Goal: Information Seeking & Learning: Learn about a topic

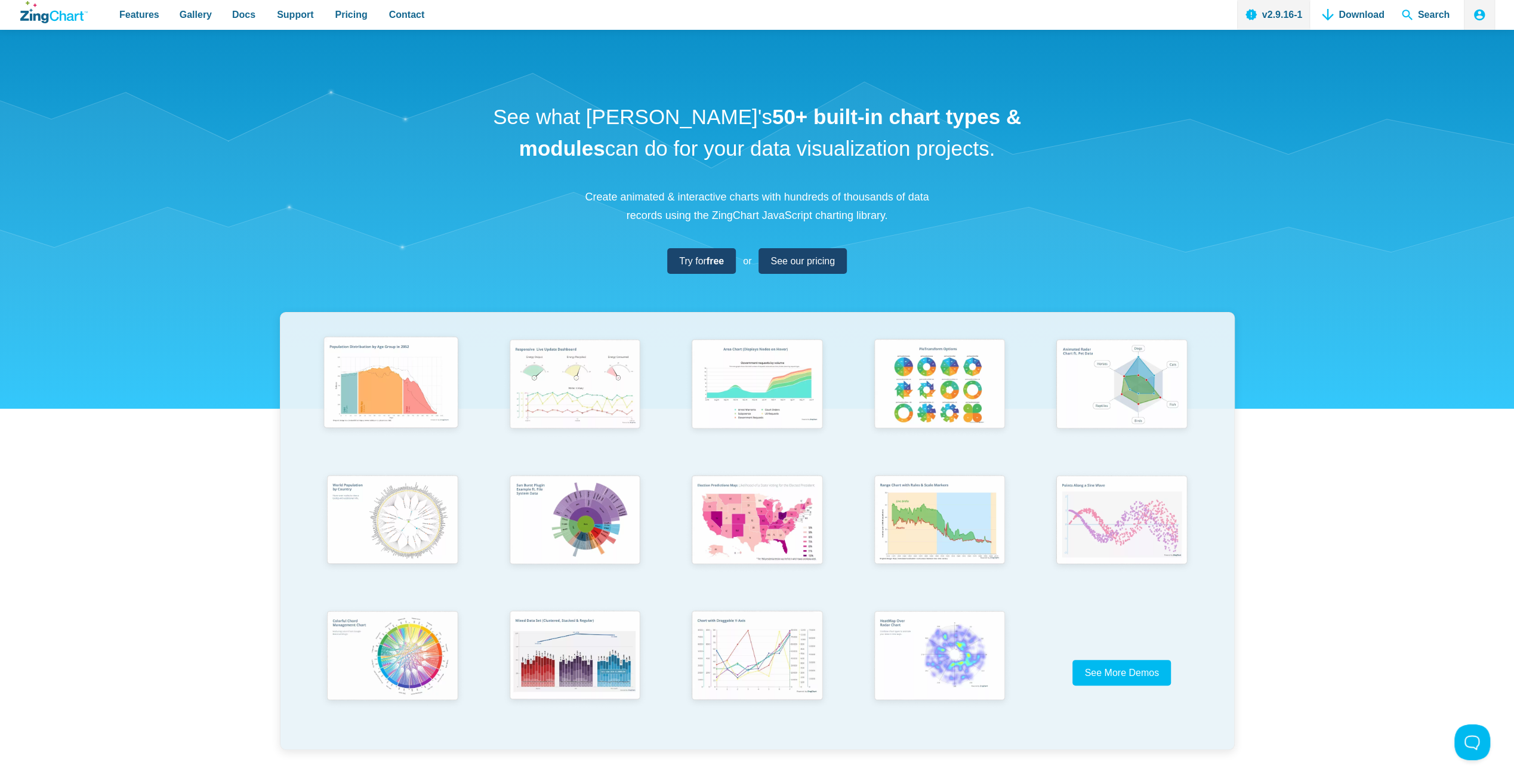
click at [418, 401] on img "App Content" at bounding box center [391, 385] width 151 height 107
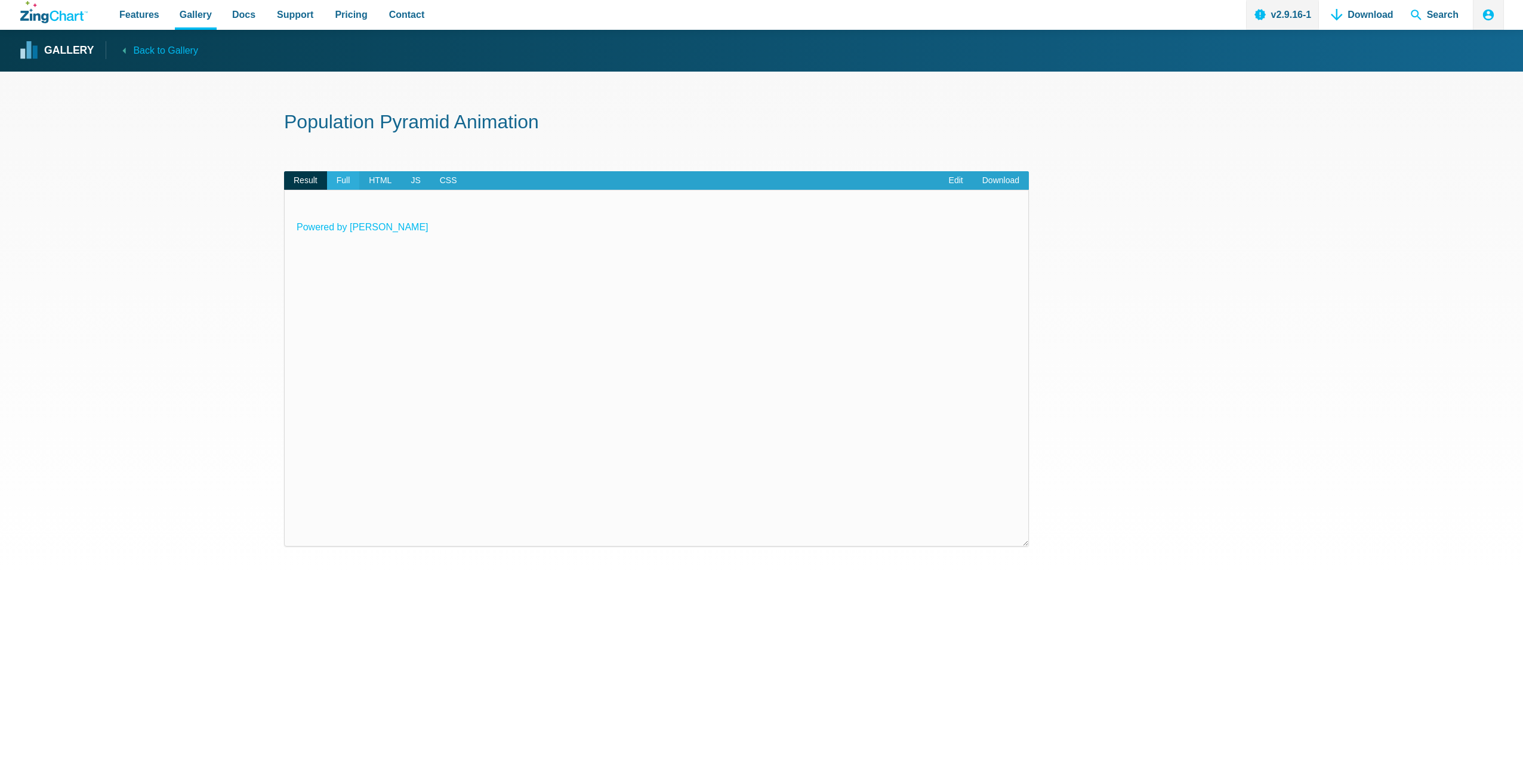
click at [335, 180] on span "Full" at bounding box center [343, 180] width 33 height 19
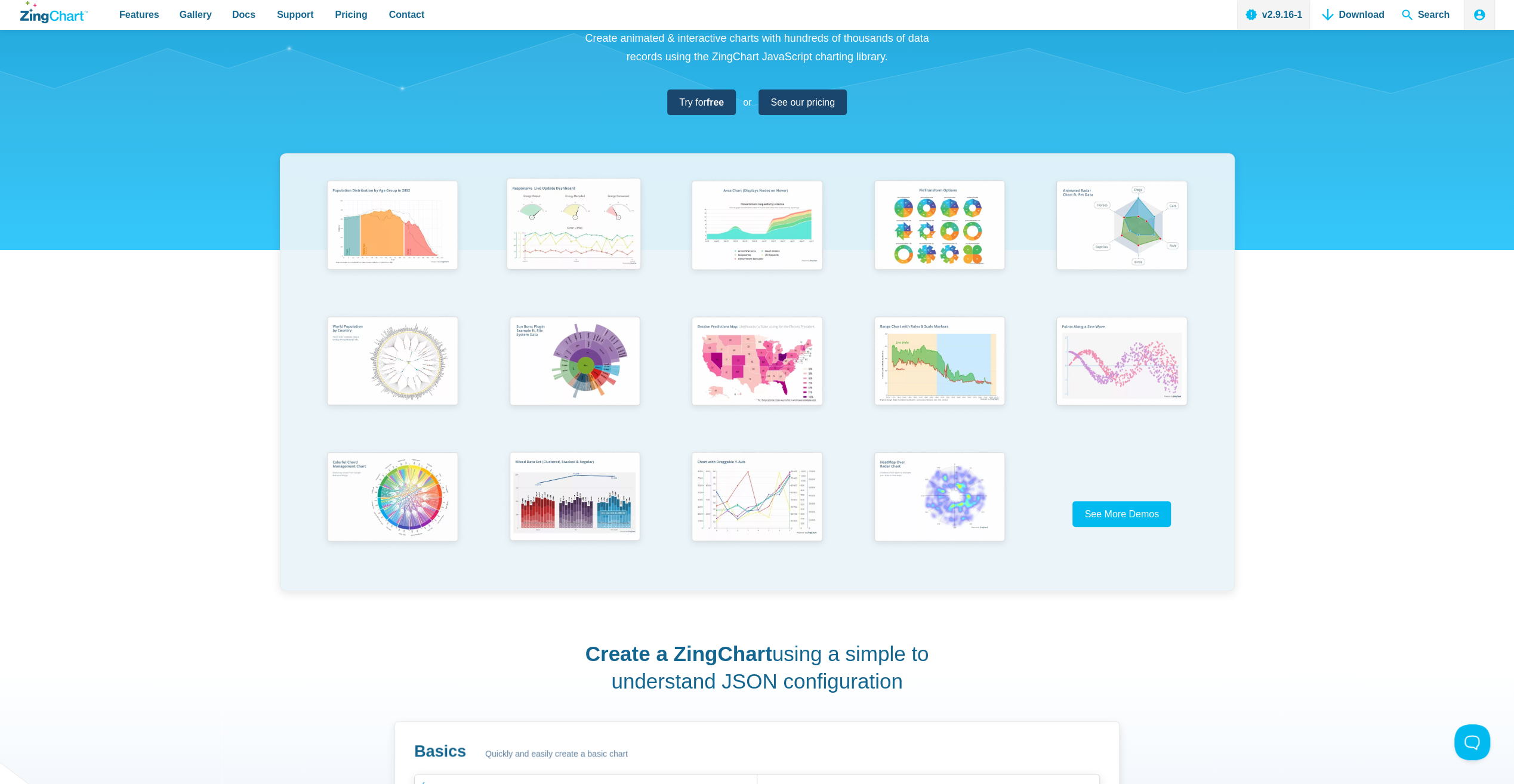
scroll to position [238, 0]
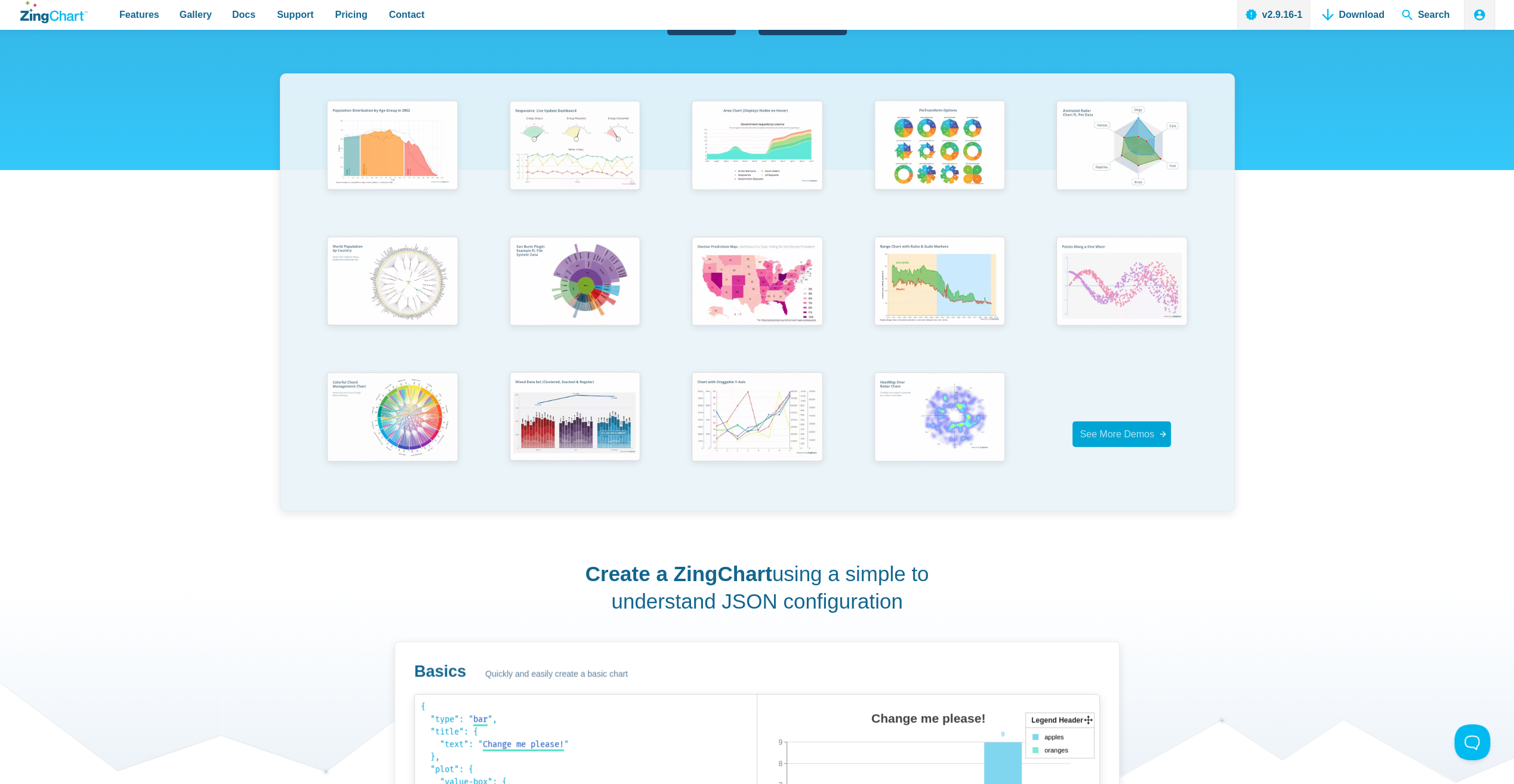
click at [1137, 433] on span "See More Demos" at bounding box center [1116, 434] width 74 height 10
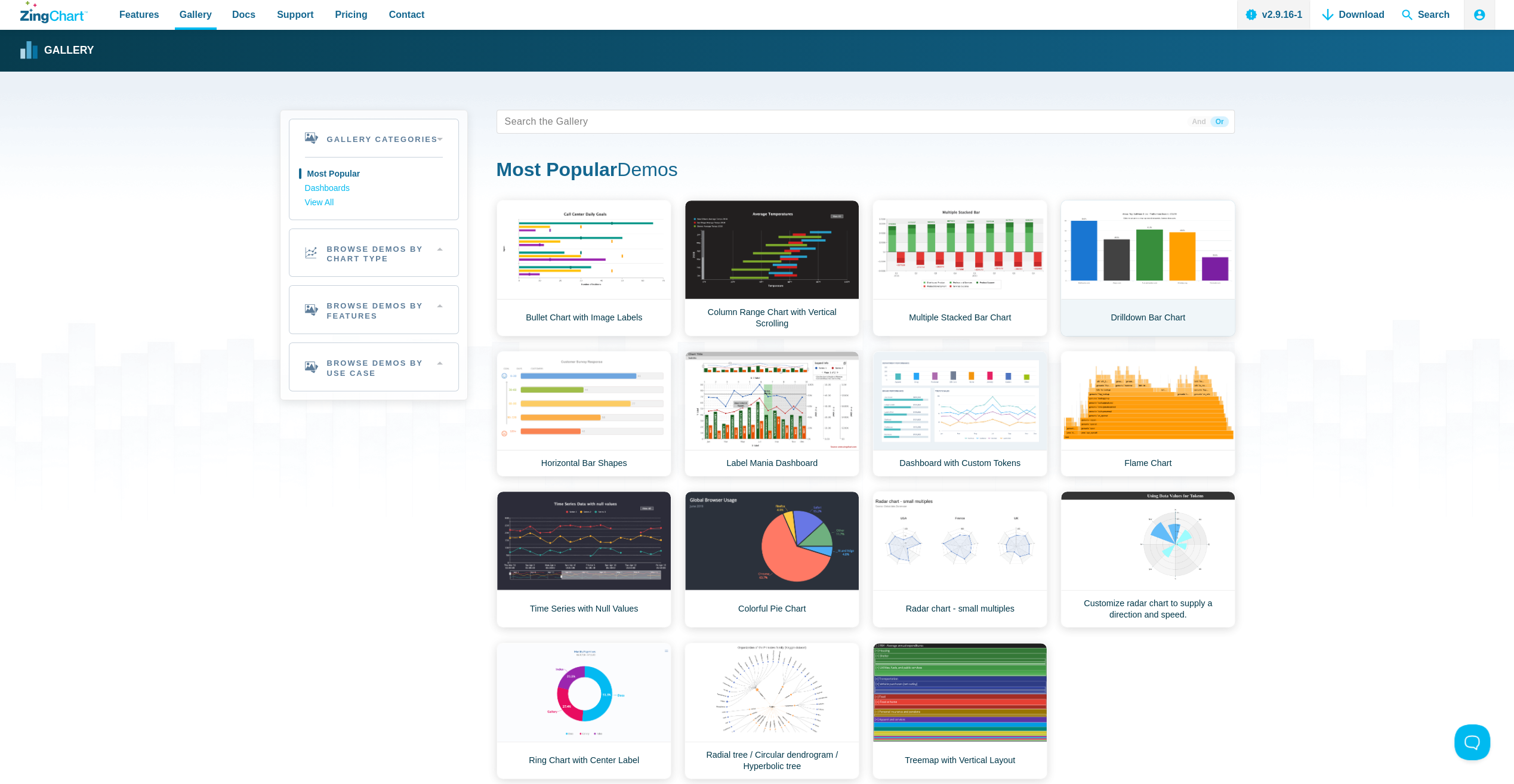
click at [1152, 310] on link "Drilldown Bar Chart" at bounding box center [1147, 268] width 175 height 136
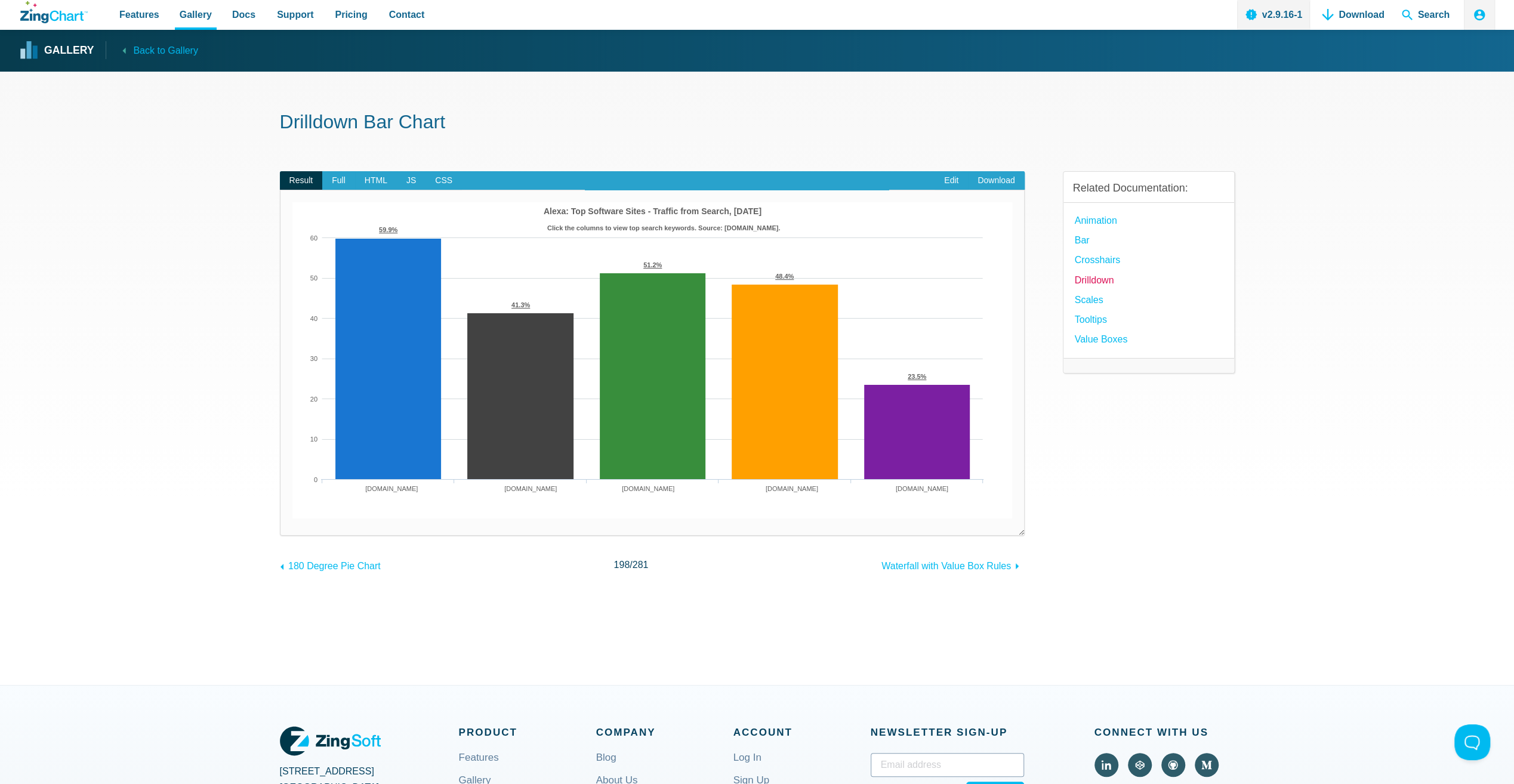
click at [1105, 282] on link "Drilldown" at bounding box center [1094, 280] width 40 height 16
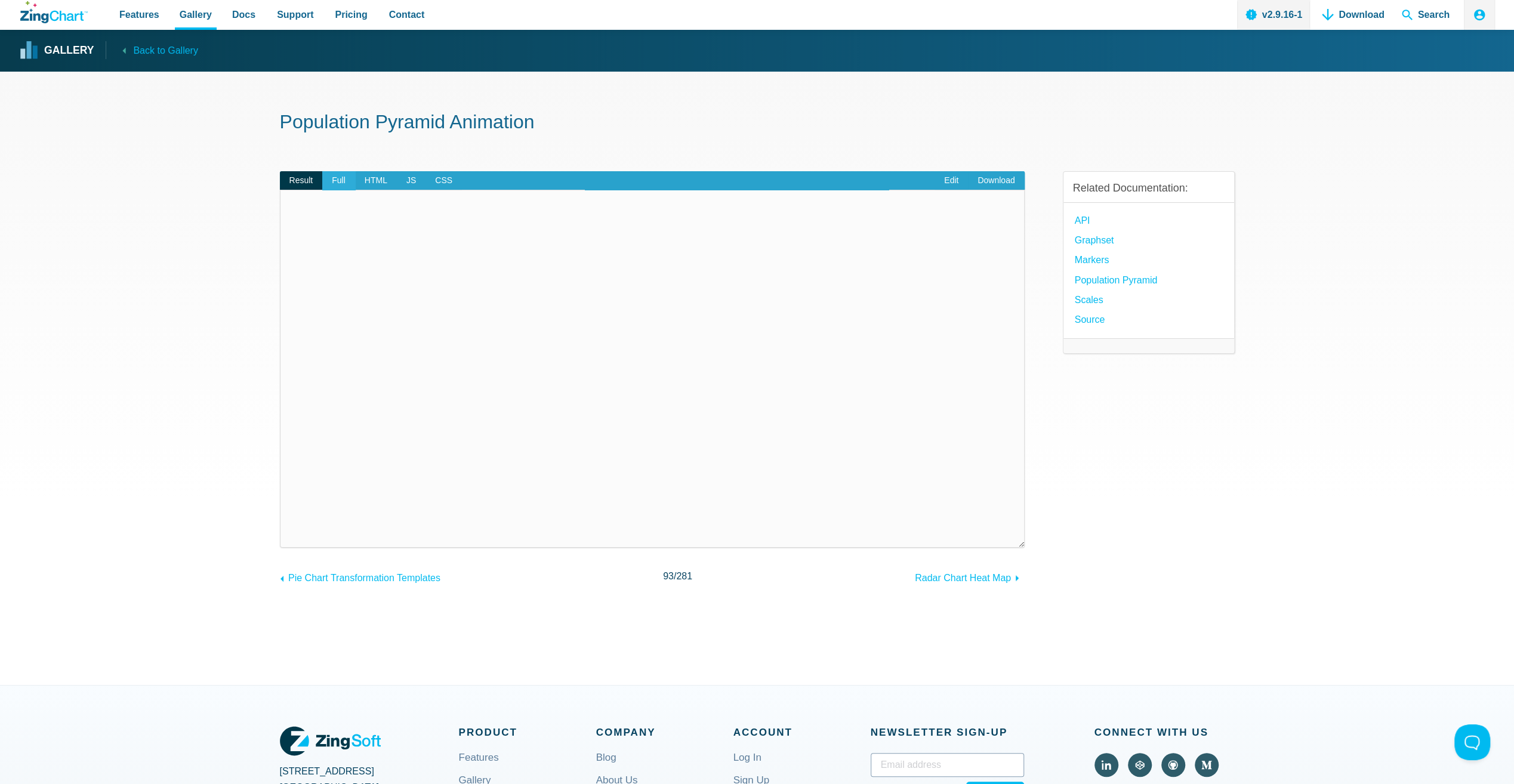
click at [341, 184] on span "Full" at bounding box center [339, 180] width 33 height 19
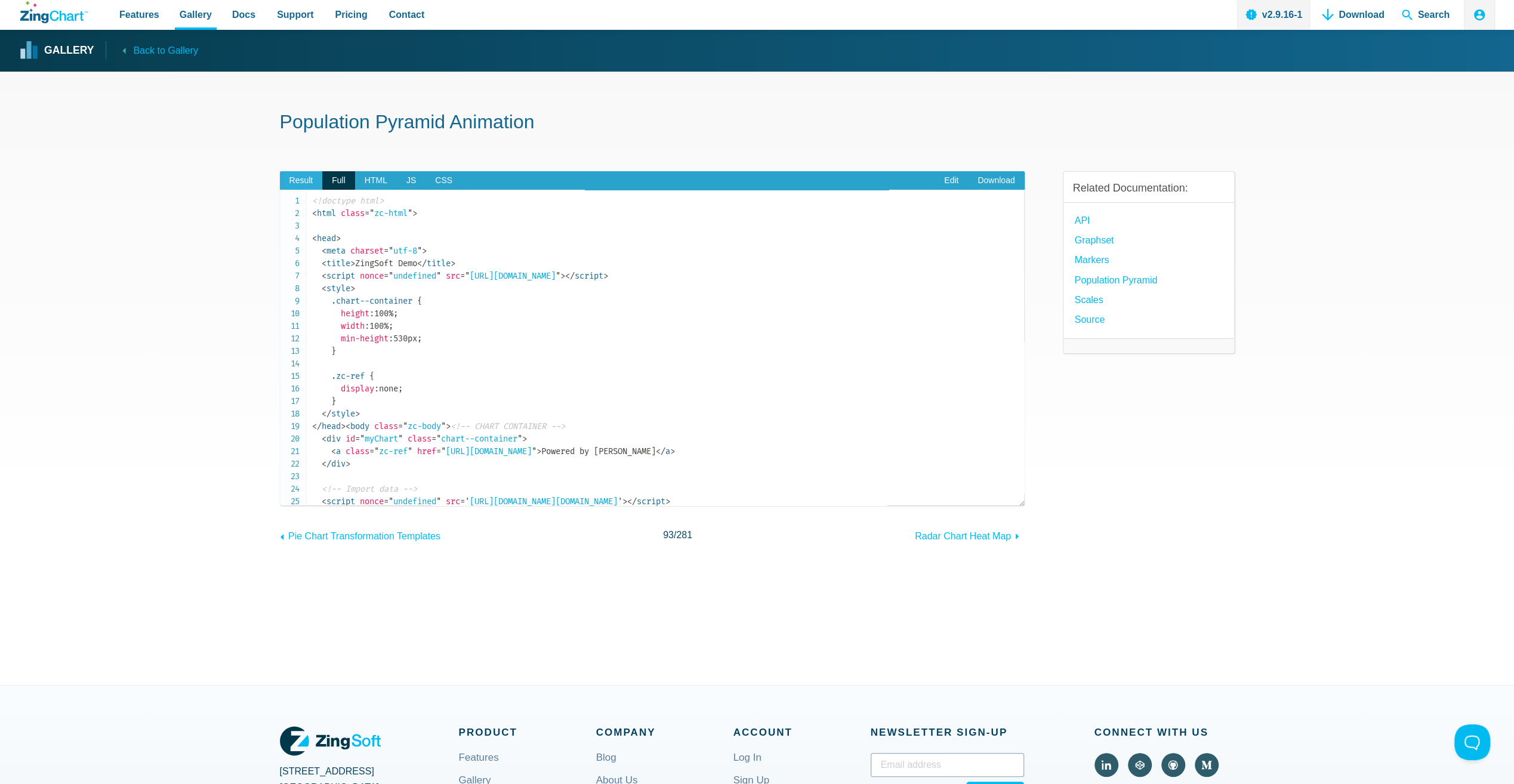
click at [299, 181] on span "Result" at bounding box center [301, 180] width 43 height 19
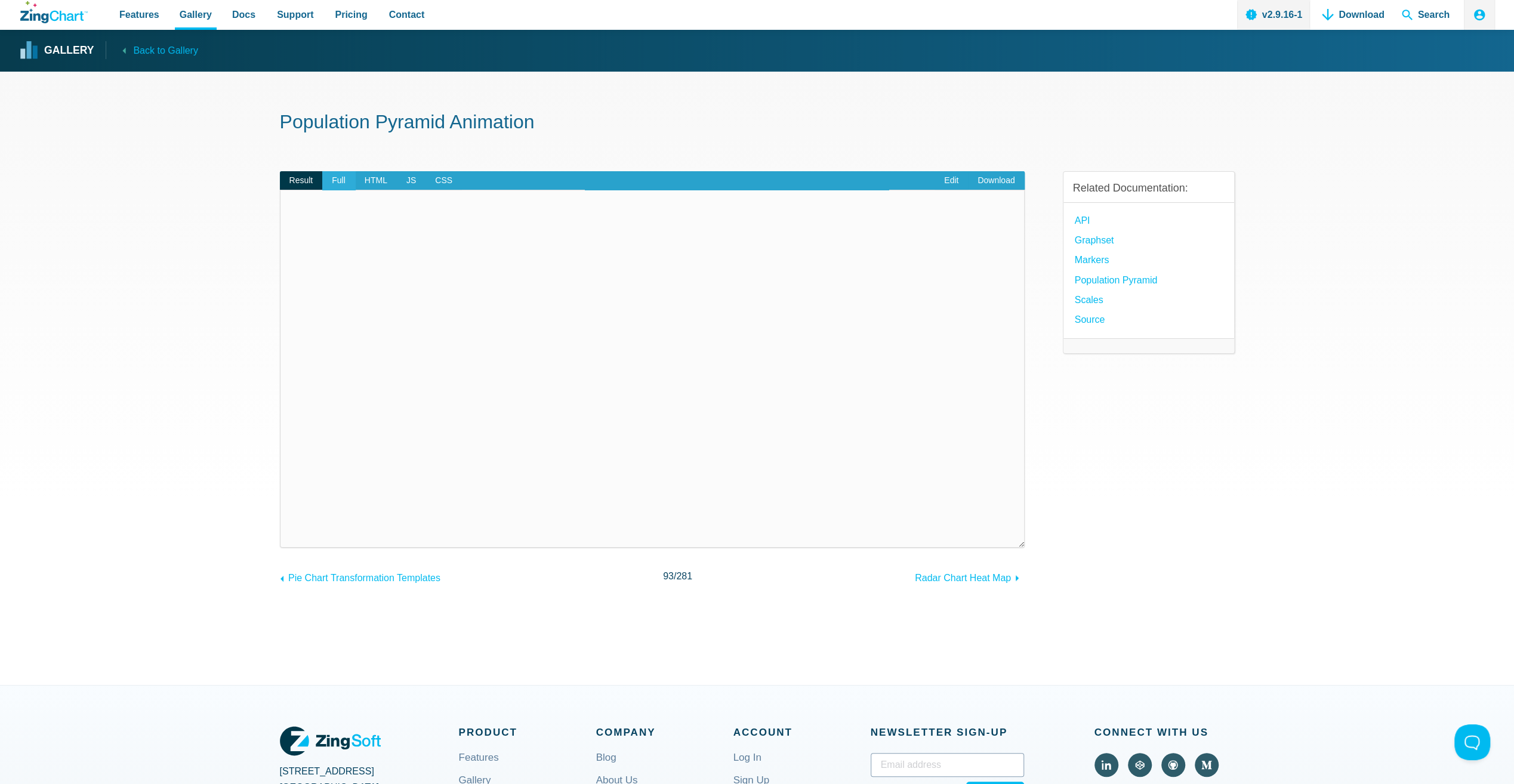
click at [334, 182] on span "Full" at bounding box center [339, 180] width 33 height 19
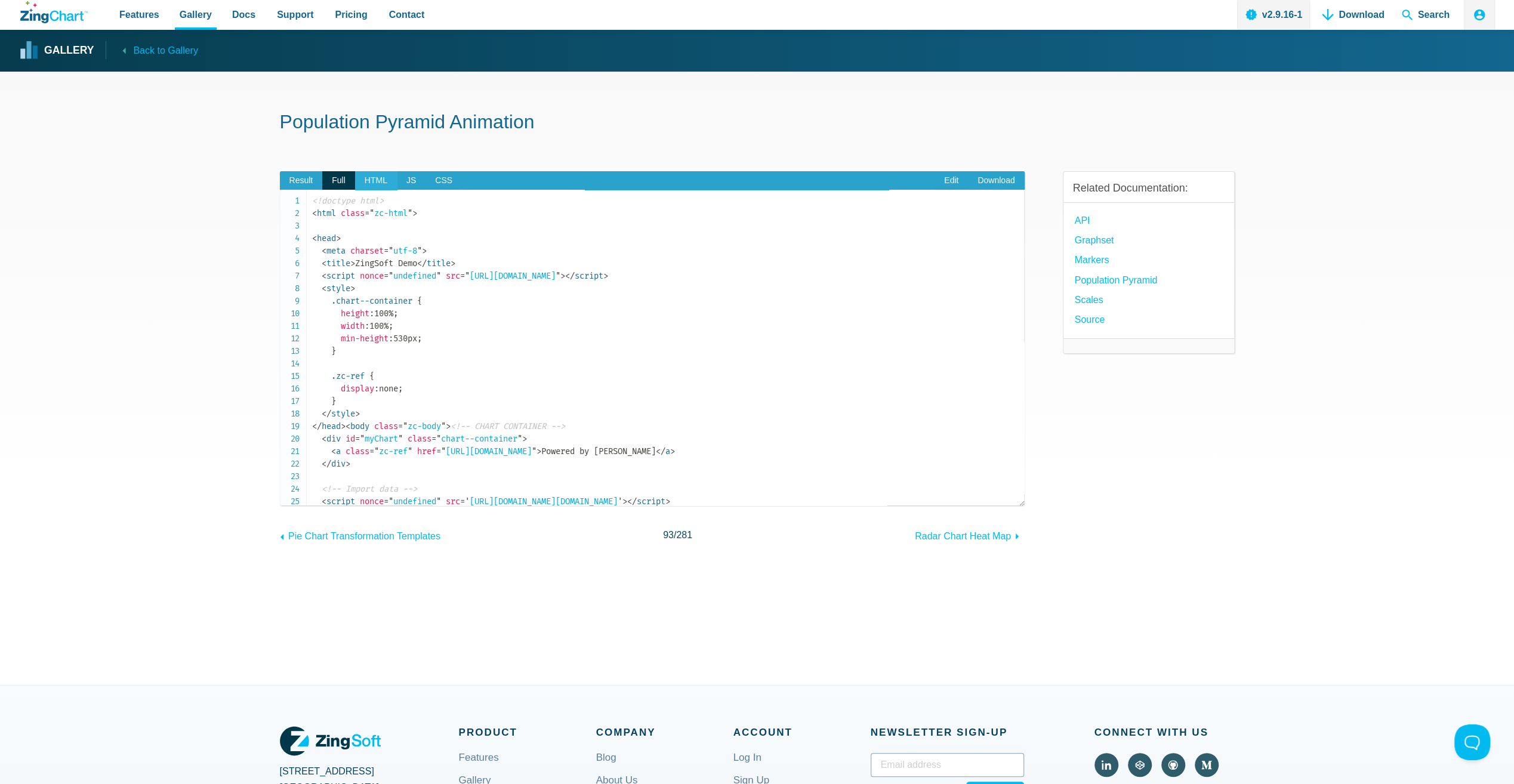
click at [377, 183] on span "HTML" at bounding box center [376, 180] width 42 height 19
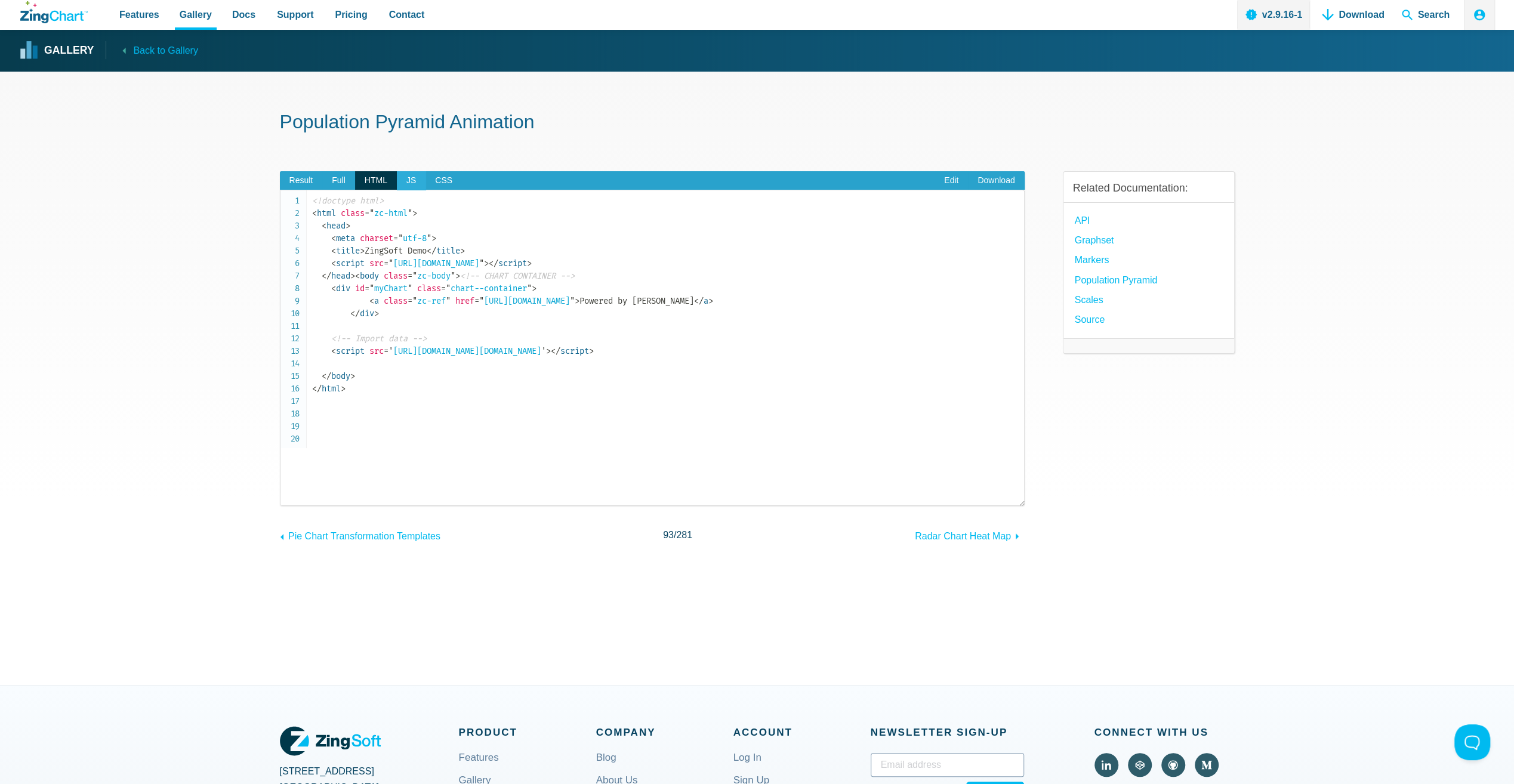
click at [407, 181] on span "JS" at bounding box center [411, 180] width 28 height 19
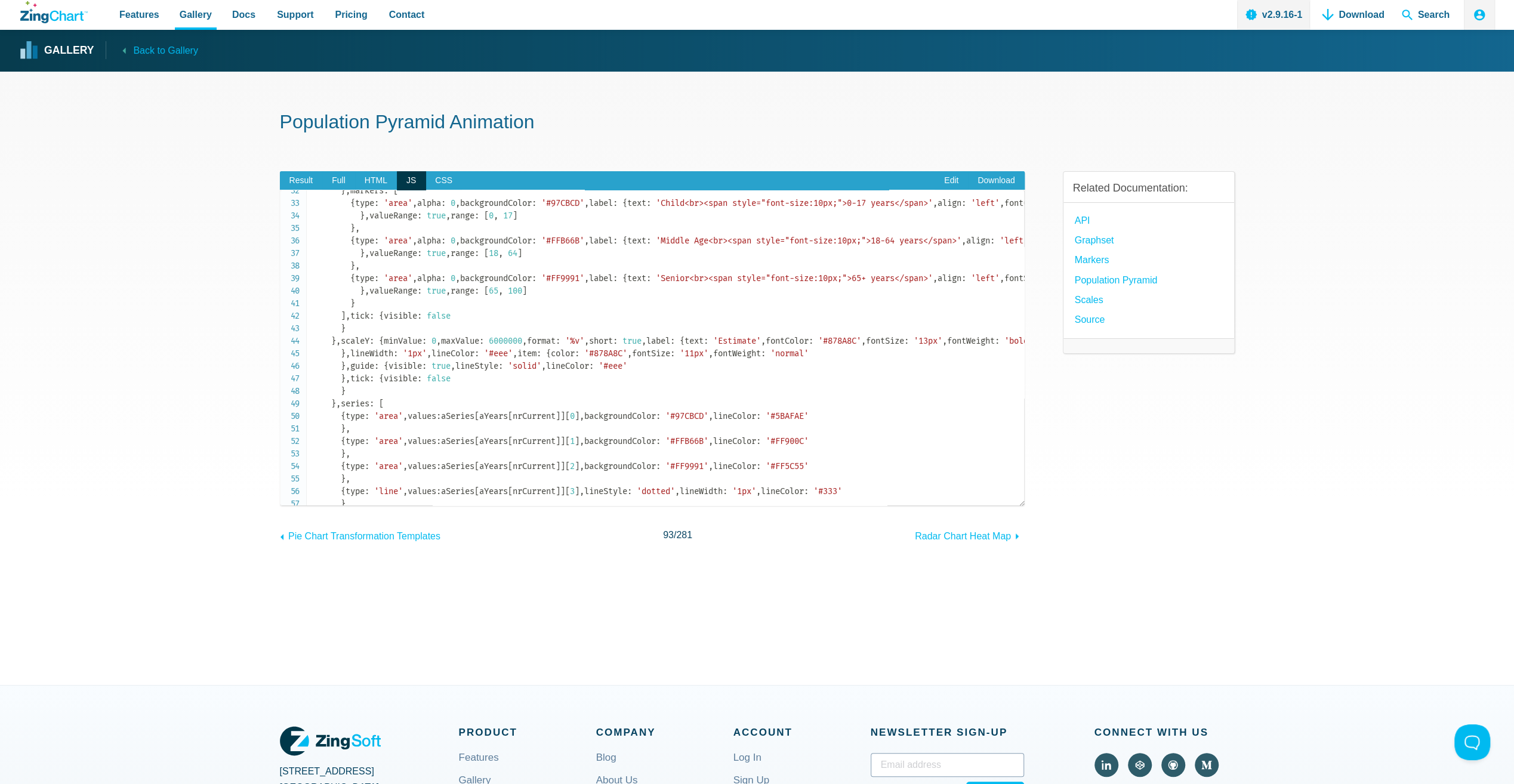
scroll to position [318, 0]
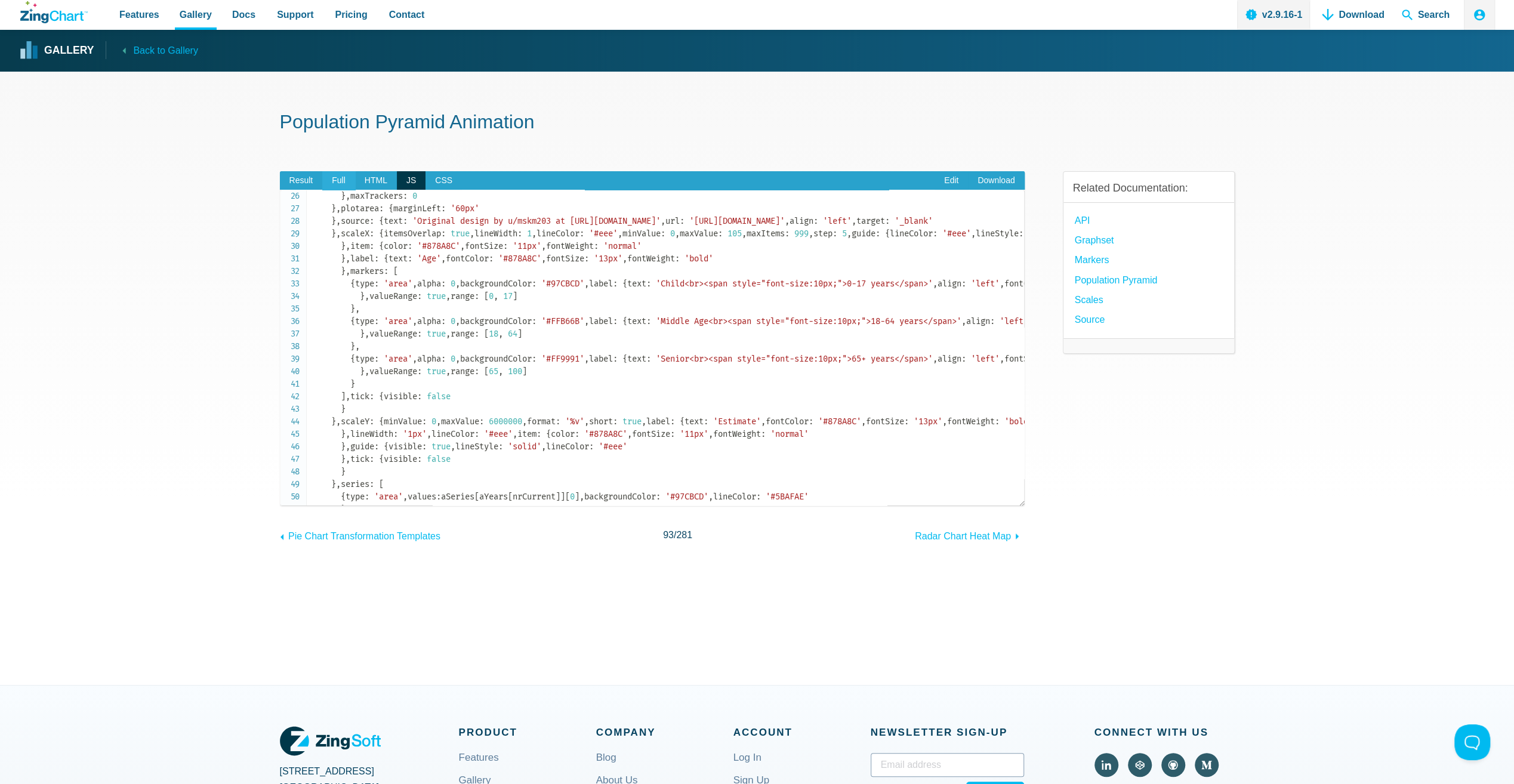
click at [343, 181] on span "Full" at bounding box center [339, 180] width 33 height 19
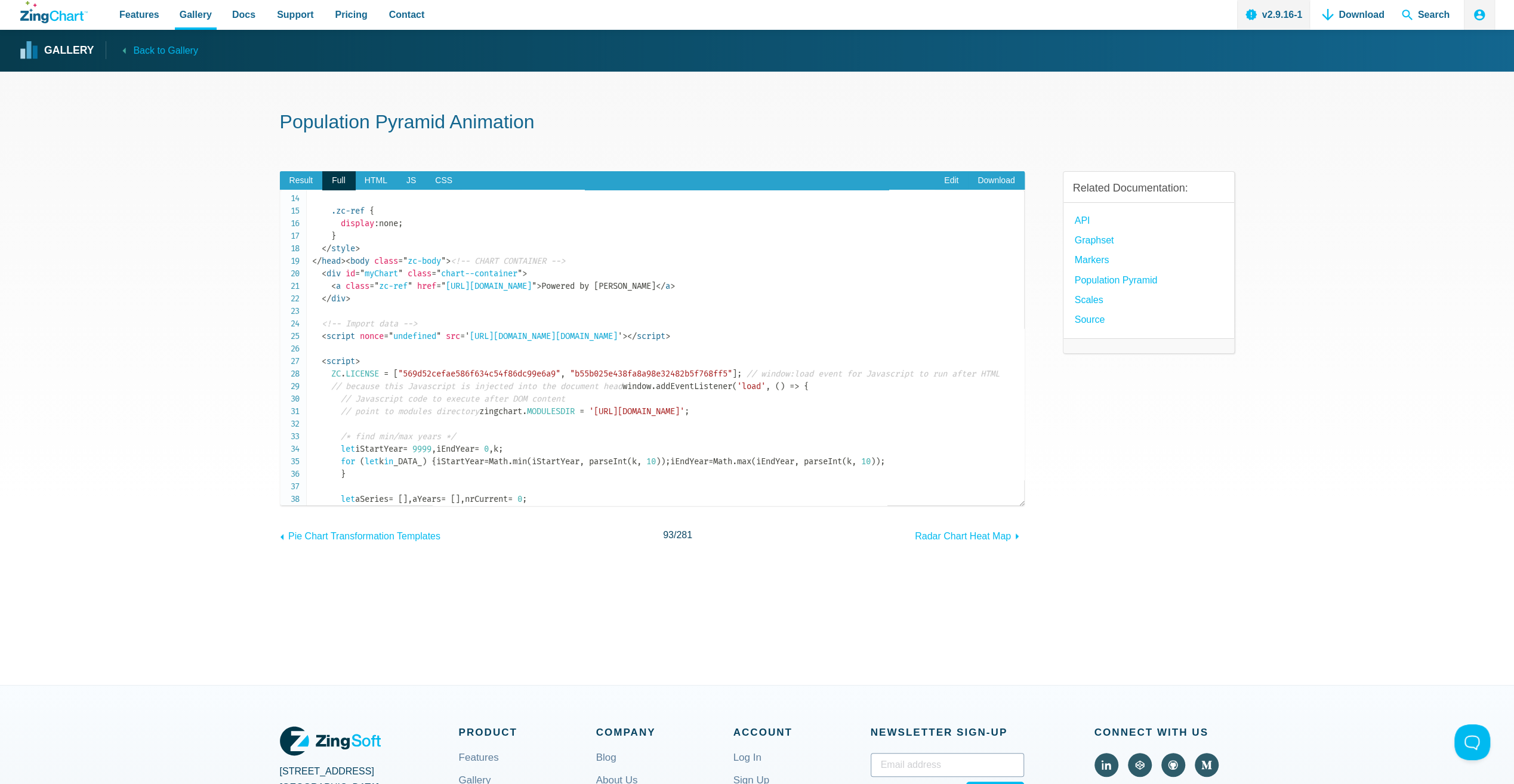
scroll to position [28, 0]
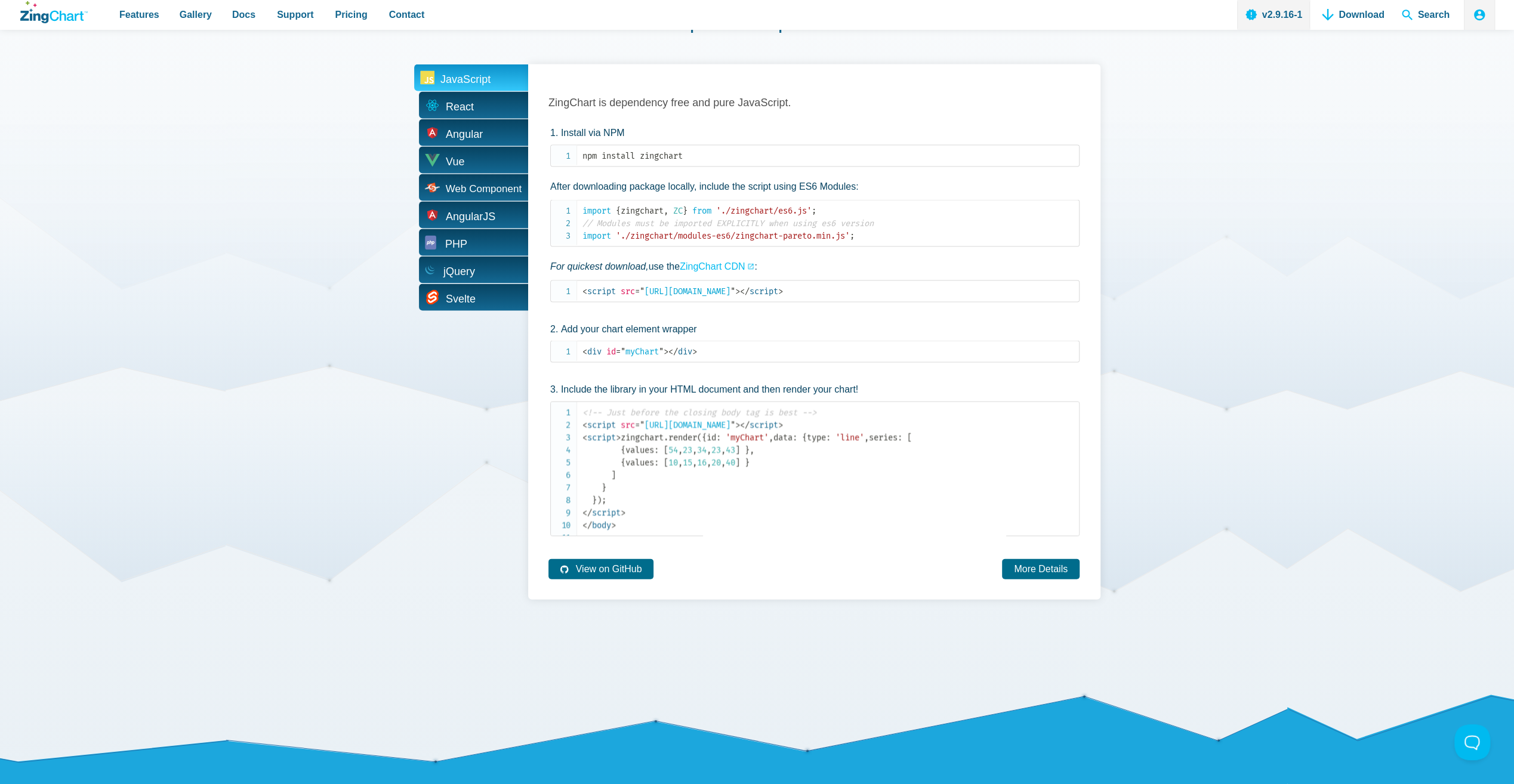
scroll to position [2465, 0]
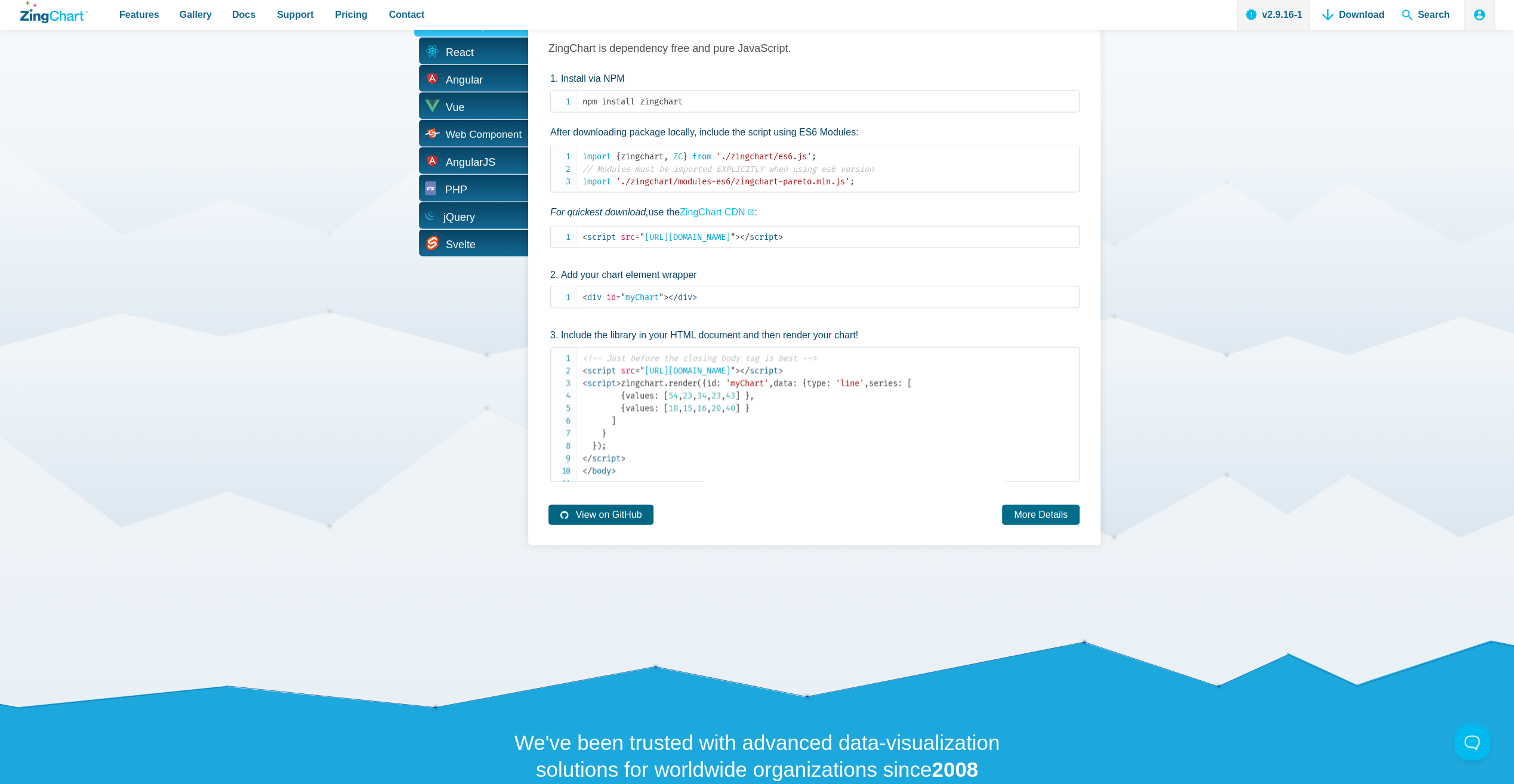
click at [601, 524] on link "View on GitHub" at bounding box center [601, 514] width 105 height 19
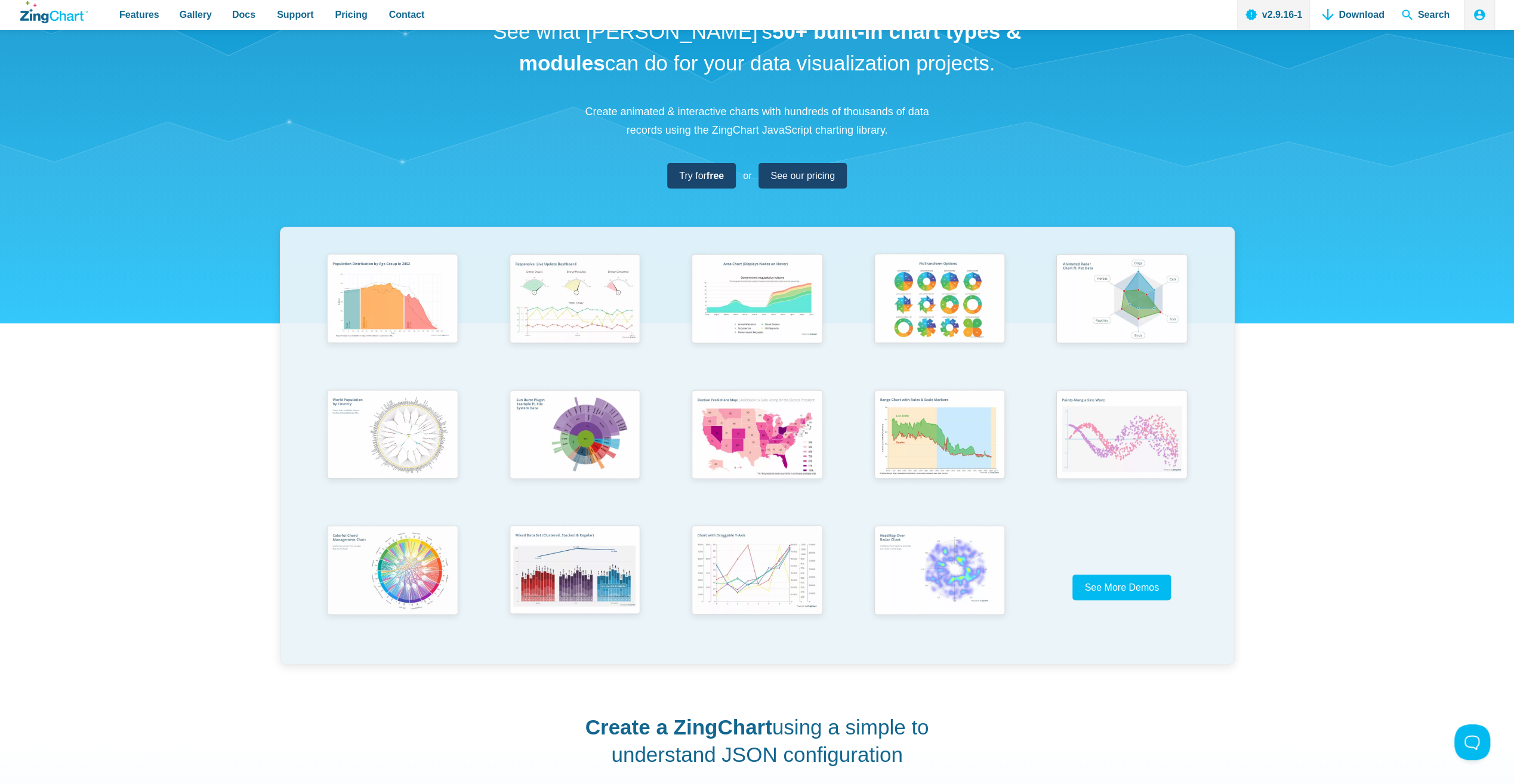
scroll to position [159, 0]
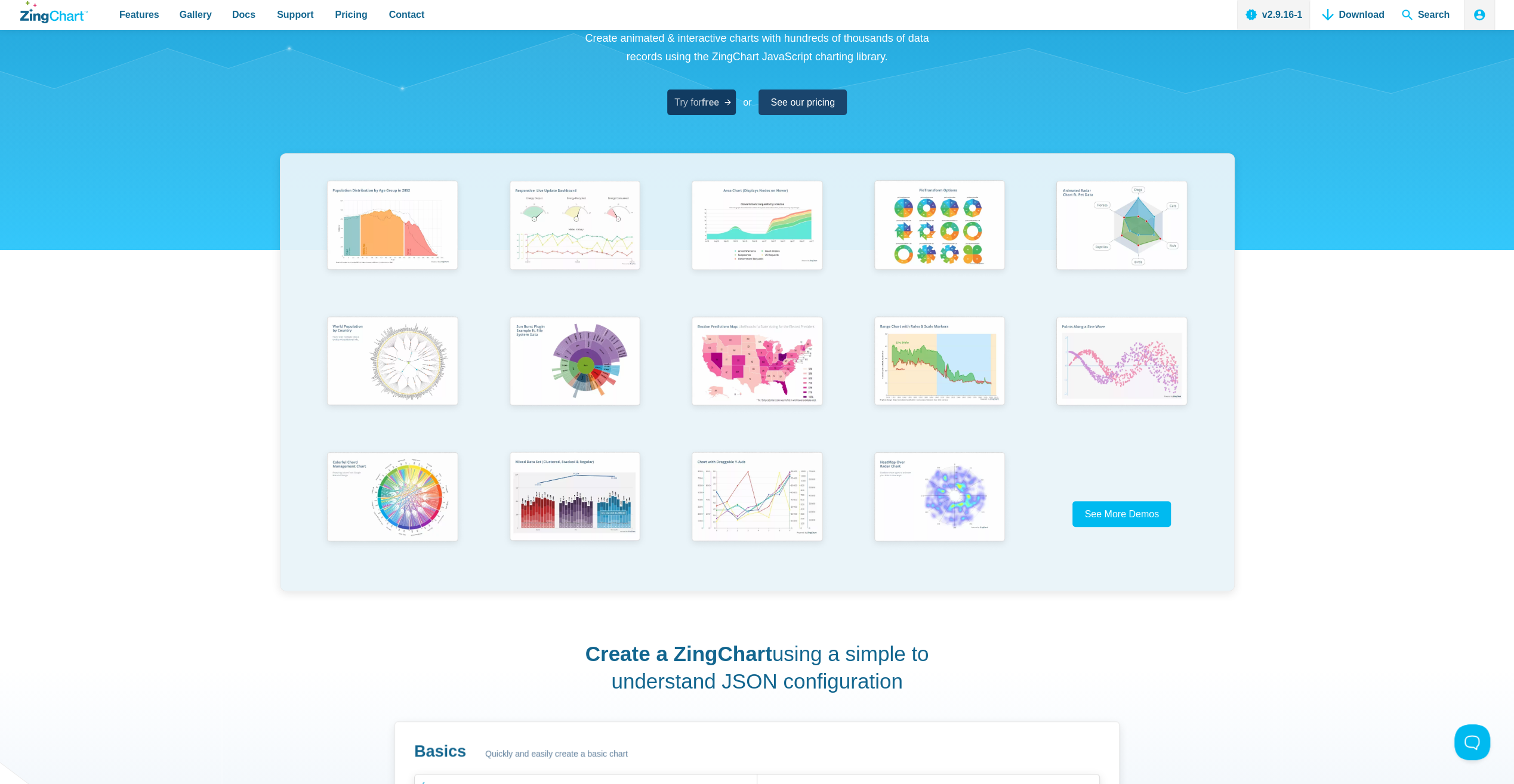
click at [709, 103] on strong "free" at bounding box center [710, 103] width 17 height 10
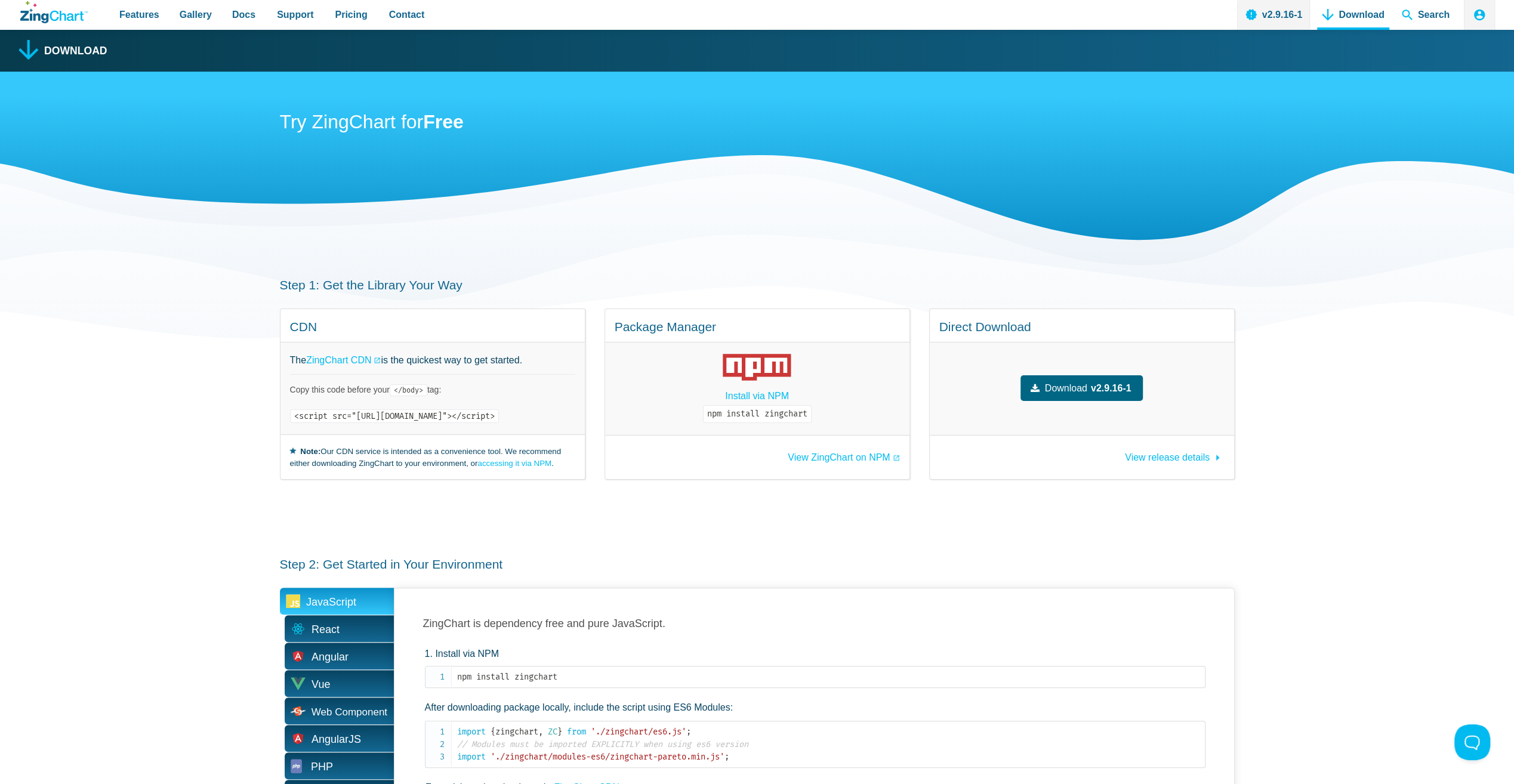
click at [1103, 384] on link "Download v2.9.16-1" at bounding box center [1082, 388] width 123 height 25
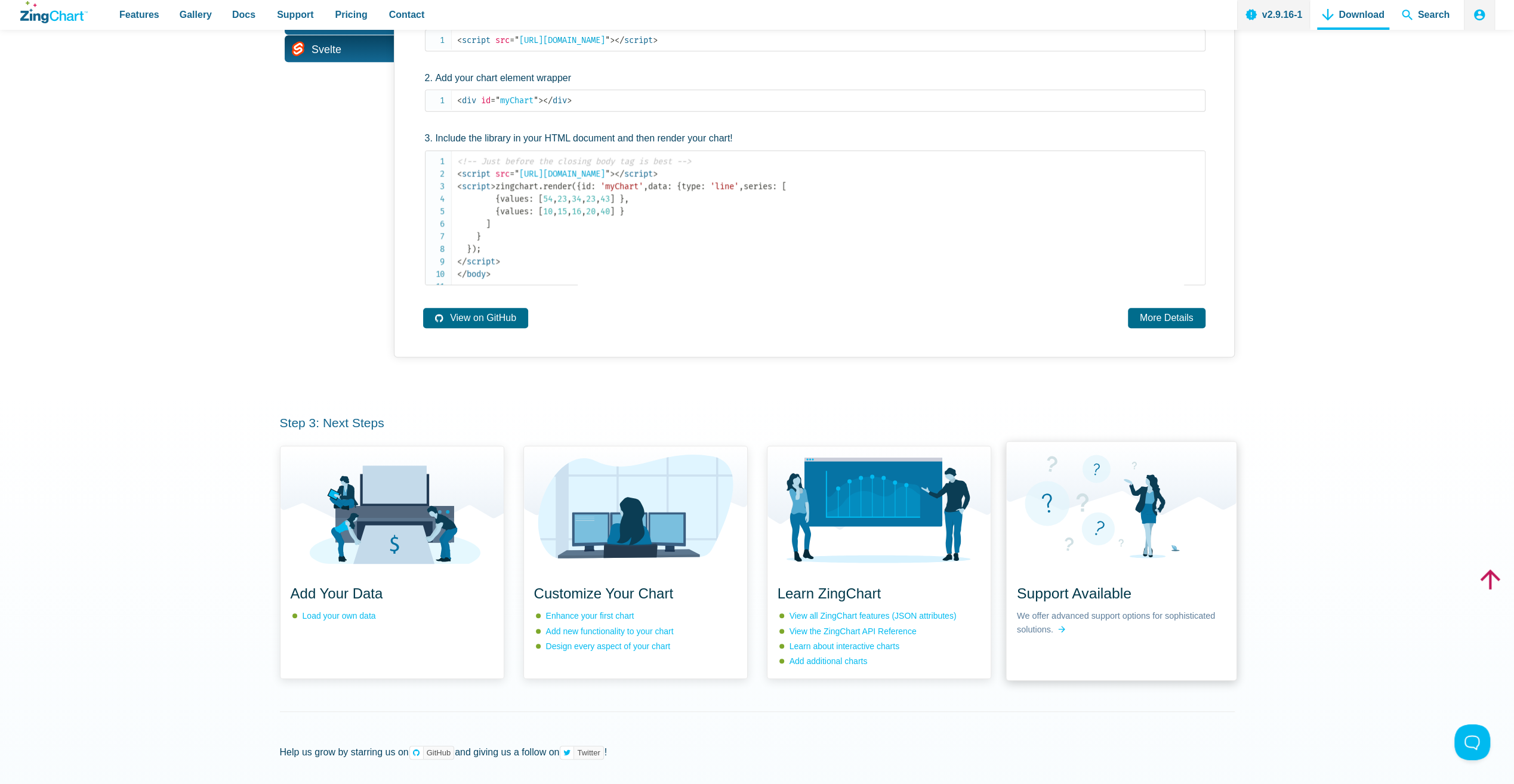
scroll to position [716, 0]
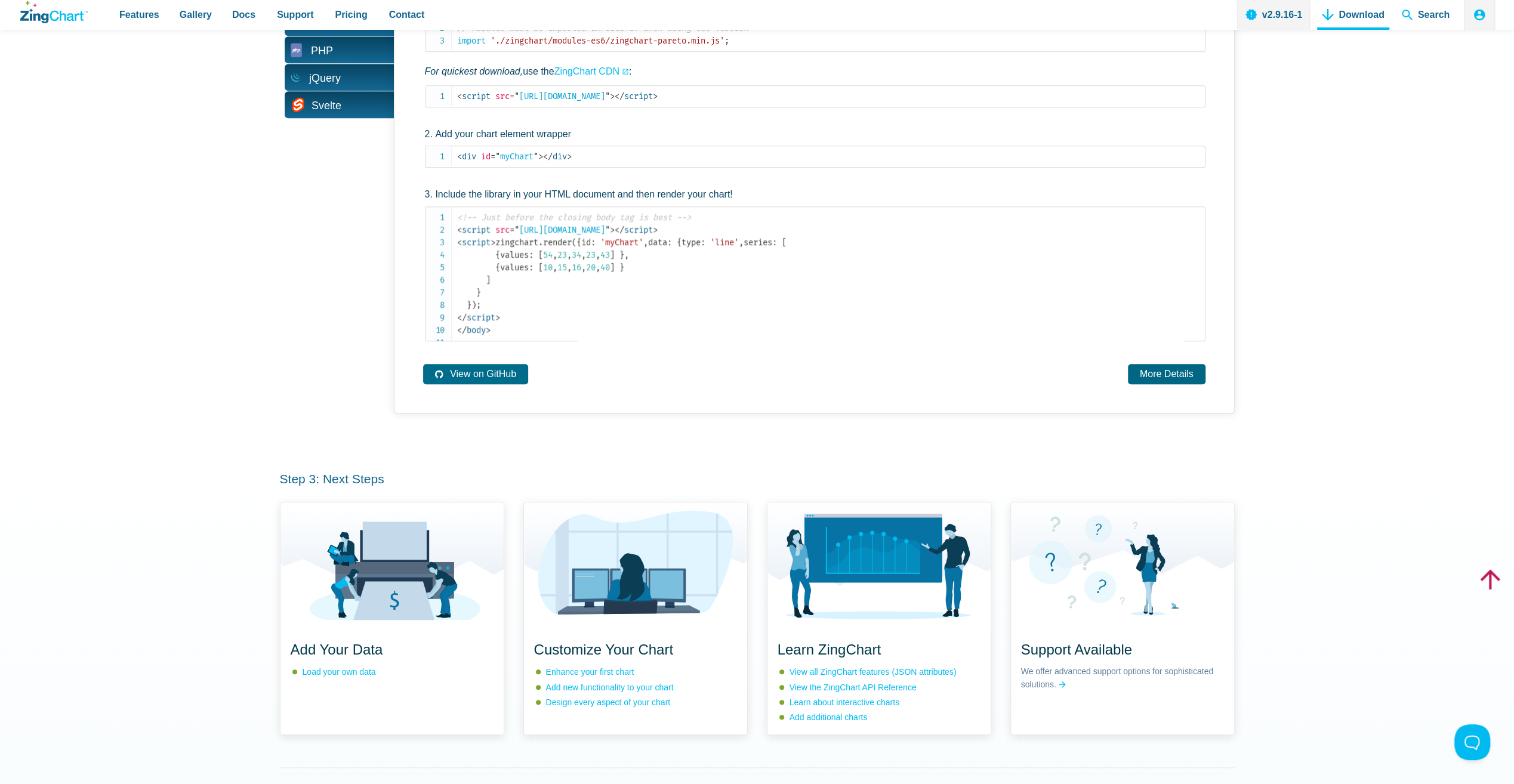
click at [1165, 384] on link "More Details" at bounding box center [1166, 373] width 77 height 19
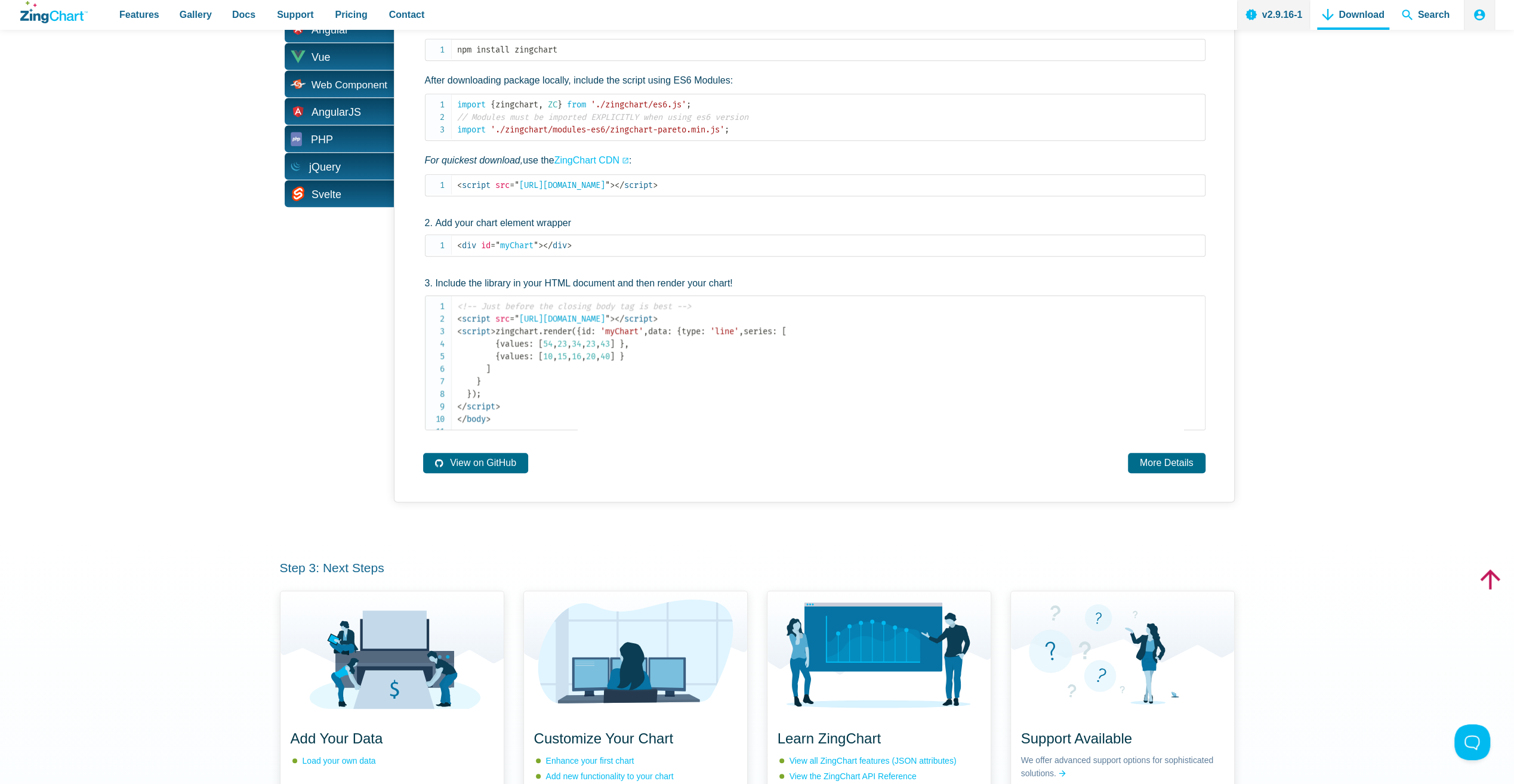
scroll to position [477, 0]
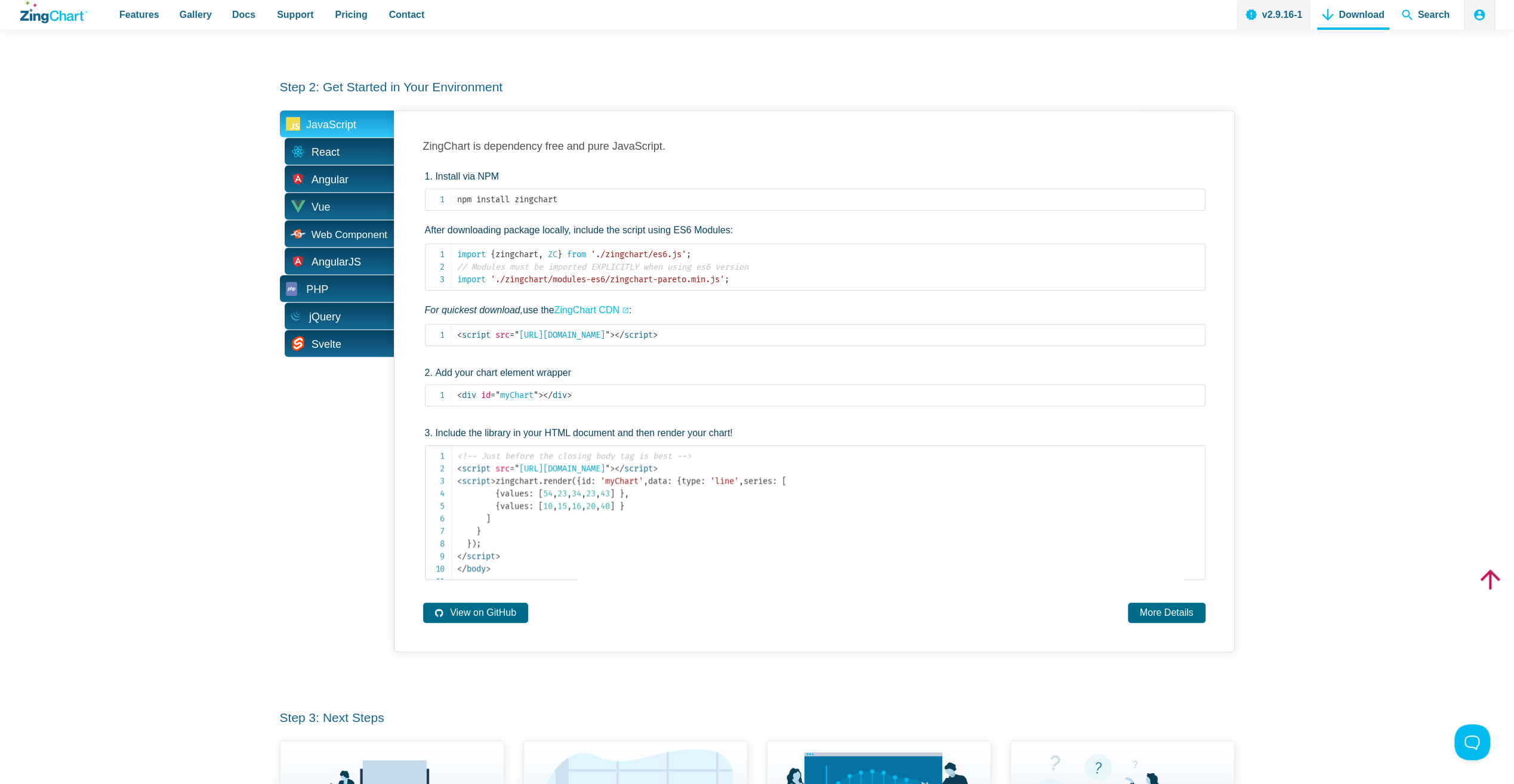
click at [329, 291] on span "PHP" at bounding box center [337, 289] width 114 height 27
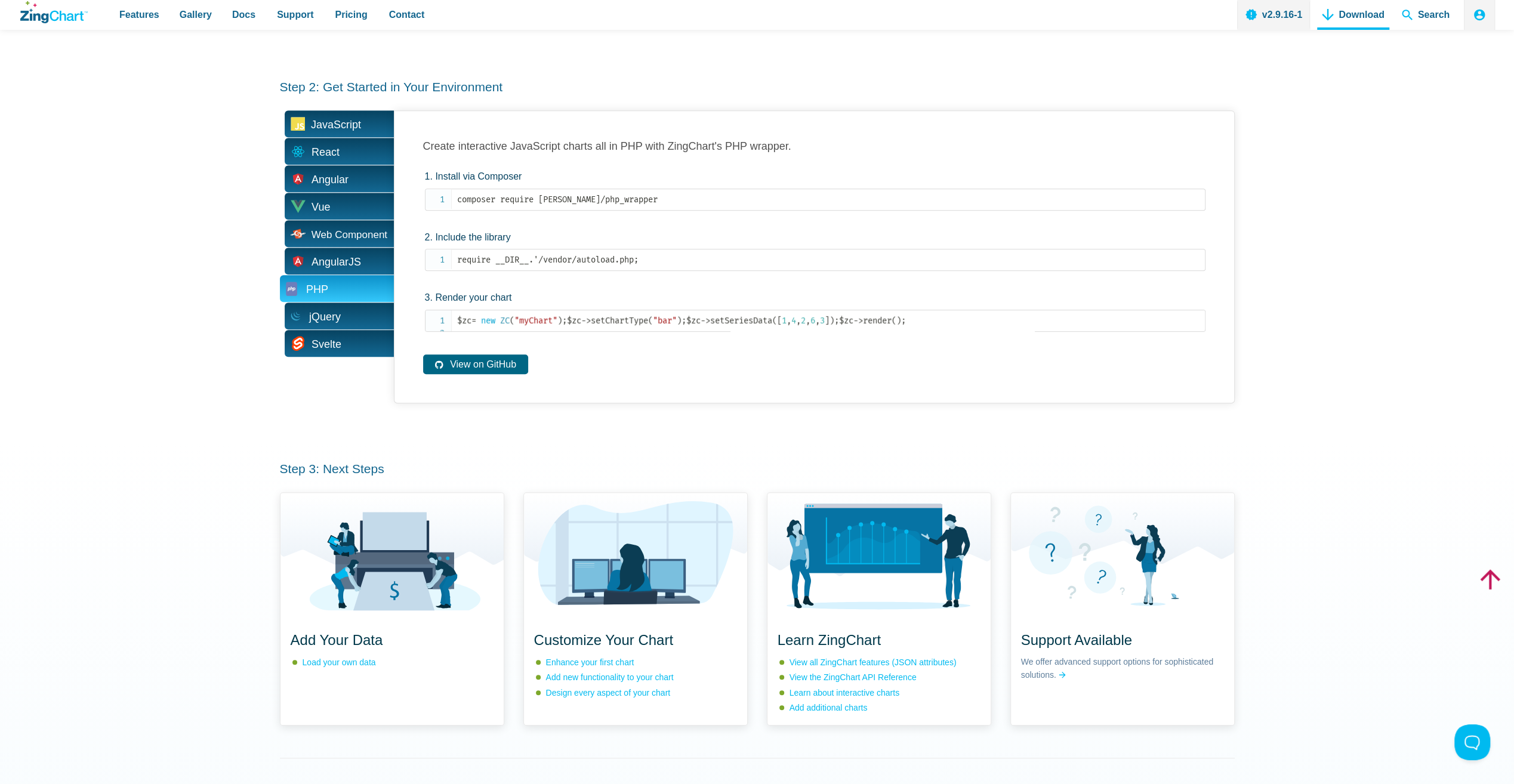
click at [498, 374] on link "View on GitHub" at bounding box center [475, 364] width 105 height 19
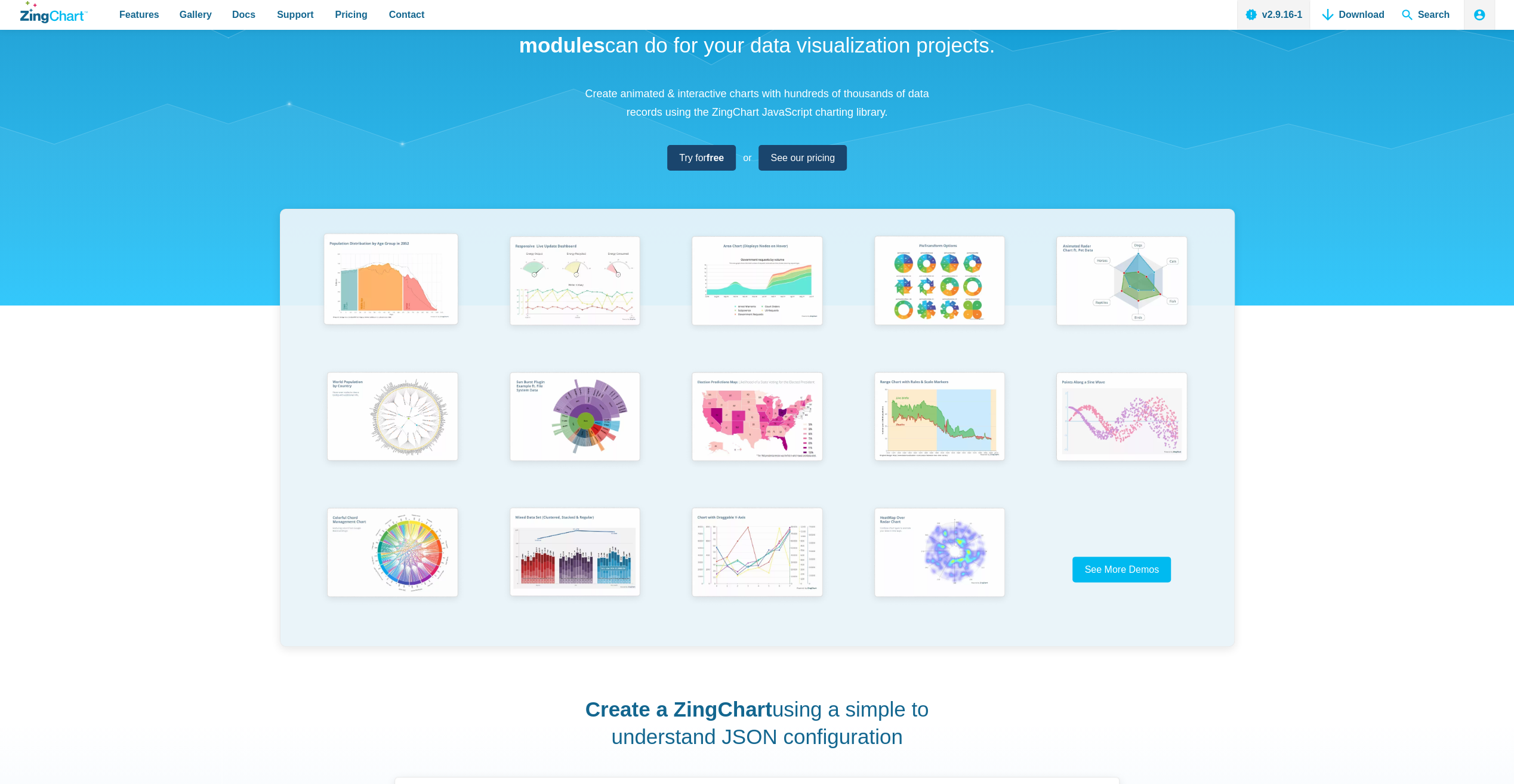
scroll to position [159, 0]
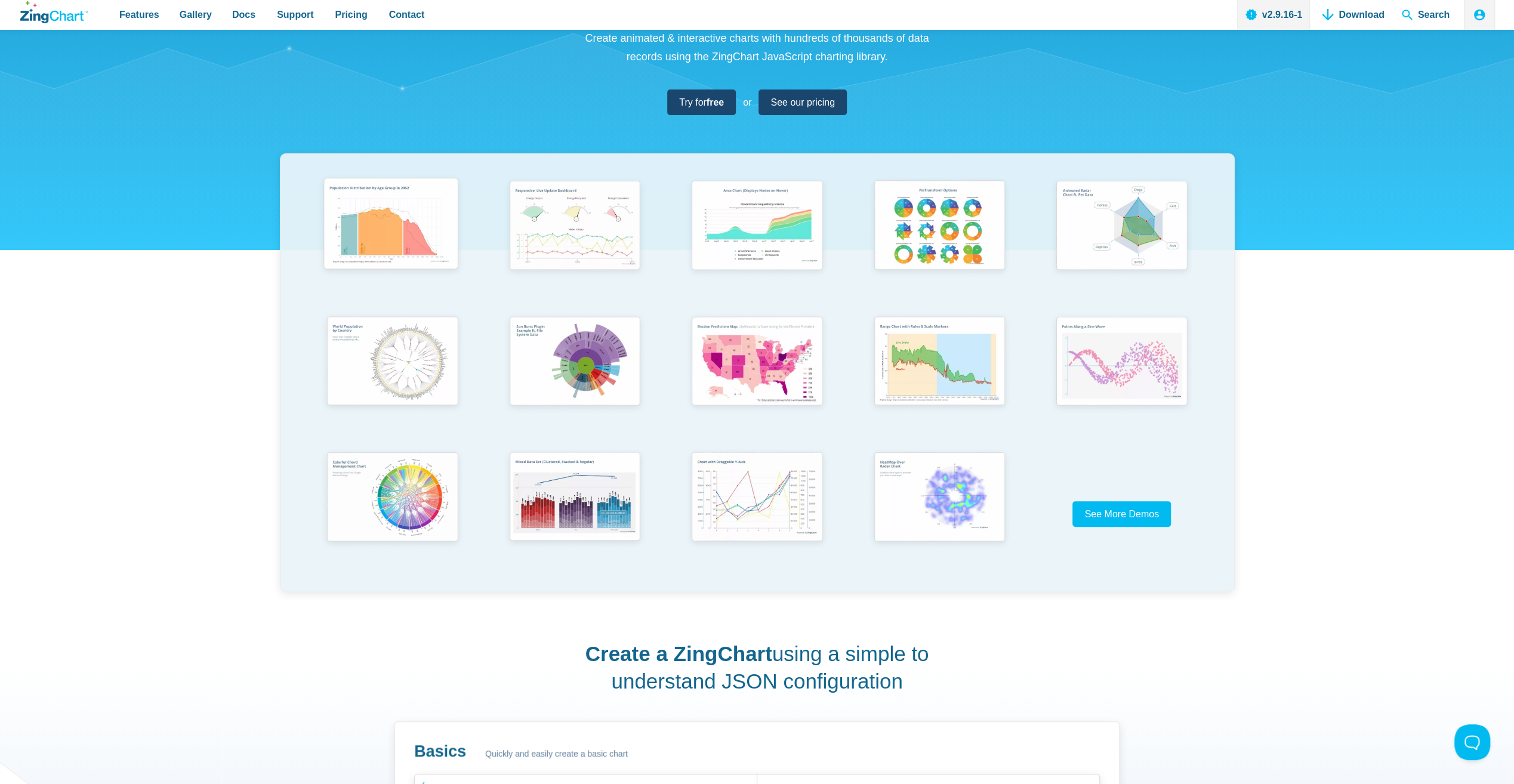
click at [392, 239] on img "App Content" at bounding box center [391, 226] width 151 height 107
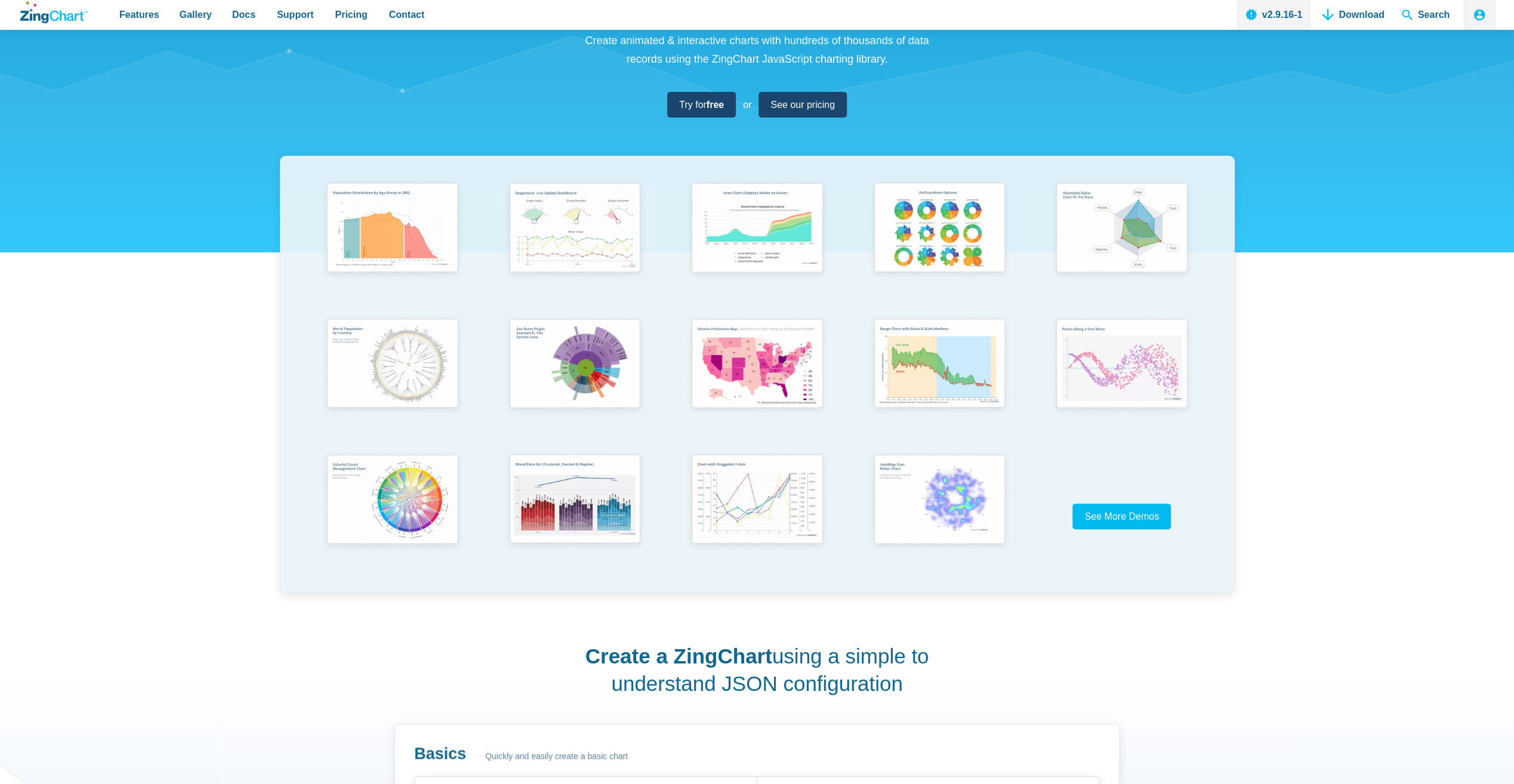
scroll to position [159, 0]
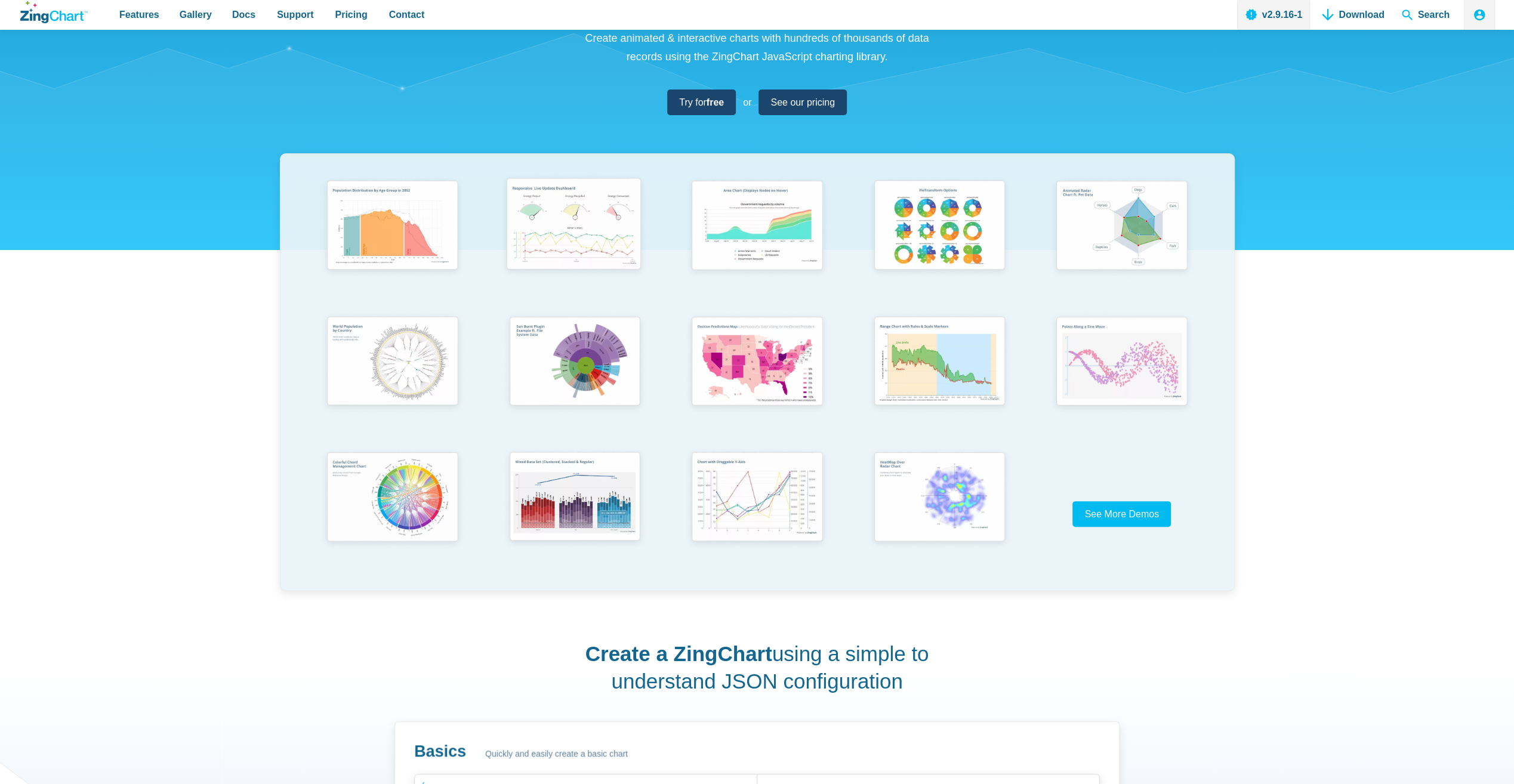
click at [577, 231] on img "App Content" at bounding box center [573, 226] width 151 height 107
click at [692, 109] on span "Try for free" at bounding box center [697, 102] width 45 height 16
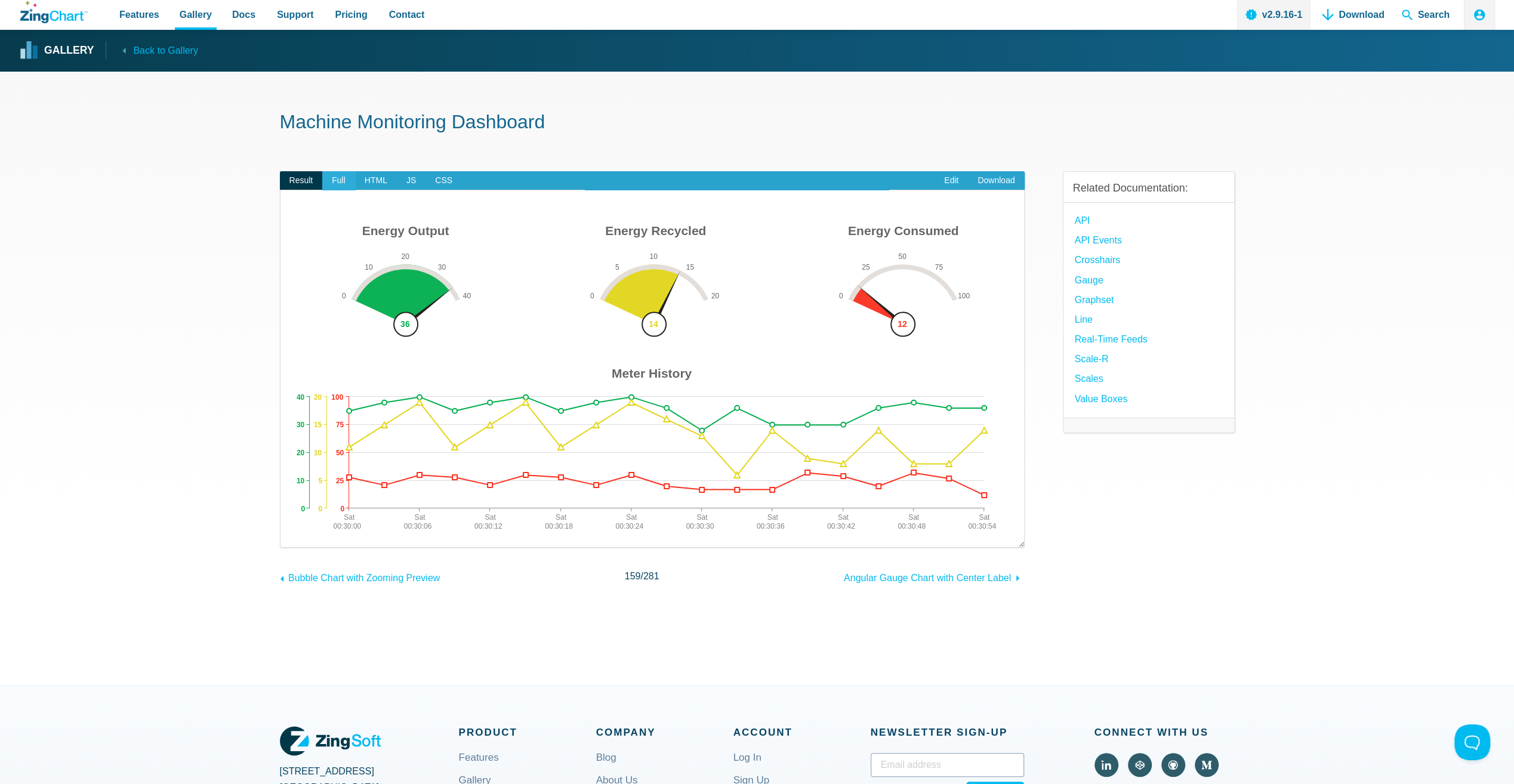
click at [334, 180] on span "Full" at bounding box center [339, 180] width 33 height 19
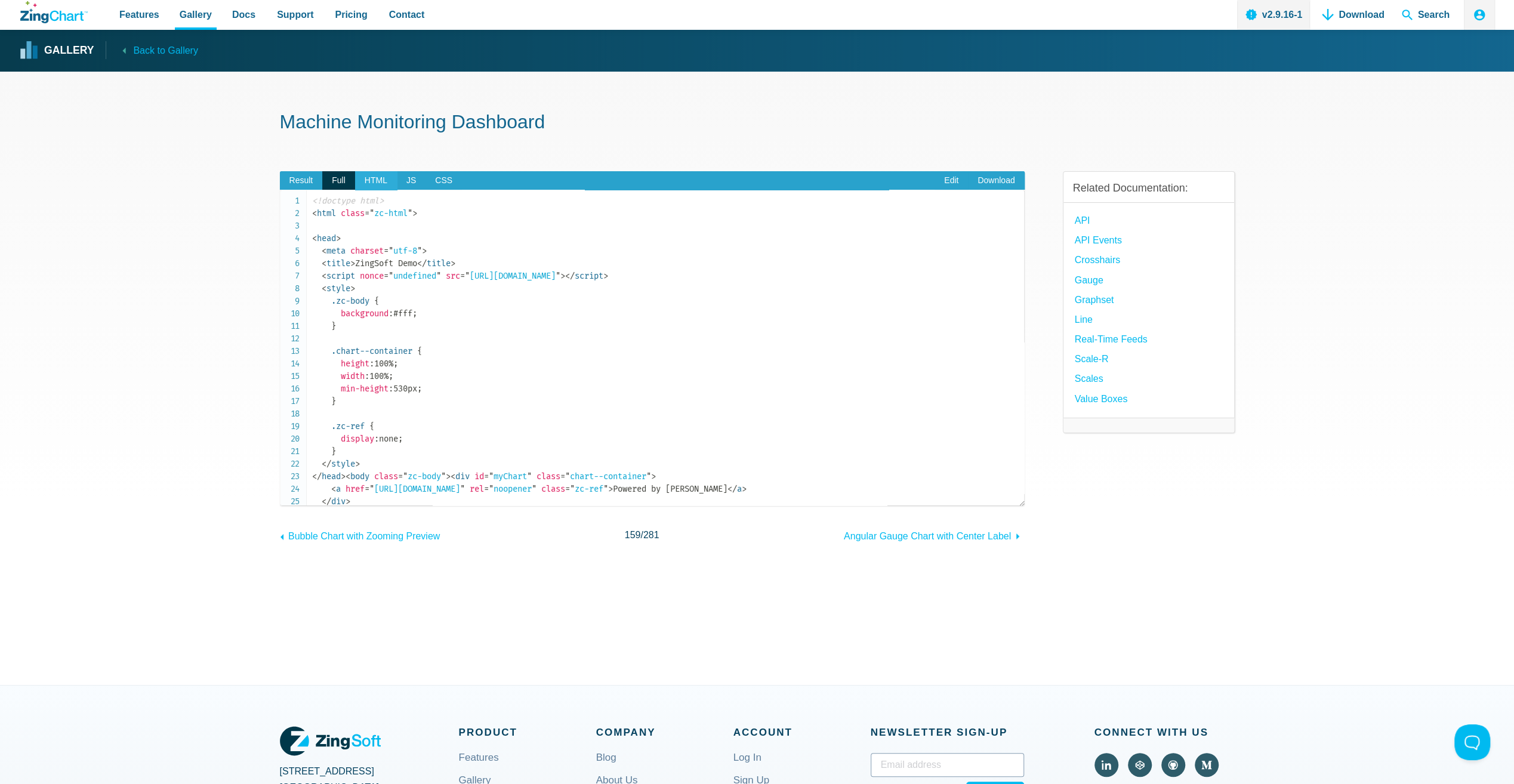
click at [371, 180] on span "HTML" at bounding box center [376, 180] width 42 height 19
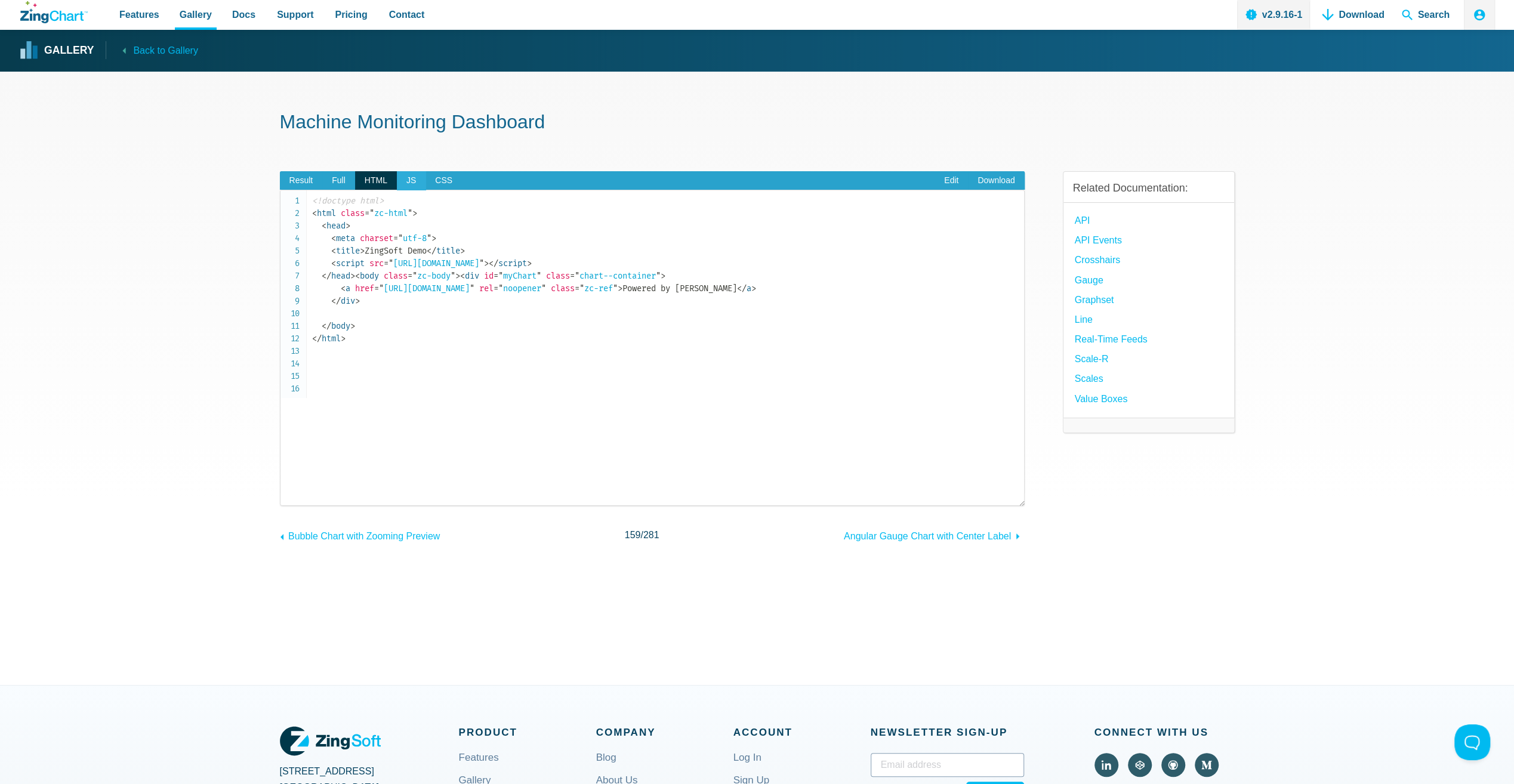
click at [406, 180] on span "JS" at bounding box center [411, 180] width 28 height 19
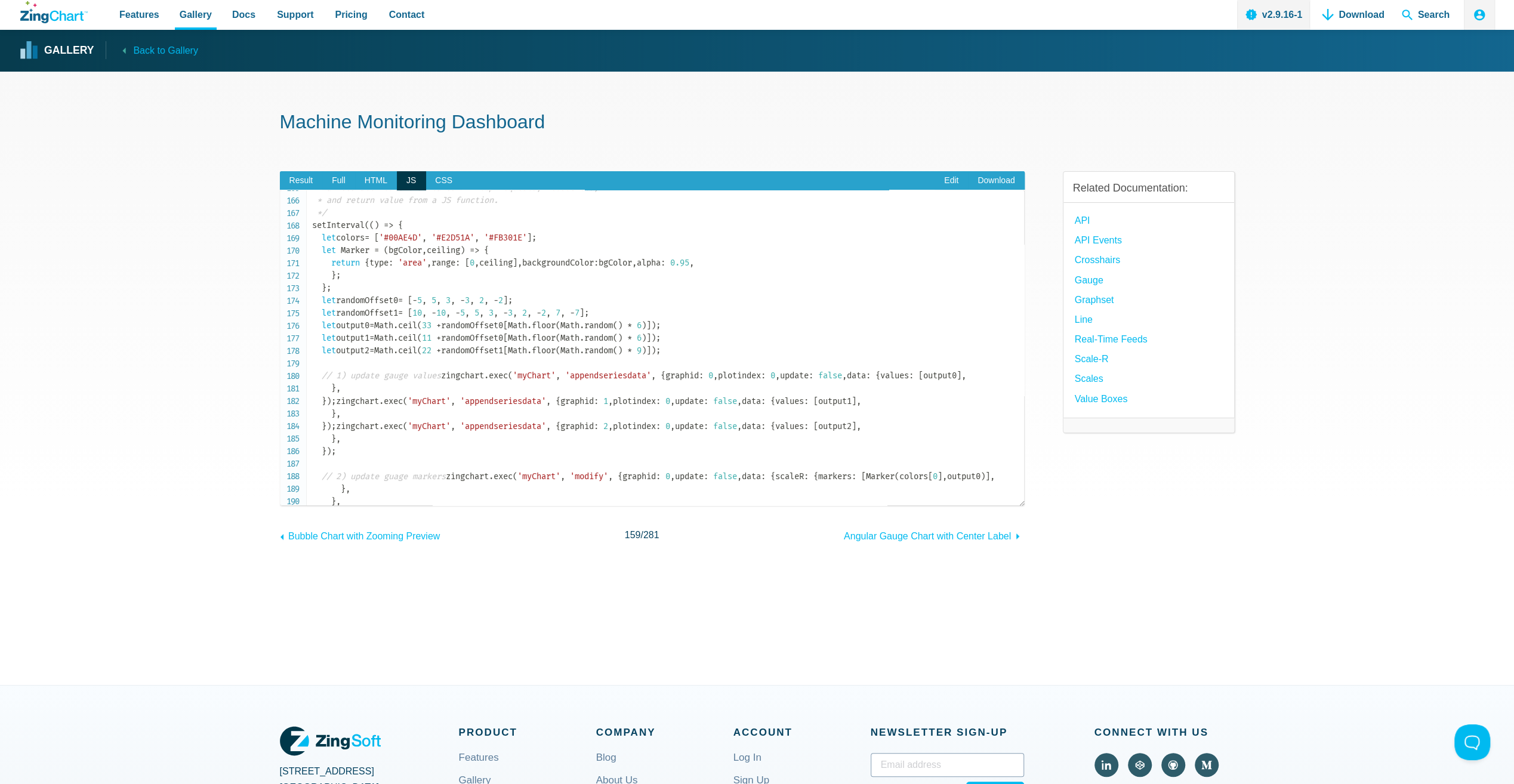
scroll to position [2704, 0]
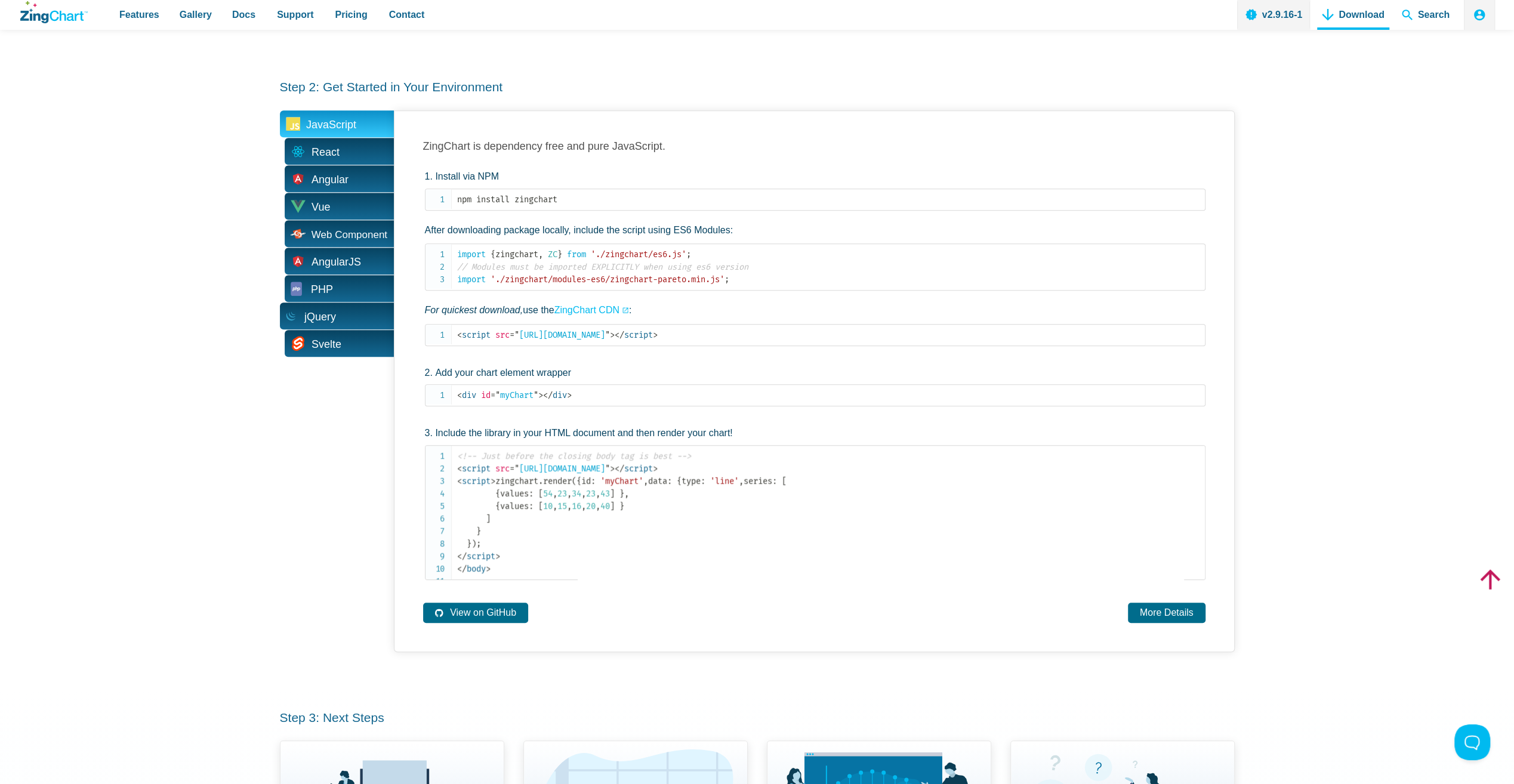
click at [340, 311] on span "jQuery" at bounding box center [337, 316] width 114 height 27
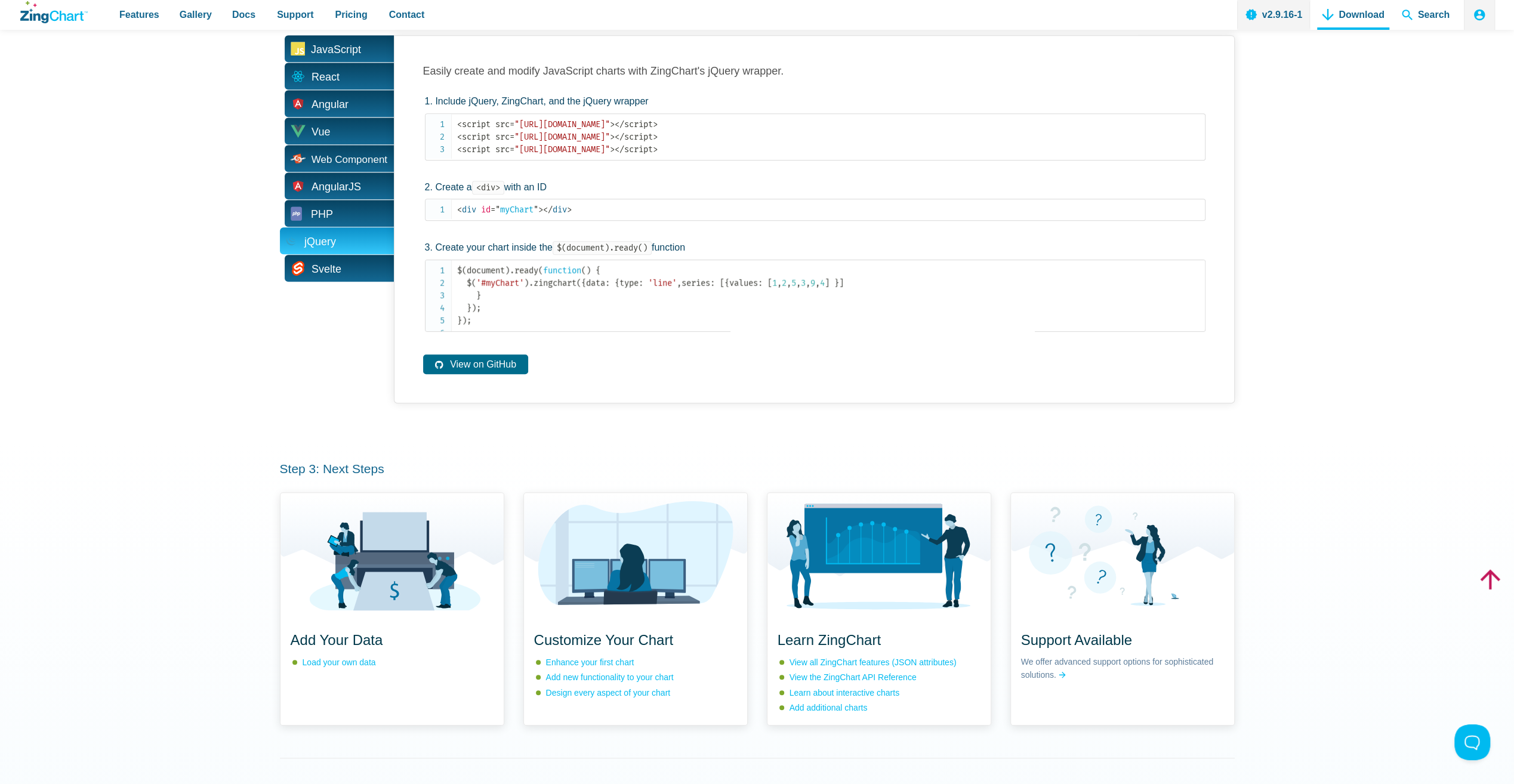
scroll to position [556, 0]
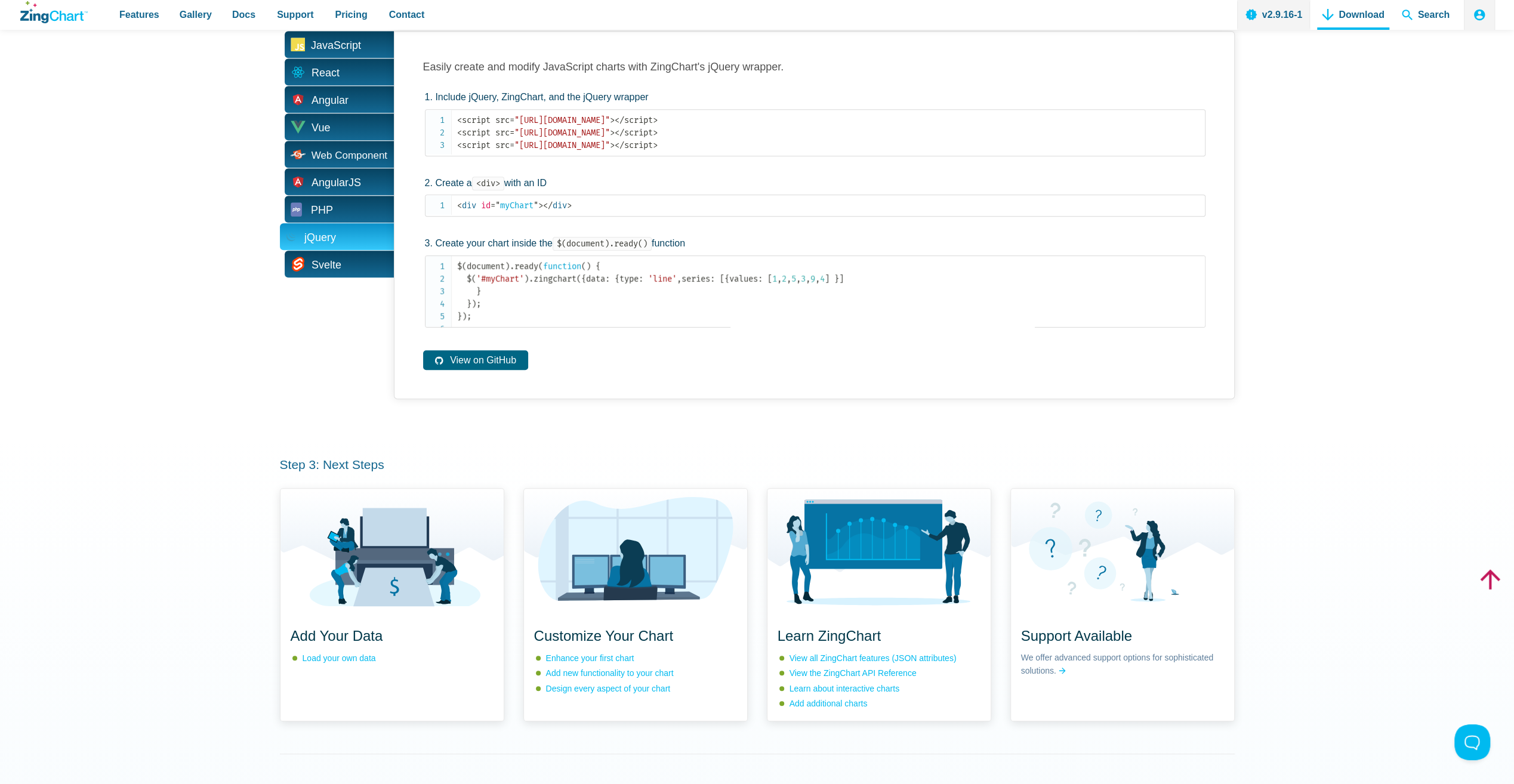
click at [502, 370] on link "View on GitHub" at bounding box center [475, 360] width 105 height 19
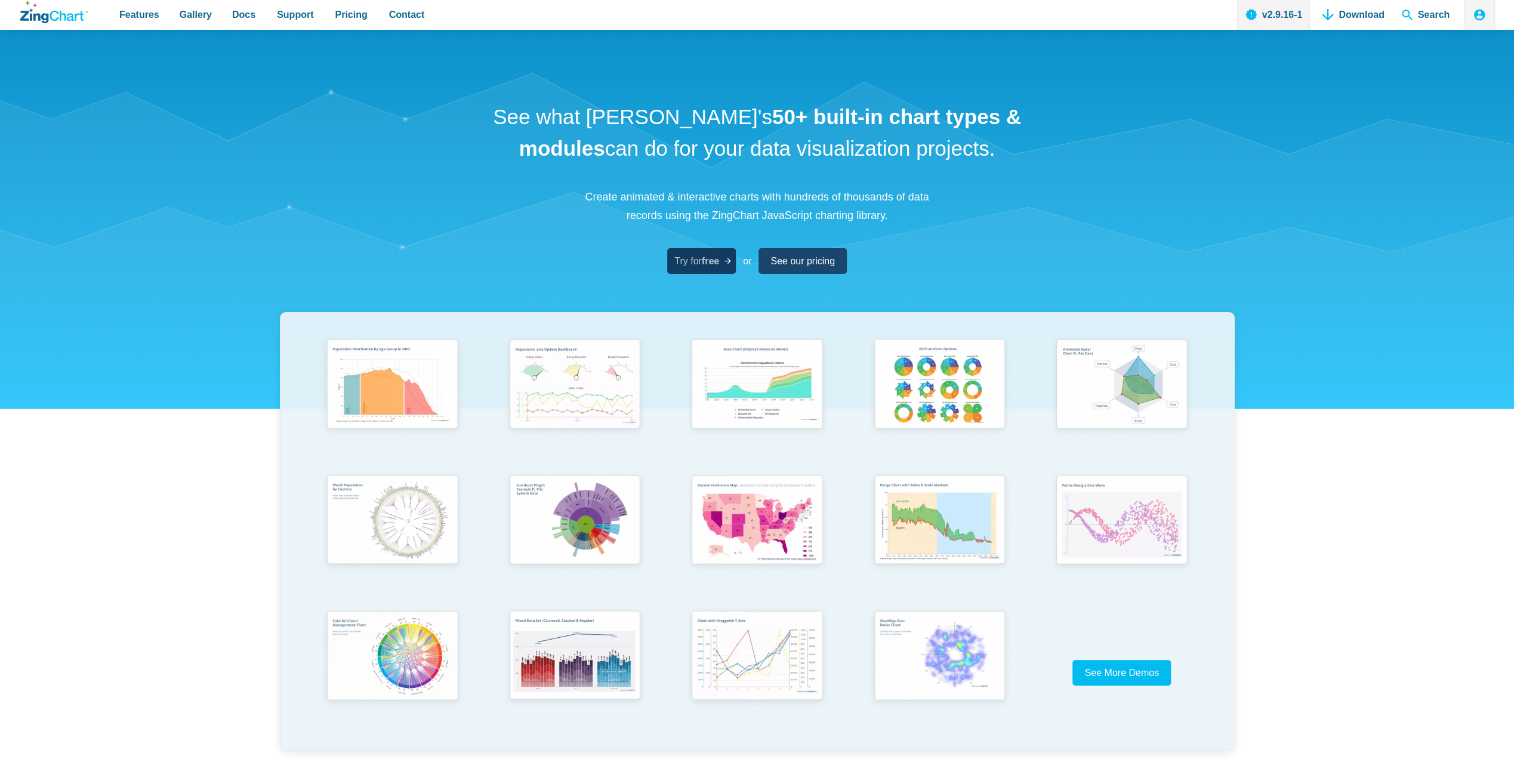
click at [679, 253] on span "Try for free" at bounding box center [697, 260] width 45 height 16
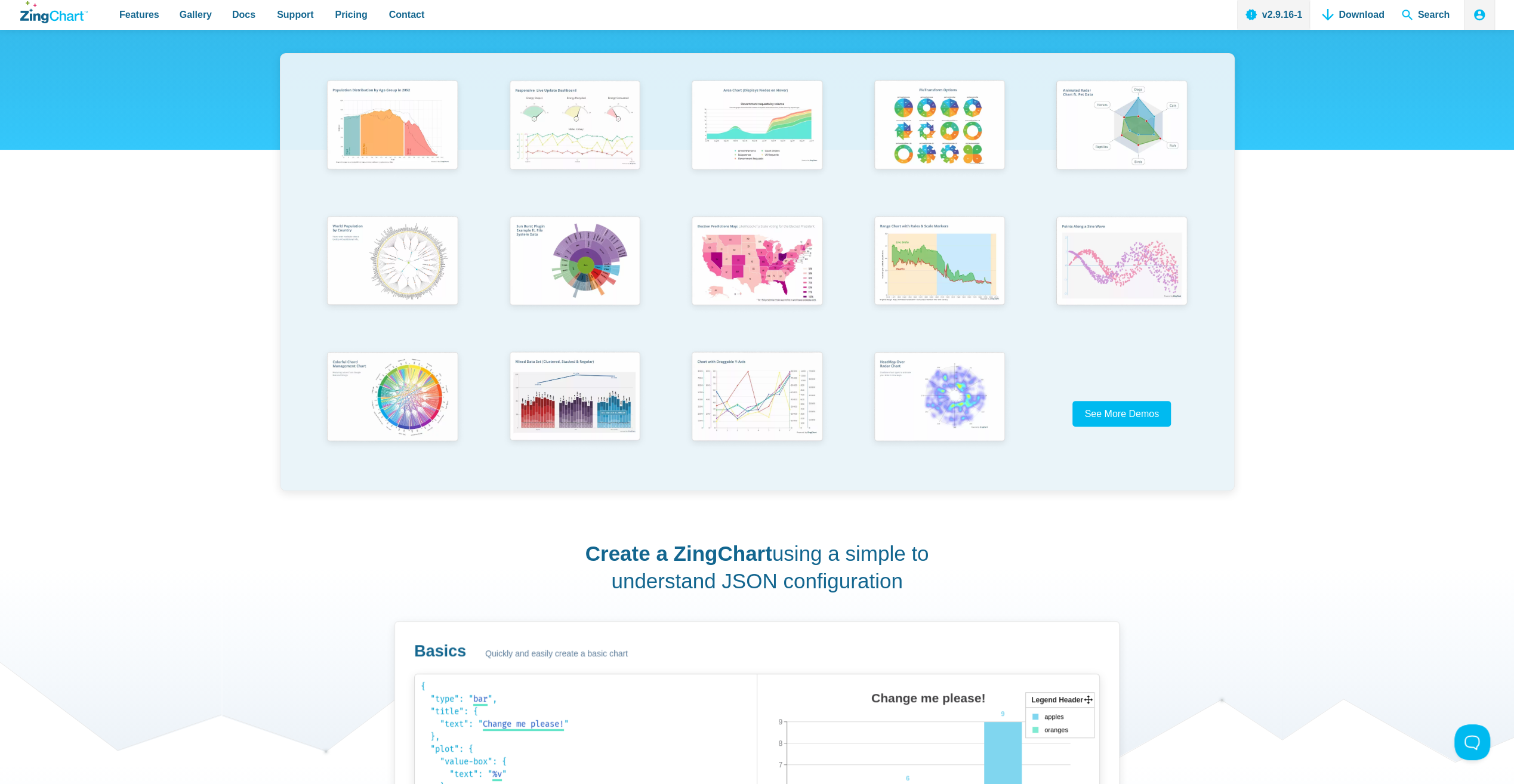
scroll to position [318, 0]
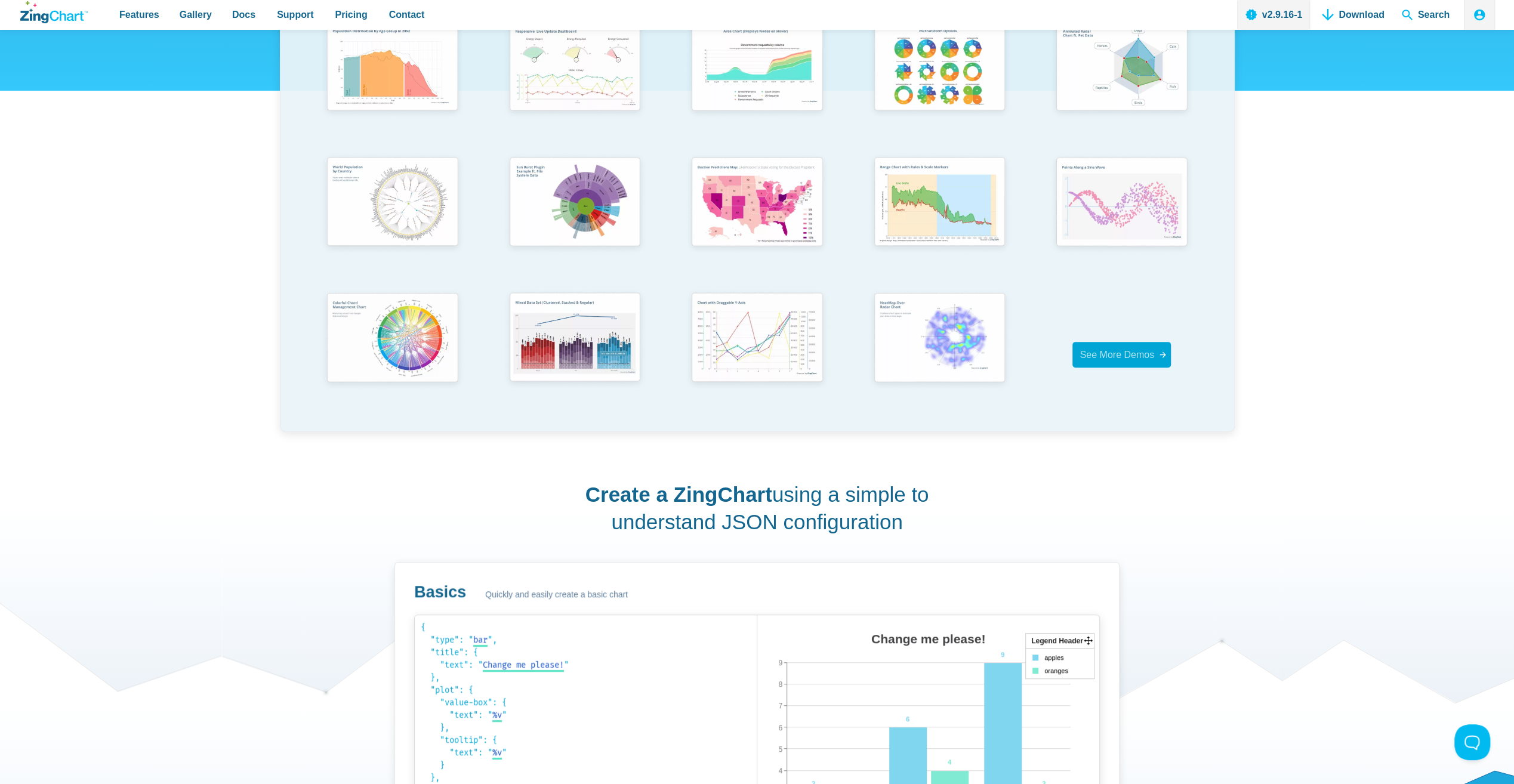
click at [1147, 353] on span "See More Demos" at bounding box center [1116, 355] width 74 height 10
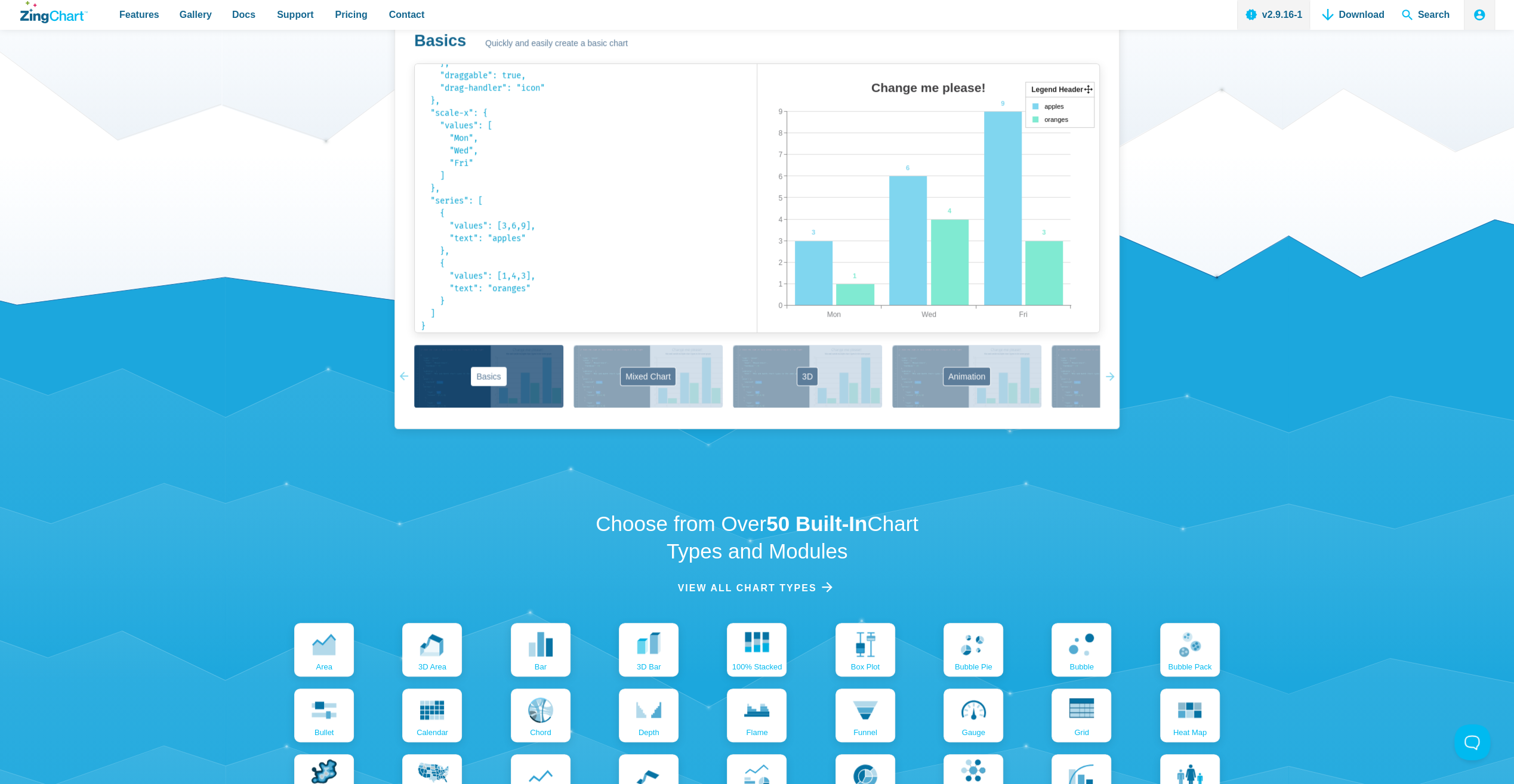
scroll to position [875, 0]
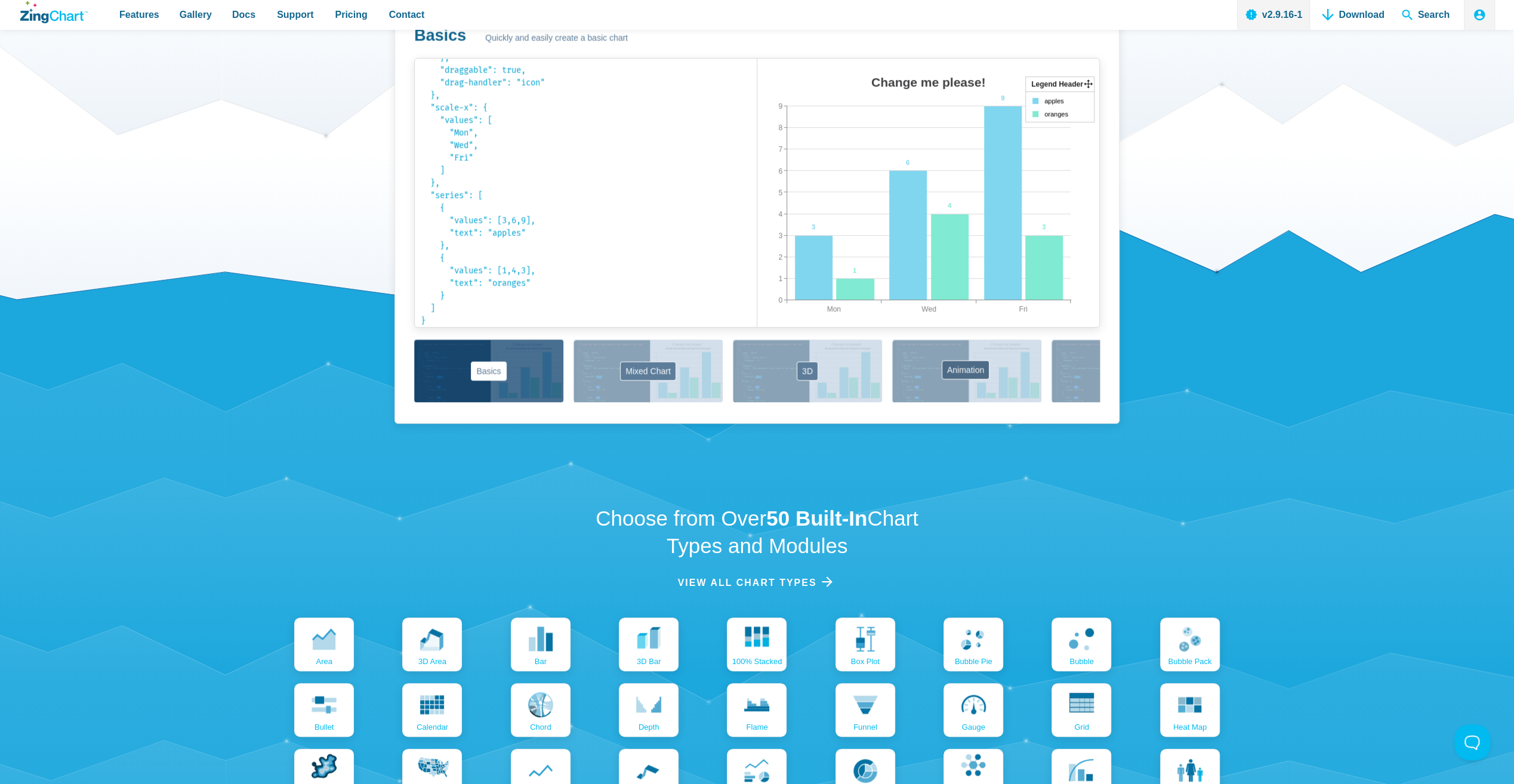
click at [964, 370] on button "Animation" at bounding box center [967, 371] width 149 height 63
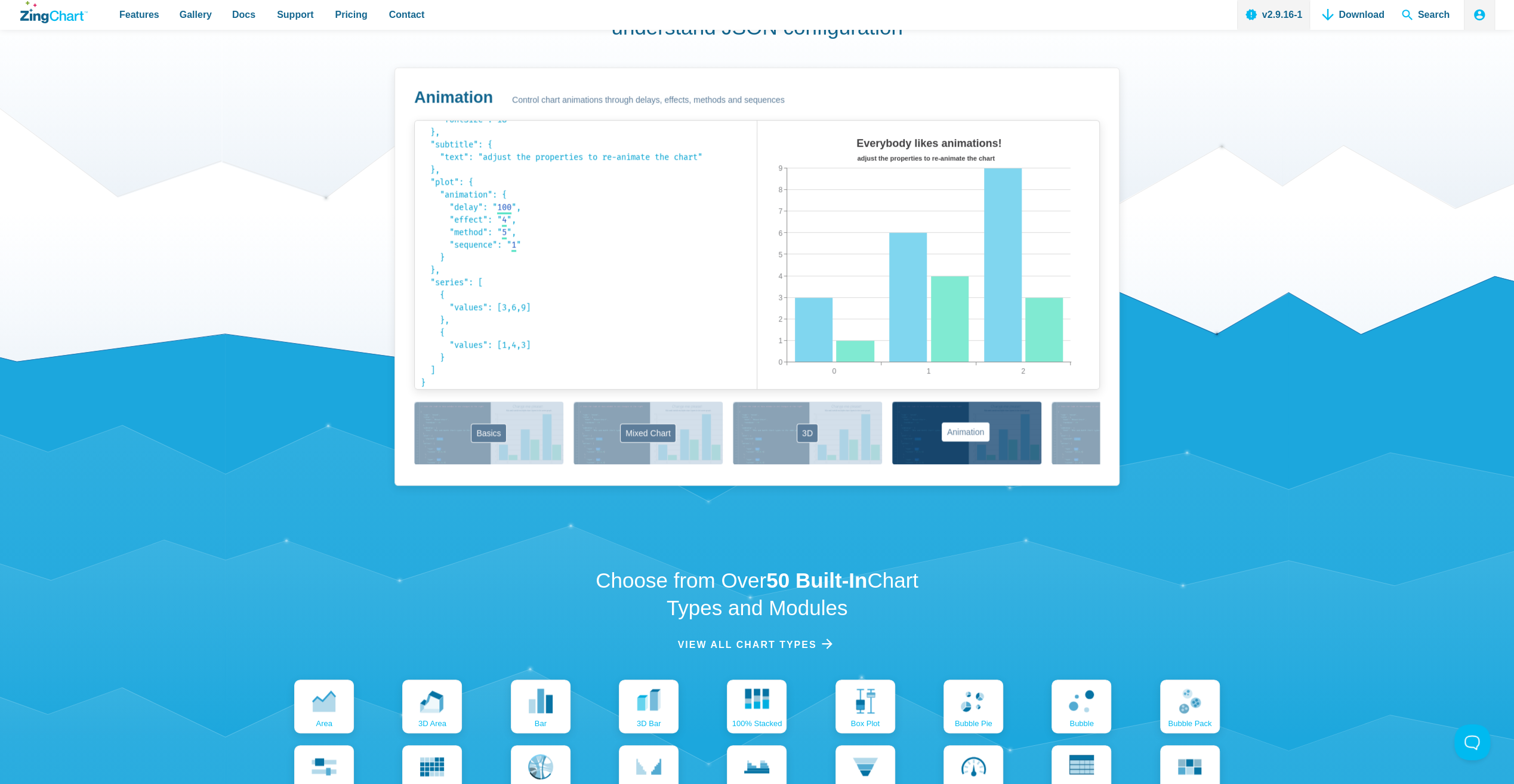
scroll to position [795, 0]
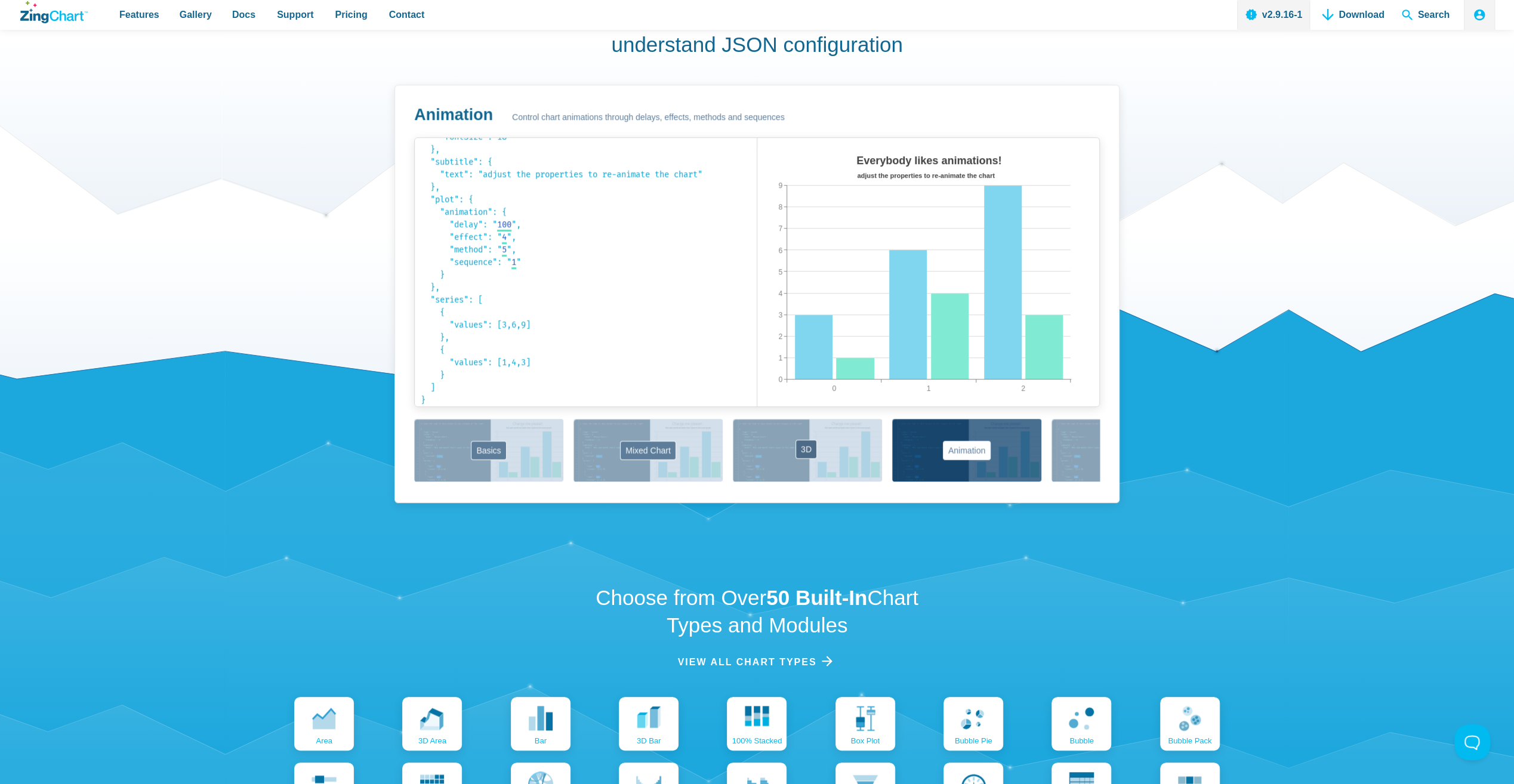
click at [811, 446] on button "3D" at bounding box center [807, 450] width 149 height 63
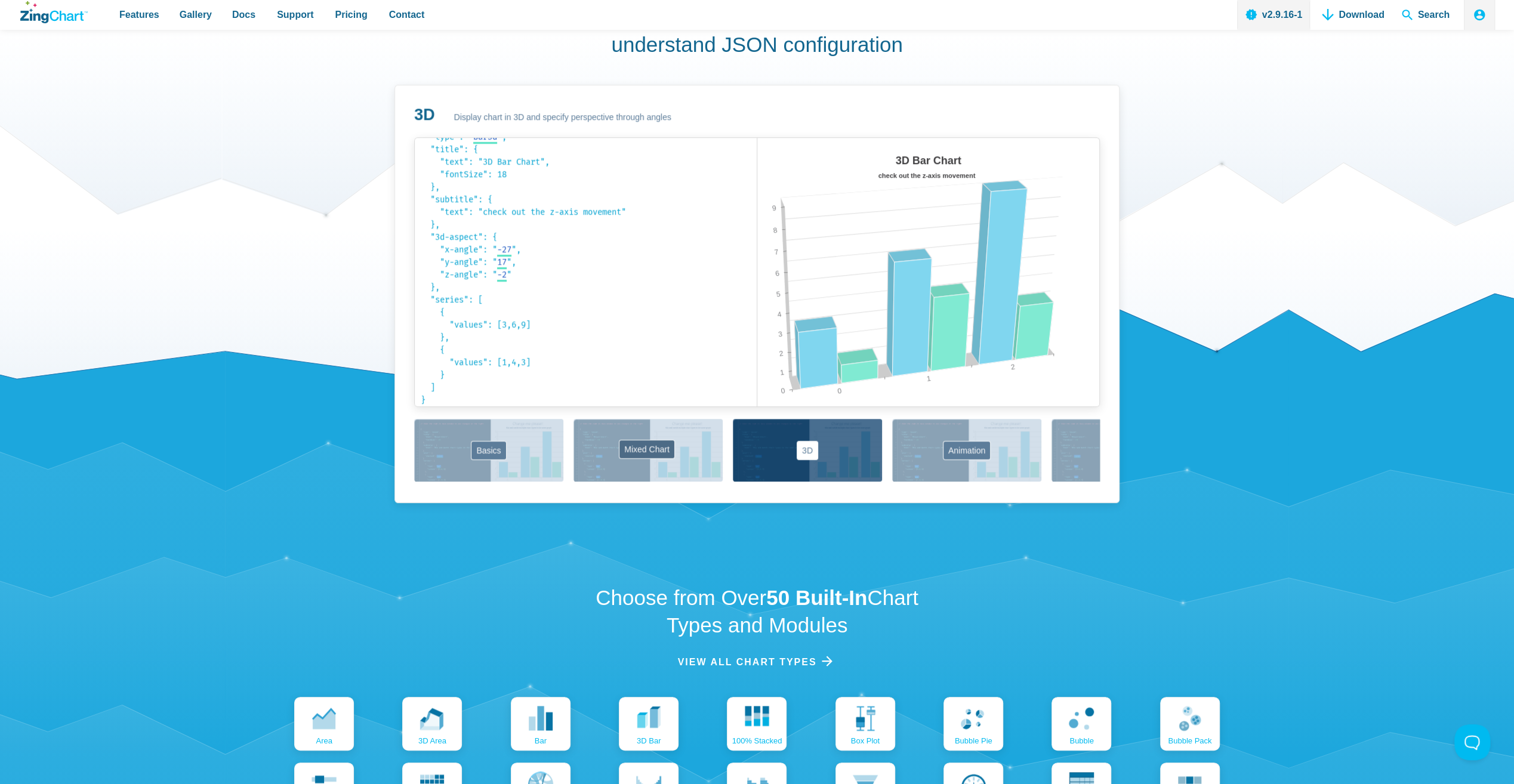
click at [661, 445] on button "Mixed Chart" at bounding box center [648, 450] width 149 height 63
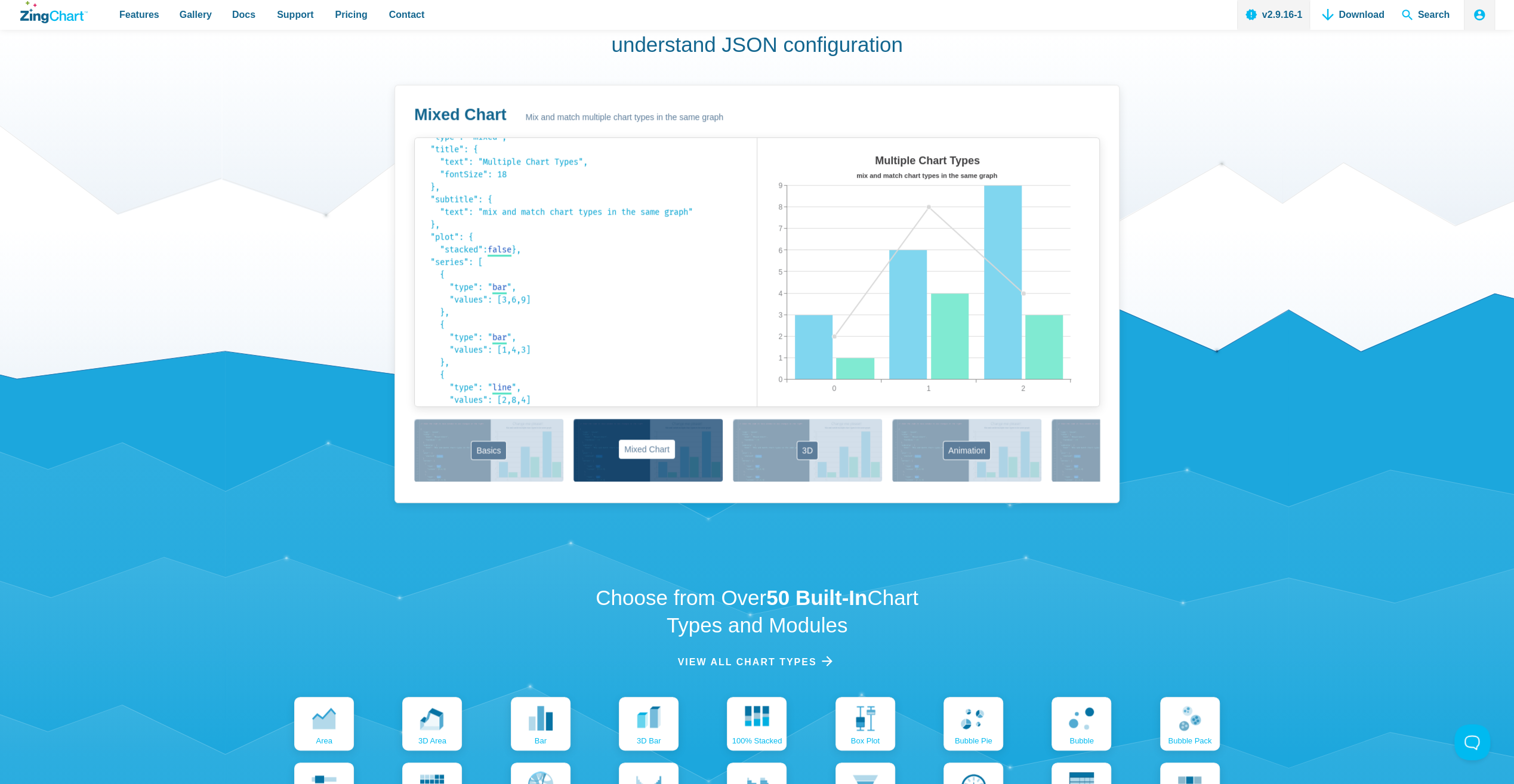
scroll to position [76, 0]
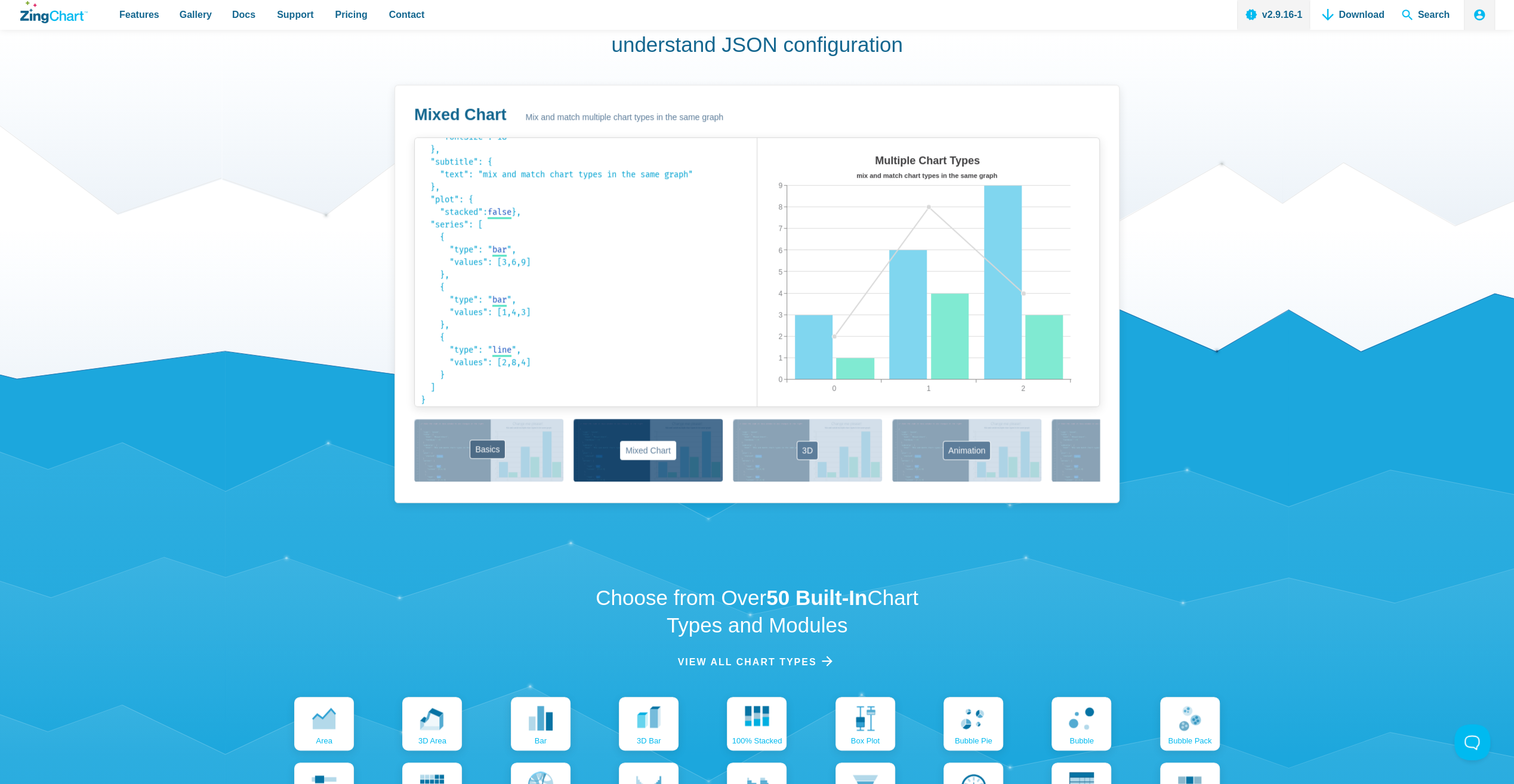
click at [495, 446] on button "Basics" at bounding box center [488, 450] width 149 height 63
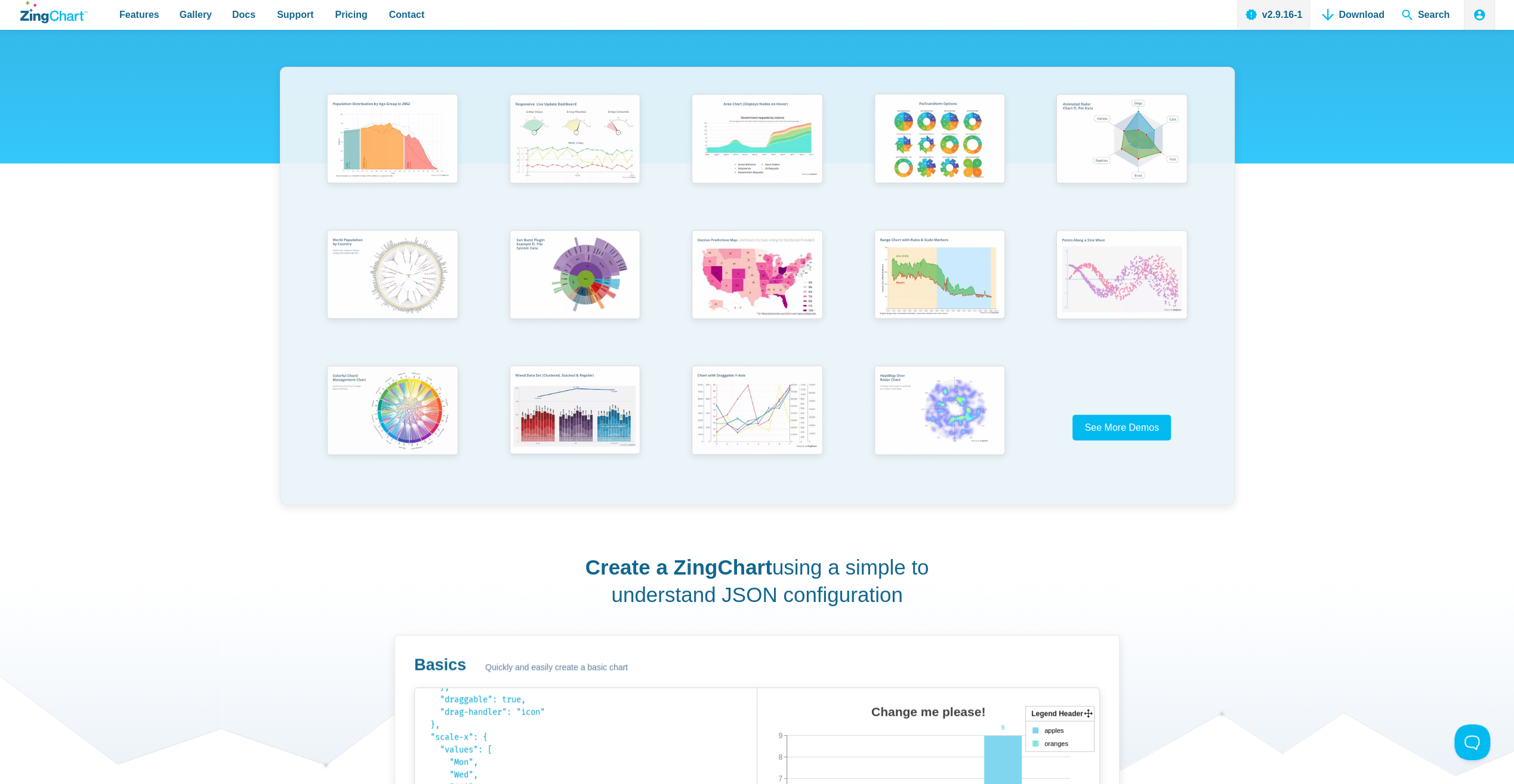
scroll to position [238, 0]
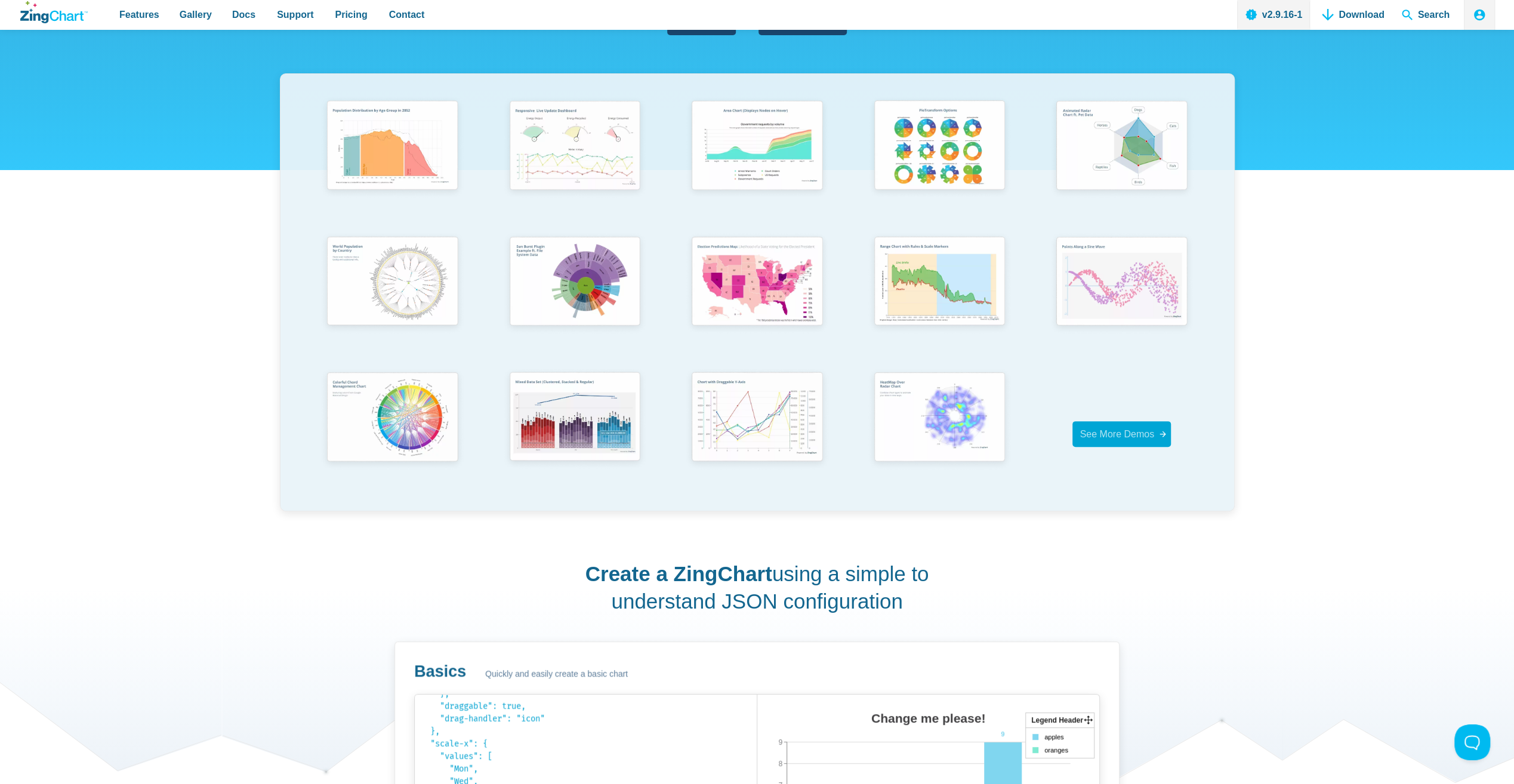
click at [1144, 445] on link "See More Demos" at bounding box center [1121, 434] width 98 height 25
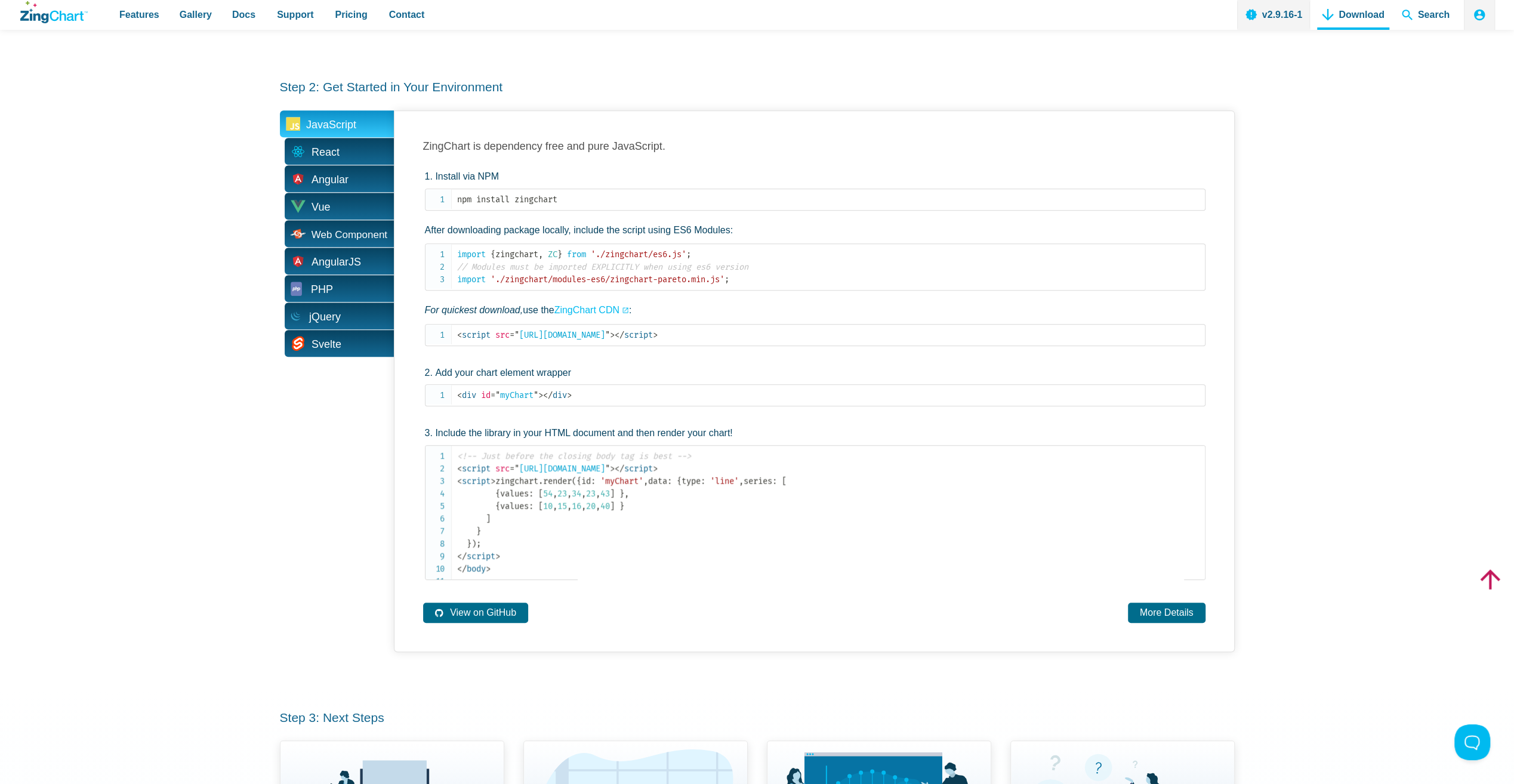
scroll to position [397, 0]
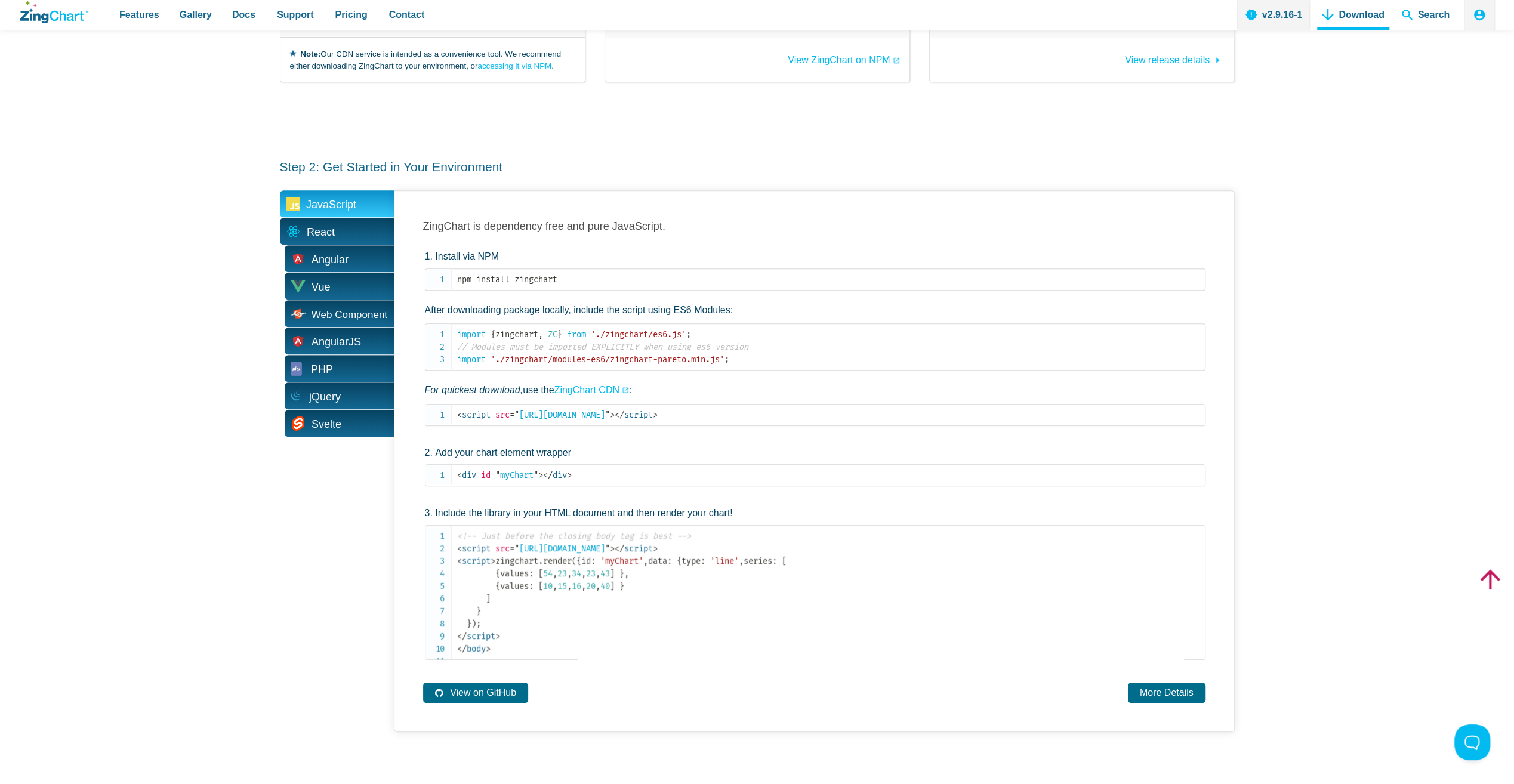
click at [352, 220] on span "React" at bounding box center [337, 231] width 114 height 27
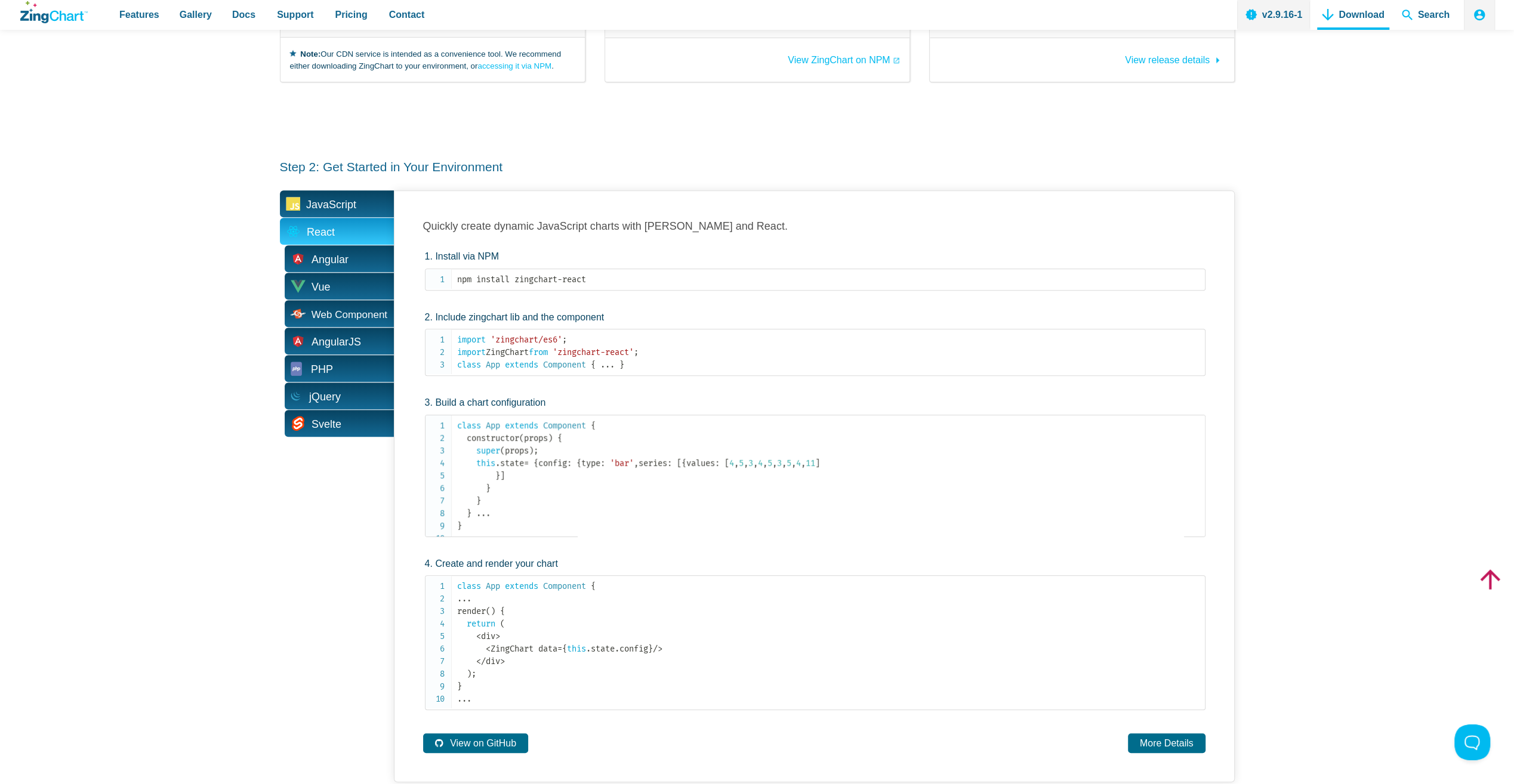
click at [349, 196] on span "JavaScript" at bounding box center [331, 205] width 50 height 19
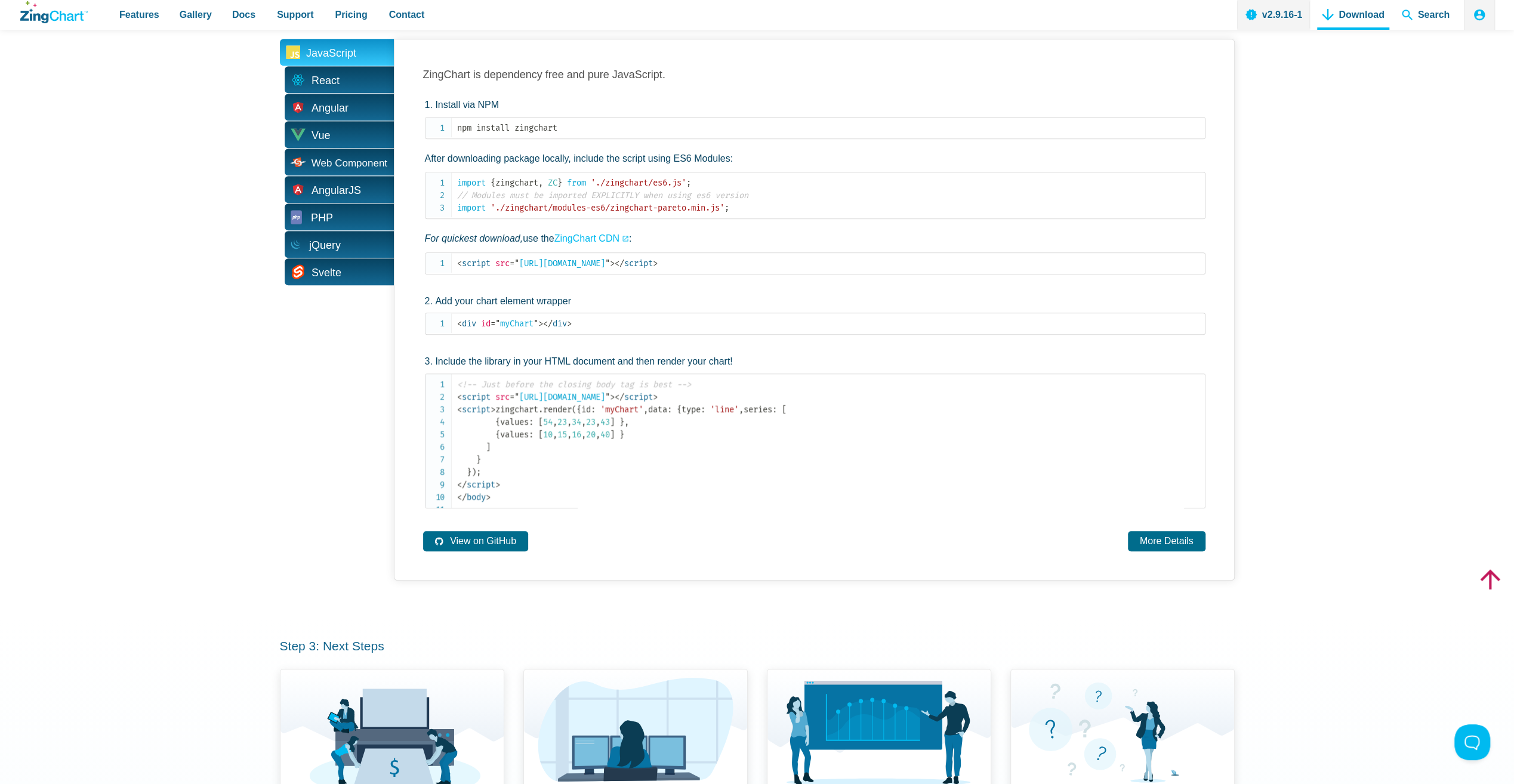
scroll to position [556, 0]
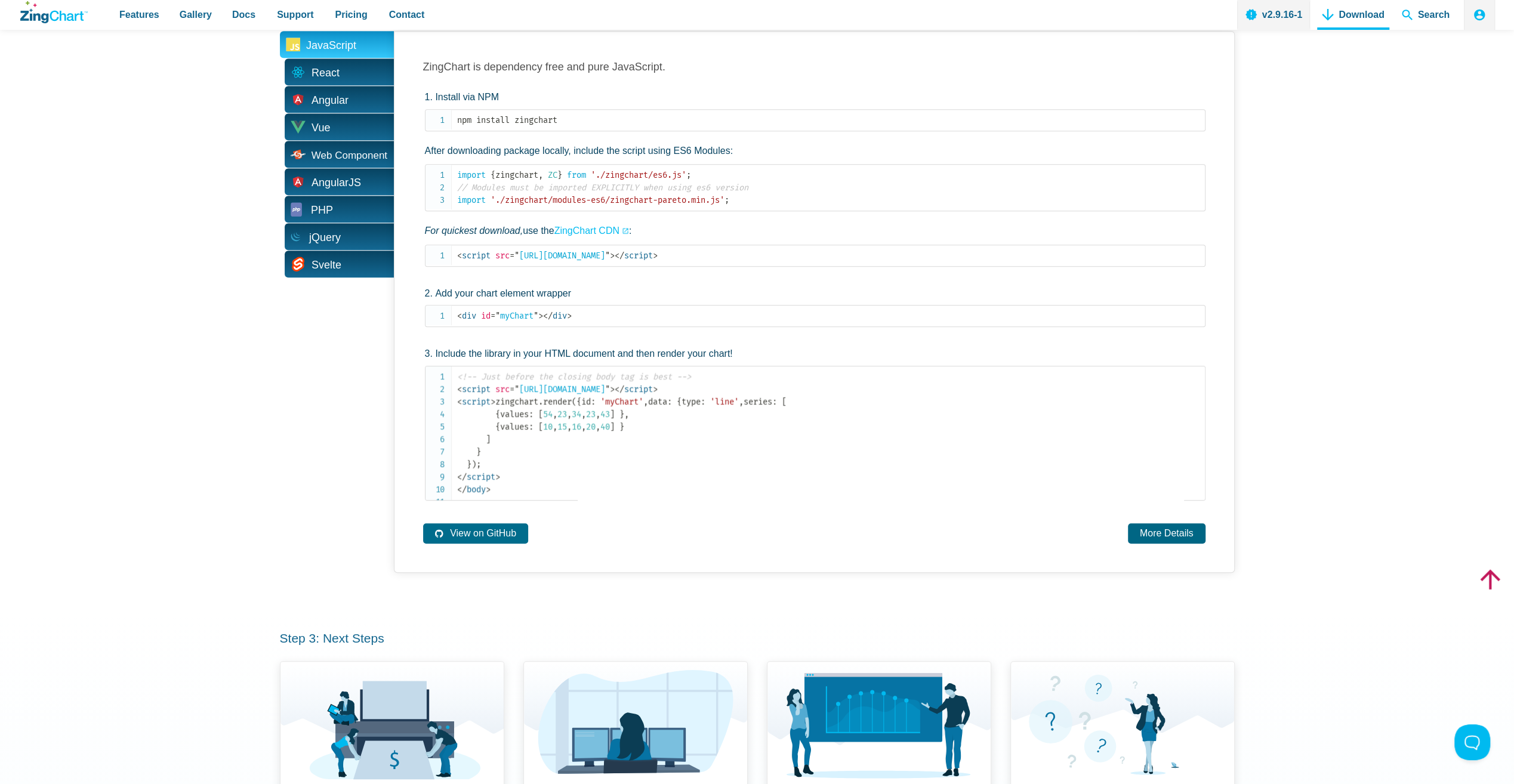
click at [1176, 543] on link "More Details" at bounding box center [1166, 533] width 77 height 19
click at [524, 543] on link "View on GitHub" at bounding box center [475, 533] width 105 height 19
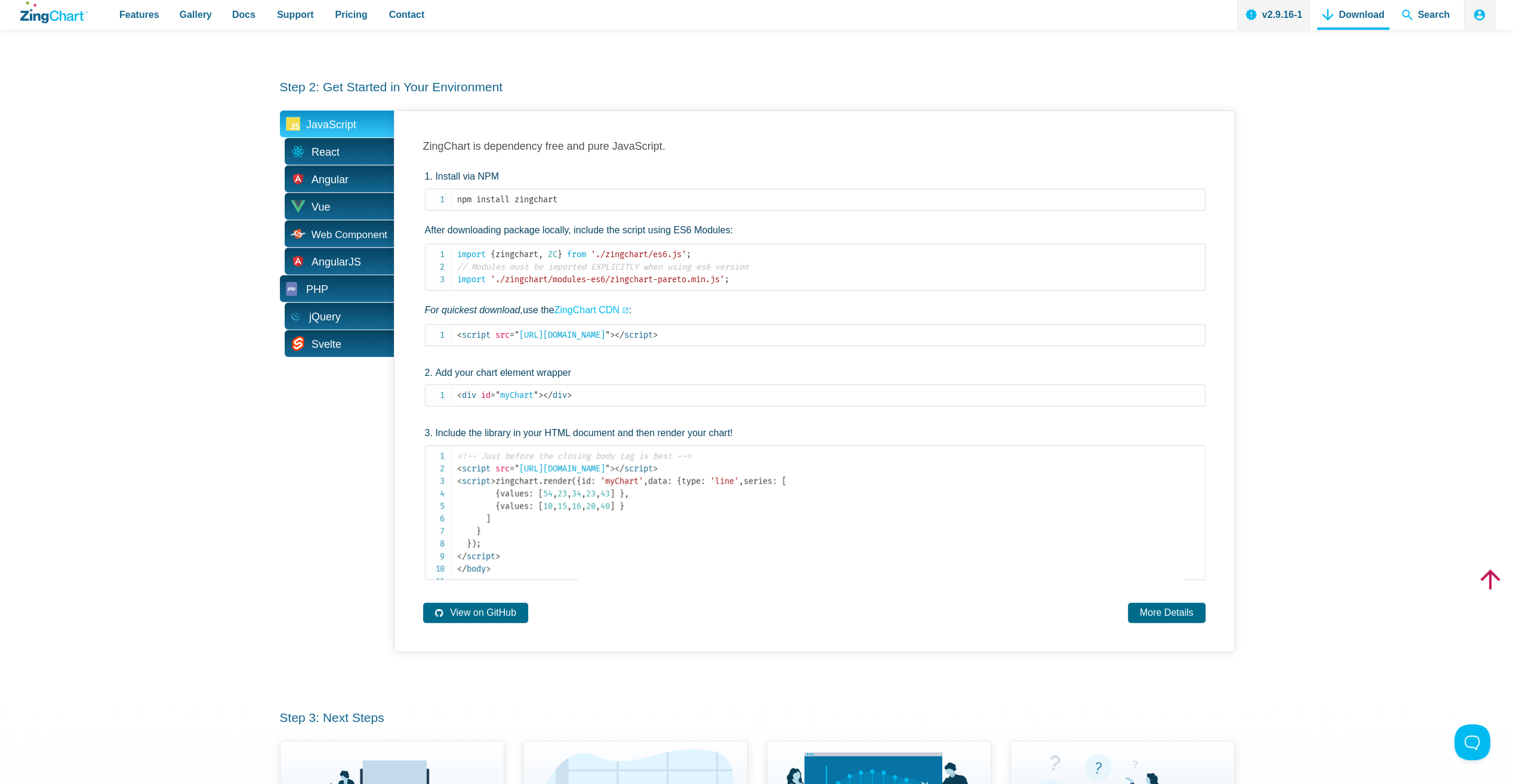
click at [335, 282] on span "PHP" at bounding box center [337, 289] width 114 height 27
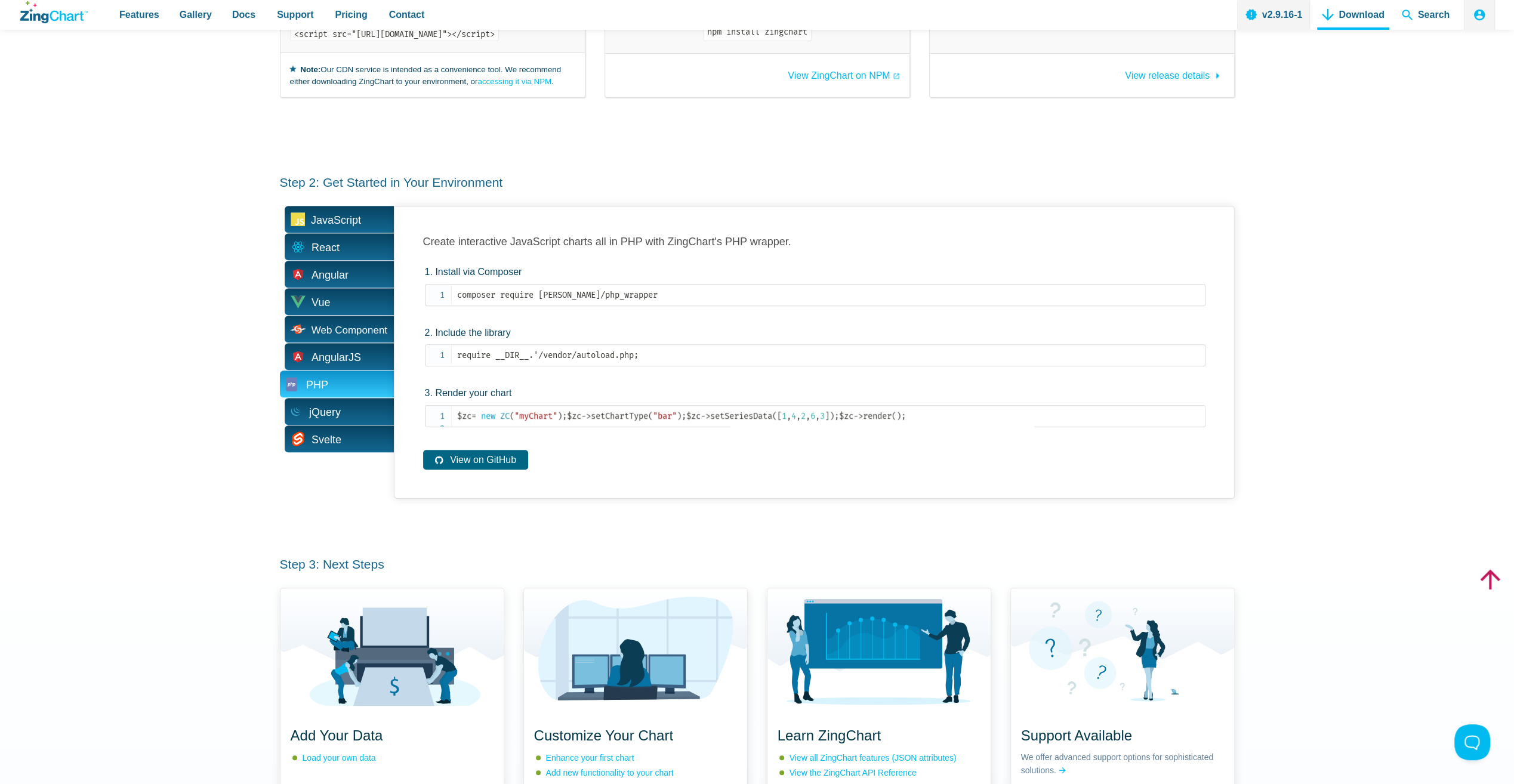
scroll to position [397, 0]
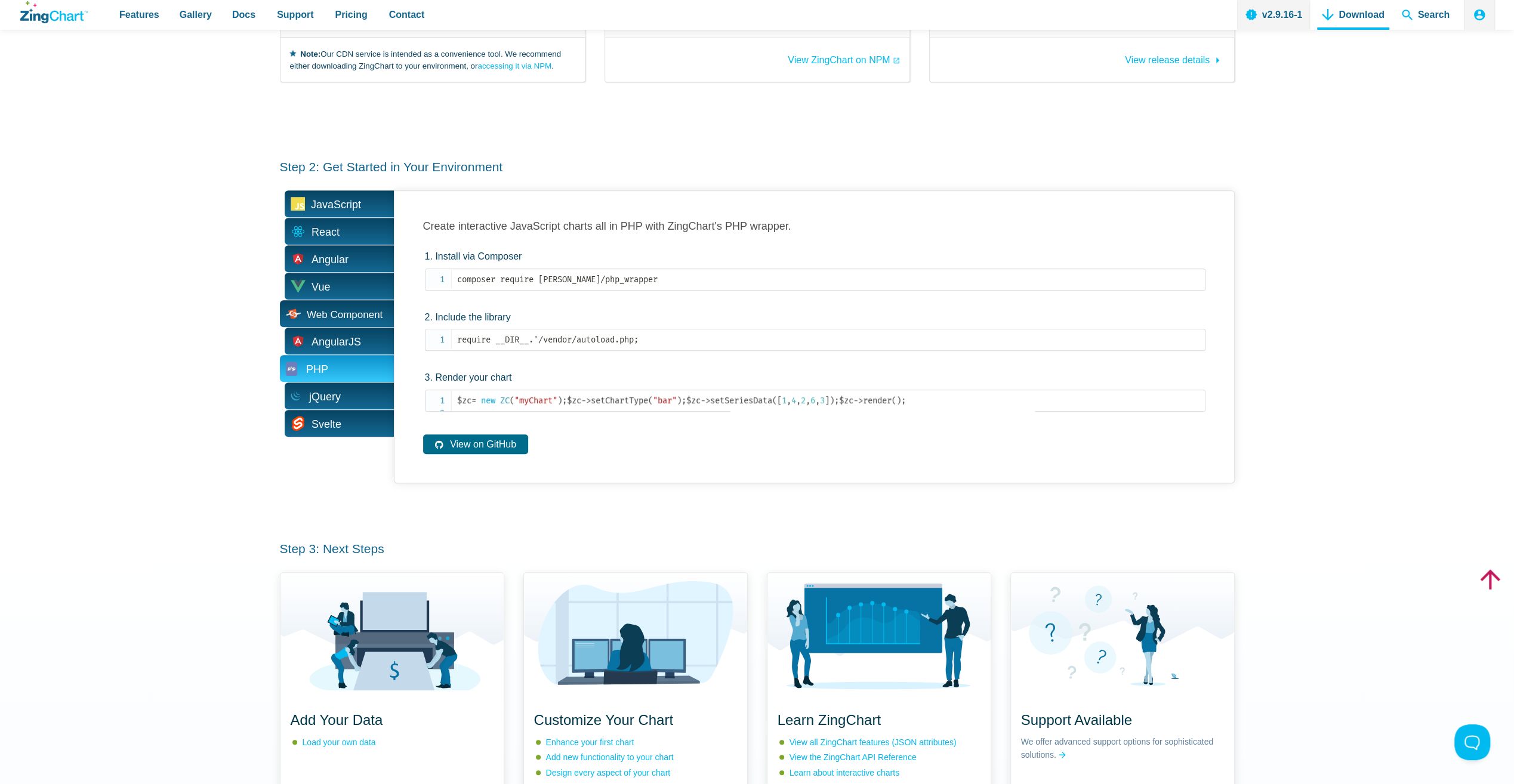
click at [362, 319] on span "Web Component" at bounding box center [344, 315] width 76 height 10
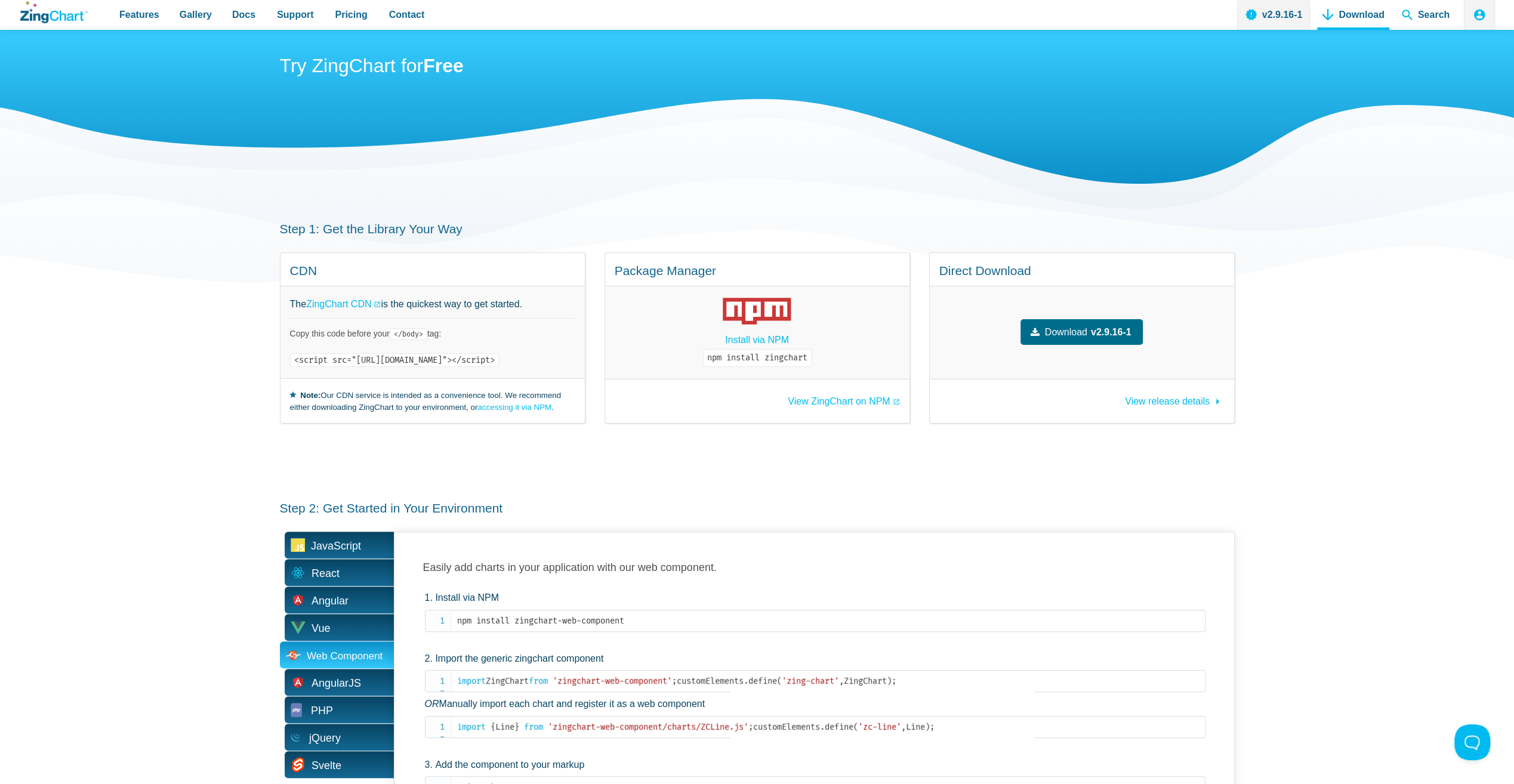
scroll to position [0, 0]
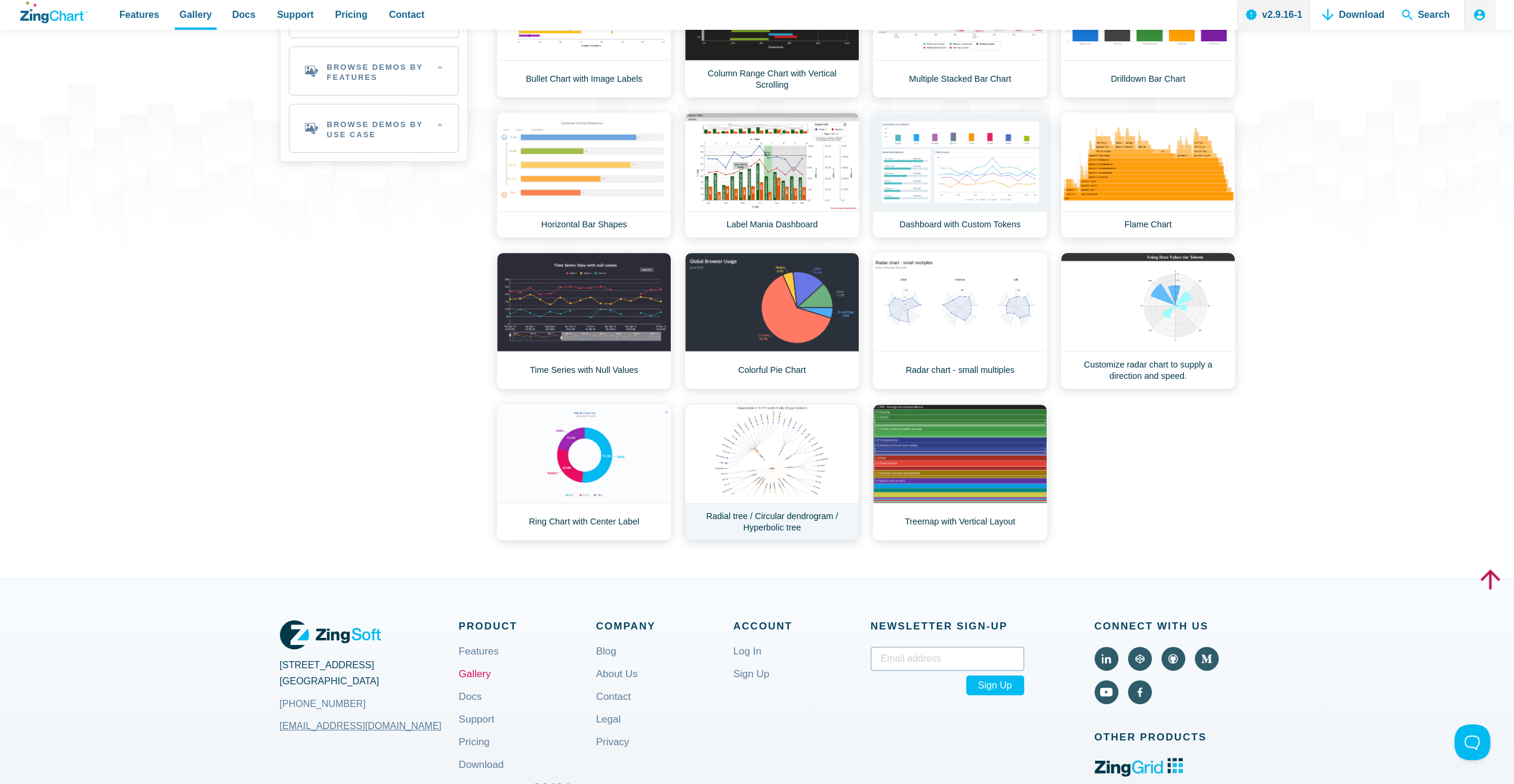
click at [783, 471] on link "Radial tree / Circular dendrogram / Hyperbolic tree" at bounding box center [772, 472] width 175 height 136
click at [581, 465] on link "Ring Chart with Center Label" at bounding box center [583, 472] width 175 height 136
click at [1150, 319] on link "Customize radar chart to supply a direction and speed." at bounding box center [1147, 321] width 175 height 136
click at [980, 309] on link "Radar chart - small multiples" at bounding box center [959, 321] width 175 height 136
click at [778, 319] on link "Colorful Pie Chart" at bounding box center [772, 321] width 175 height 136
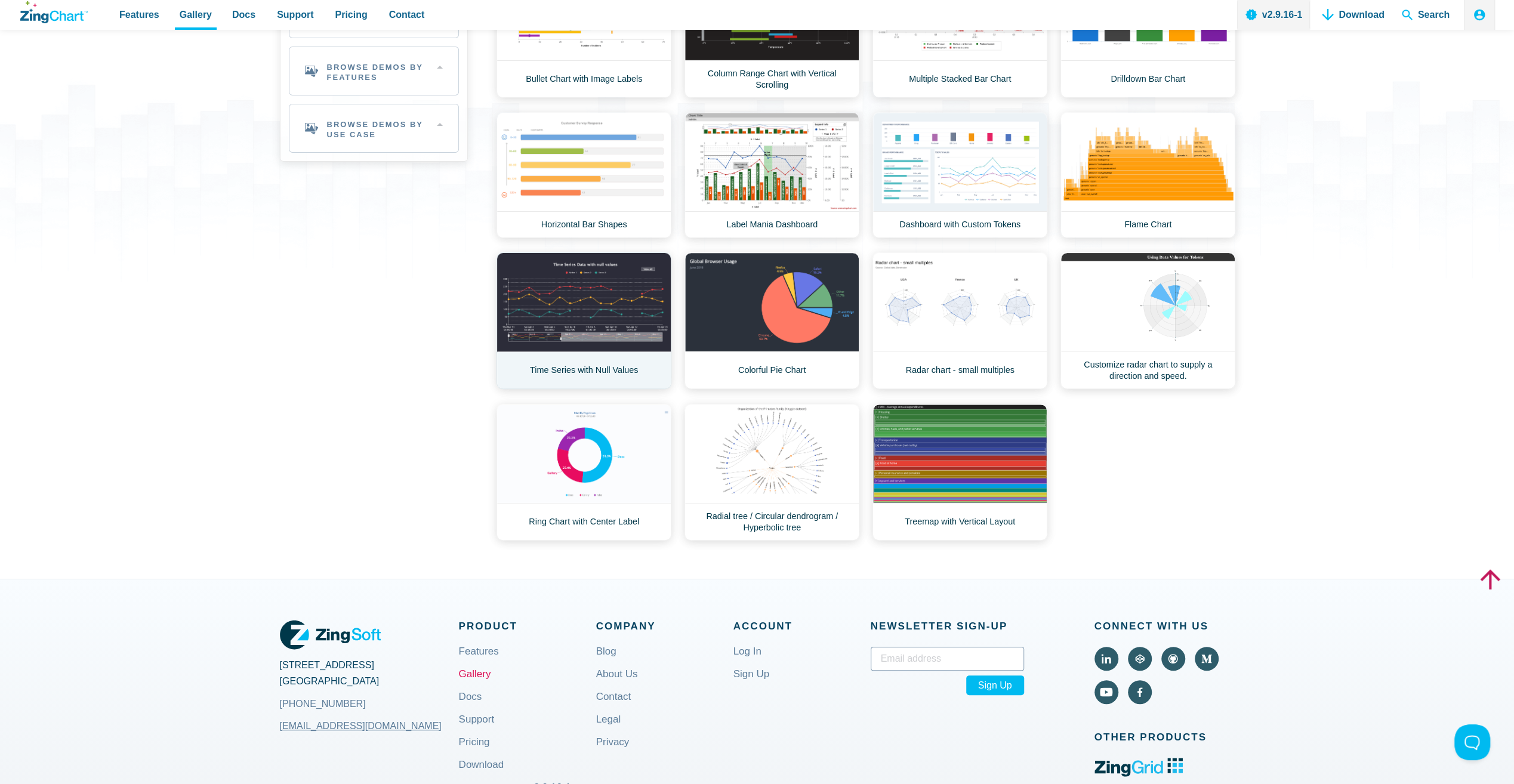
click at [565, 301] on link "Time Series with Null Values" at bounding box center [583, 321] width 175 height 136
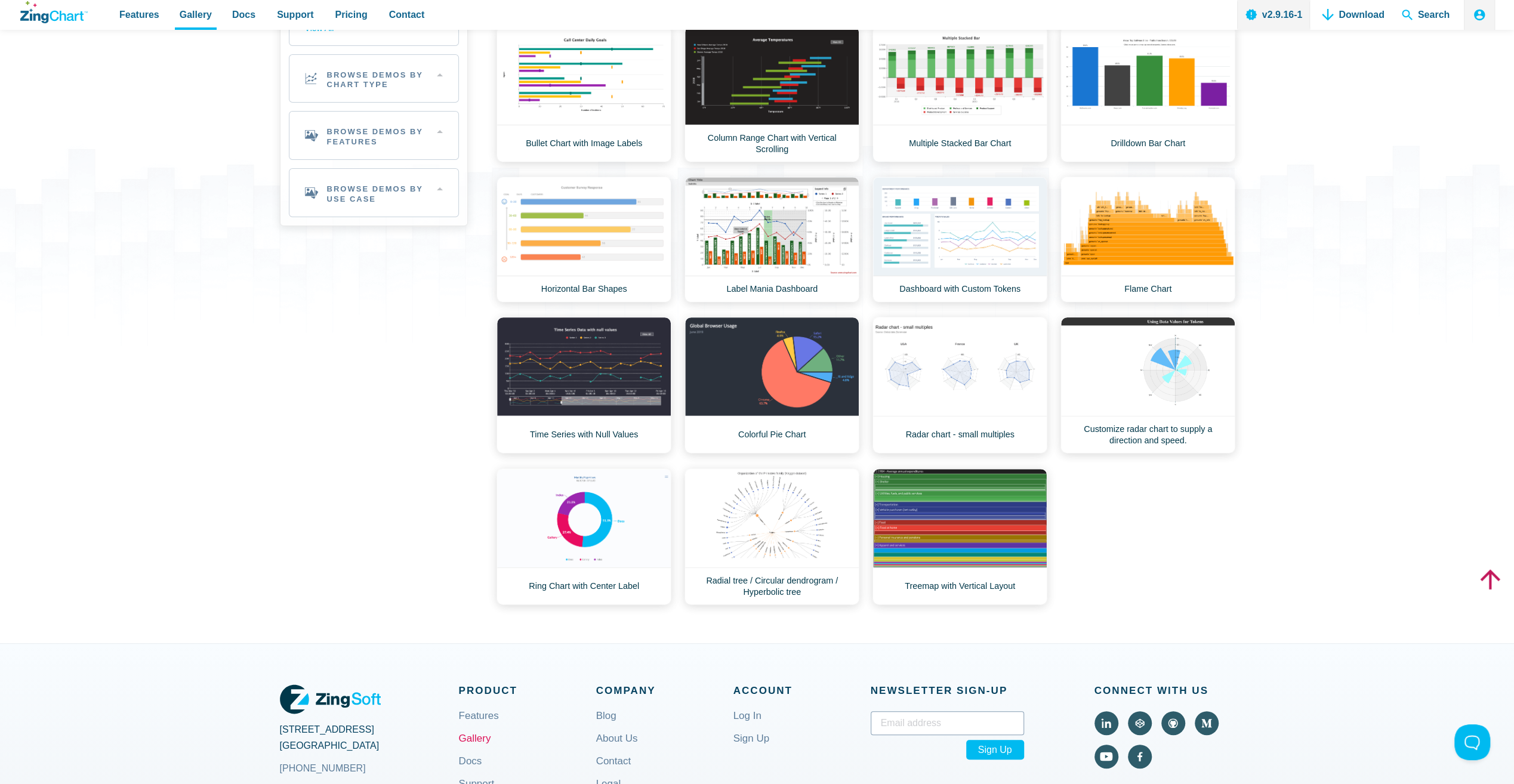
scroll to position [159, 0]
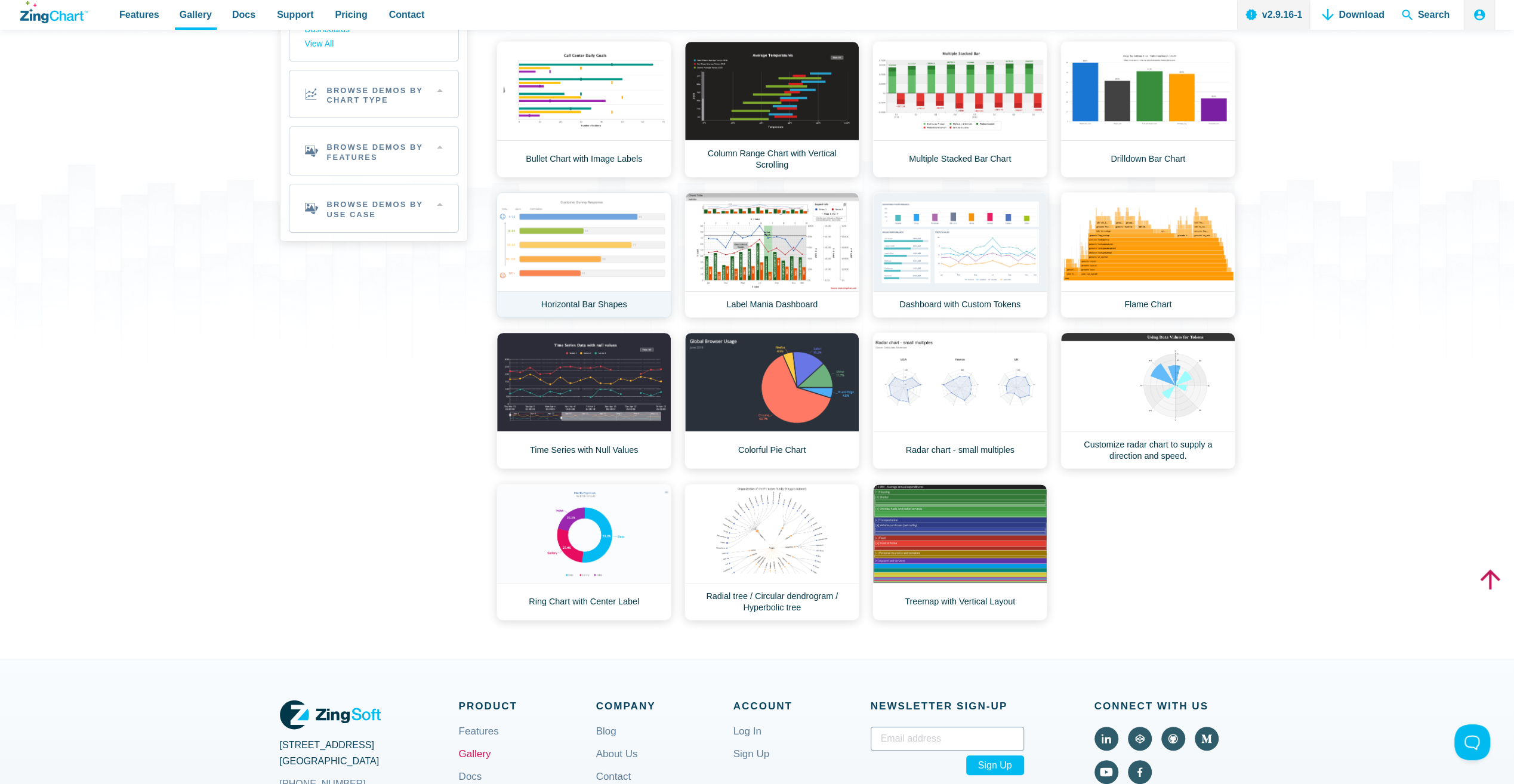
click at [571, 226] on link "Horizontal Bar Shapes" at bounding box center [583, 255] width 175 height 126
click at [813, 262] on link "Label Mania Dashboard" at bounding box center [772, 255] width 175 height 126
click at [977, 235] on link "Dashboard with Custom Tokens" at bounding box center [959, 255] width 175 height 126
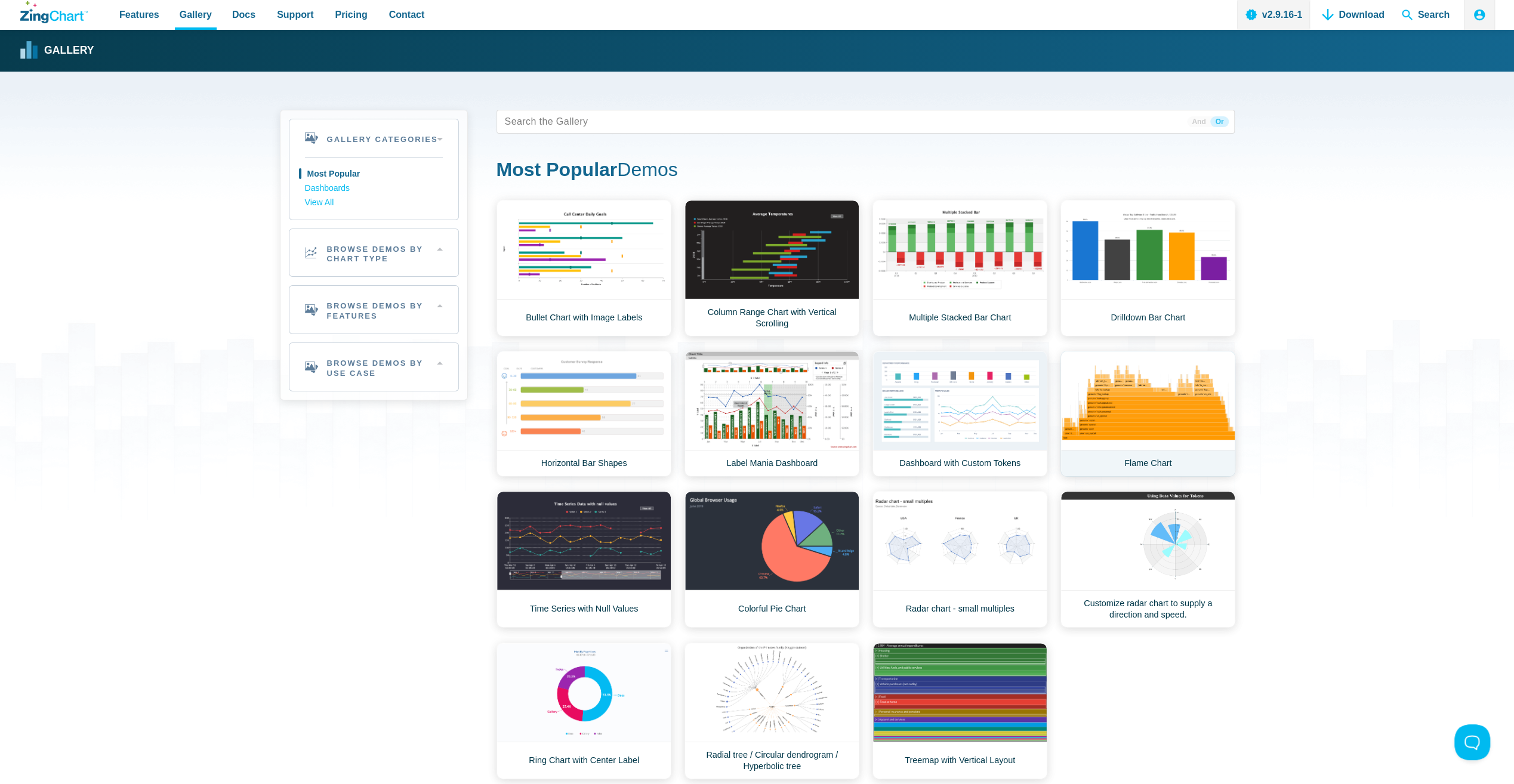
scroll to position [0, 0]
click at [991, 250] on link "Multiple Stacked Bar Chart" at bounding box center [959, 268] width 175 height 136
click at [790, 239] on link "Column Range Chart with Vertical Scrolling" at bounding box center [772, 268] width 175 height 136
click at [593, 254] on link "Bullet Chart with Image Labels" at bounding box center [583, 268] width 175 height 136
click at [335, 203] on link "View All" at bounding box center [374, 202] width 138 height 14
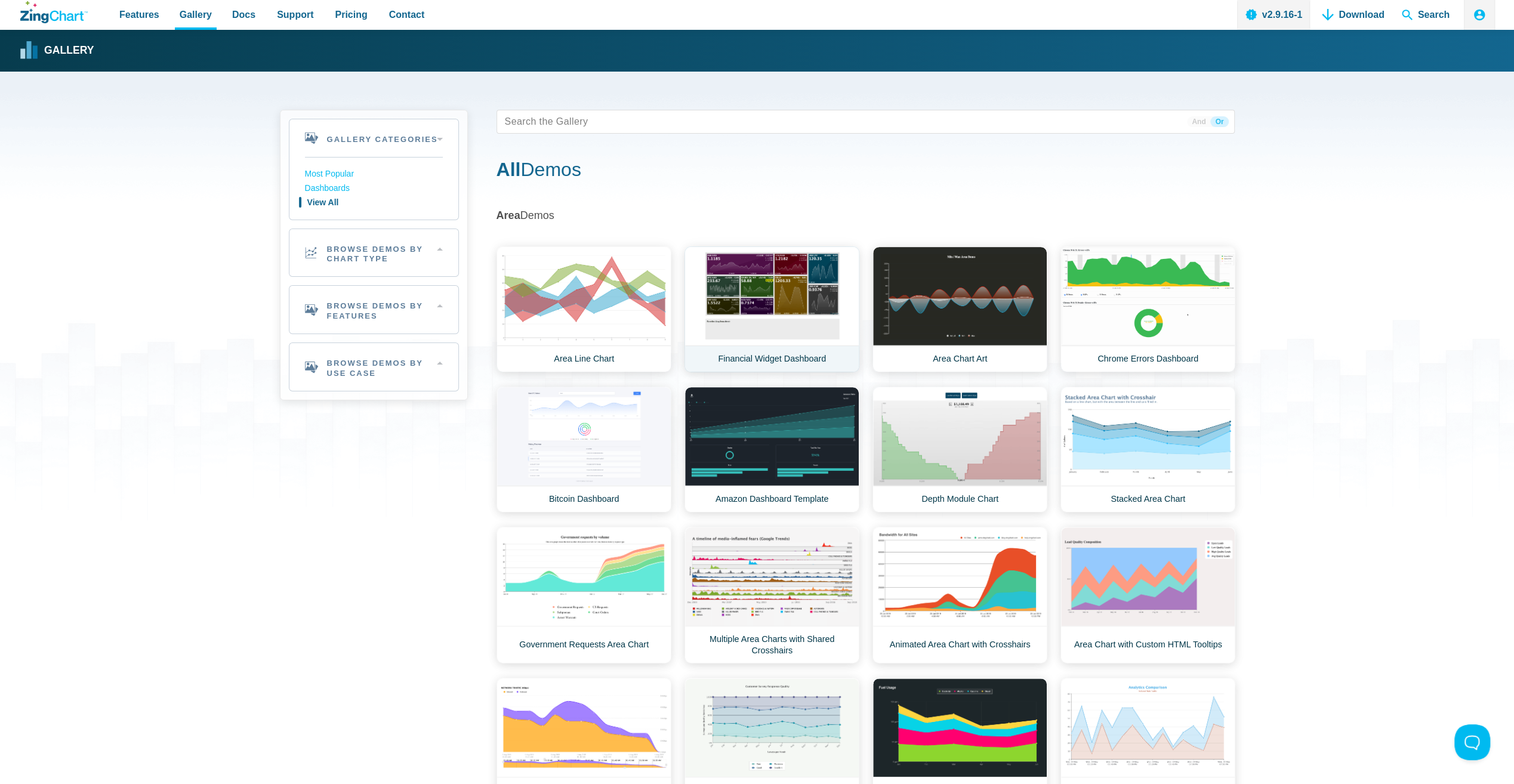
click at [777, 288] on link "Financial Widget Dashboard" at bounding box center [772, 310] width 175 height 126
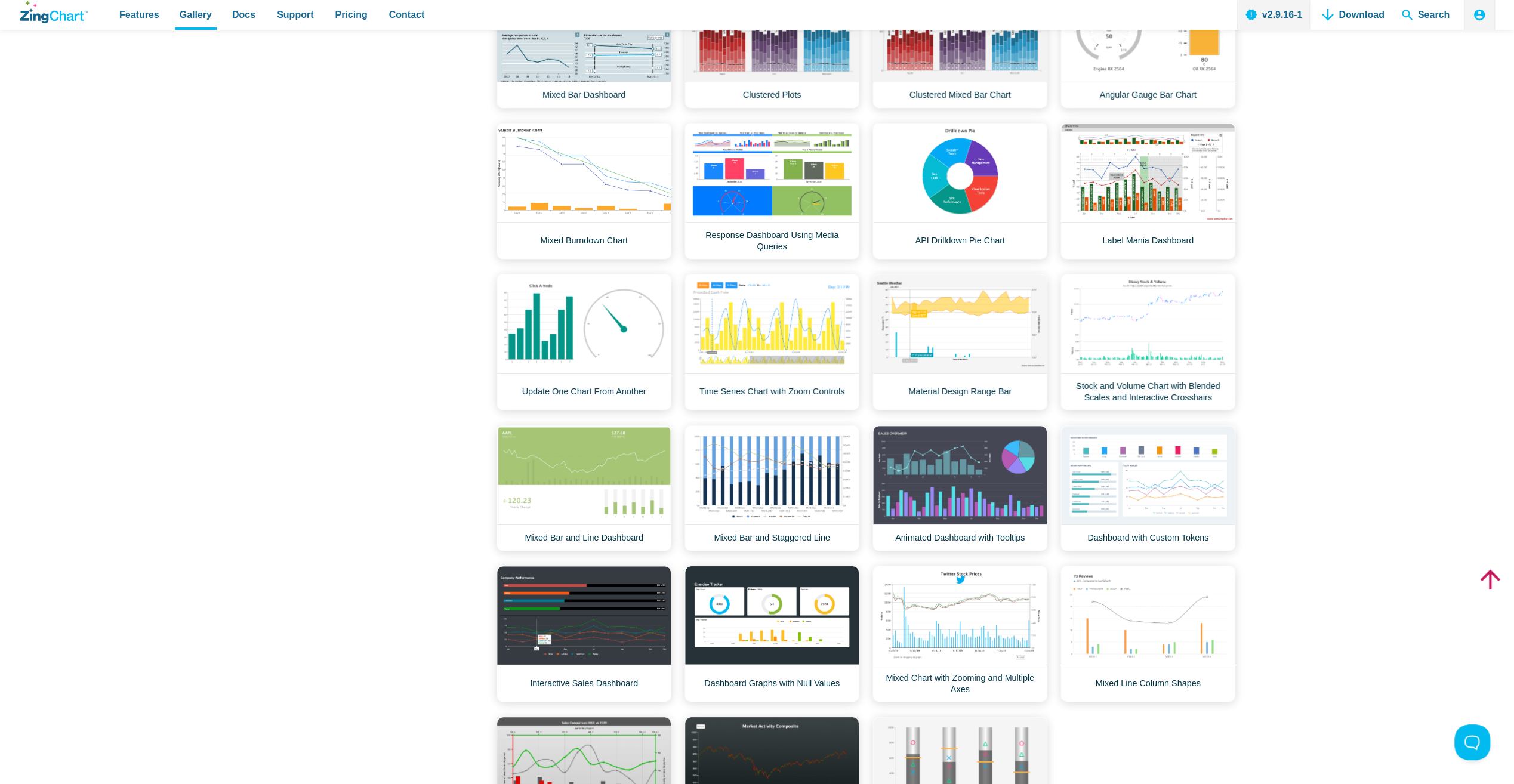
scroll to position [3896, 0]
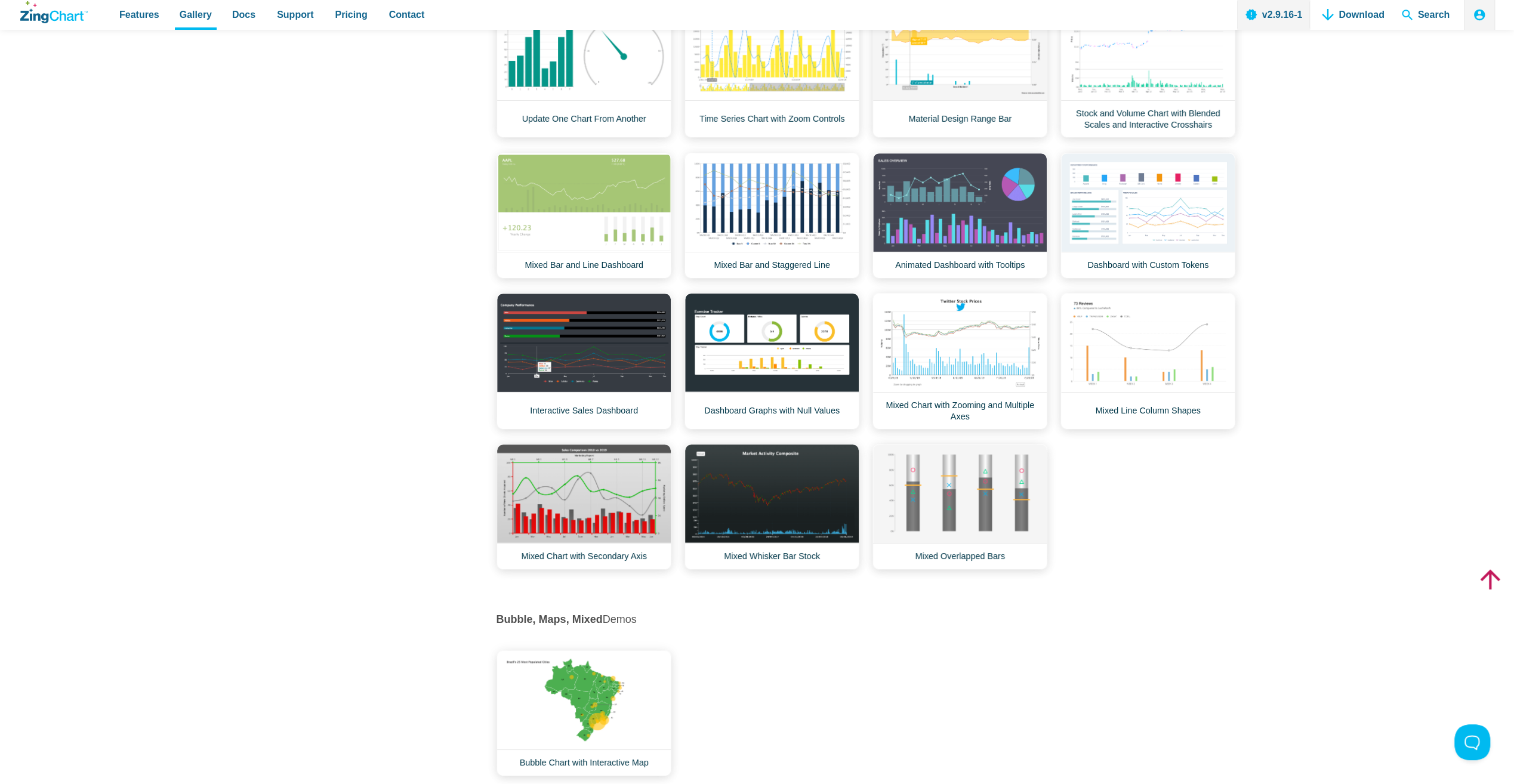
scroll to position [4135, 0]
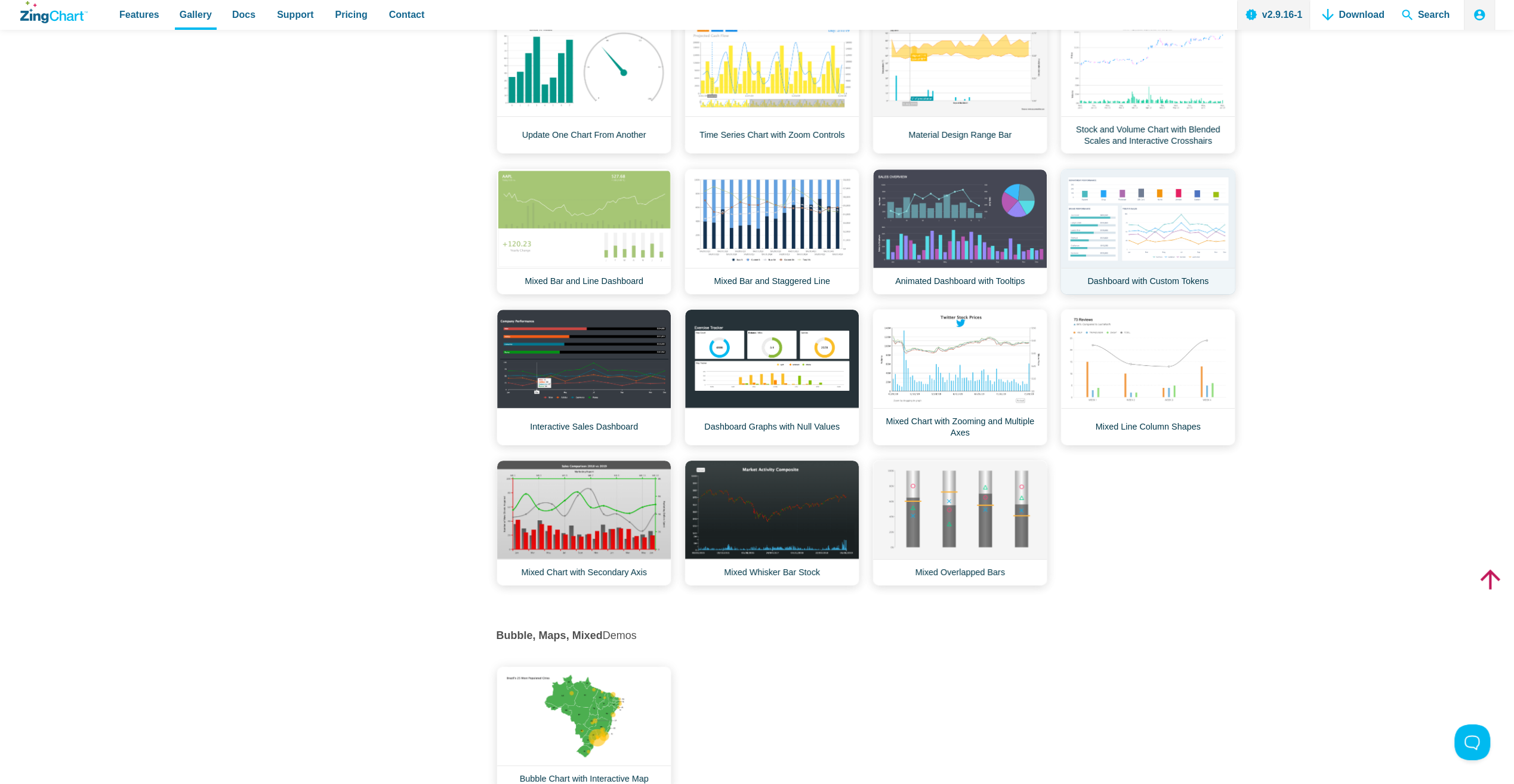
drag, startPoint x: 1128, startPoint y: 255, endPoint x: 1110, endPoint y: 284, distance: 34.1
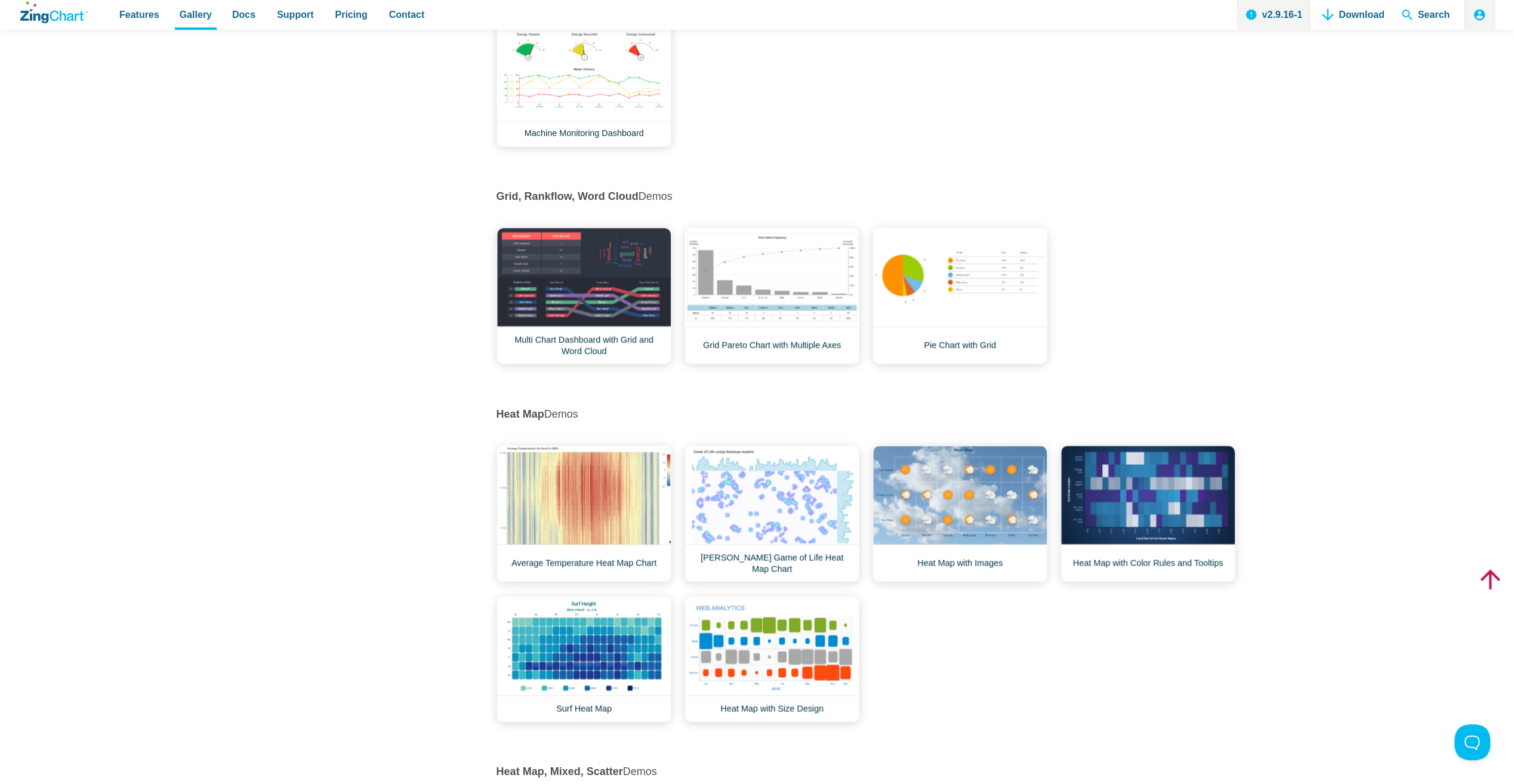
scroll to position [6282, 0]
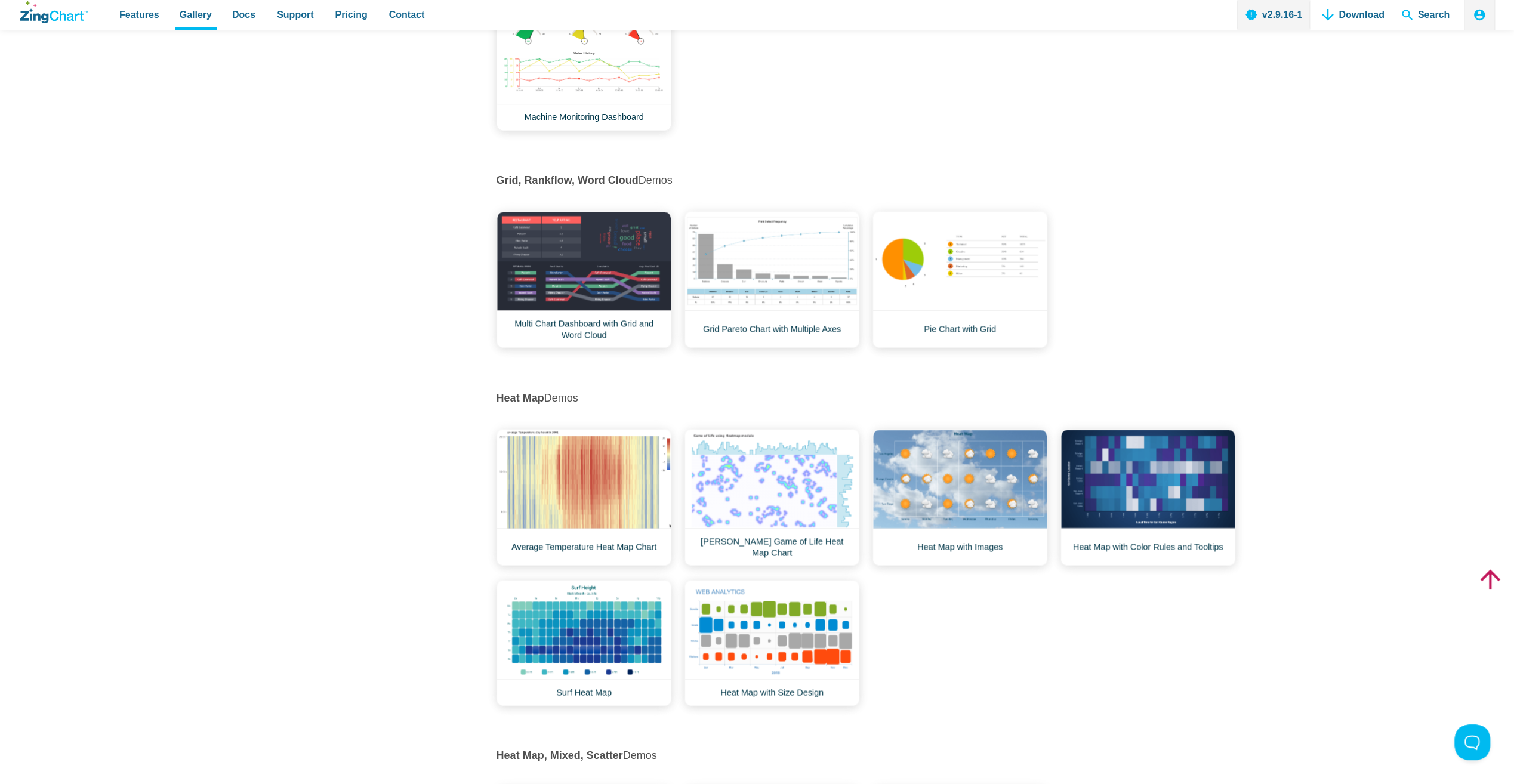
click at [1339, 528] on div "Gallery Categories Most Popular Dashboards View All Browse by Category Most Pop…" at bounding box center [757, 322] width 1514 height 13065
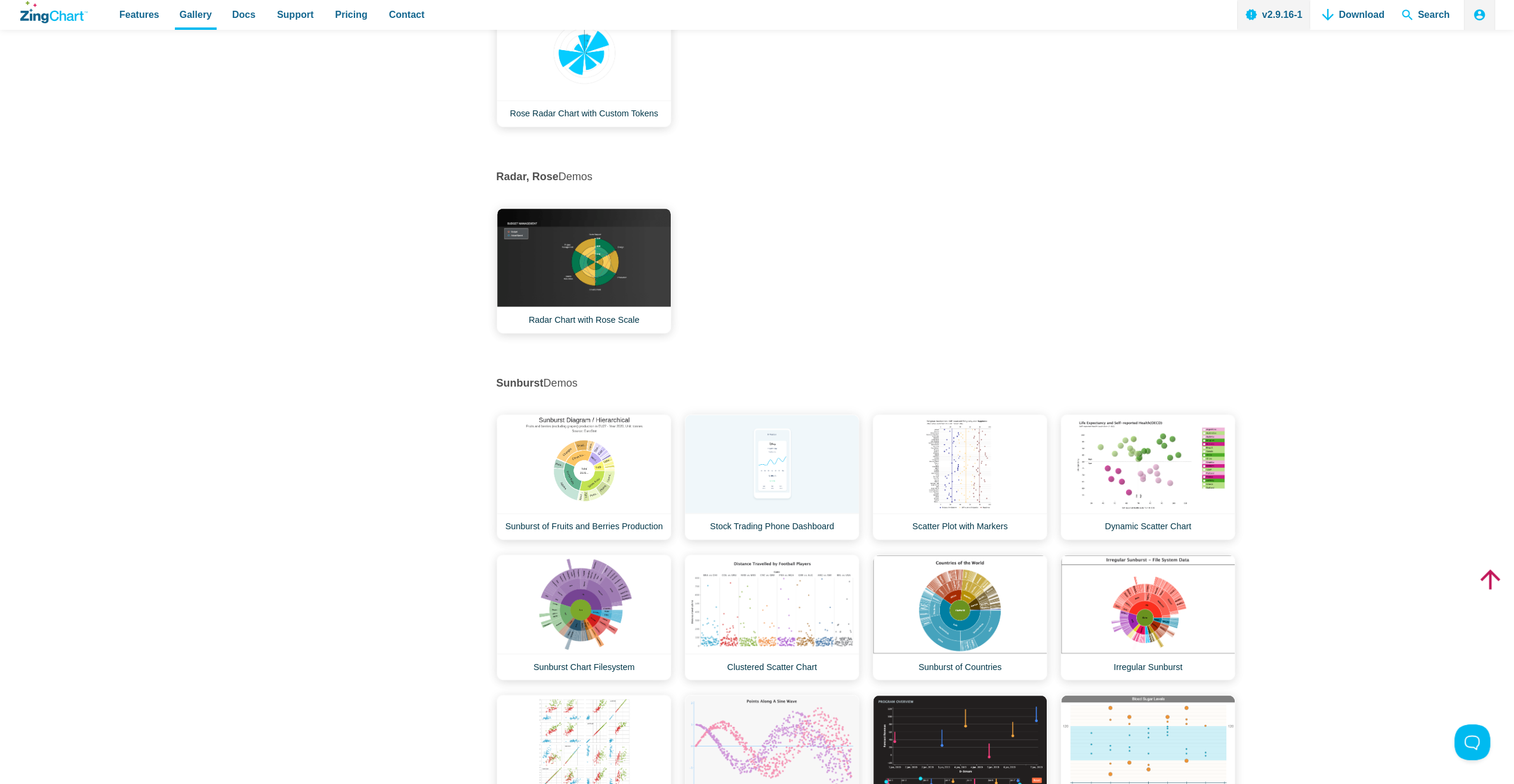
scroll to position [10735, 0]
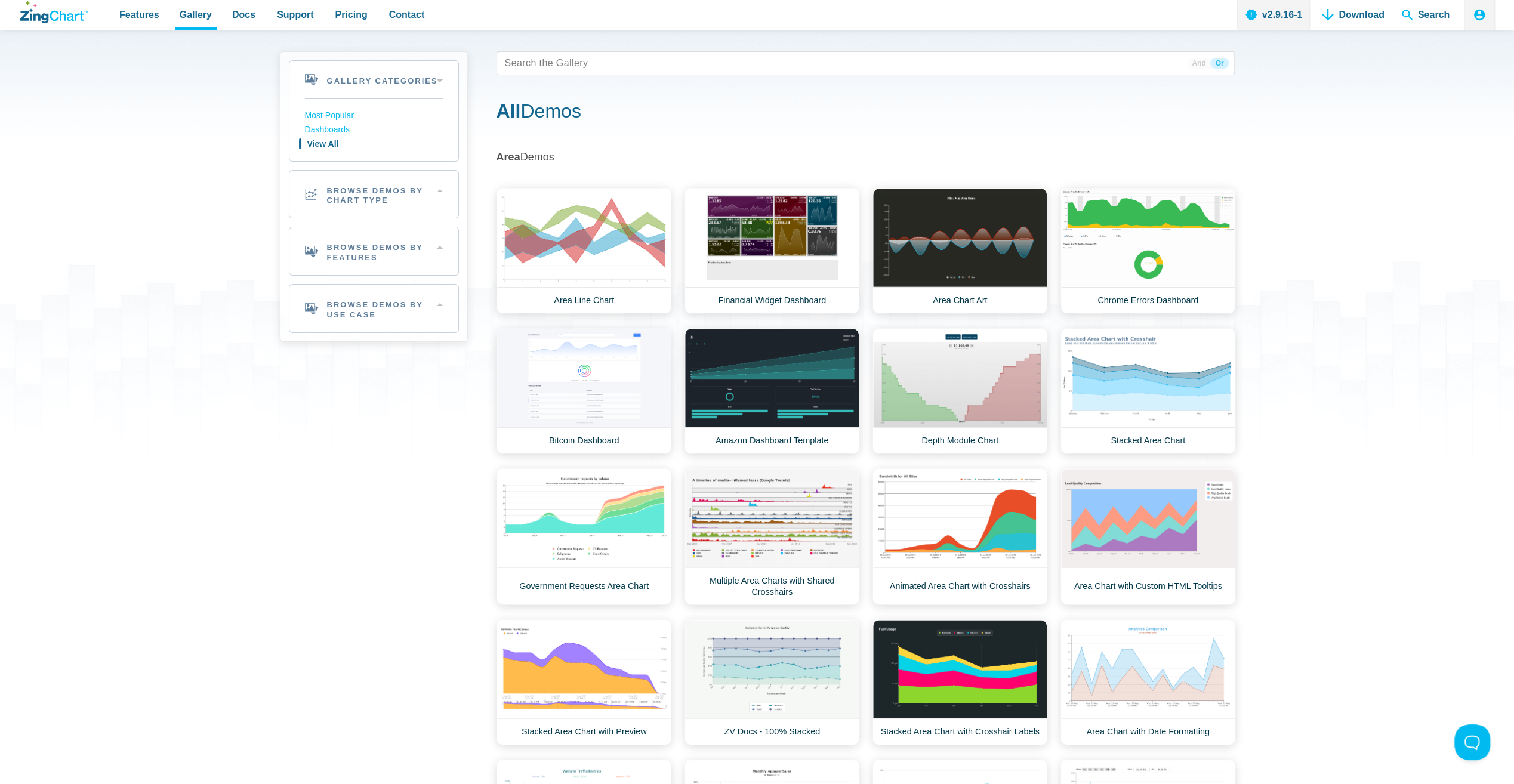
scroll to position [0, 0]
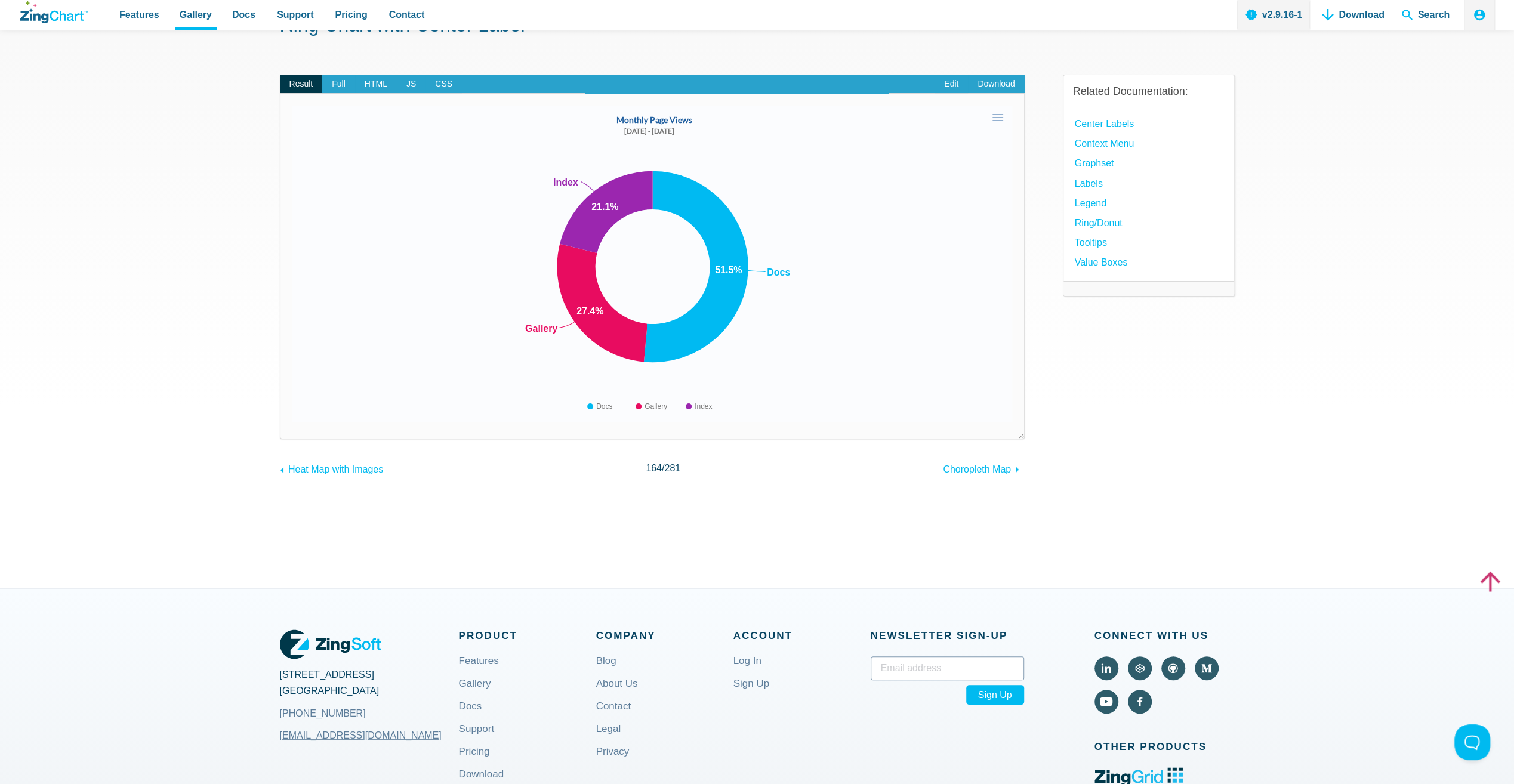
scroll to position [79, 0]
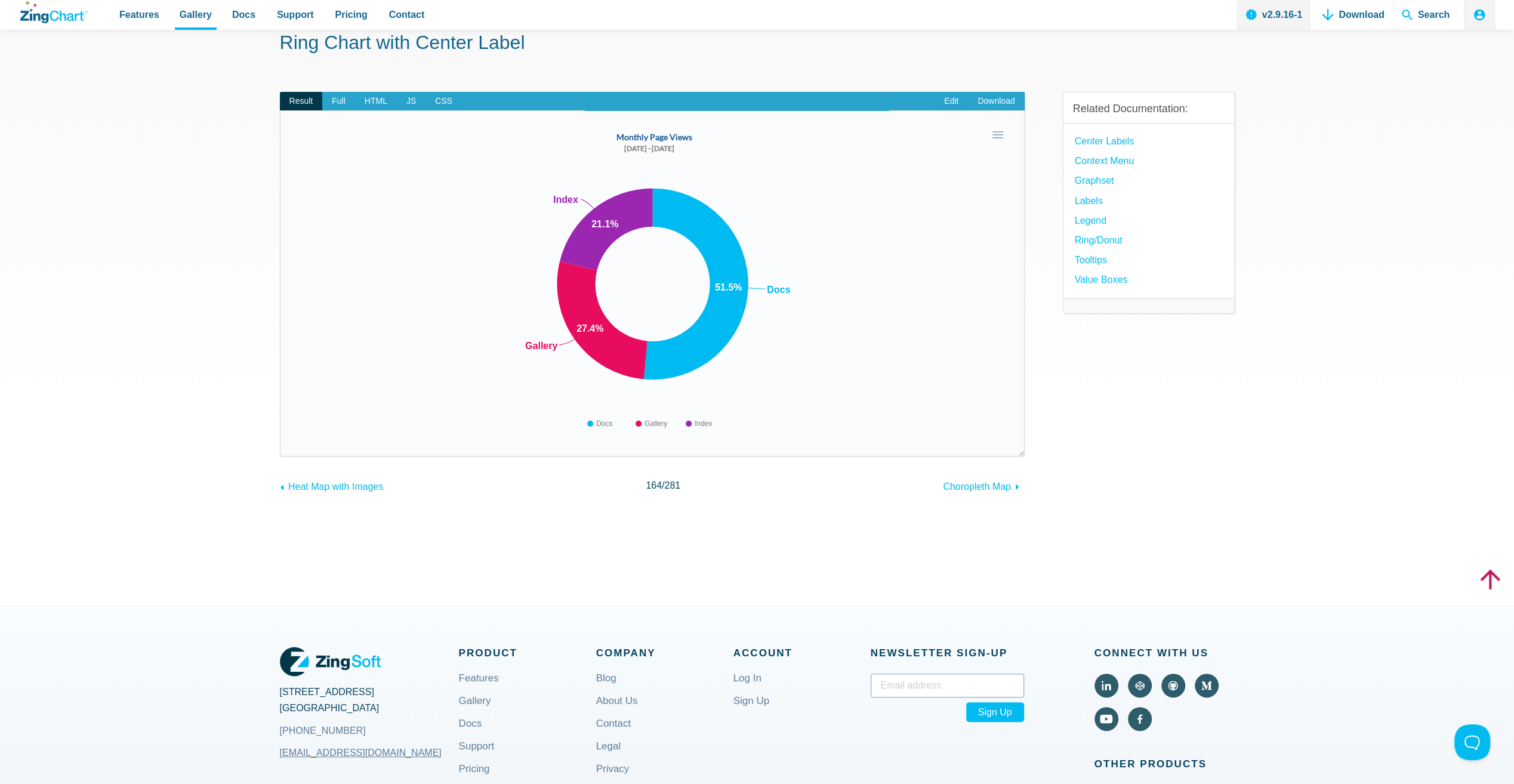
click at [292, 439] on area "Monthly Page Views" at bounding box center [292, 439] width 0 height 0
click at [991, 103] on link "Download" at bounding box center [996, 101] width 56 height 19
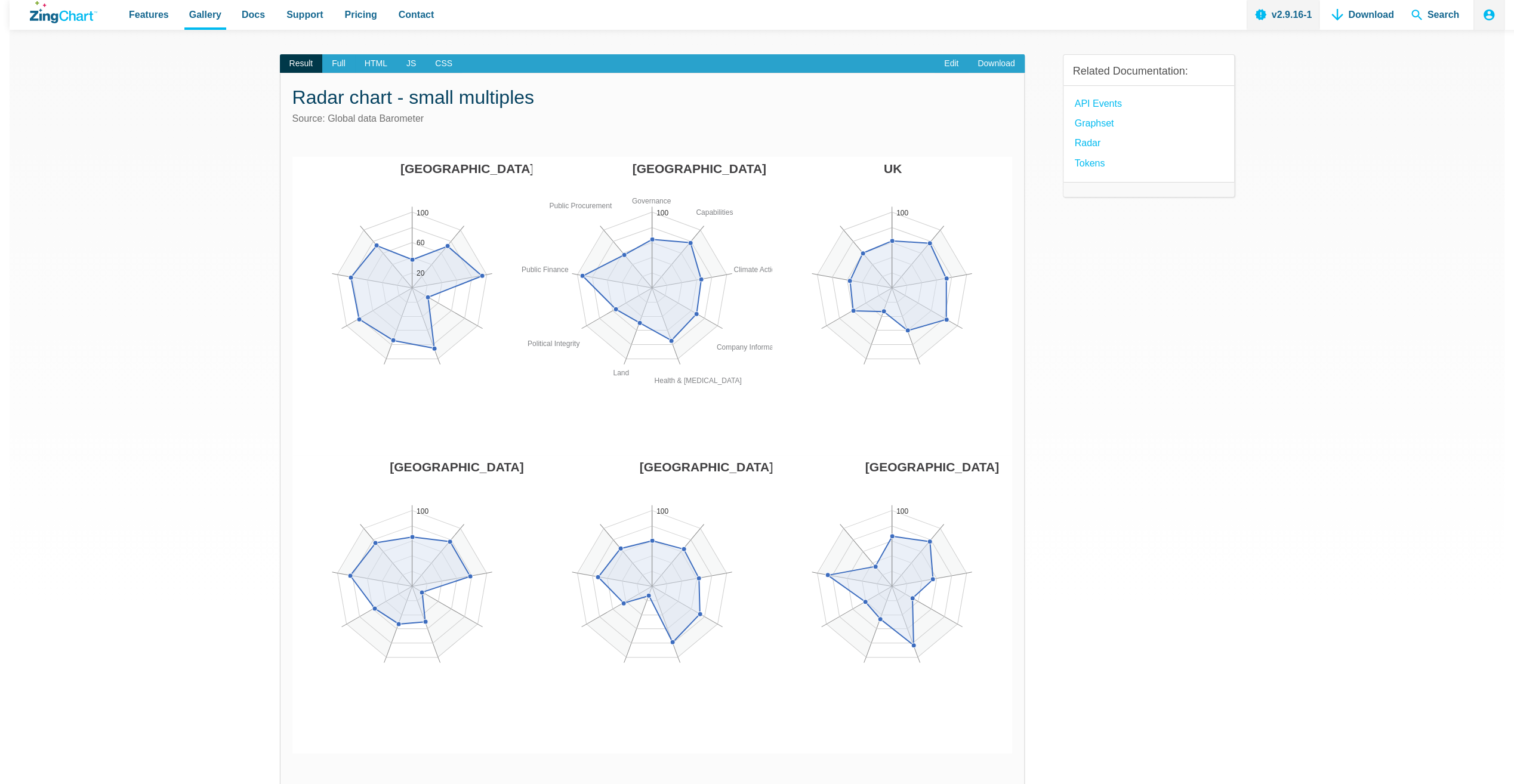
scroll to position [238, 0]
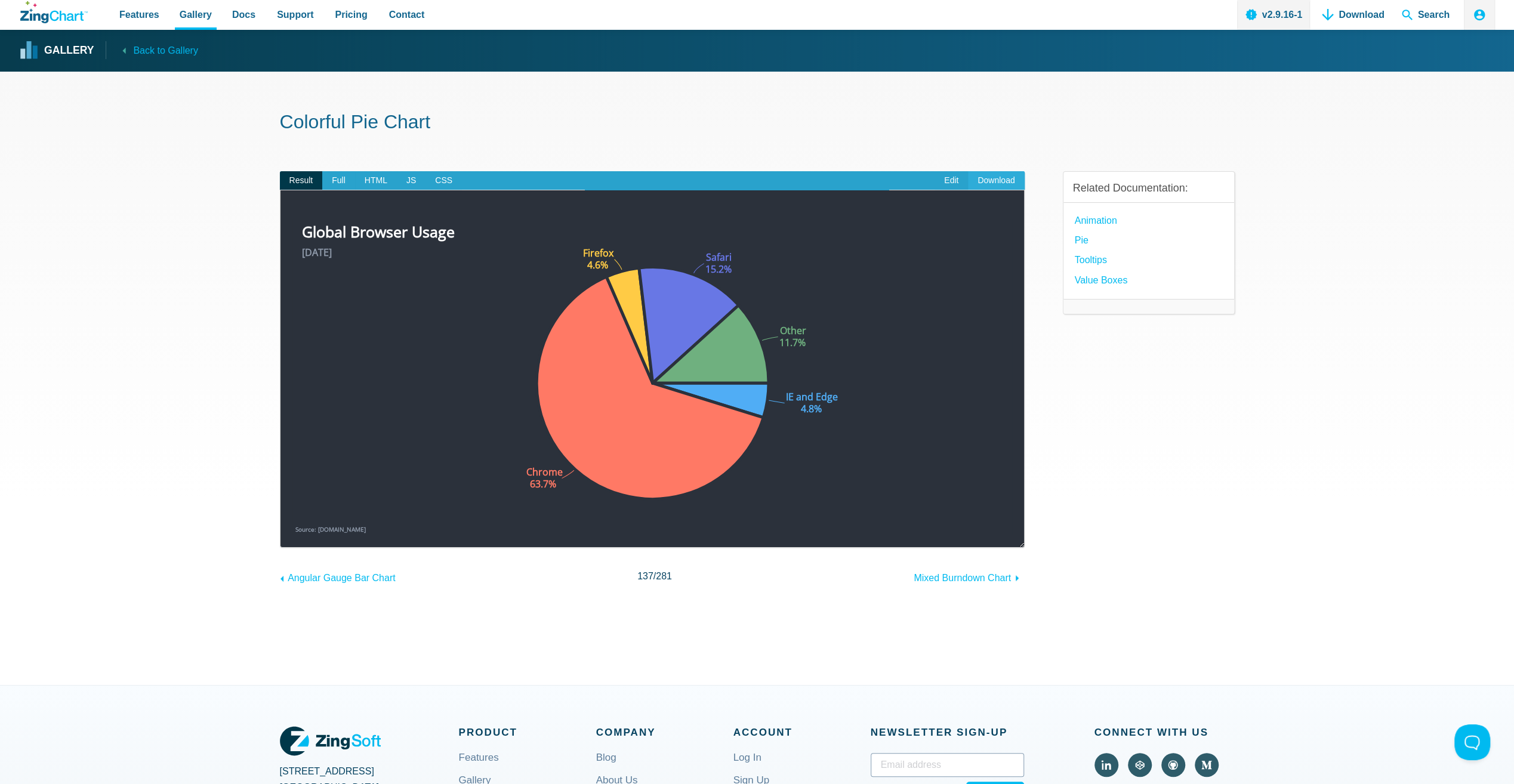
click at [997, 180] on link "Download" at bounding box center [996, 180] width 56 height 19
click at [136, 196] on section "Colorful Pie Chart Result Full HTML JS CSS Edit Download ​ Powered by ZingChart…" at bounding box center [757, 378] width 1514 height 613
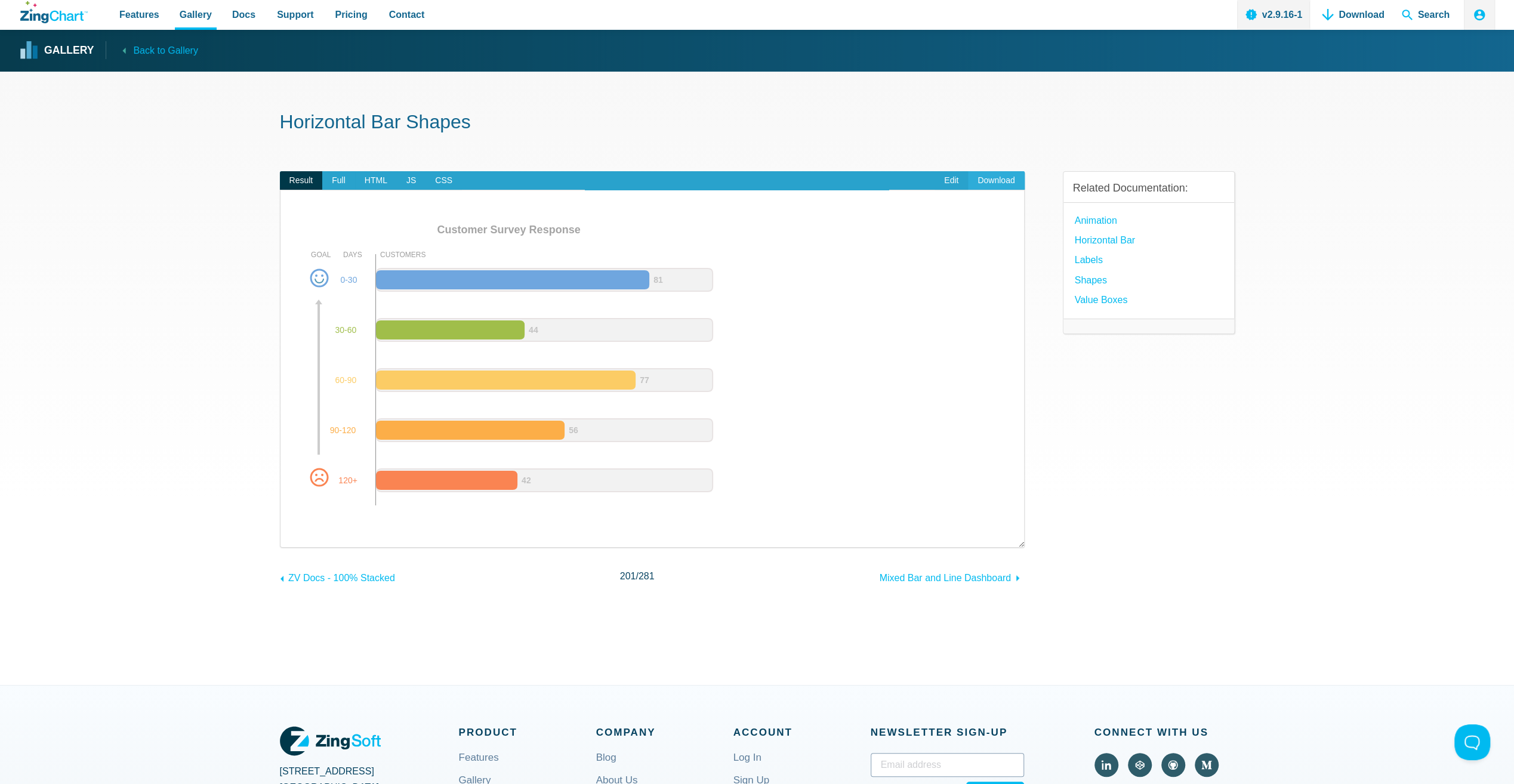
click at [1007, 179] on link "Download" at bounding box center [996, 180] width 56 height 19
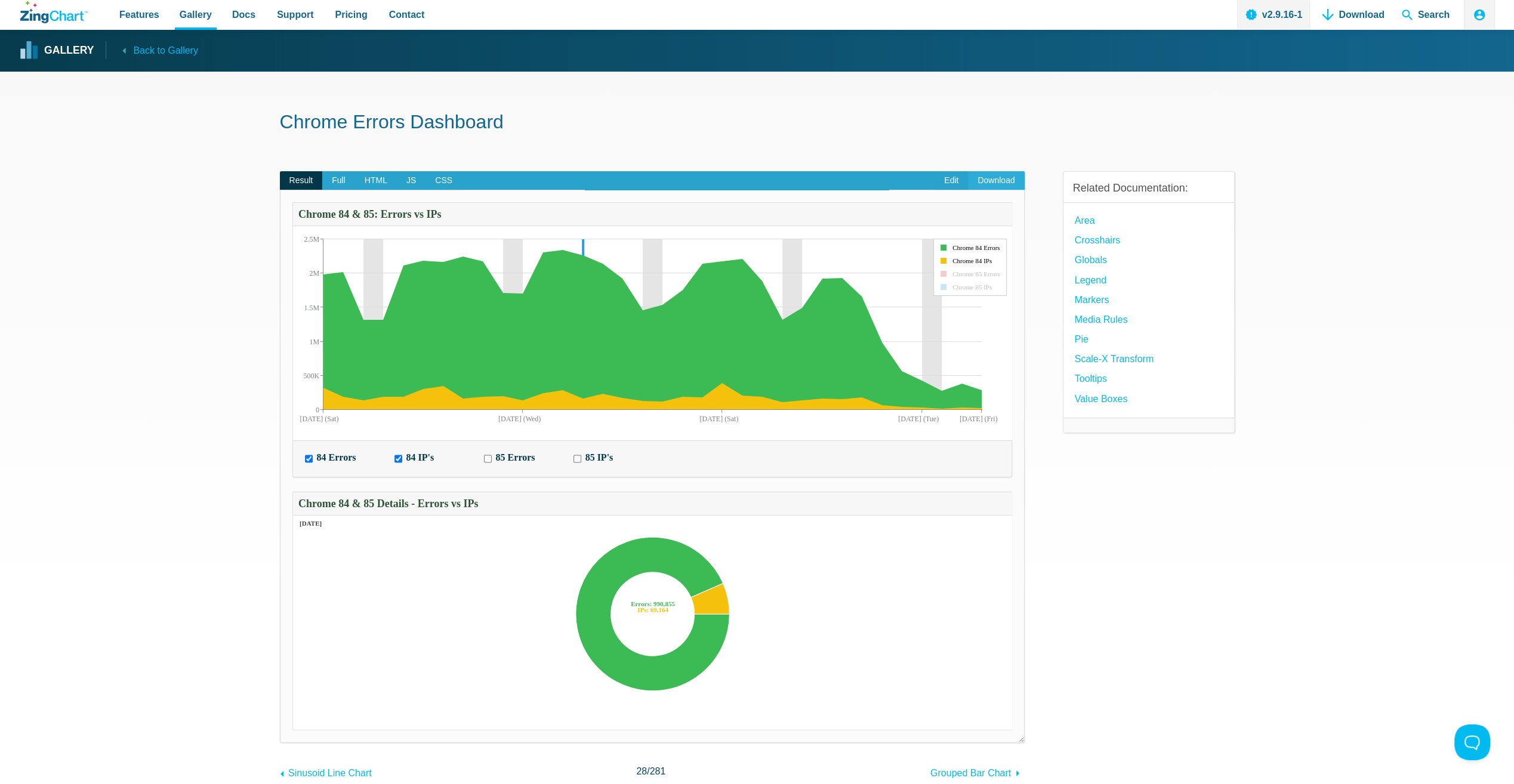
click at [994, 184] on link "Download" at bounding box center [996, 180] width 56 height 19
drag, startPoint x: 1156, startPoint y: 576, endPoint x: 1161, endPoint y: 552, distance: 24.5
click at [1156, 576] on div "Related Documentation: Area Crosshairs globals Legend Markers Media Rules Pie s…" at bounding box center [1148, 466] width 172 height 629
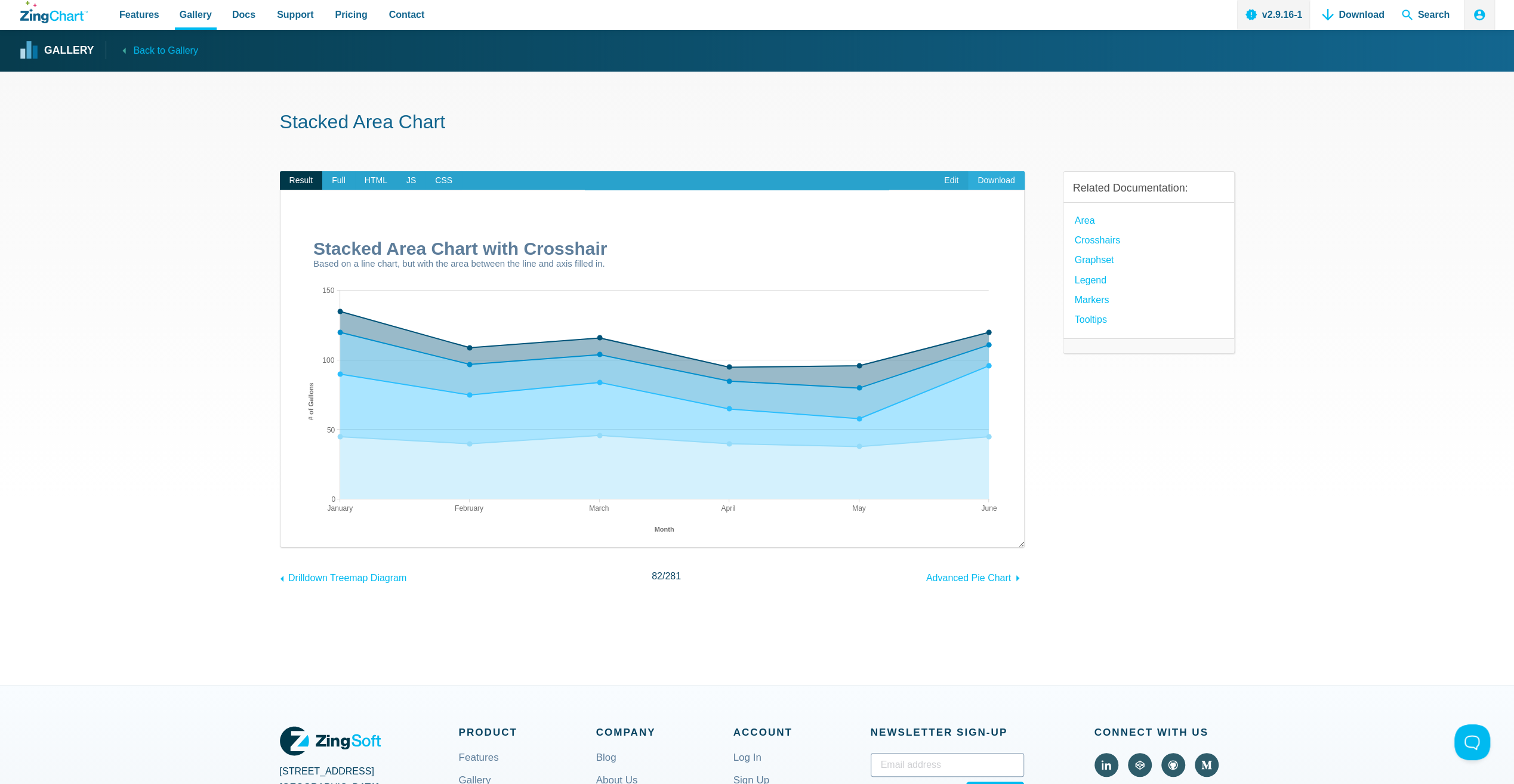
click at [988, 184] on link "Download" at bounding box center [996, 180] width 56 height 19
click at [1270, 515] on section "Stacked Area Chart Result Full HTML JS CSS Edit Download ​ Powered by ZingChart…" at bounding box center [757, 378] width 1514 height 613
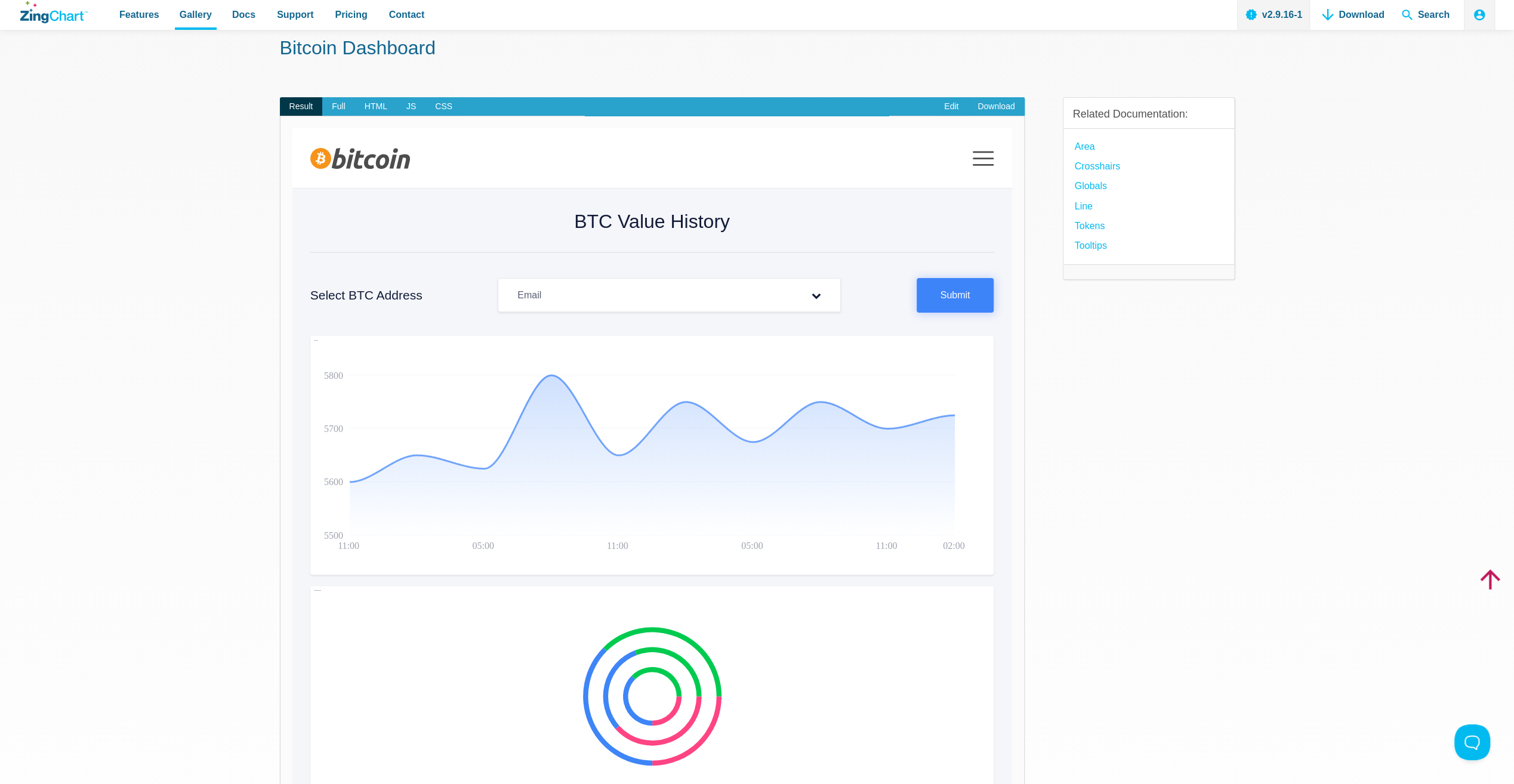
scroll to position [159, 0]
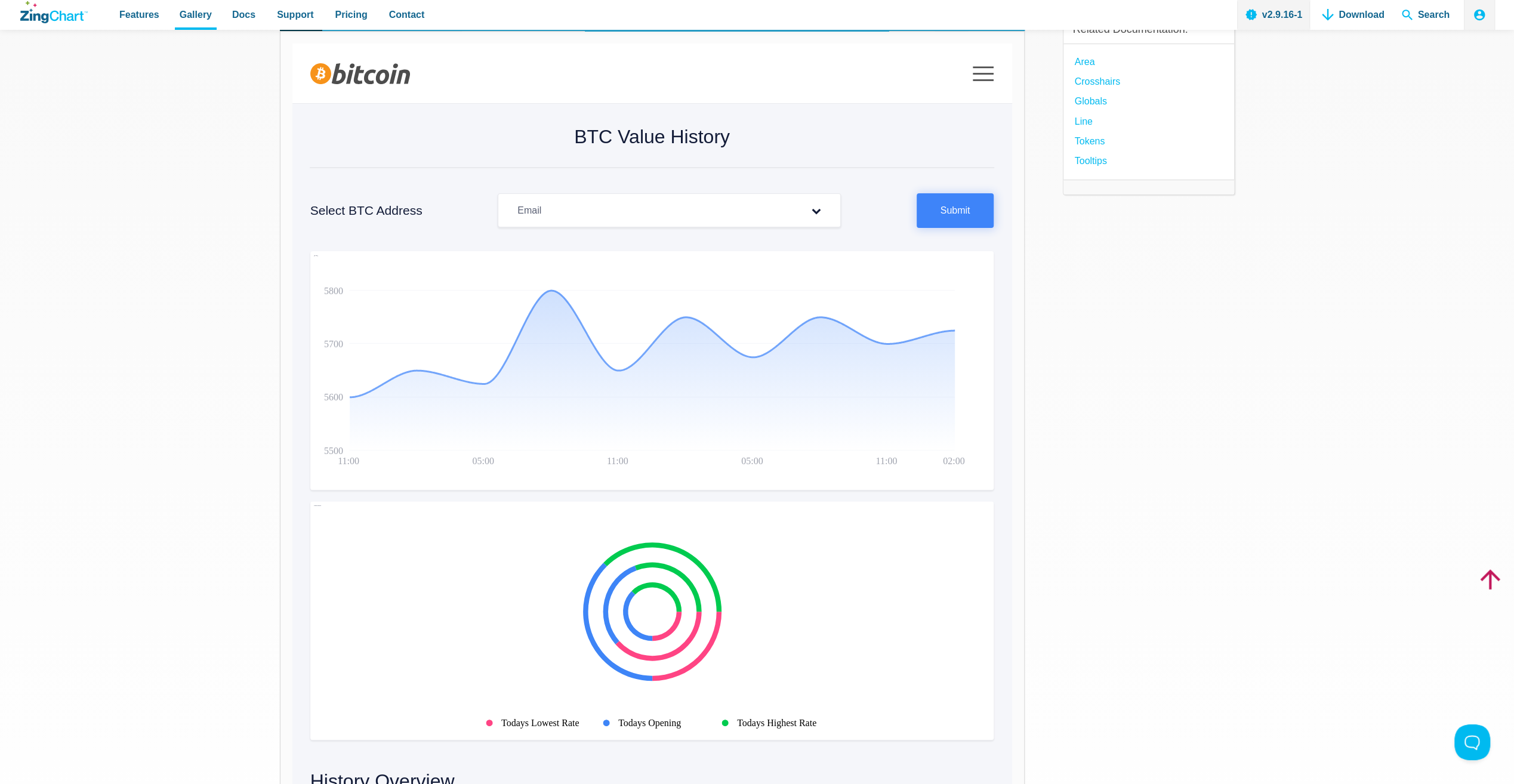
click at [755, 208] on div "Email" at bounding box center [670, 210] width 343 height 34
click at [752, 208] on div "Email" at bounding box center [670, 210] width 343 height 34
click at [814, 208] on icon "App Content" at bounding box center [817, 211] width 48 height 10
click at [815, 208] on icon "App Content" at bounding box center [817, 211] width 48 height 10
click at [747, 209] on div "Email" at bounding box center [670, 210] width 343 height 34
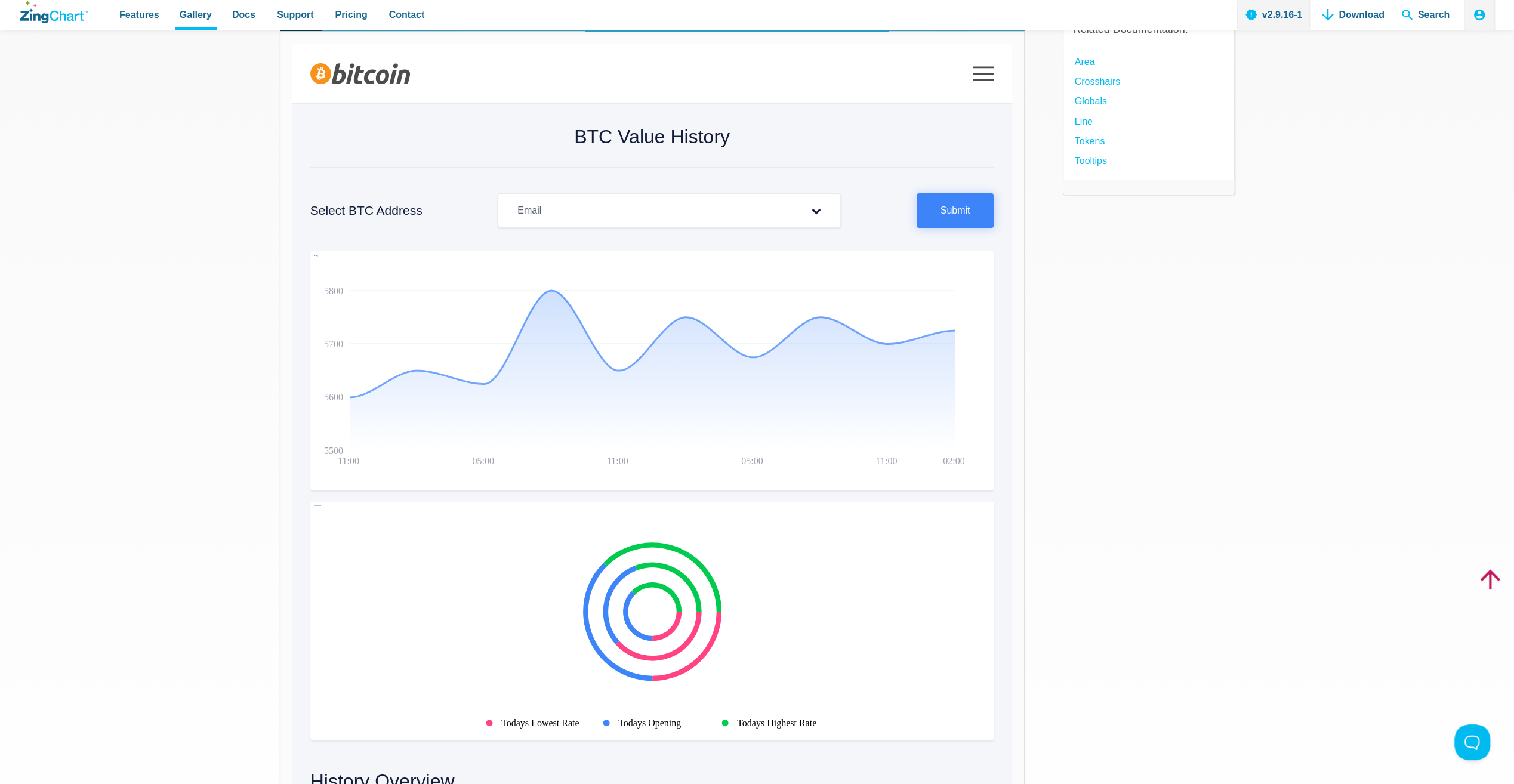
click at [747, 209] on div "Email" at bounding box center [670, 210] width 343 height 34
click at [525, 206] on p "Email" at bounding box center [529, 210] width 62 height 16
click at [524, 206] on p "Email" at bounding box center [529, 210] width 62 height 16
click at [571, 211] on div "Email" at bounding box center [670, 210] width 343 height 34
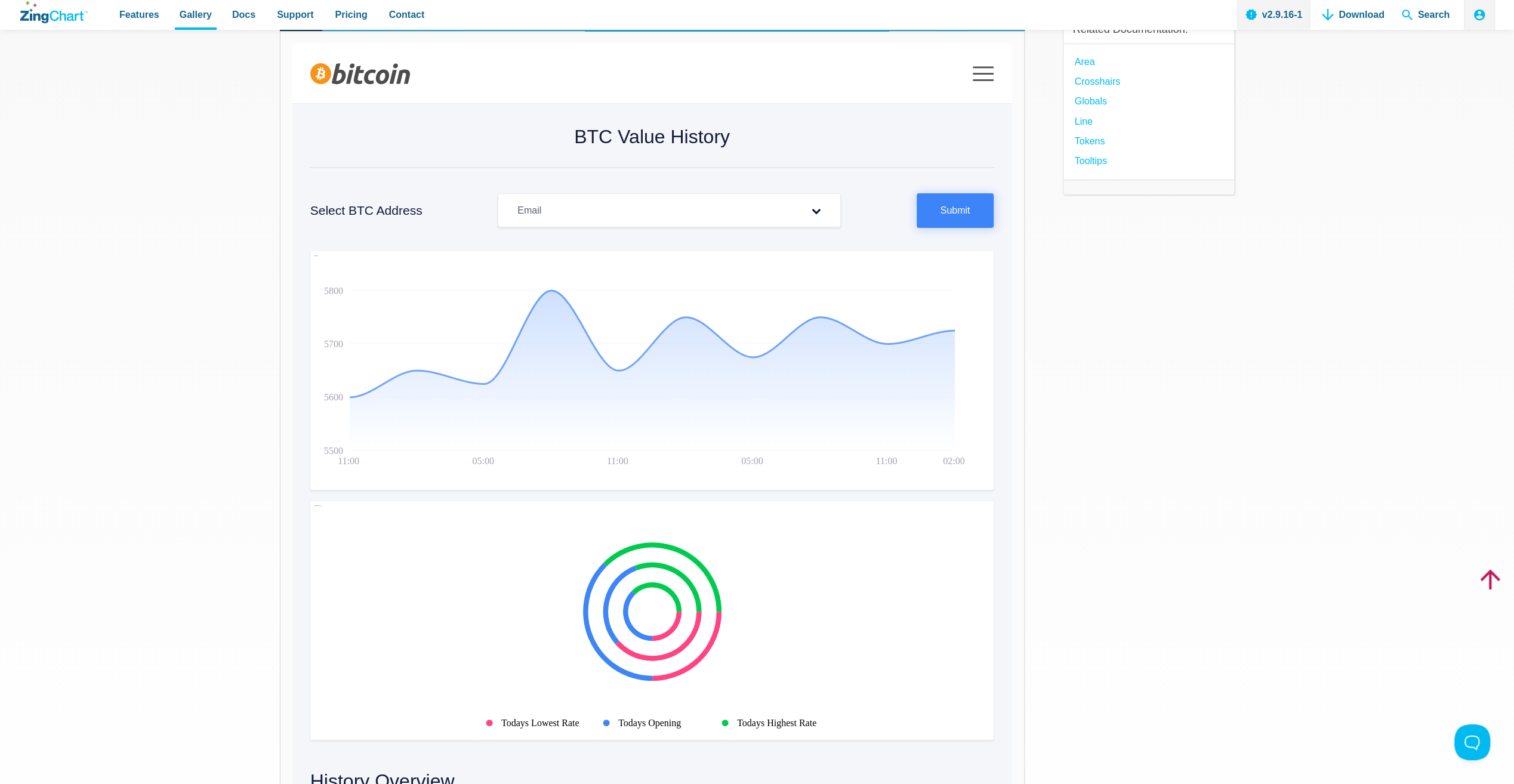
click at [740, 223] on div "Email" at bounding box center [670, 210] width 343 height 34
click at [809, 210] on icon "App Content" at bounding box center [817, 211] width 48 height 10
click at [981, 220] on button "Submit" at bounding box center [955, 211] width 77 height 34
click at [767, 226] on div "Select BTC Address Email Submit" at bounding box center [652, 211] width 684 height 60
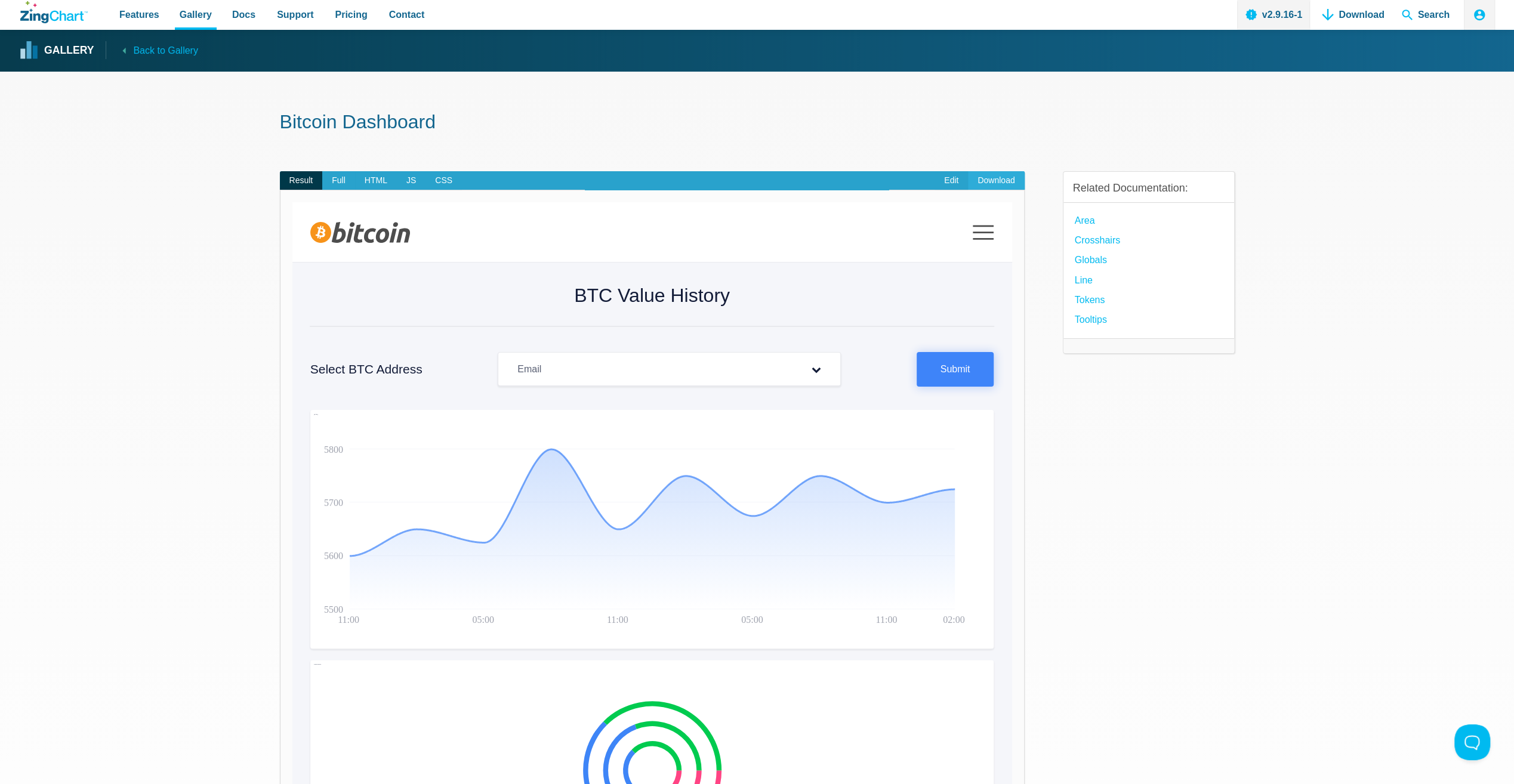
click at [1002, 181] on link "Download" at bounding box center [996, 180] width 56 height 19
click at [1299, 541] on section "Bitcoin Dashboard Result Full HTML JS CSS Edit Download Home Account History Lo…" at bounding box center [757, 773] width 1514 height 1403
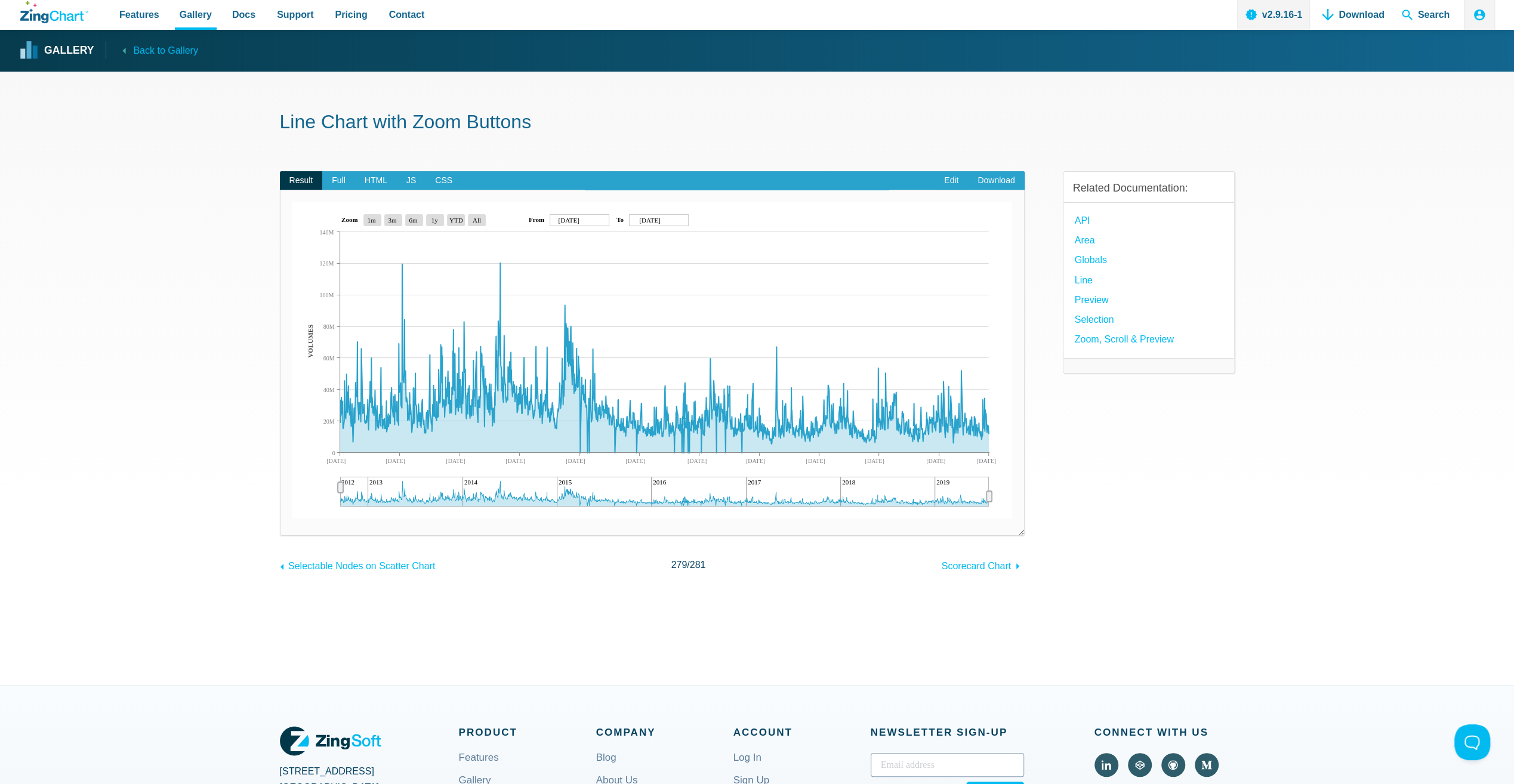
click at [292, 518] on area "Jul 27, 2019" at bounding box center [292, 518] width 0 height 0
click at [292, 518] on area "Sep 14, 2012" at bounding box center [292, 518] width 0 height 0
click at [292, 518] on area "3m" at bounding box center [292, 518] width 0 height 0
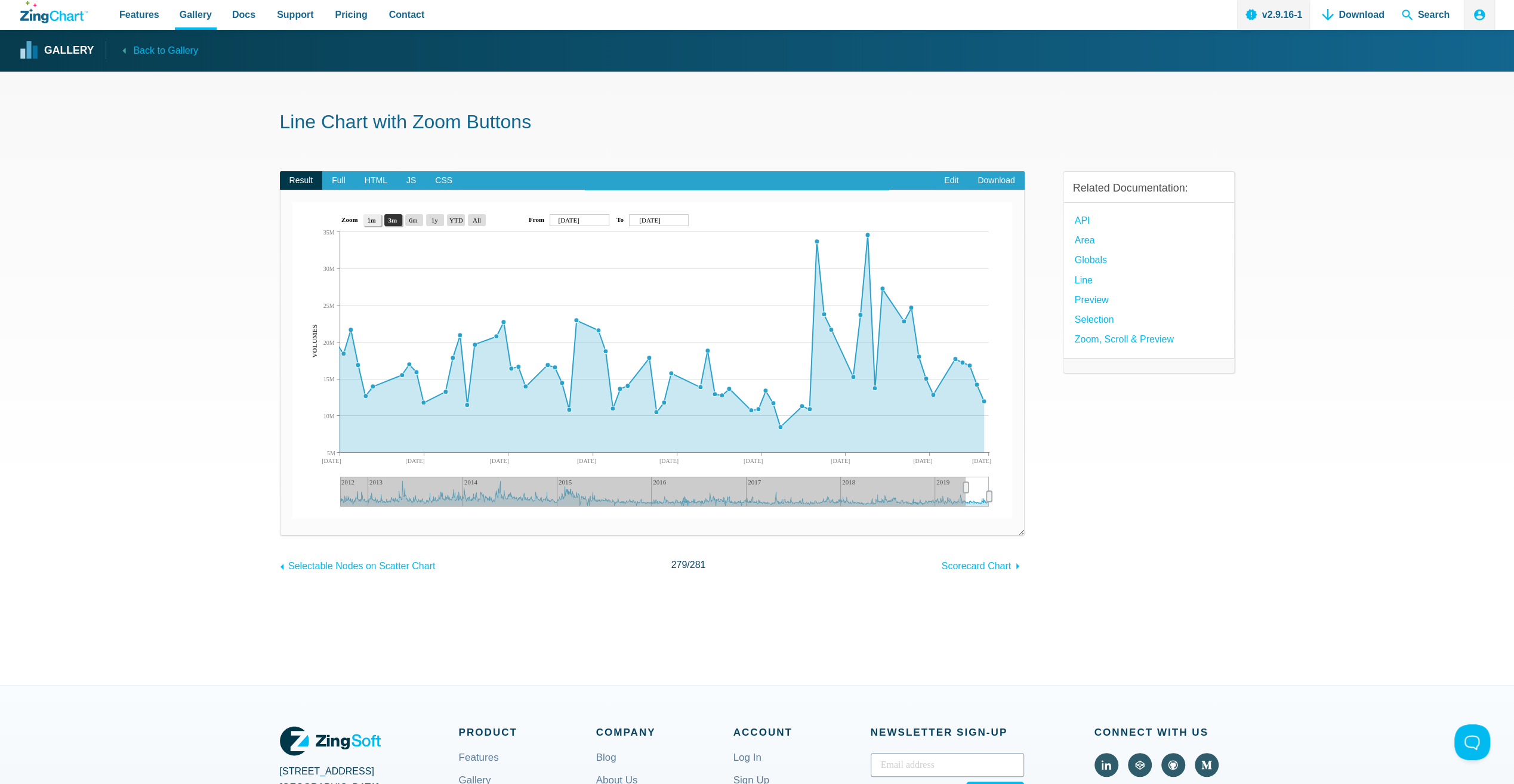
click at [292, 518] on area "1m" at bounding box center [292, 518] width 0 height 0
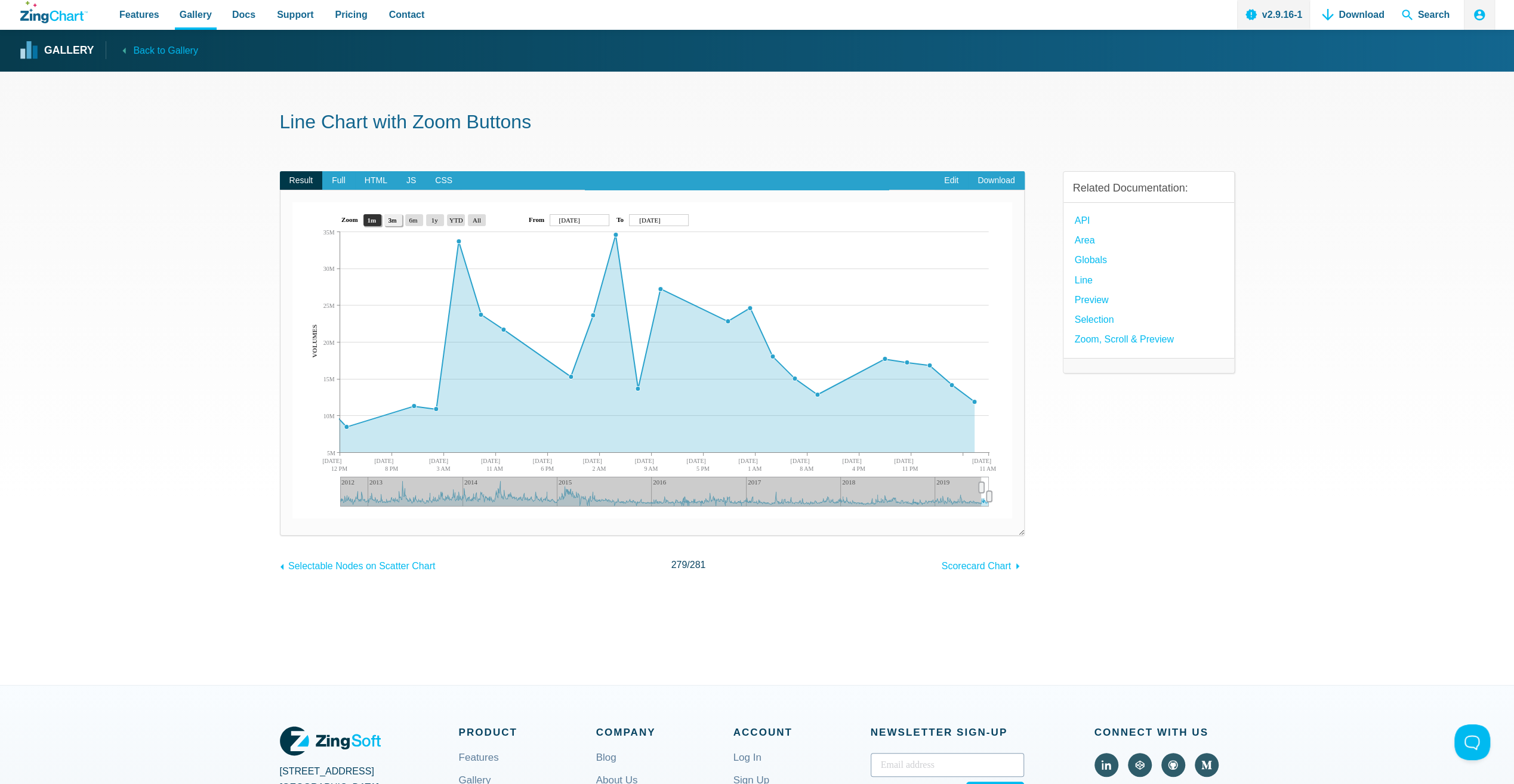
click at [292, 518] on area "3m" at bounding box center [292, 518] width 0 height 0
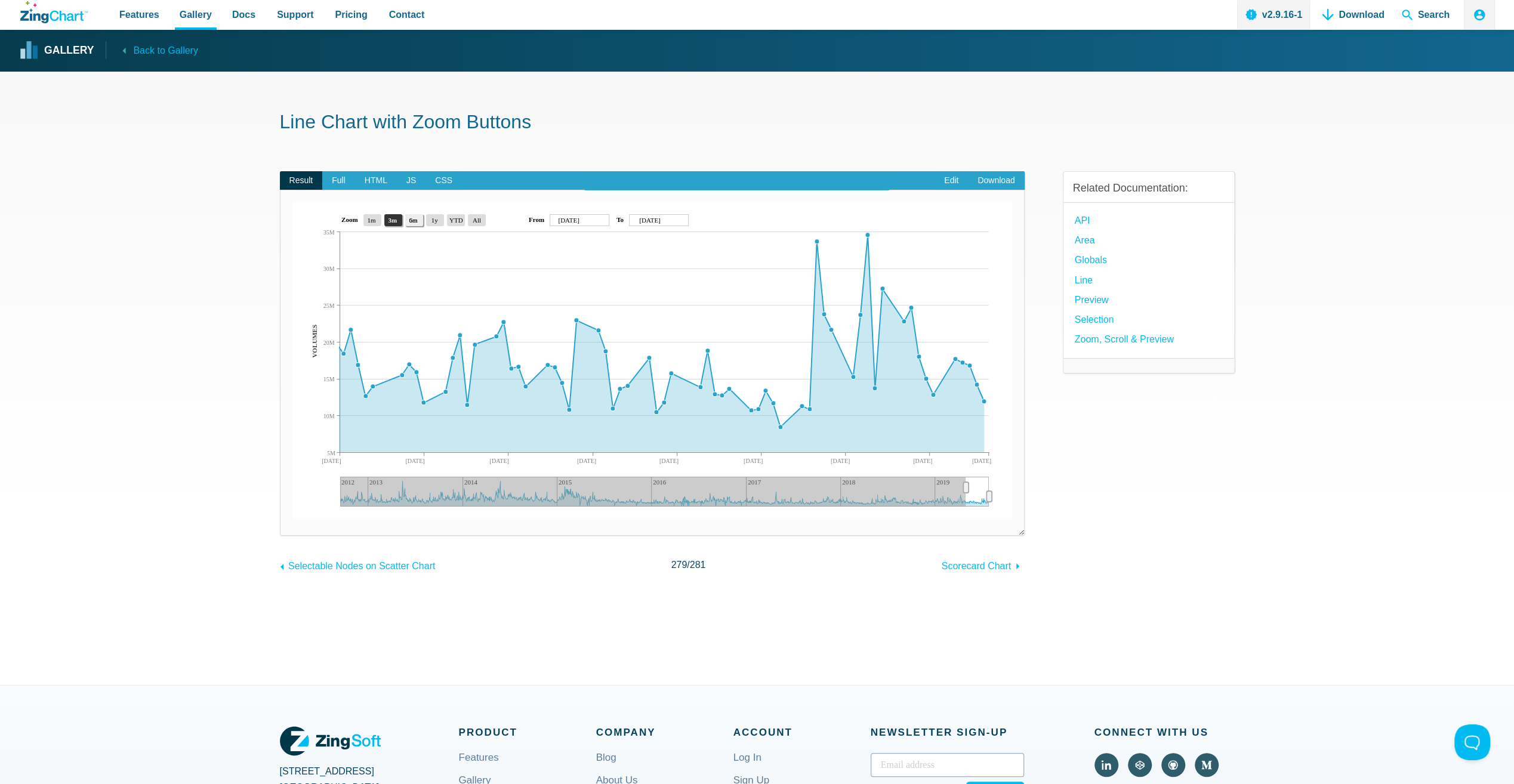
click at [292, 518] on area "6m" at bounding box center [292, 518] width 0 height 0
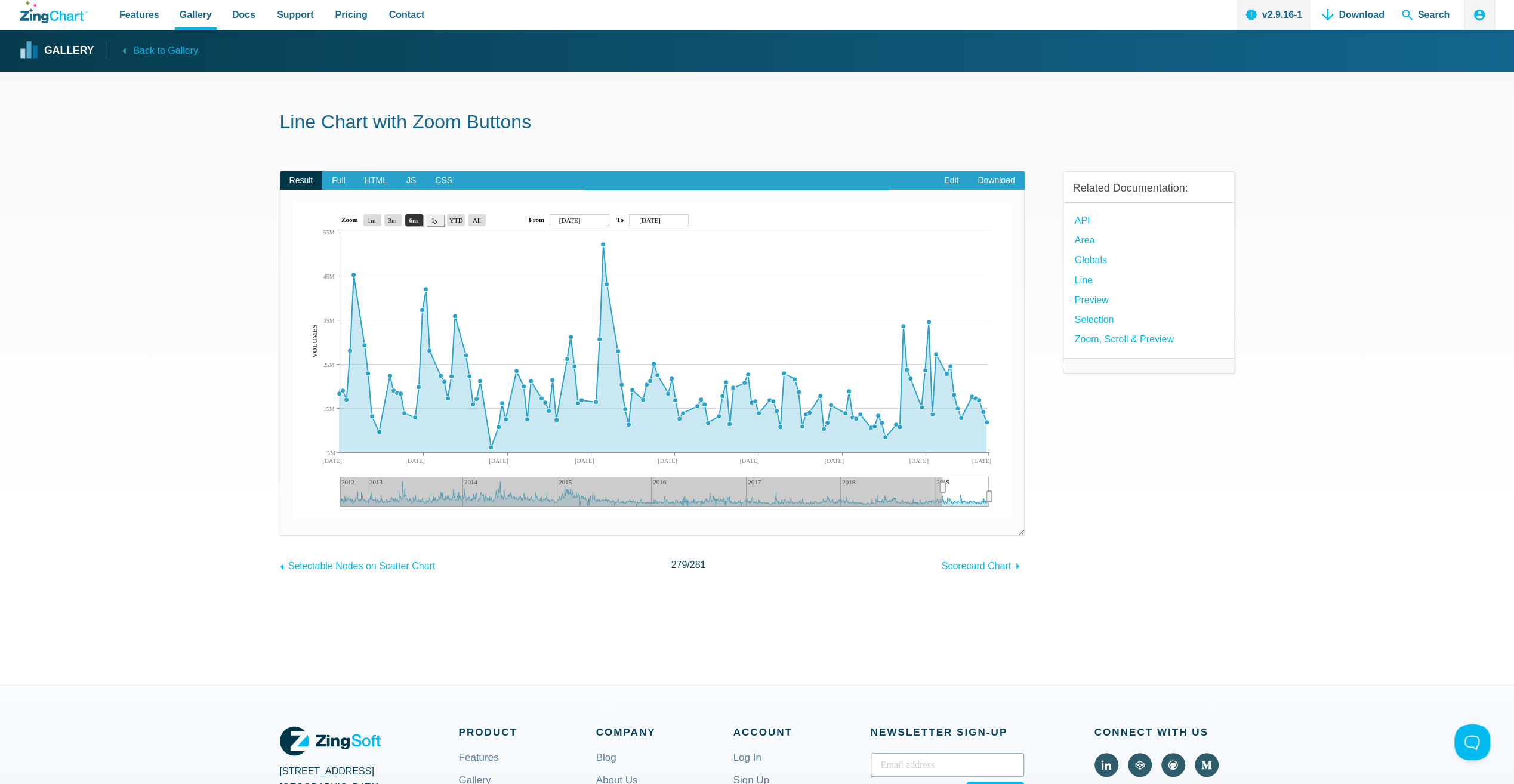
click at [292, 518] on area "1y" at bounding box center [292, 518] width 0 height 0
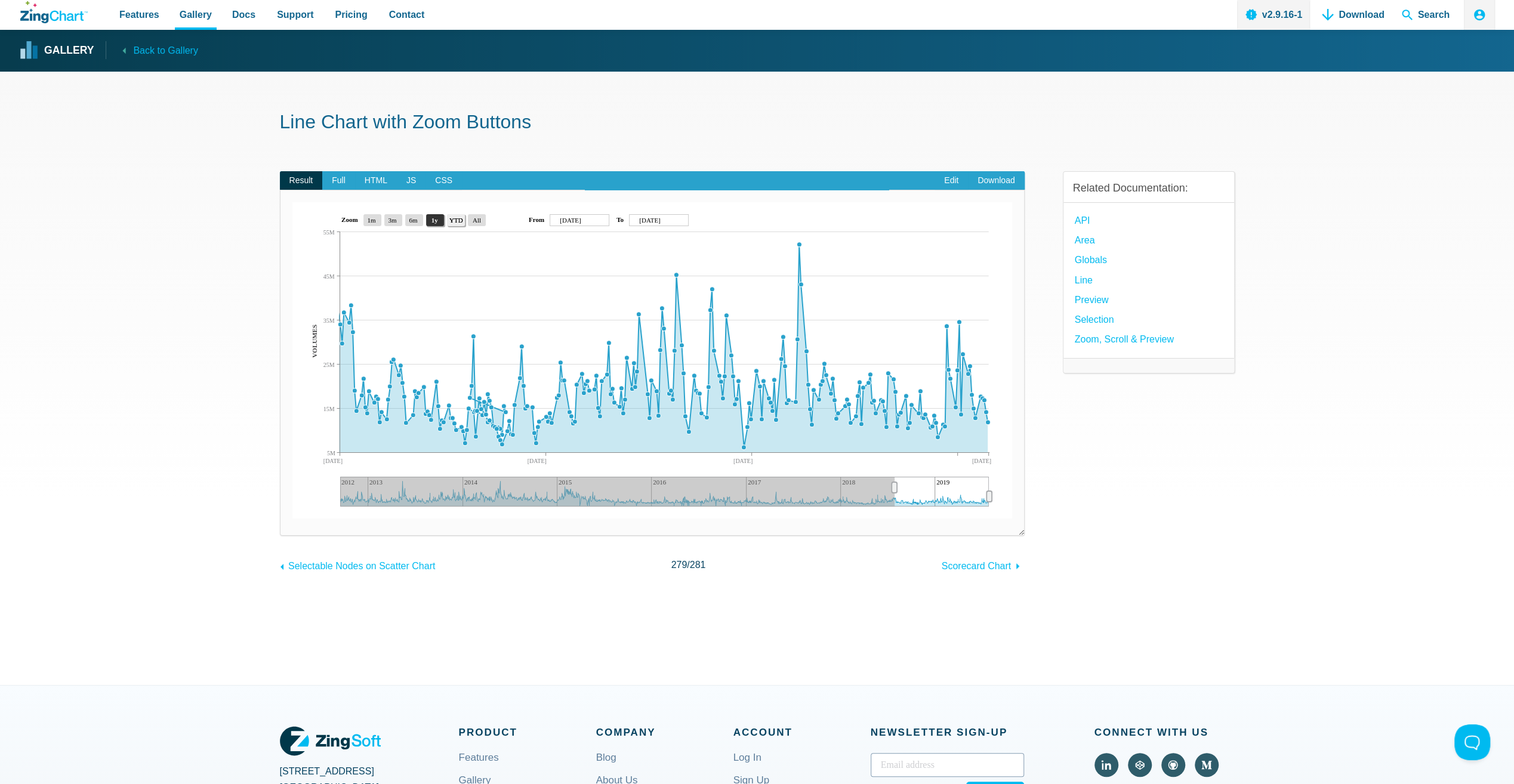
click at [292, 518] on area "YTD" at bounding box center [292, 518] width 0 height 0
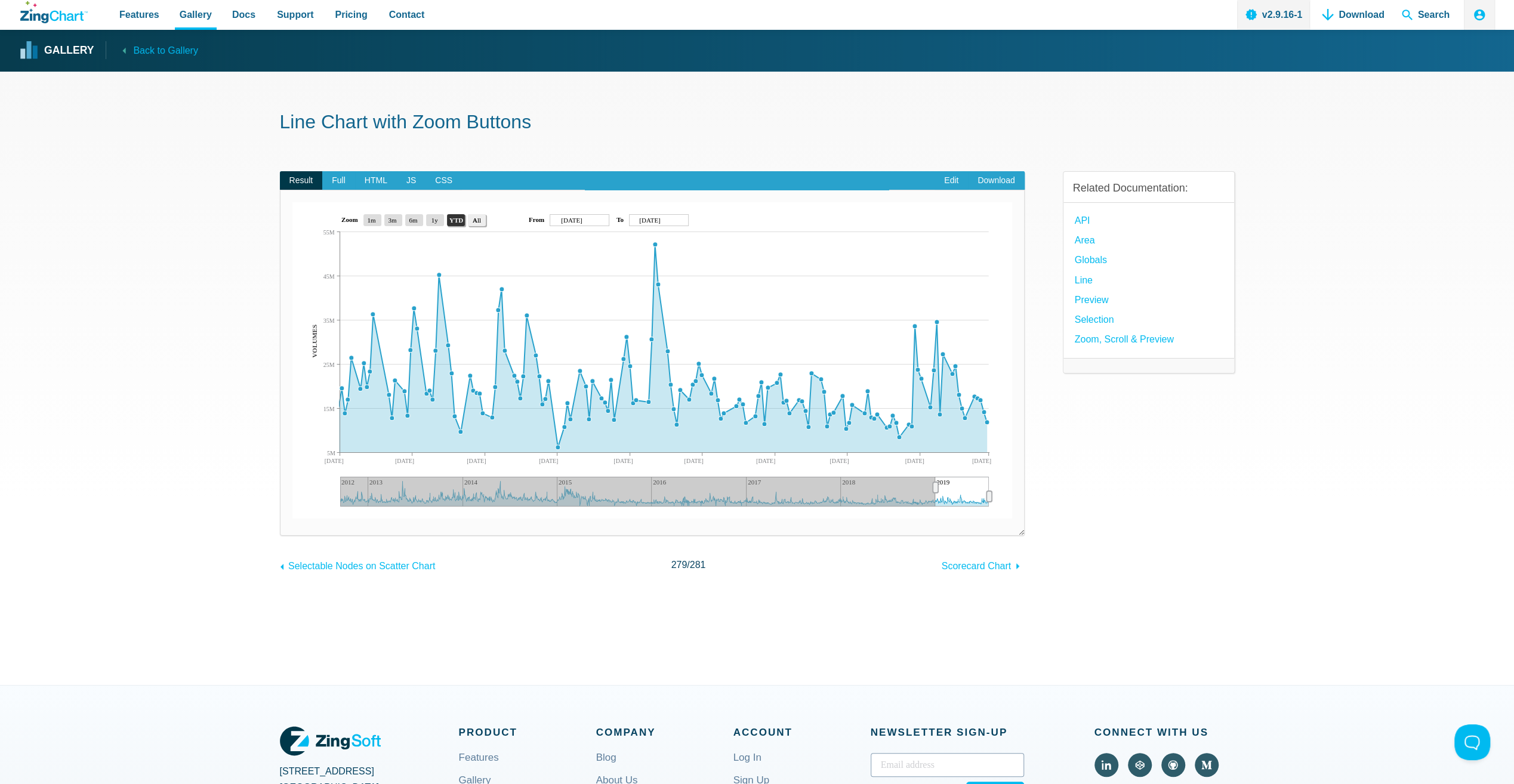
click at [292, 518] on area "All" at bounding box center [292, 518] width 0 height 0
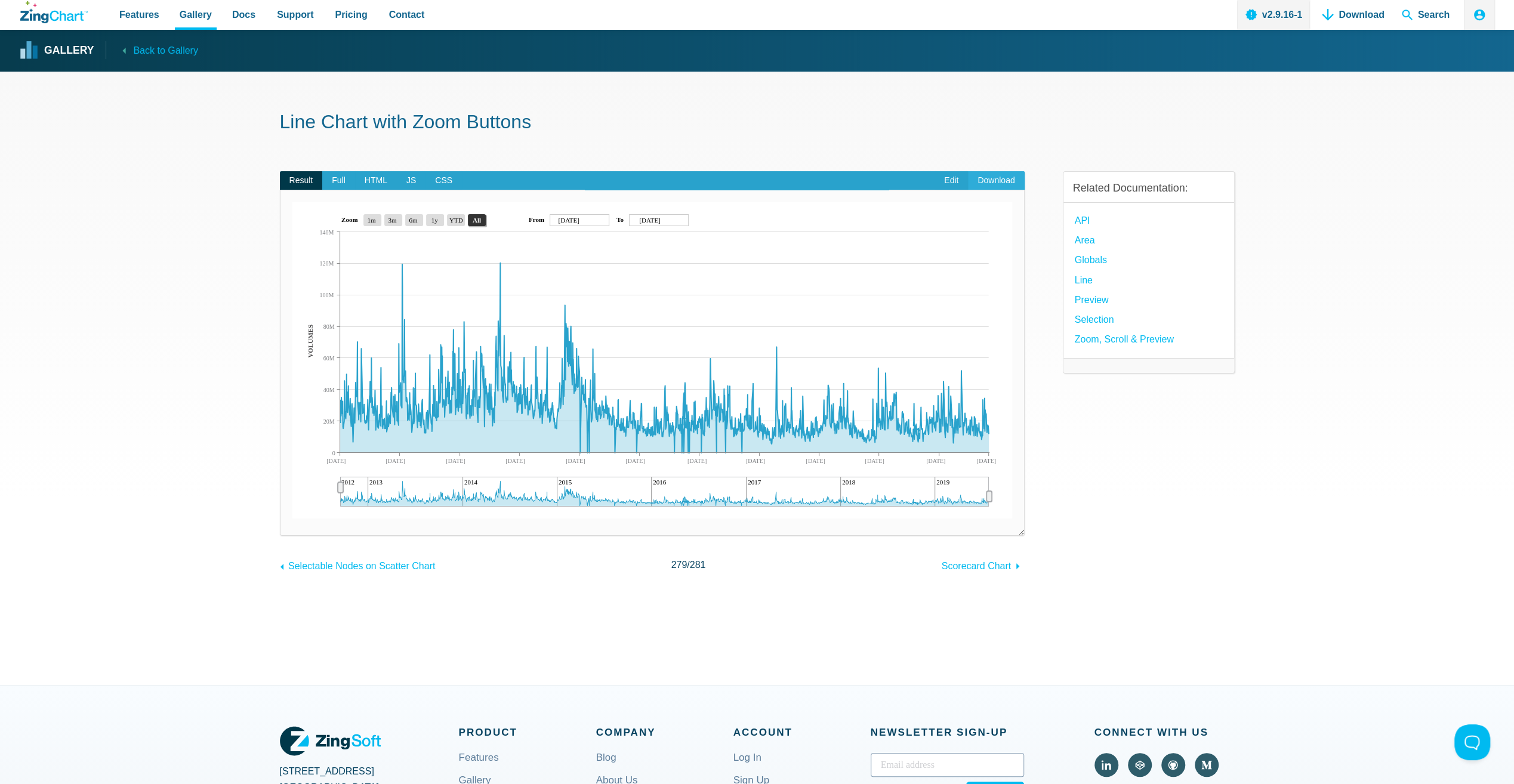
click at [1009, 181] on link "Download" at bounding box center [996, 180] width 56 height 19
click at [1201, 451] on div "Related Documentation: API Area globals Line Preview Selection Zoom, Scroll & P…" at bounding box center [1148, 363] width 172 height 422
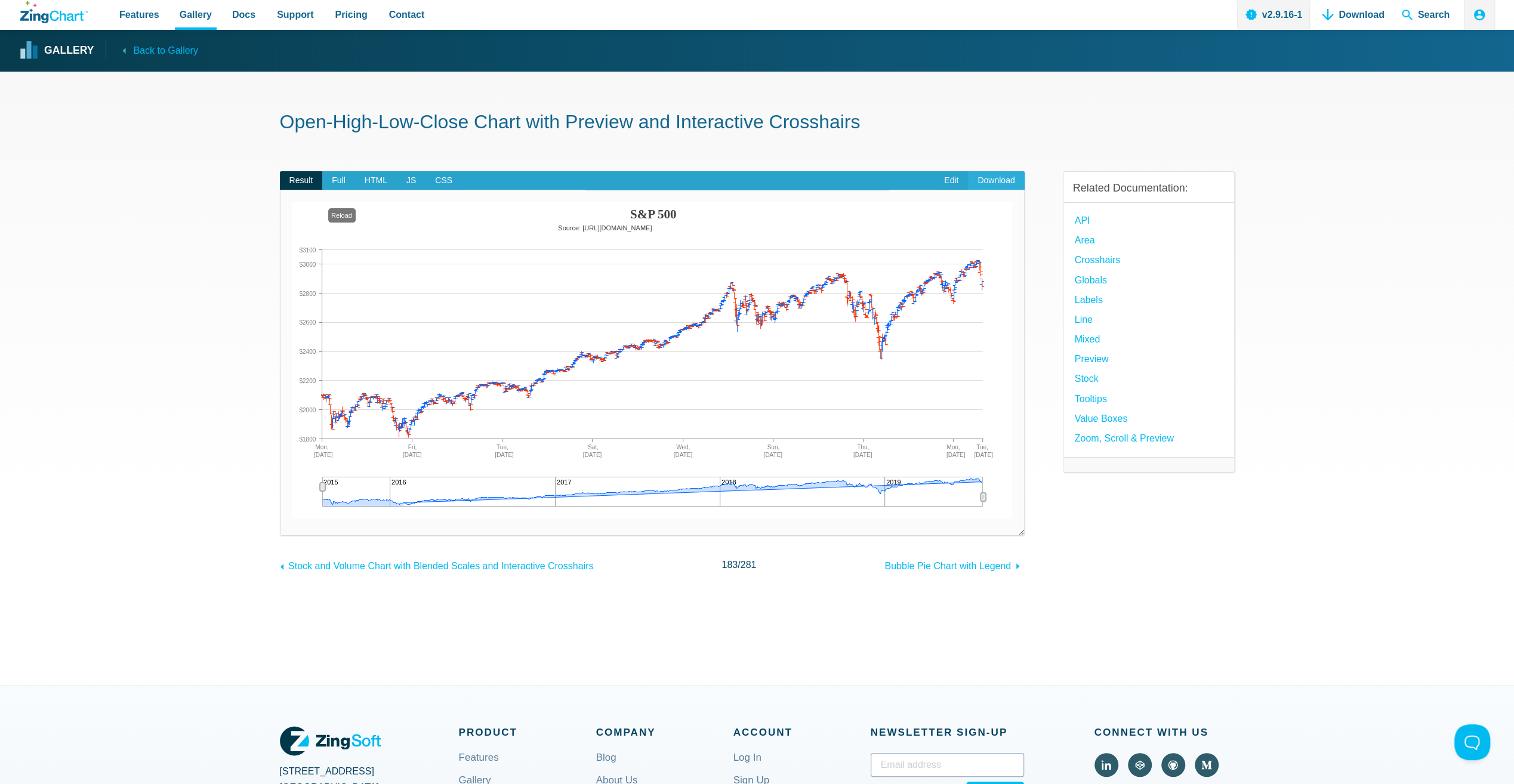
click at [989, 177] on link "Download" at bounding box center [996, 180] width 56 height 19
click at [1097, 52] on div "Gallery Back to Gallery" at bounding box center [757, 51] width 1478 height 42
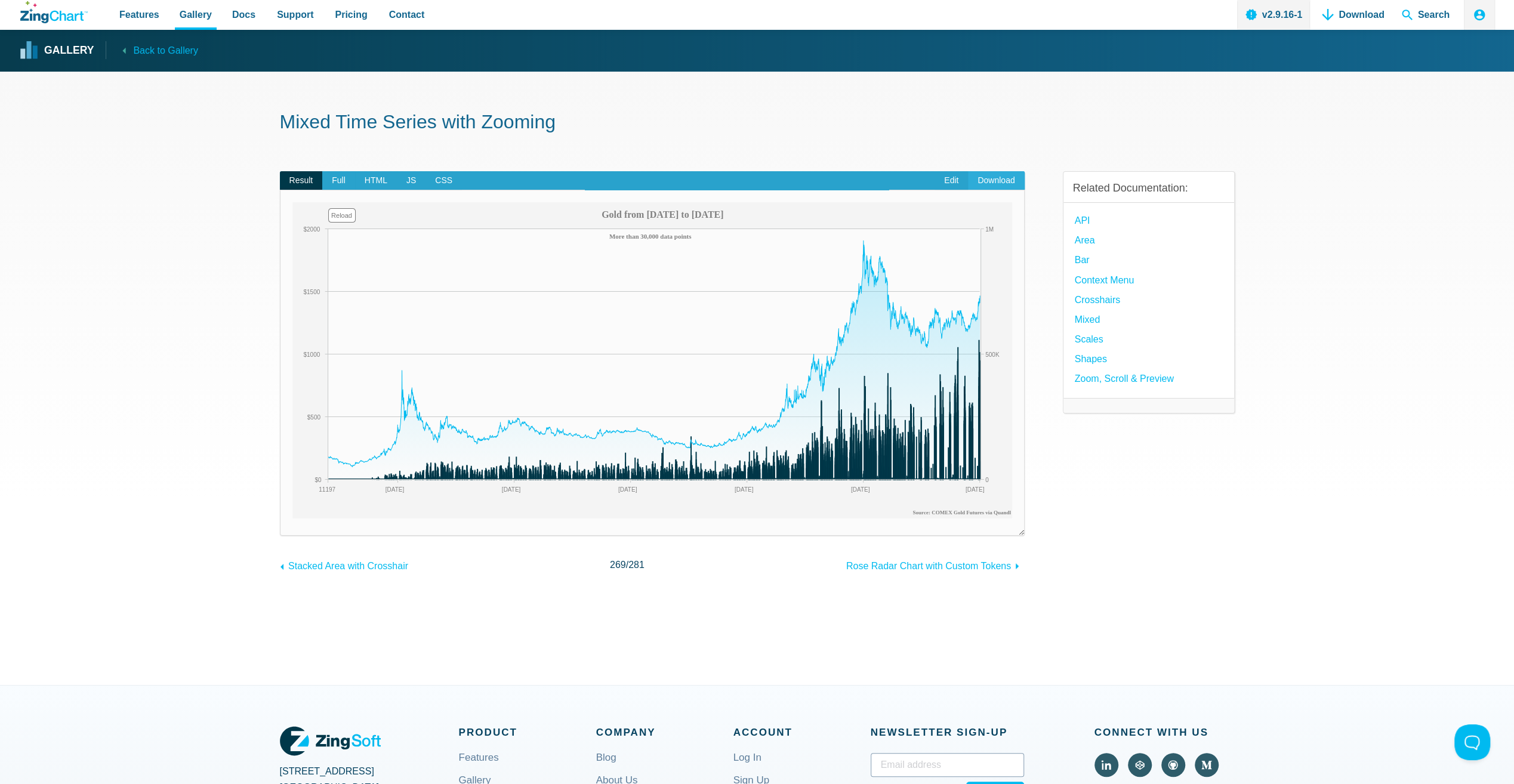
click at [1000, 178] on link "Download" at bounding box center [996, 180] width 56 height 19
drag, startPoint x: 1177, startPoint y: 539, endPoint x: 1190, endPoint y: 516, distance: 26.4
click at [1177, 539] on div "Related Documentation: API Area Bar Context Menu Crosshairs Mixed Scales Shapes…" at bounding box center [1148, 363] width 172 height 422
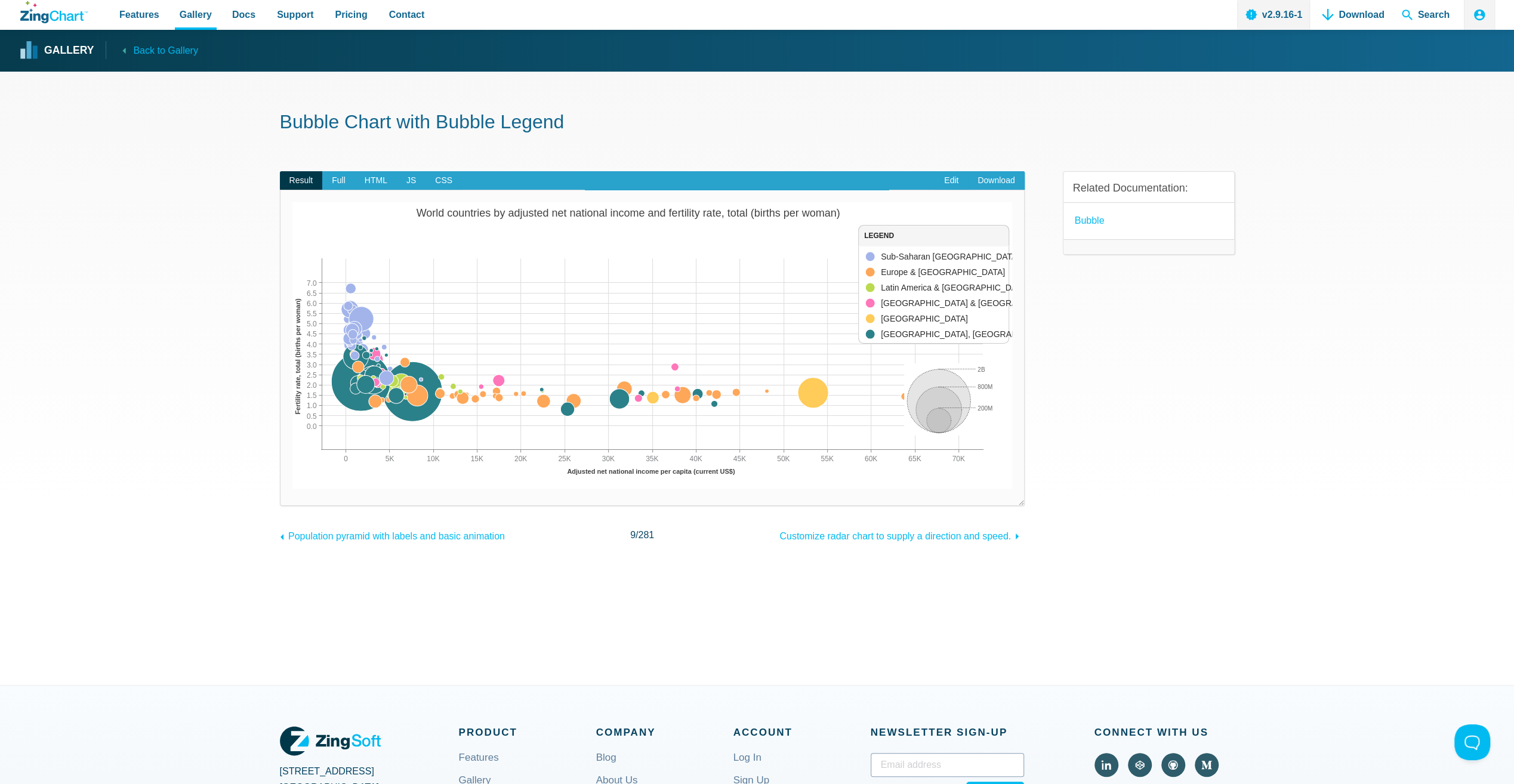
click at [934, 288] on div "Legend item. Latin America & Caribbean. On" at bounding box center [934, 288] width 112 height 13
click at [924, 299] on div "Legend item. Middle East & North Africa. On" at bounding box center [934, 303] width 112 height 13
click at [913, 315] on div "Legend item. North America. On" at bounding box center [910, 319] width 63 height 13
click at [910, 328] on div "Legend item. South Asia, East Asia & Pacific. On" at bounding box center [941, 334] width 126 height 13
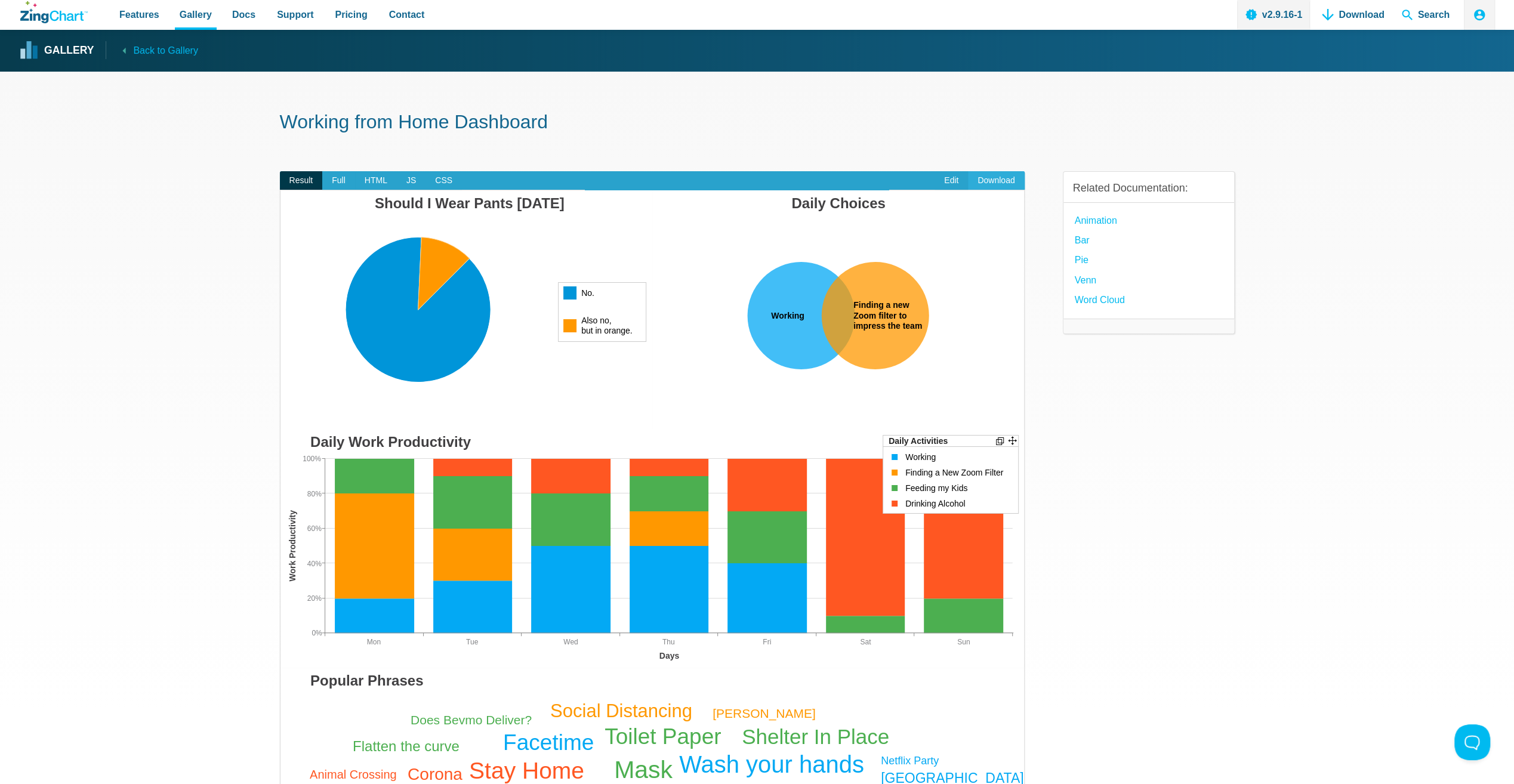
click at [995, 179] on link "Download" at bounding box center [996, 180] width 56 height 19
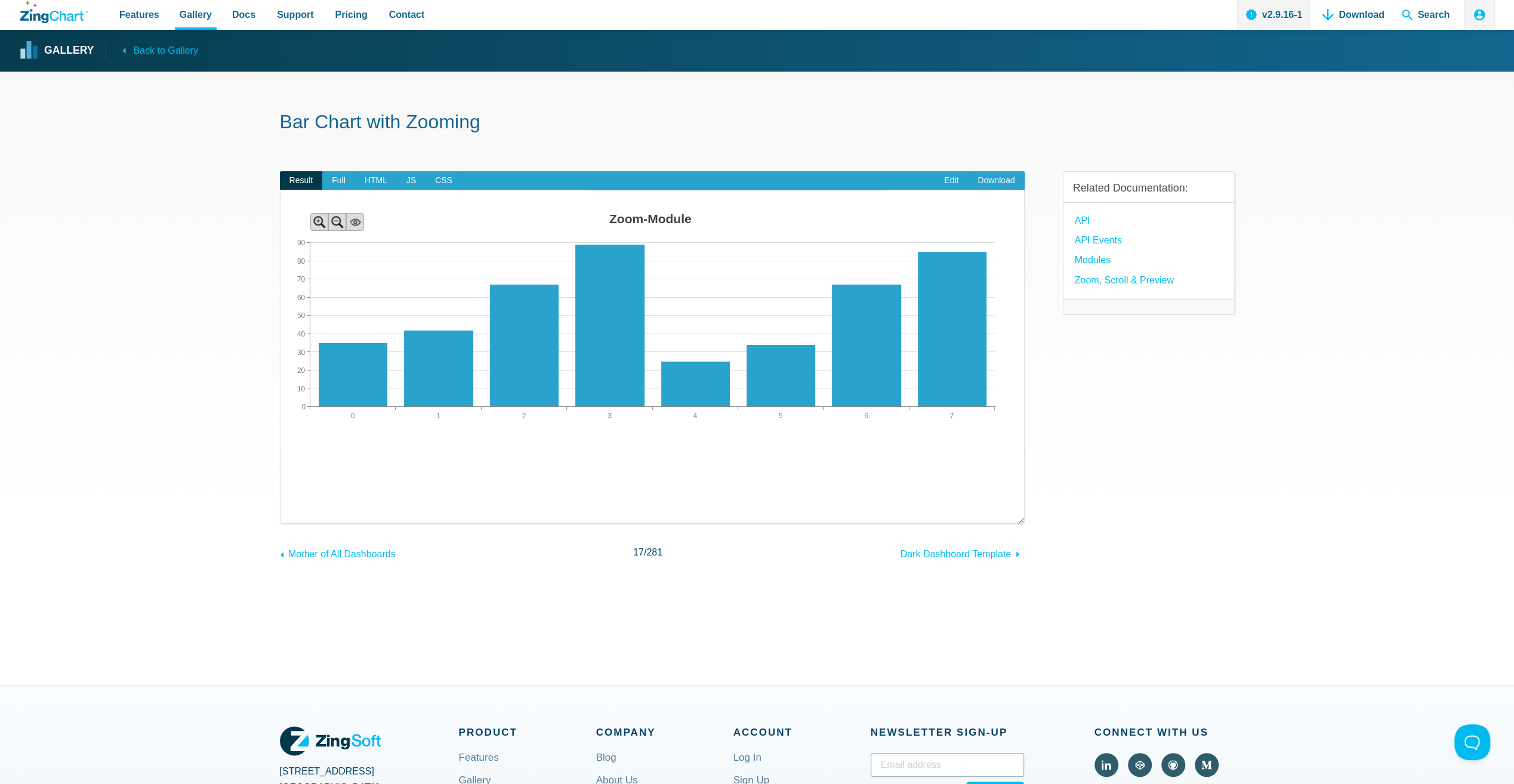
click at [1294, 527] on section "Bar Chart with Zooming Result Full HTML JS CSS Edit Download ​ Powered by ZingC…" at bounding box center [757, 378] width 1514 height 613
click at [280, 445] on area "Zoom-Module" at bounding box center [280, 445] width 0 height 0
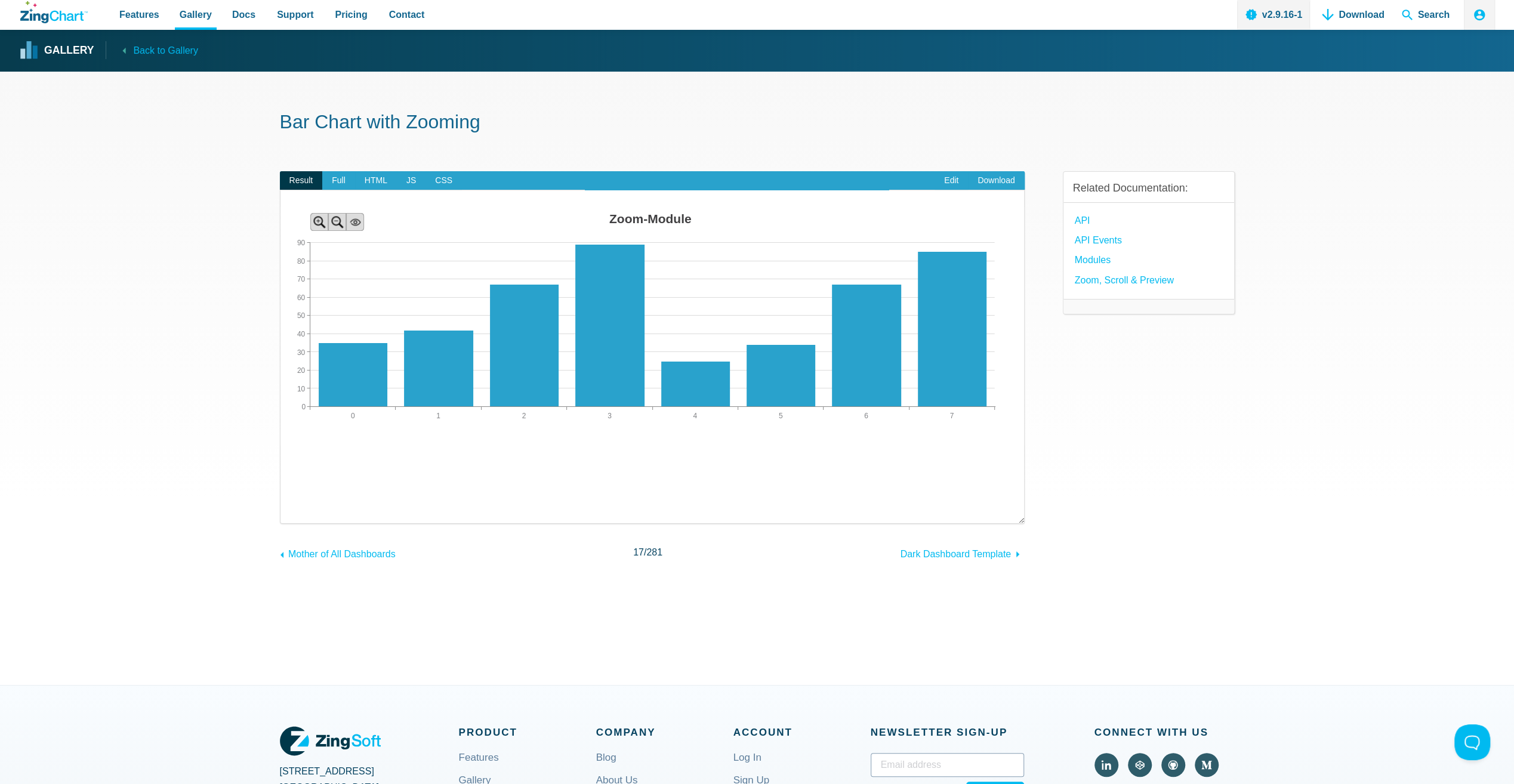
click at [321, 235] on img "App Content" at bounding box center [652, 326] width 744 height 238
click at [280, 445] on area "Zoom-Module" at bounding box center [280, 445] width 0 height 0
drag, startPoint x: 337, startPoint y: 218, endPoint x: 353, endPoint y: 218, distance: 16.0
click at [280, 445] on area "Zoom-Module" at bounding box center [280, 445] width 0 height 0
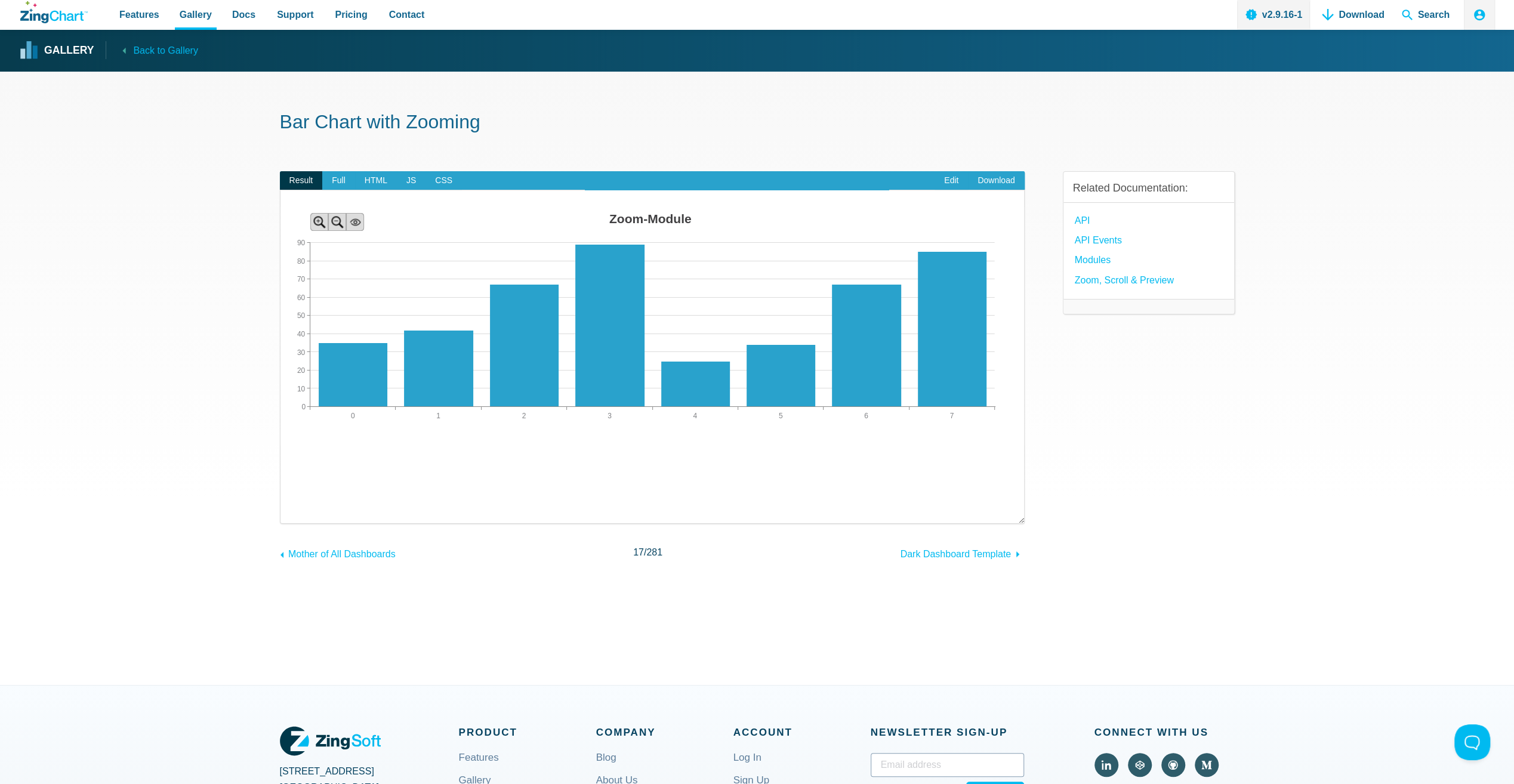
click at [349, 234] on img "App Content" at bounding box center [652, 326] width 744 height 238
click at [379, 240] on img "App Content" at bounding box center [652, 326] width 744 height 238
click at [547, 270] on img "App Content" at bounding box center [652, 326] width 744 height 238
click at [280, 445] on area "App Content" at bounding box center [280, 445] width 0 height 0
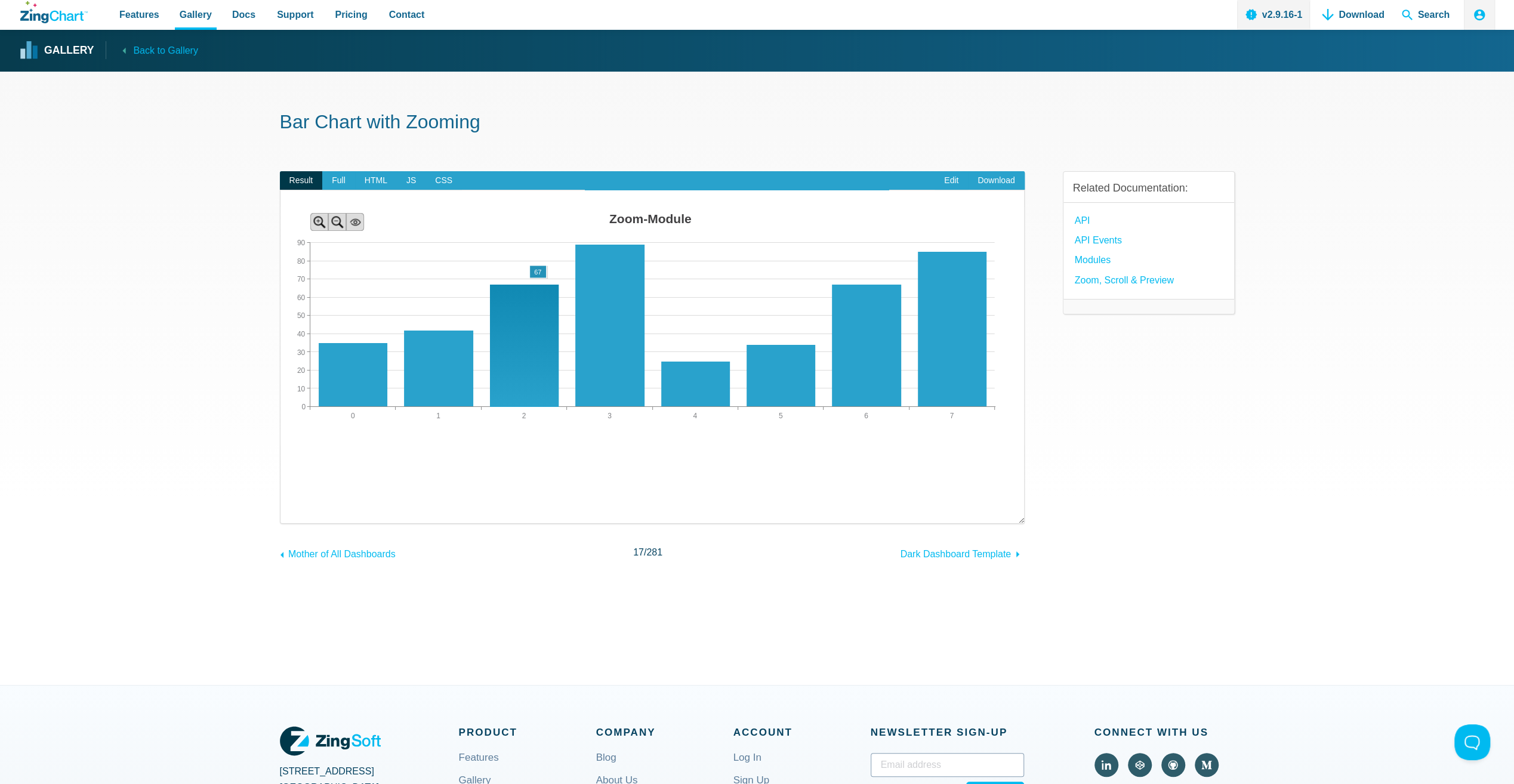
click at [280, 445] on area "App Content" at bounding box center [280, 445] width 0 height 0
drag, startPoint x: 532, startPoint y: 291, endPoint x: 592, endPoint y: 277, distance: 61.6
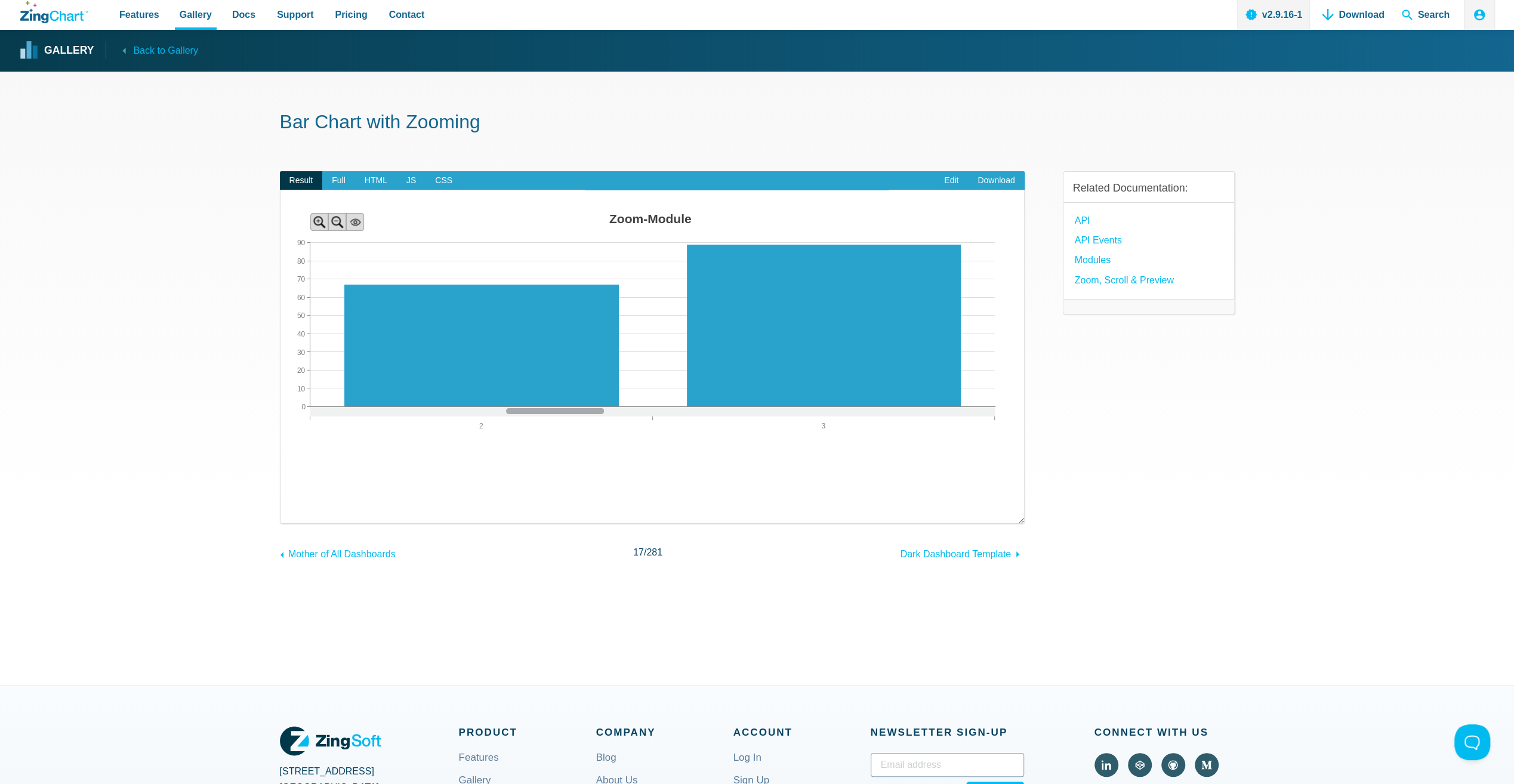
click at [606, 279] on img "App Content" at bounding box center [652, 326] width 744 height 238
click at [280, 445] on area "Zoom-Module" at bounding box center [280, 445] width 0 height 0
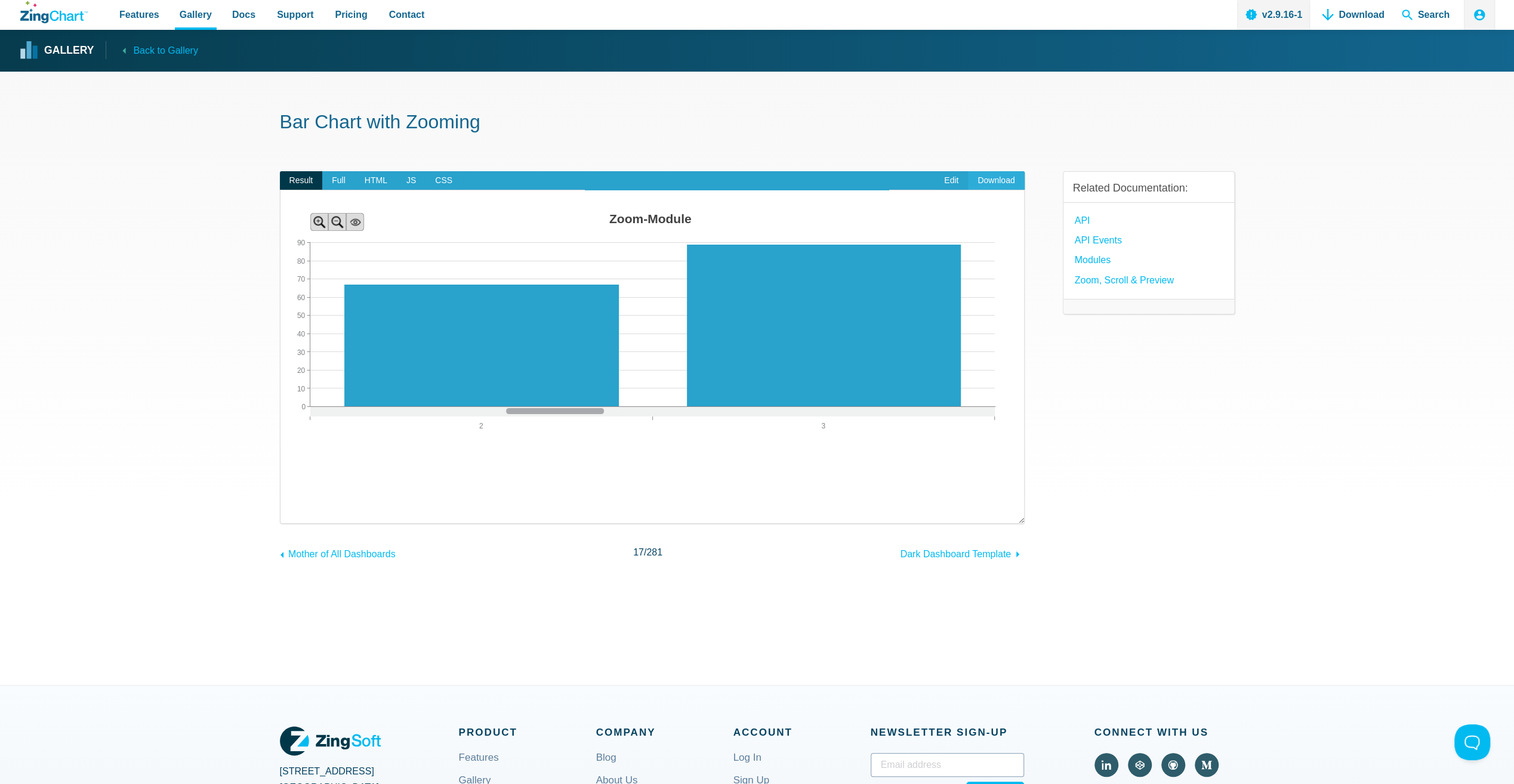
click at [1015, 179] on link "Download" at bounding box center [996, 180] width 56 height 19
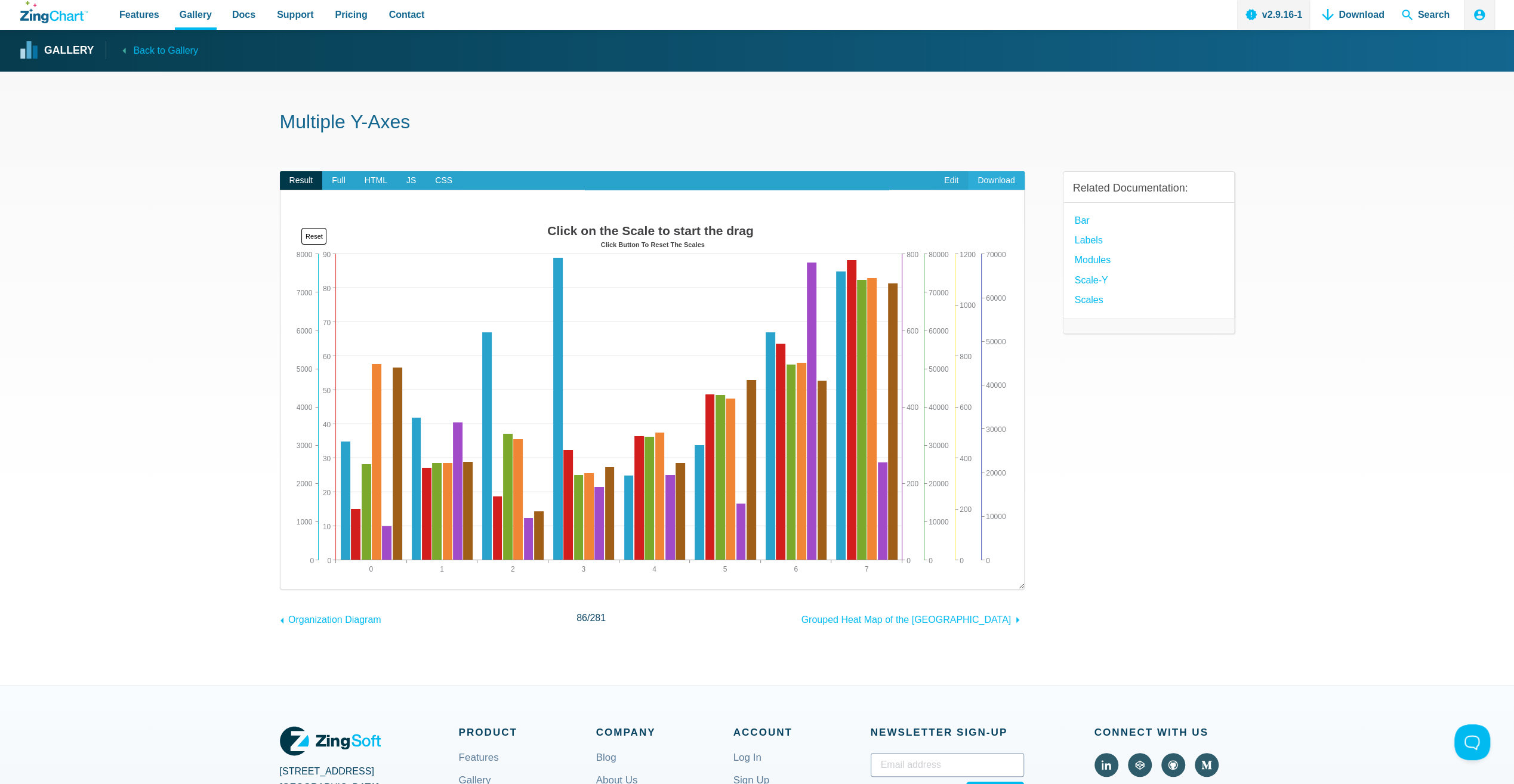
click at [1007, 179] on link "Download" at bounding box center [996, 180] width 56 height 19
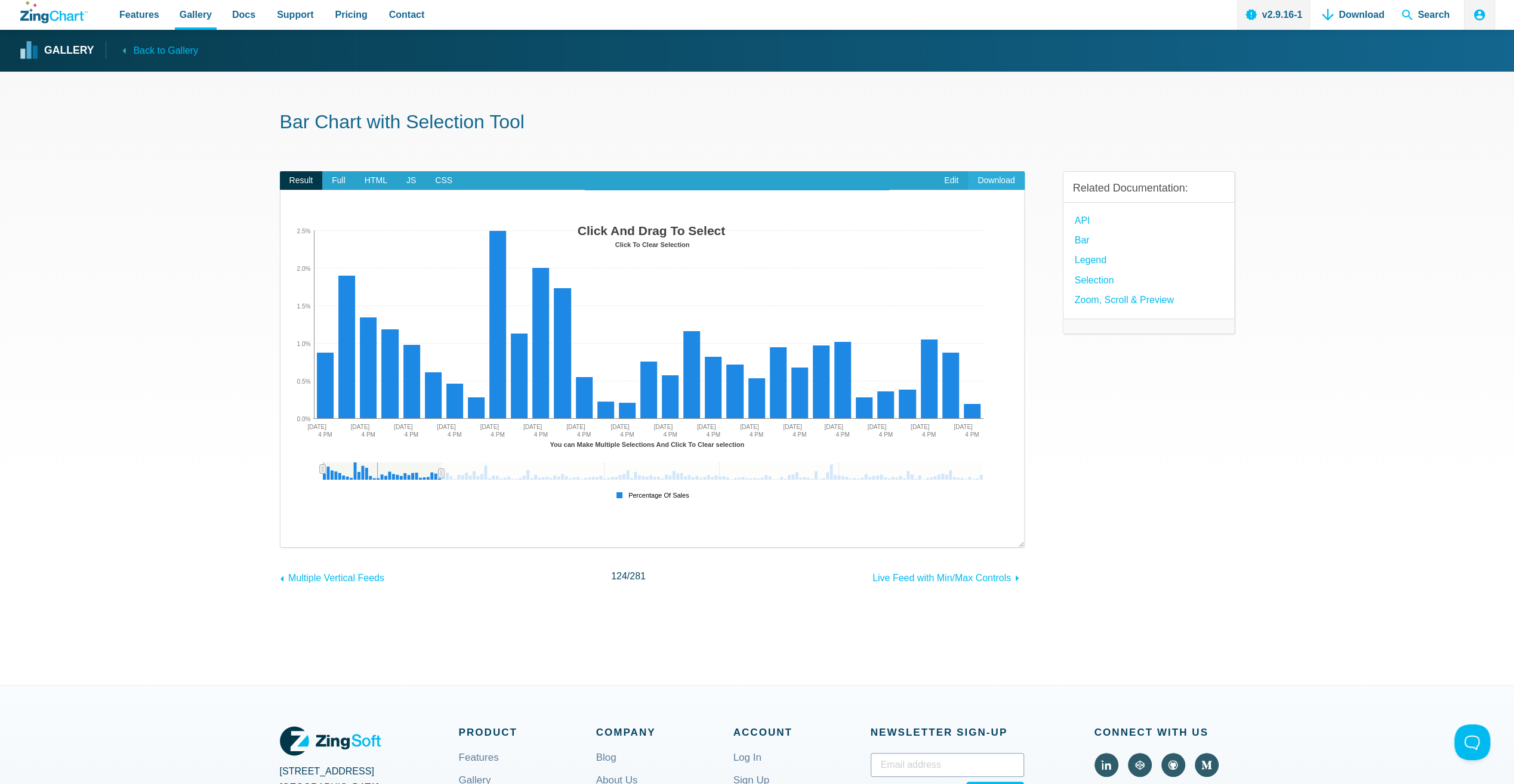
click at [986, 178] on link "Download" at bounding box center [996, 180] width 56 height 19
click at [292, 505] on area "App Content" at bounding box center [292, 505] width 0 height 0
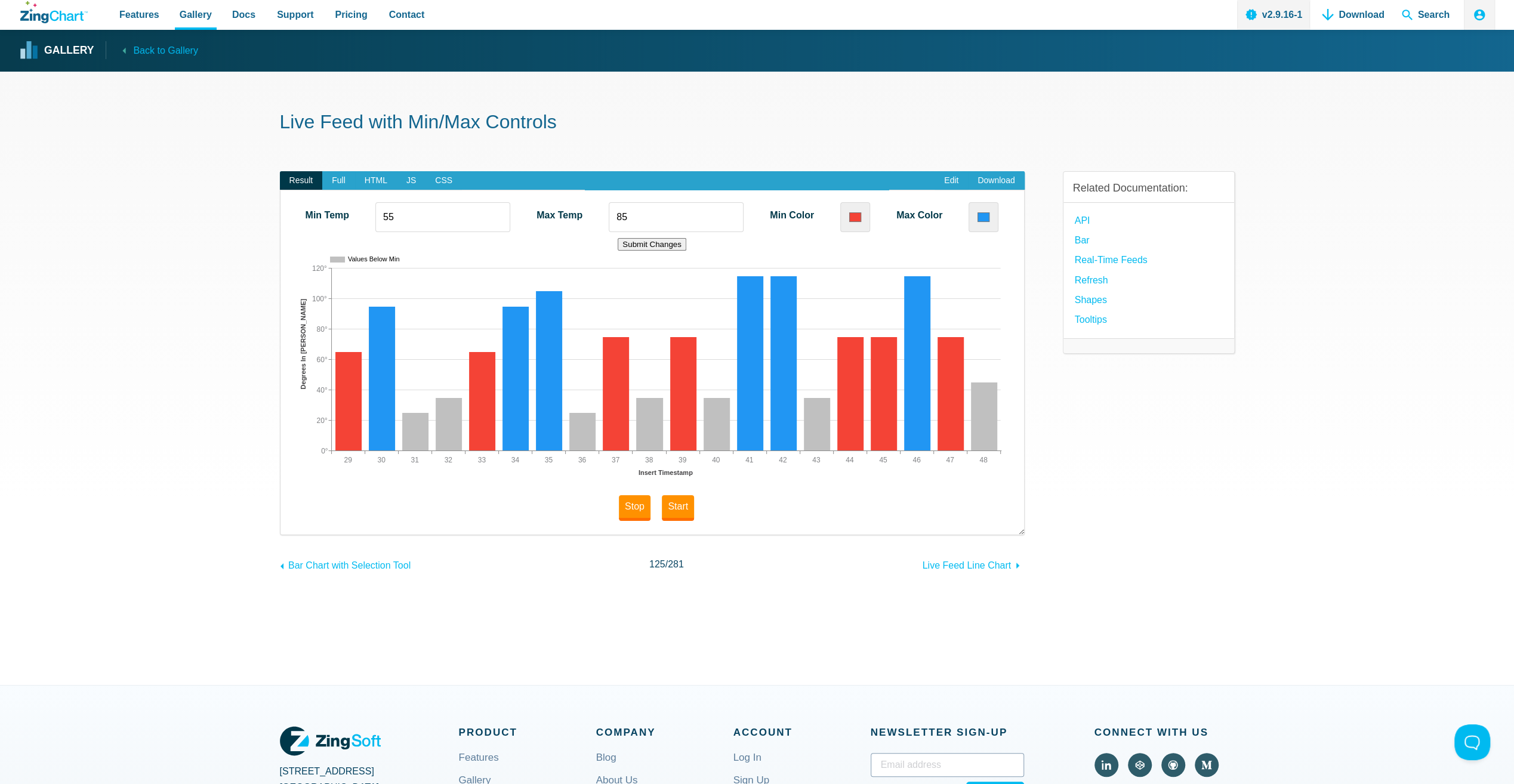
click at [156, 484] on section "Live Feed with Min/Max Controls Result Full HTML JS CSS Edit Download Min Temp …" at bounding box center [757, 378] width 1514 height 613
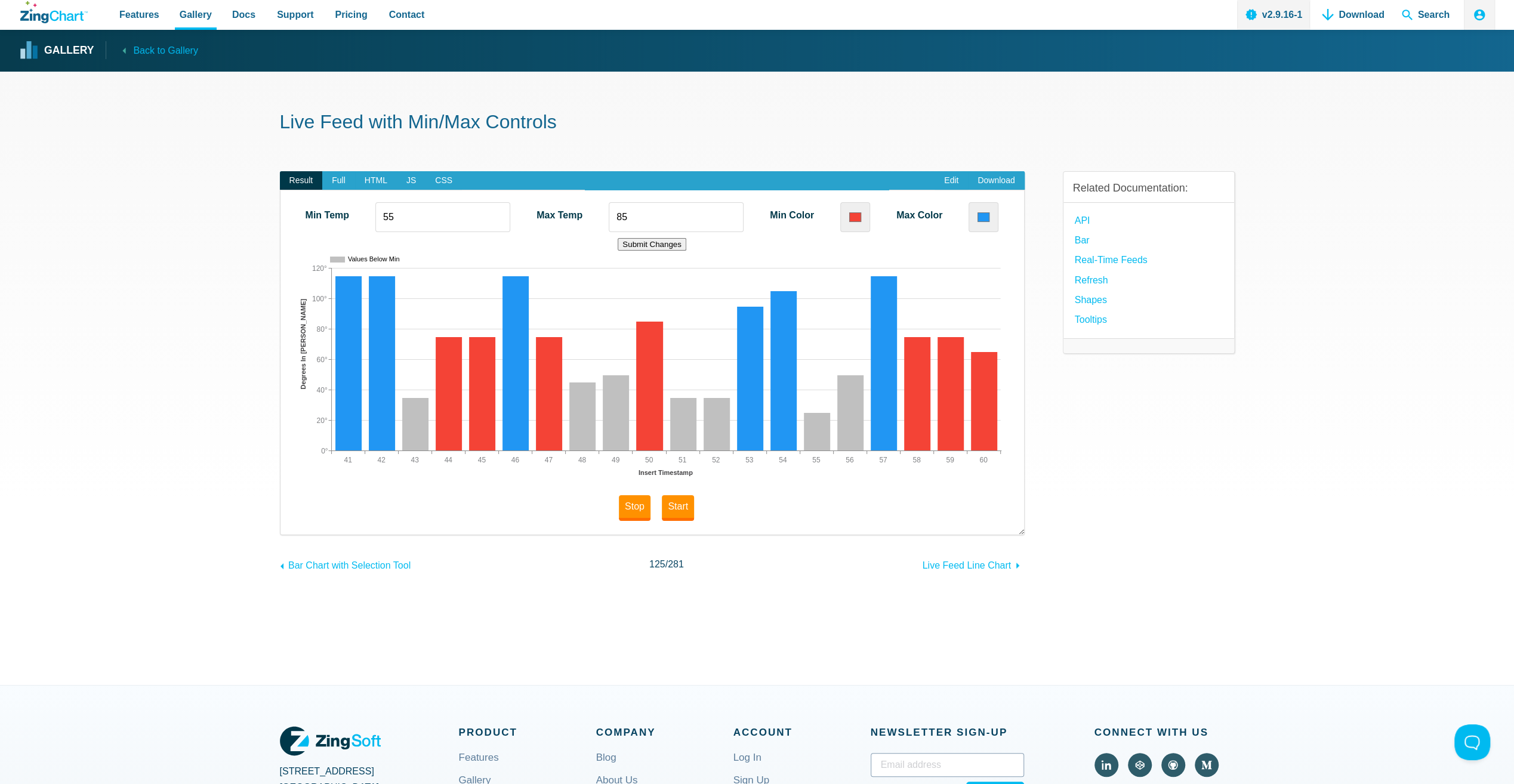
click at [632, 511] on button "Stop" at bounding box center [634, 507] width 31 height 25
click at [673, 509] on button "Start" at bounding box center [677, 507] width 32 height 25
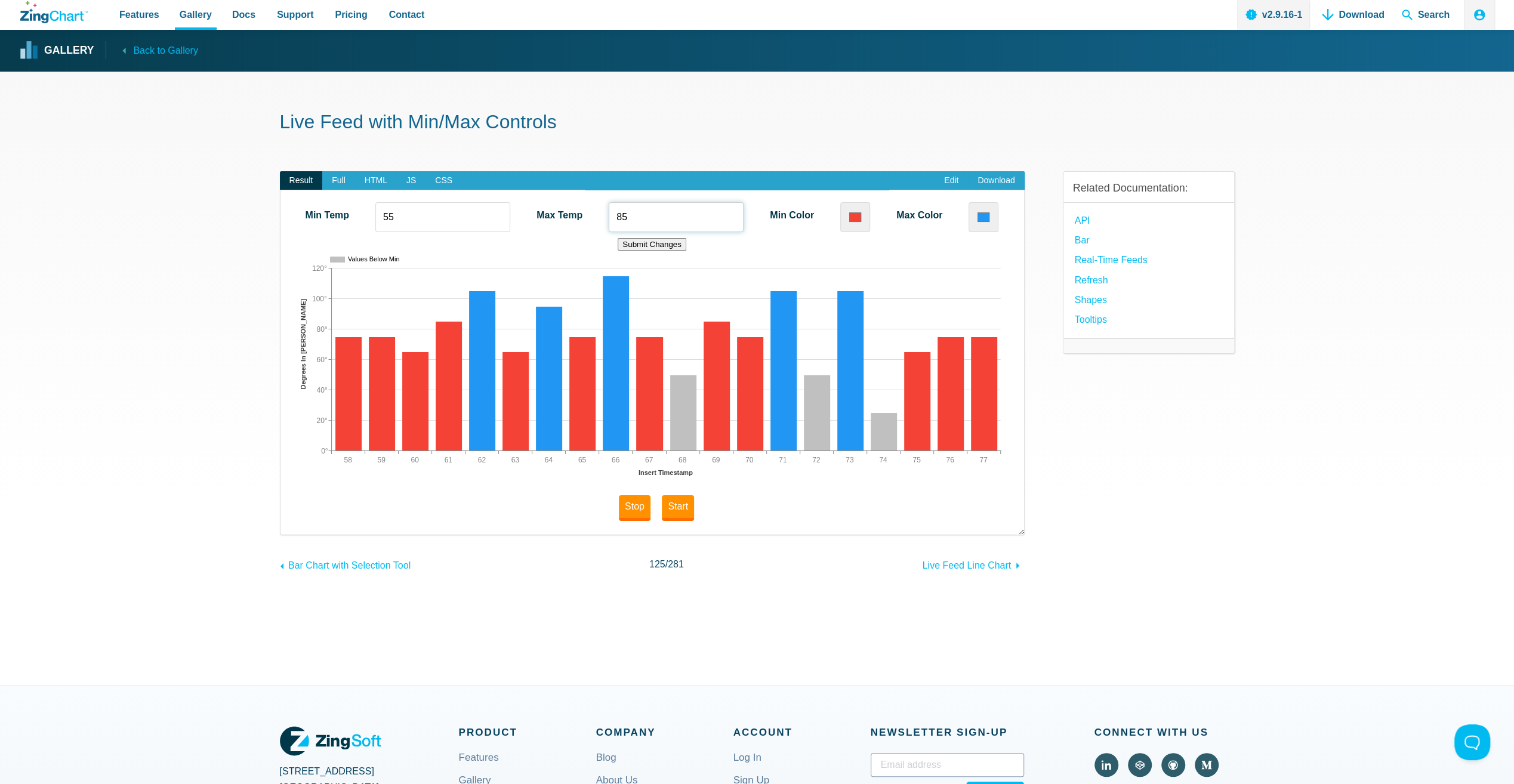
drag, startPoint x: 630, startPoint y: 212, endPoint x: 616, endPoint y: 214, distance: 14.1
click at [616, 214] on input "85" at bounding box center [676, 217] width 135 height 30
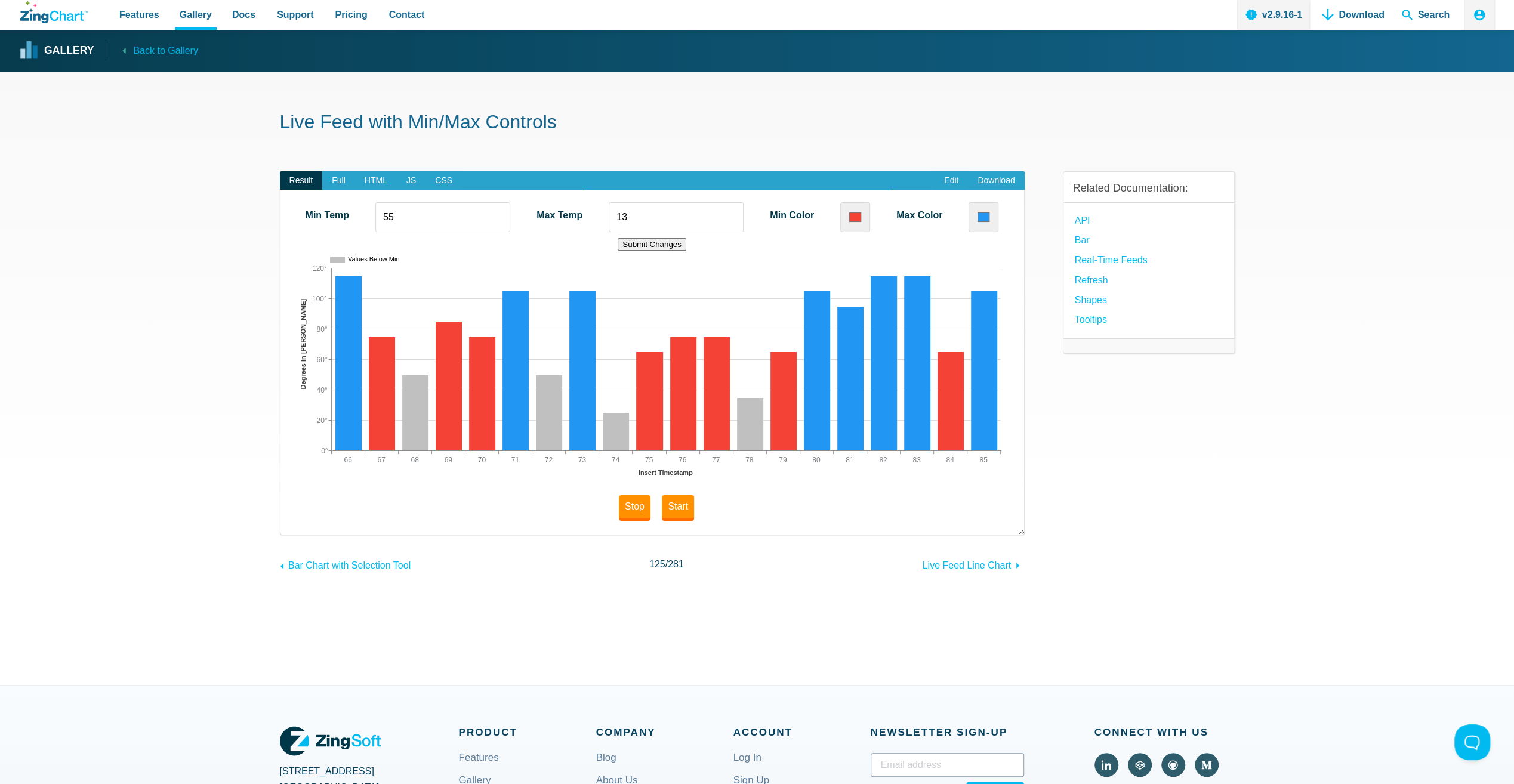
click at [649, 245] on button "Submit Changes" at bounding box center [652, 244] width 69 height 13
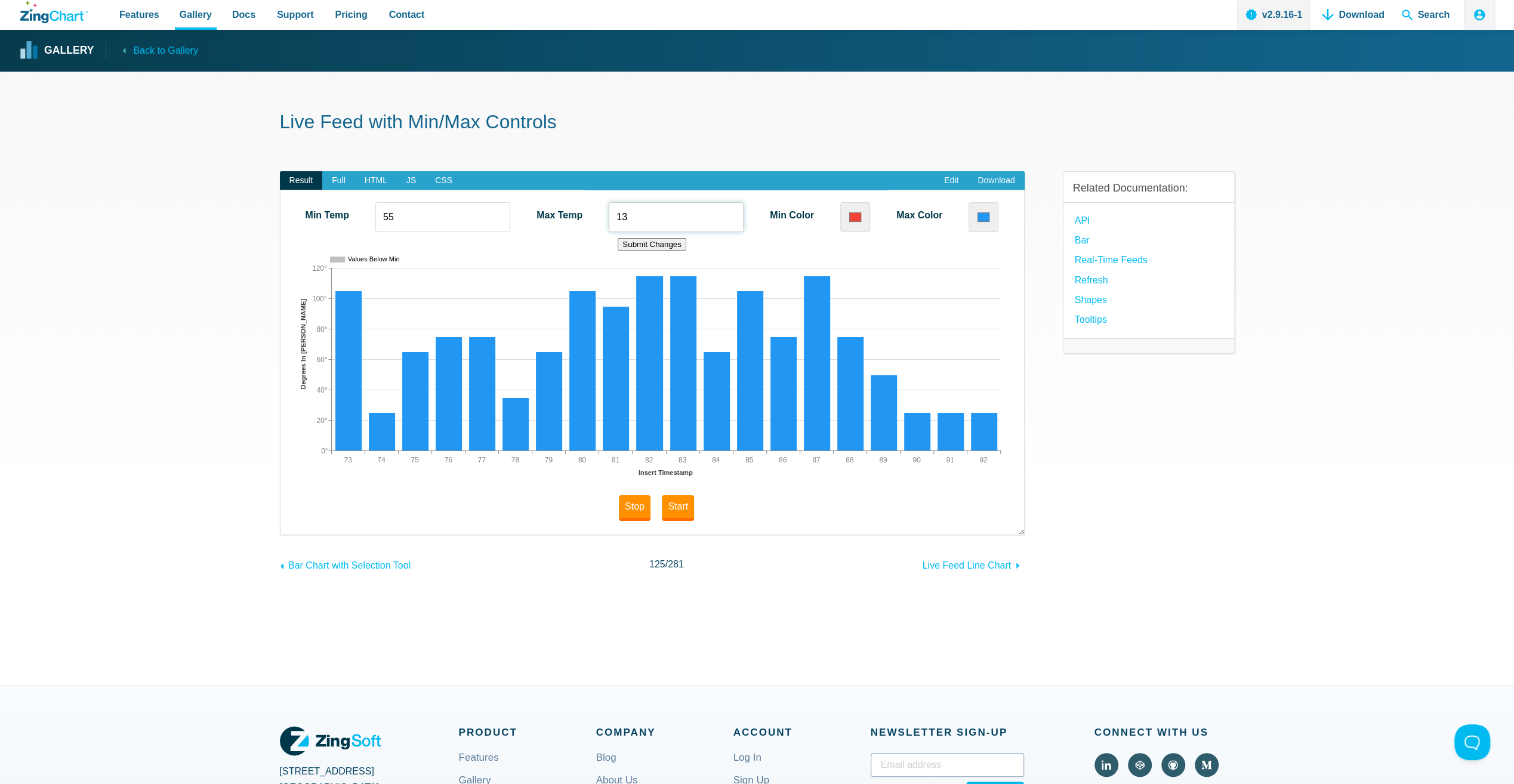
drag, startPoint x: 628, startPoint y: 220, endPoint x: 616, endPoint y: 216, distance: 12.6
click at [616, 216] on input "13" at bounding box center [676, 217] width 135 height 30
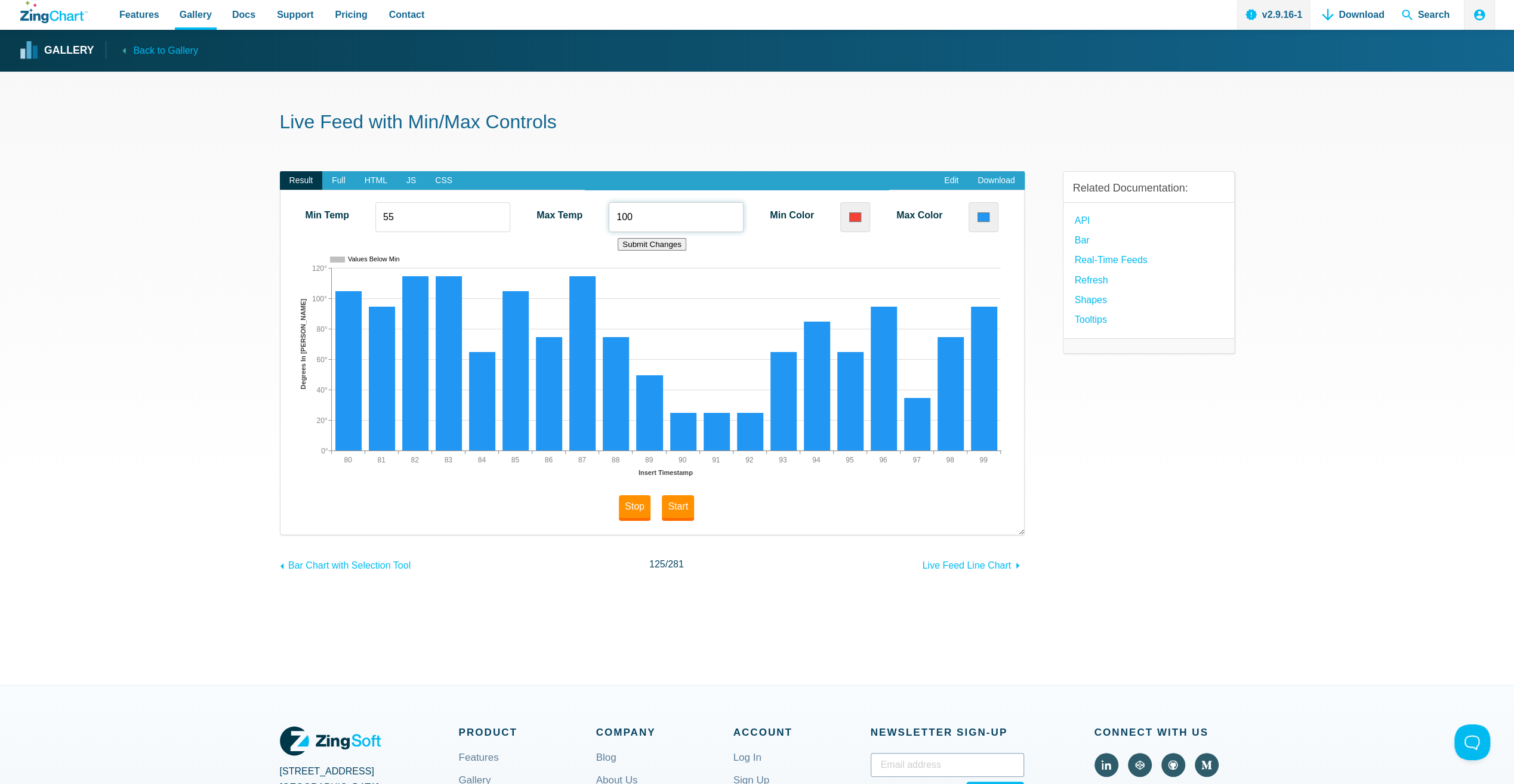
type input "100"
click at [658, 245] on button "Submit Changes" at bounding box center [652, 244] width 69 height 13
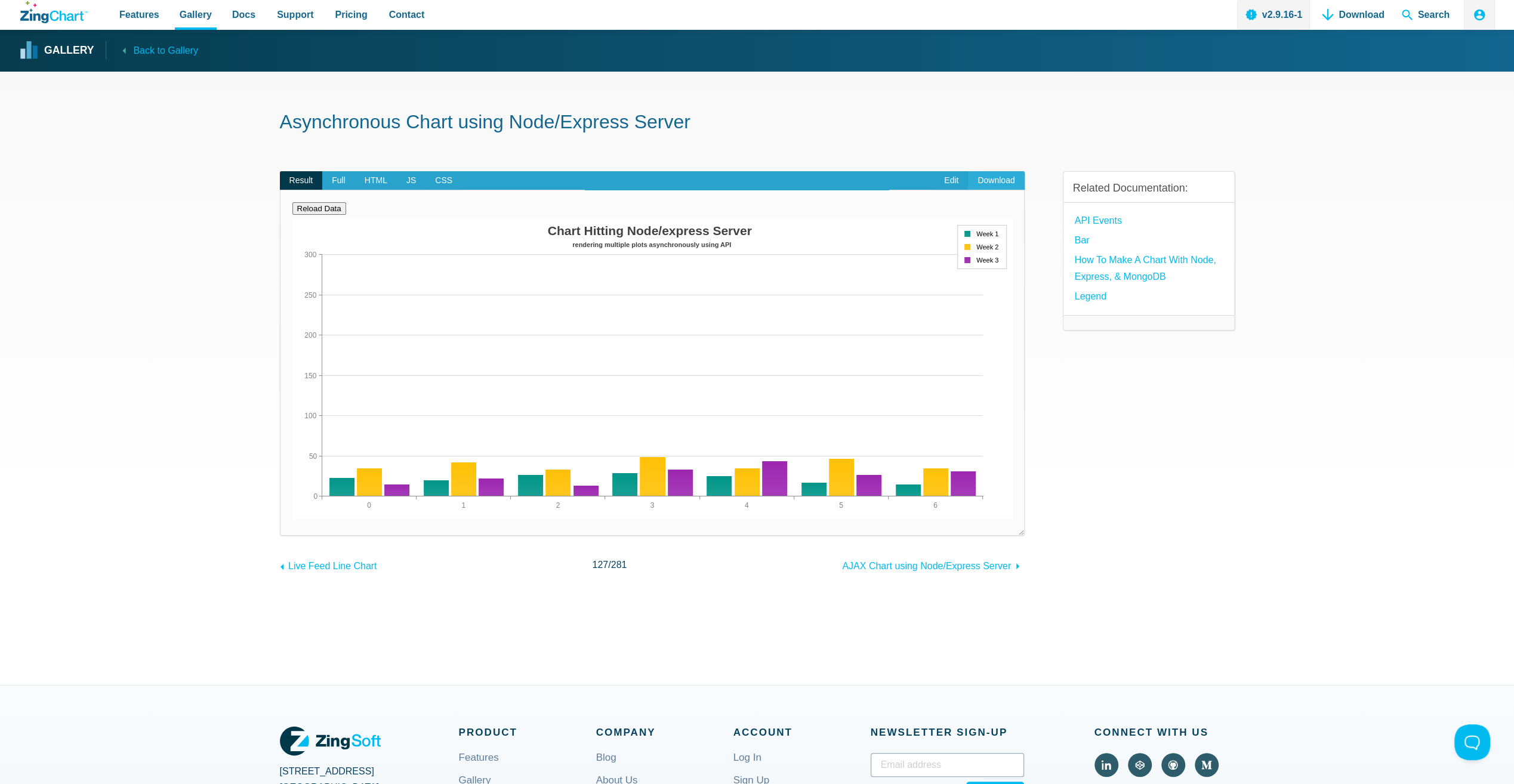
click at [997, 178] on link "Download" at bounding box center [996, 180] width 56 height 19
click at [1003, 180] on link "Download" at bounding box center [996, 180] width 56 height 19
click at [1285, 397] on section "Asynchronous Chart using Node/Express Server Result Full HTML JS CSS Edit Downl…" at bounding box center [757, 378] width 1514 height 613
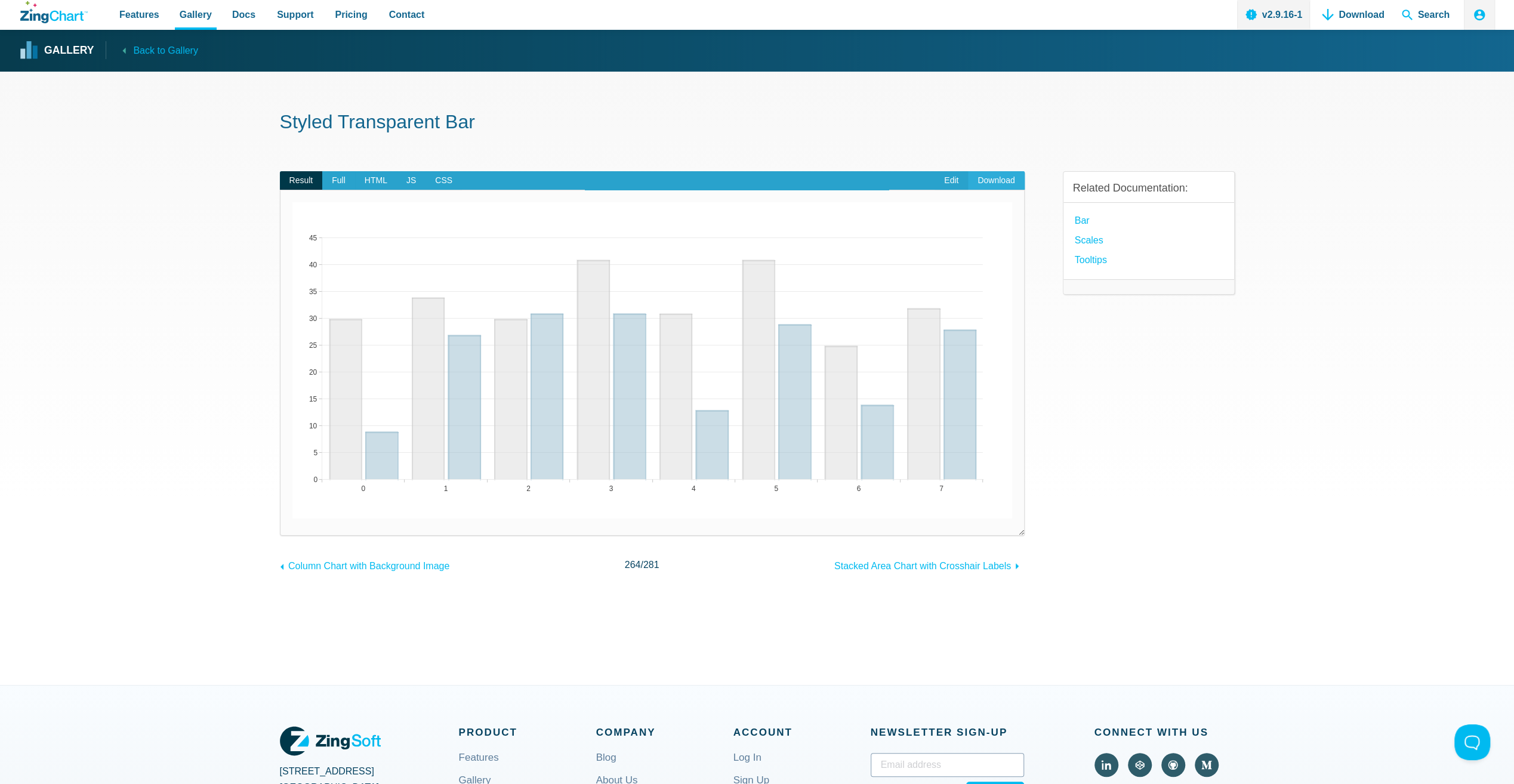
click at [1001, 177] on link "Download" at bounding box center [996, 180] width 56 height 19
click at [384, 783] on html "Features Gallery Browse by Chart Type Browse by Features Browse by Use Case Doc…" at bounding box center [757, 392] width 1514 height 784
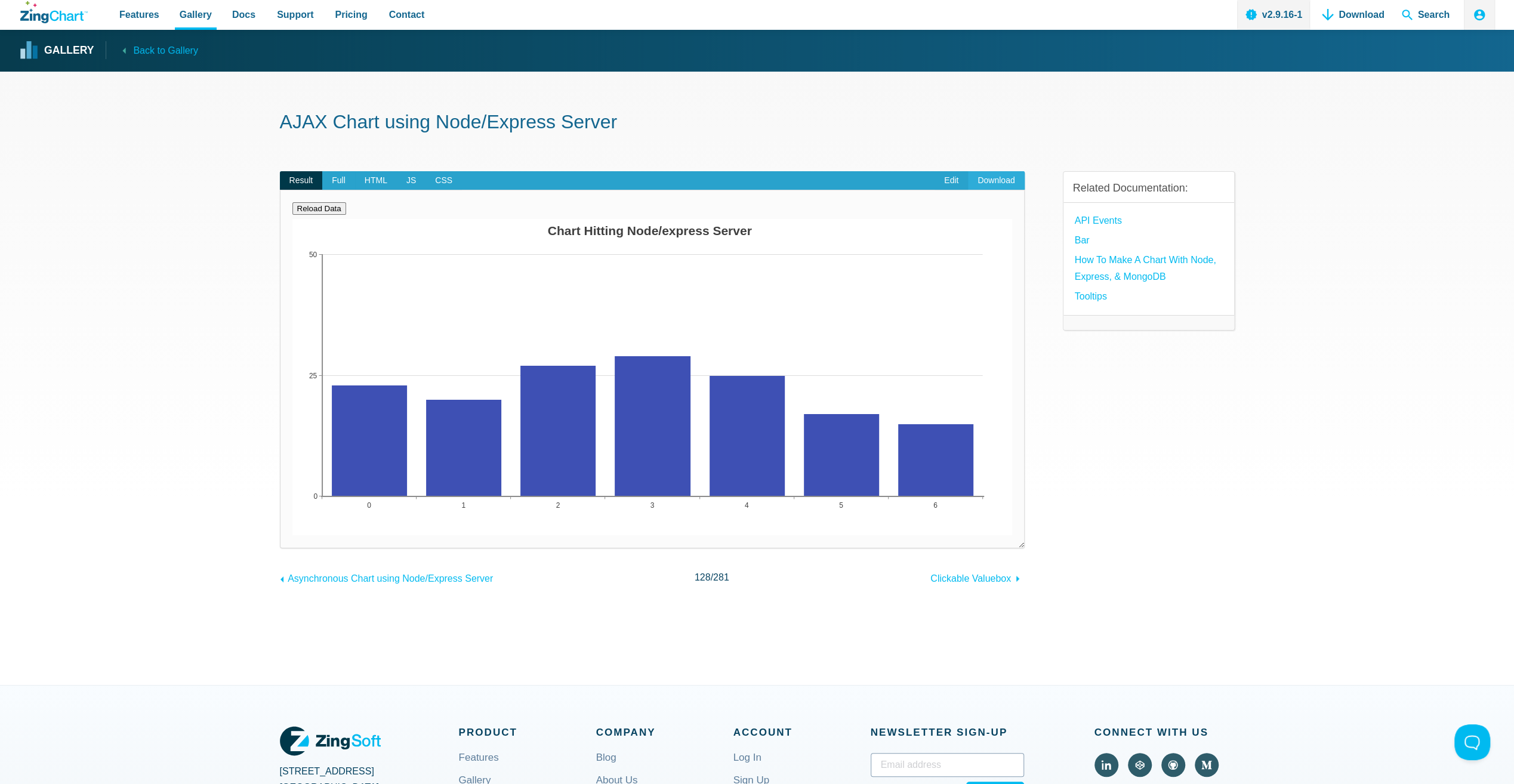
click at [1001, 184] on link "Download" at bounding box center [996, 180] width 56 height 19
click at [985, 180] on link "Download" at bounding box center [996, 180] width 56 height 19
click at [1217, 465] on div "Related Documentation: API Events Bar How To Make A Chart With Node, Express, &…" at bounding box center [1148, 370] width 172 height 435
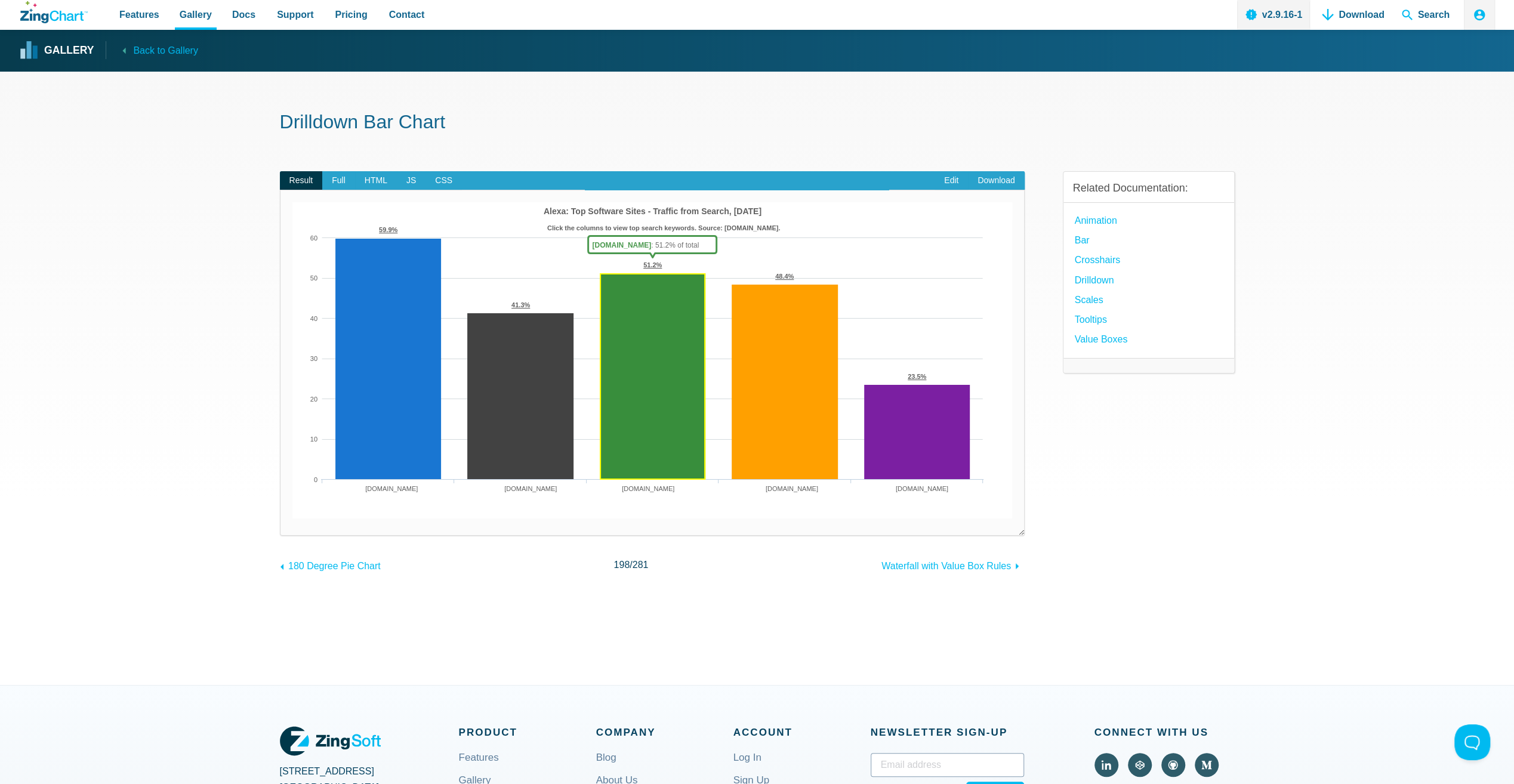
click at [292, 518] on area "App Content" at bounding box center [292, 518] width 0 height 0
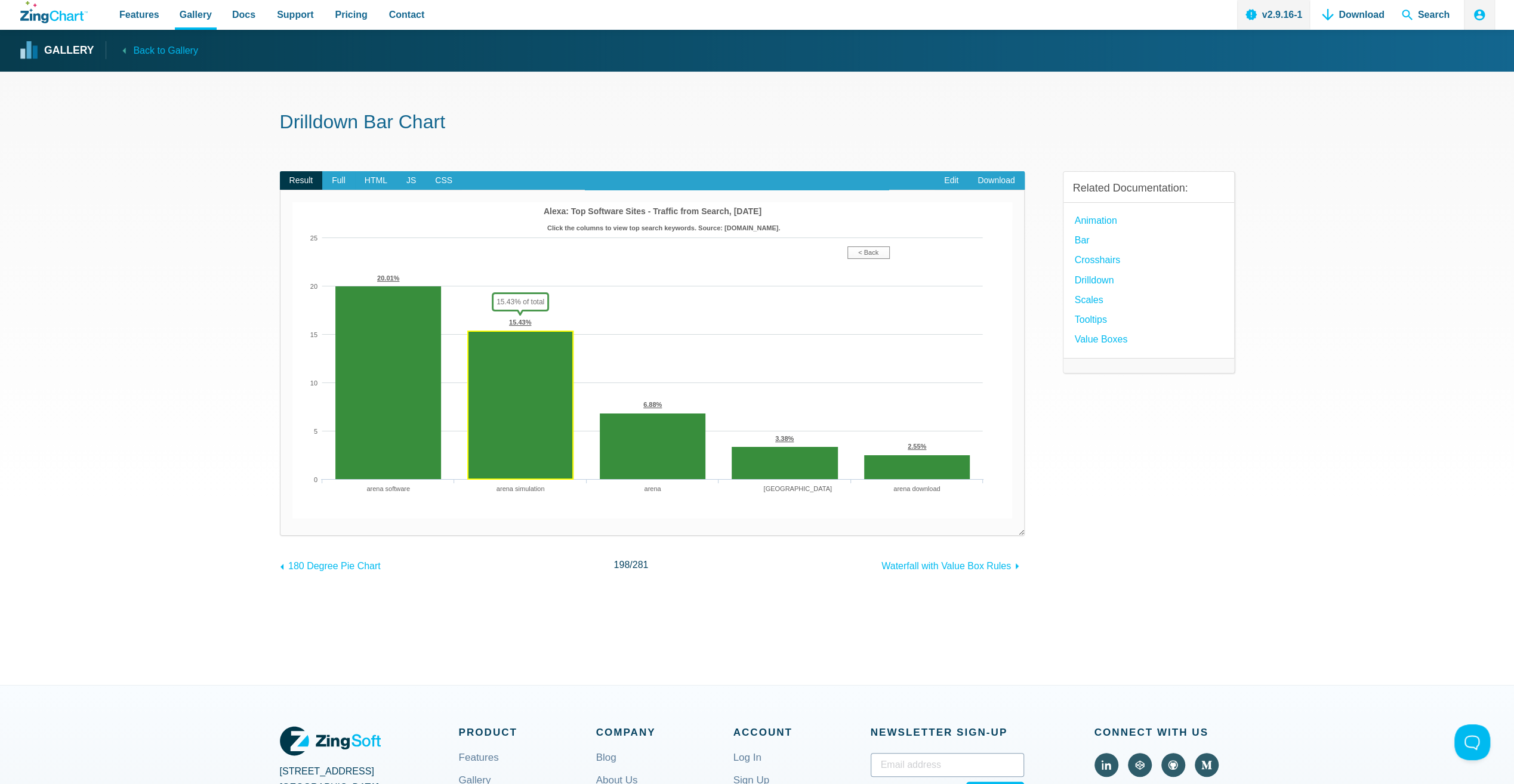
click at [292, 518] on area "App Content" at bounding box center [292, 518] width 0 height 0
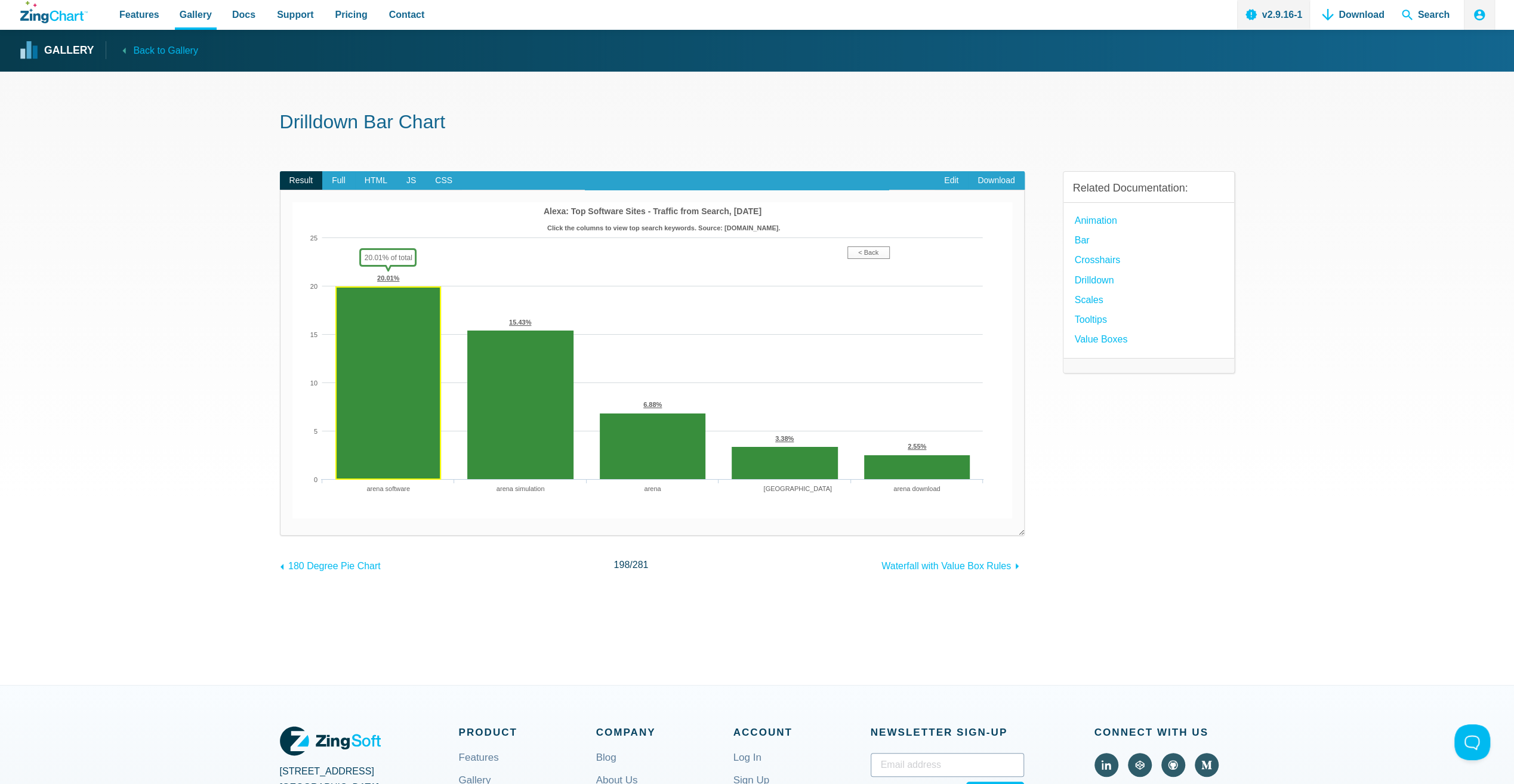
click at [292, 518] on area "App Content" at bounding box center [292, 518] width 0 height 0
click at [292, 518] on area "< Back" at bounding box center [292, 518] width 0 height 0
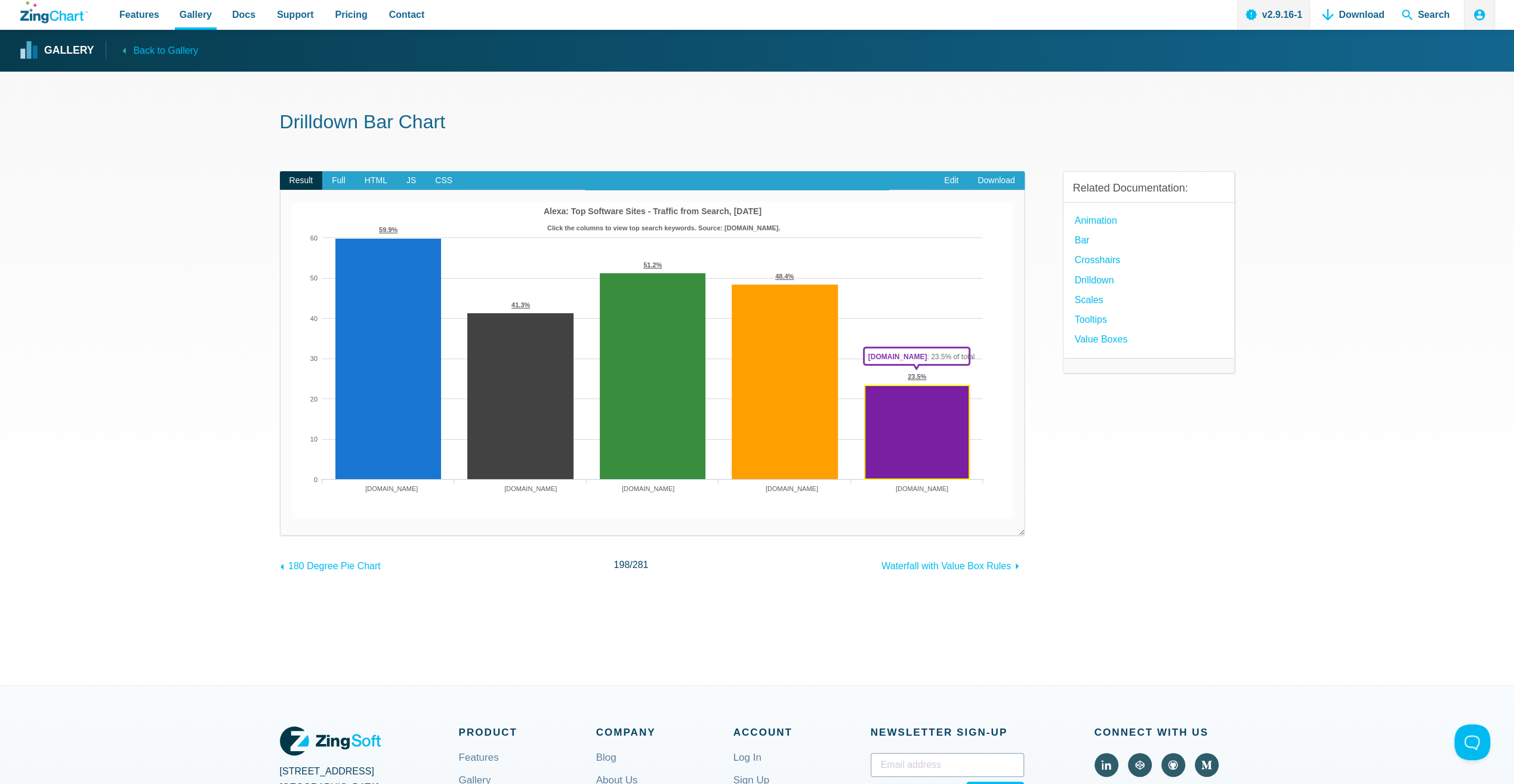
click at [292, 518] on area "App Content" at bounding box center [292, 518] width 0 height 0
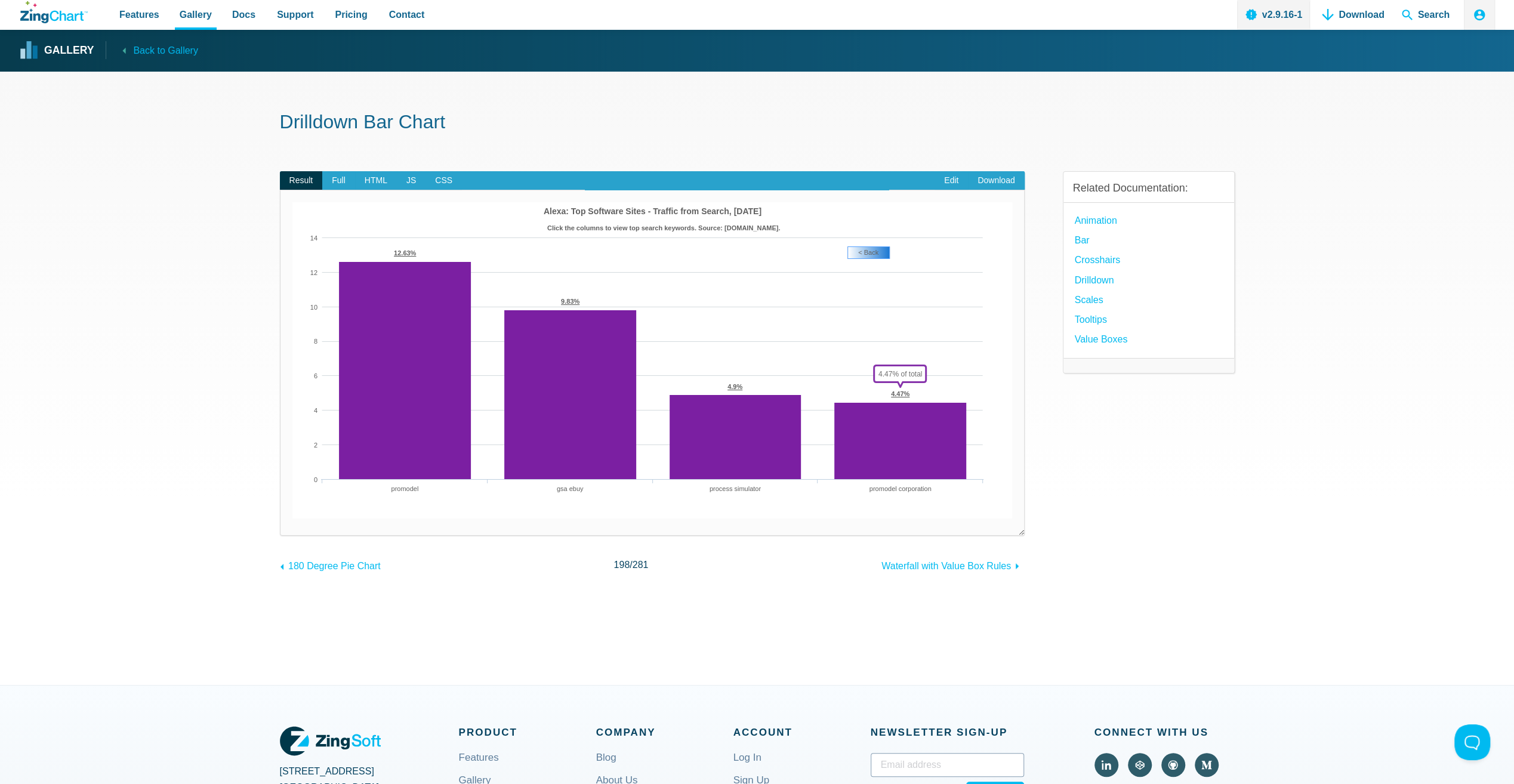
click at [292, 518] on area "< Back" at bounding box center [292, 518] width 0 height 0
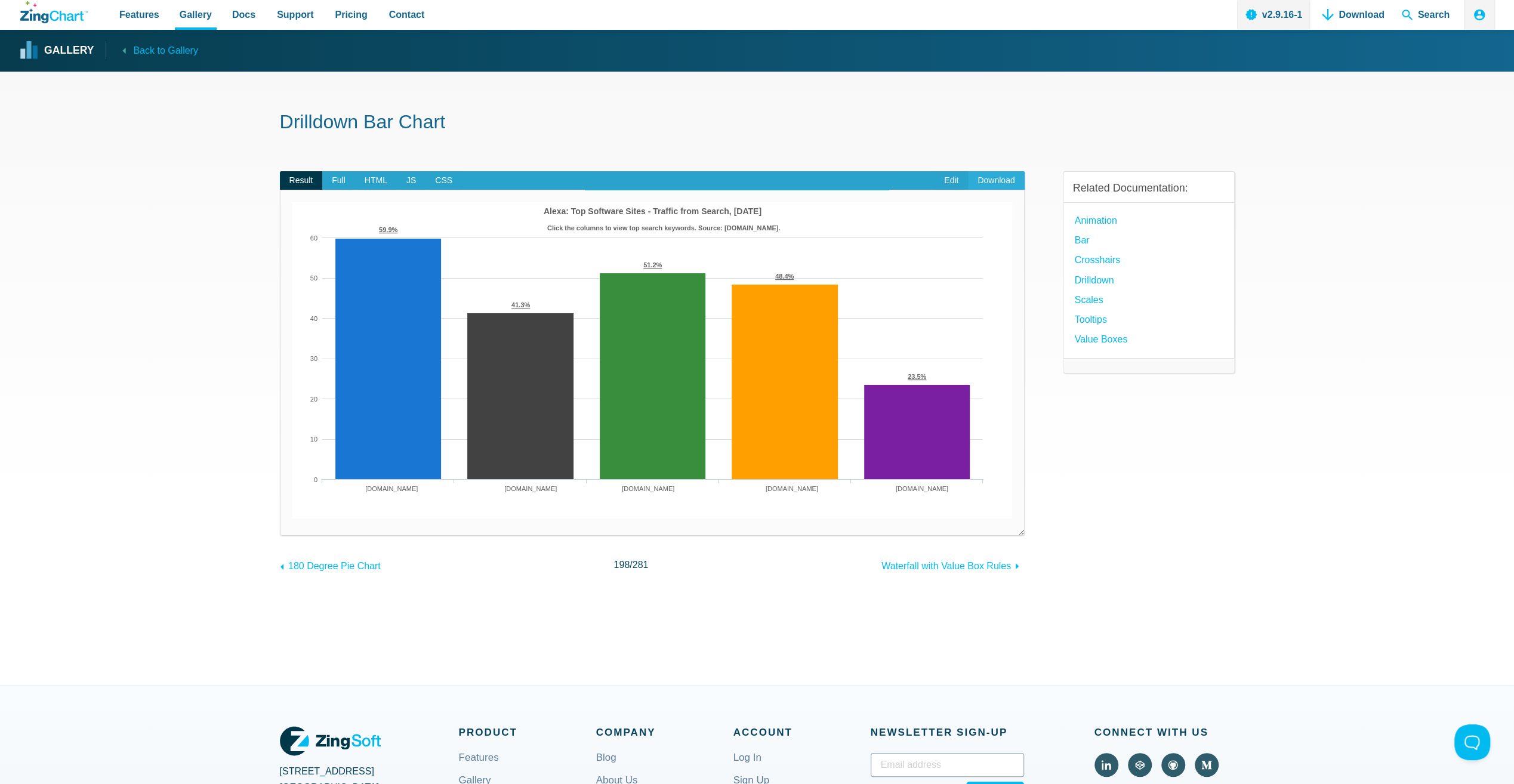
click at [992, 178] on link "Download" at bounding box center [996, 180] width 56 height 19
click at [1156, 517] on div "Related Documentation: Animation Bar Crosshairs Drilldown Scales Tooltips Value…" at bounding box center [1148, 363] width 172 height 422
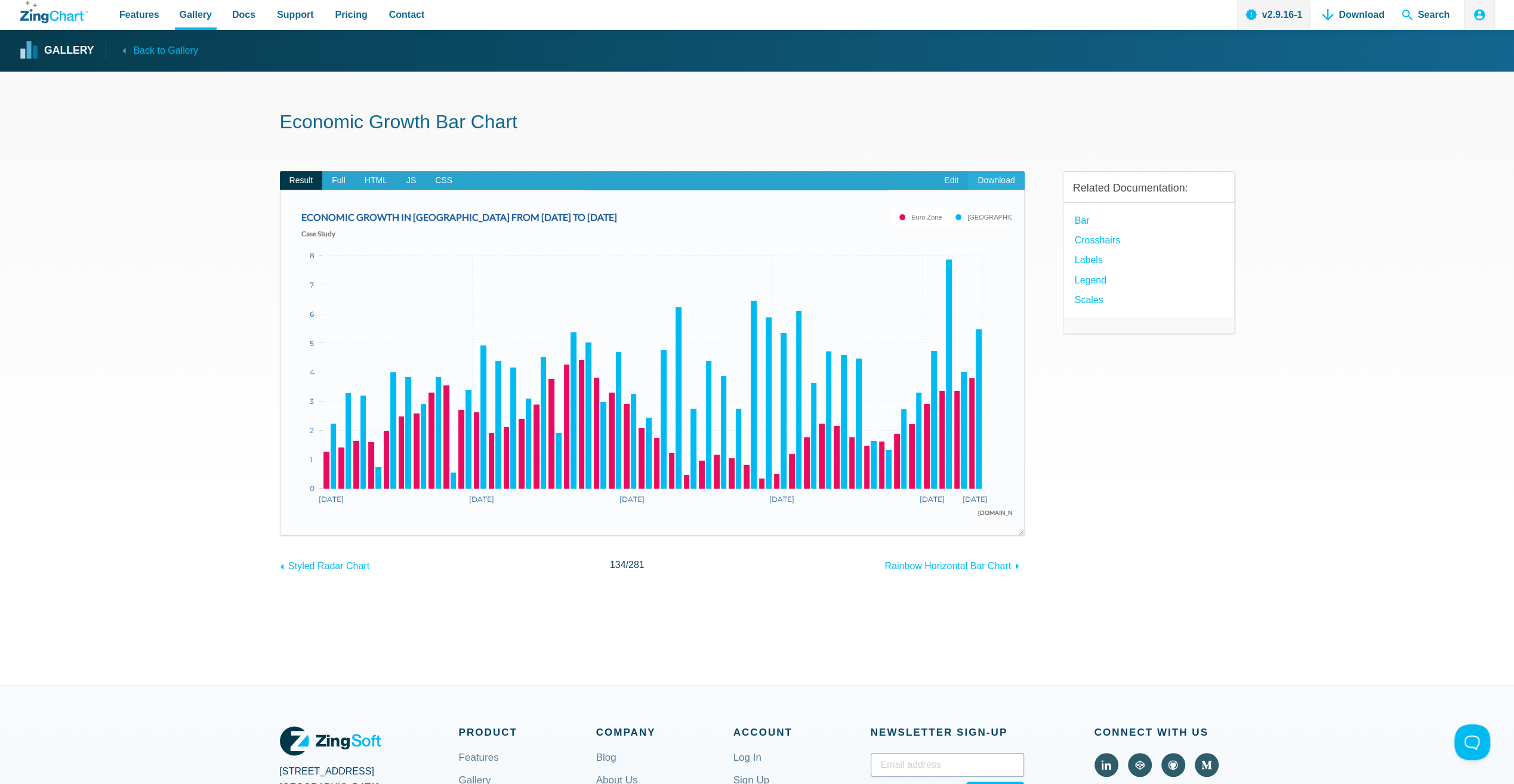
click at [986, 184] on link "Download" at bounding box center [996, 180] width 56 height 19
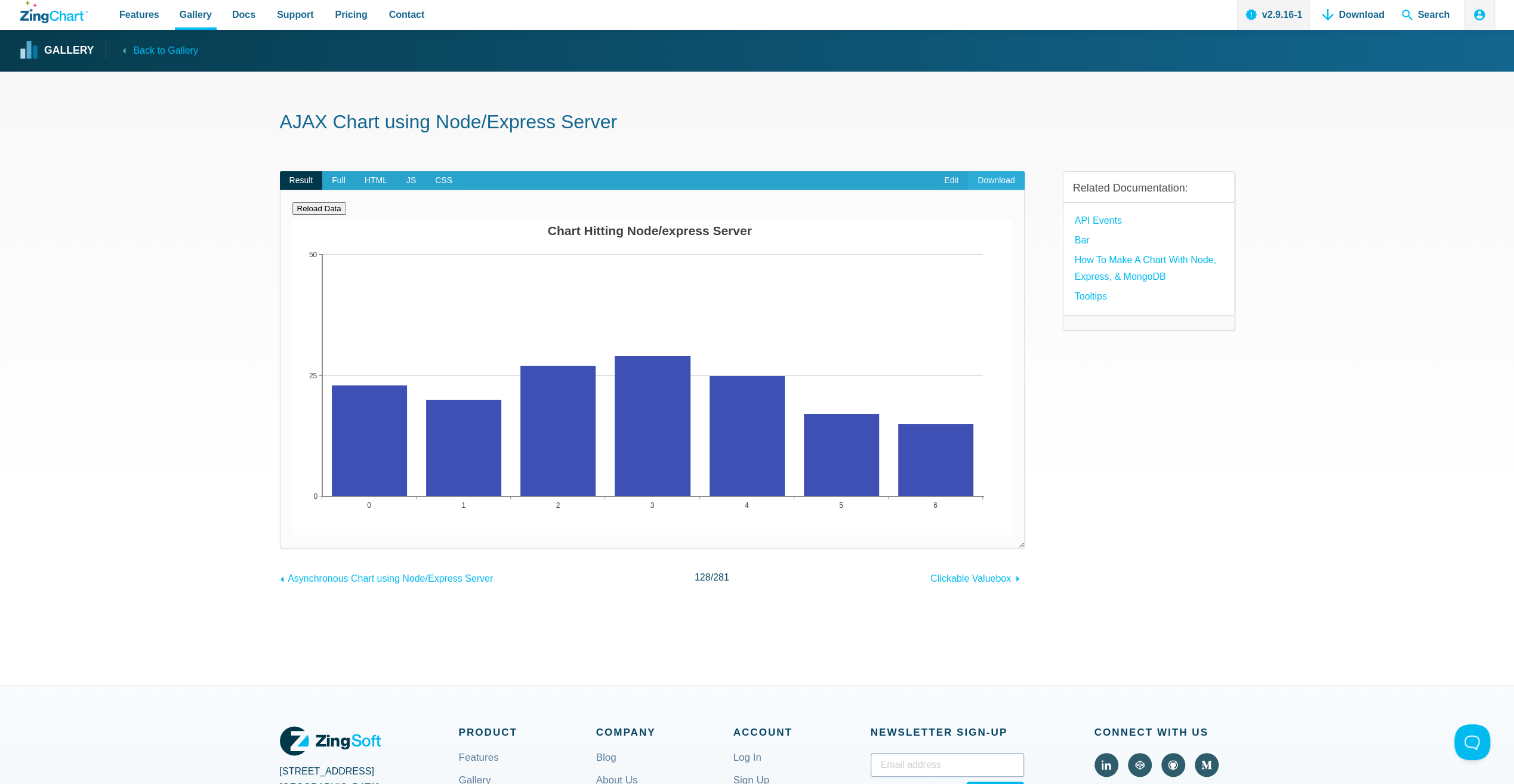
click at [989, 176] on link "Download" at bounding box center [996, 180] width 56 height 19
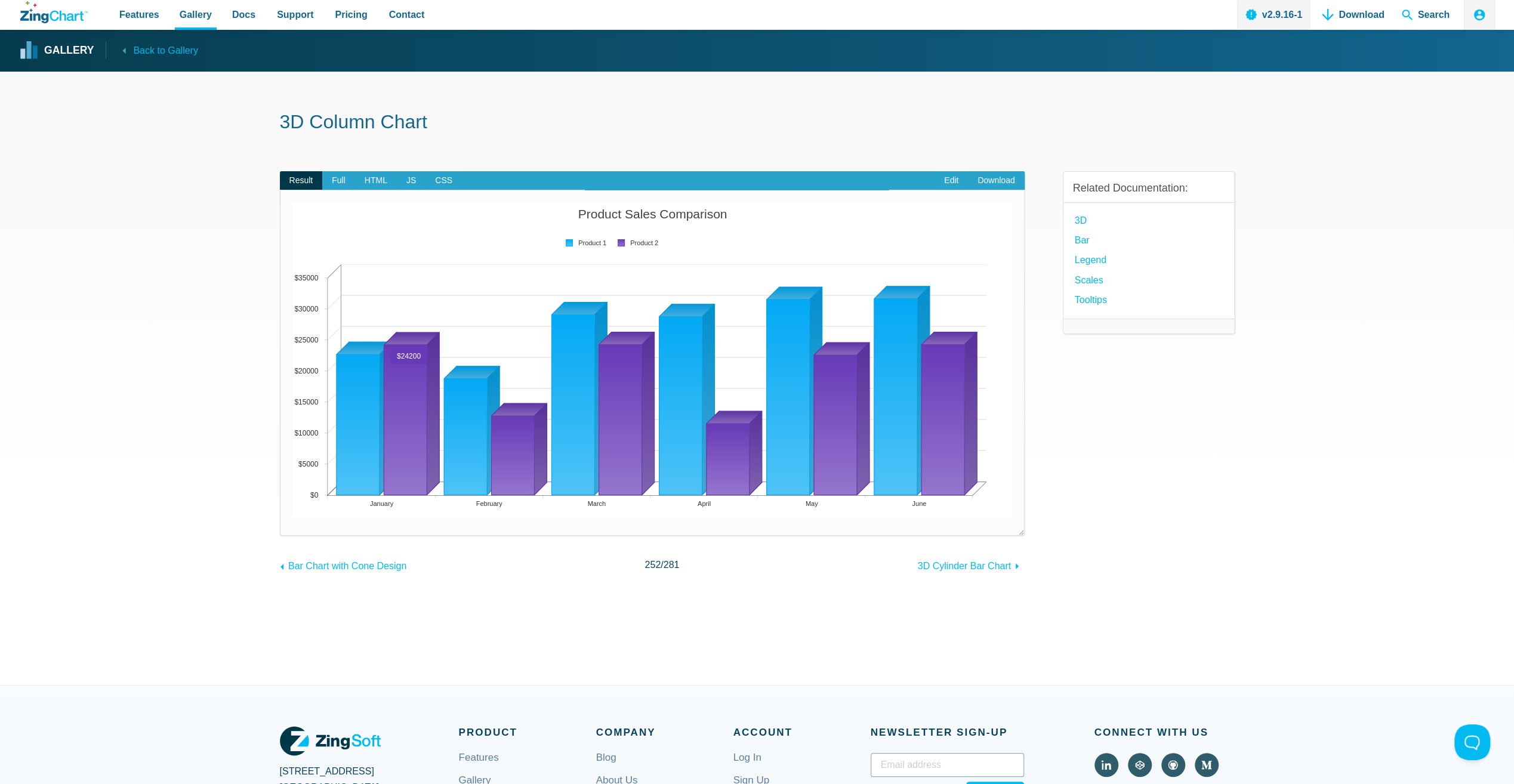
click at [292, 518] on area "App Content" at bounding box center [292, 518] width 0 height 0
click at [997, 176] on link "Download" at bounding box center [996, 180] width 56 height 19
click at [1172, 507] on div "Related Documentation: 3D Bar Legend Scales Tooltips" at bounding box center [1148, 363] width 172 height 422
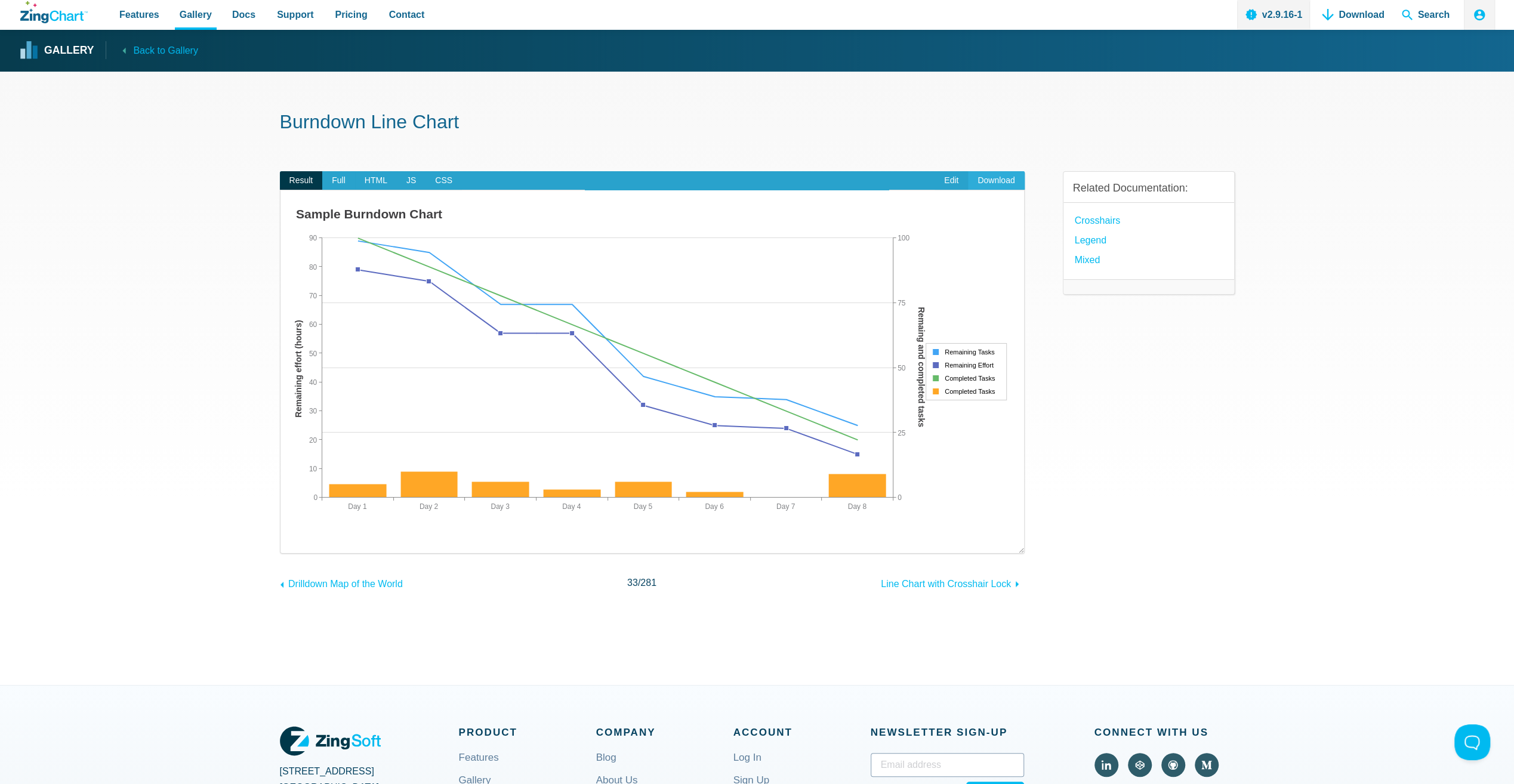
click at [997, 179] on link "Download" at bounding box center [996, 180] width 56 height 19
click at [1174, 472] on div "Related Documentation: Crosshairs Legend Mixed" at bounding box center [1148, 372] width 172 height 440
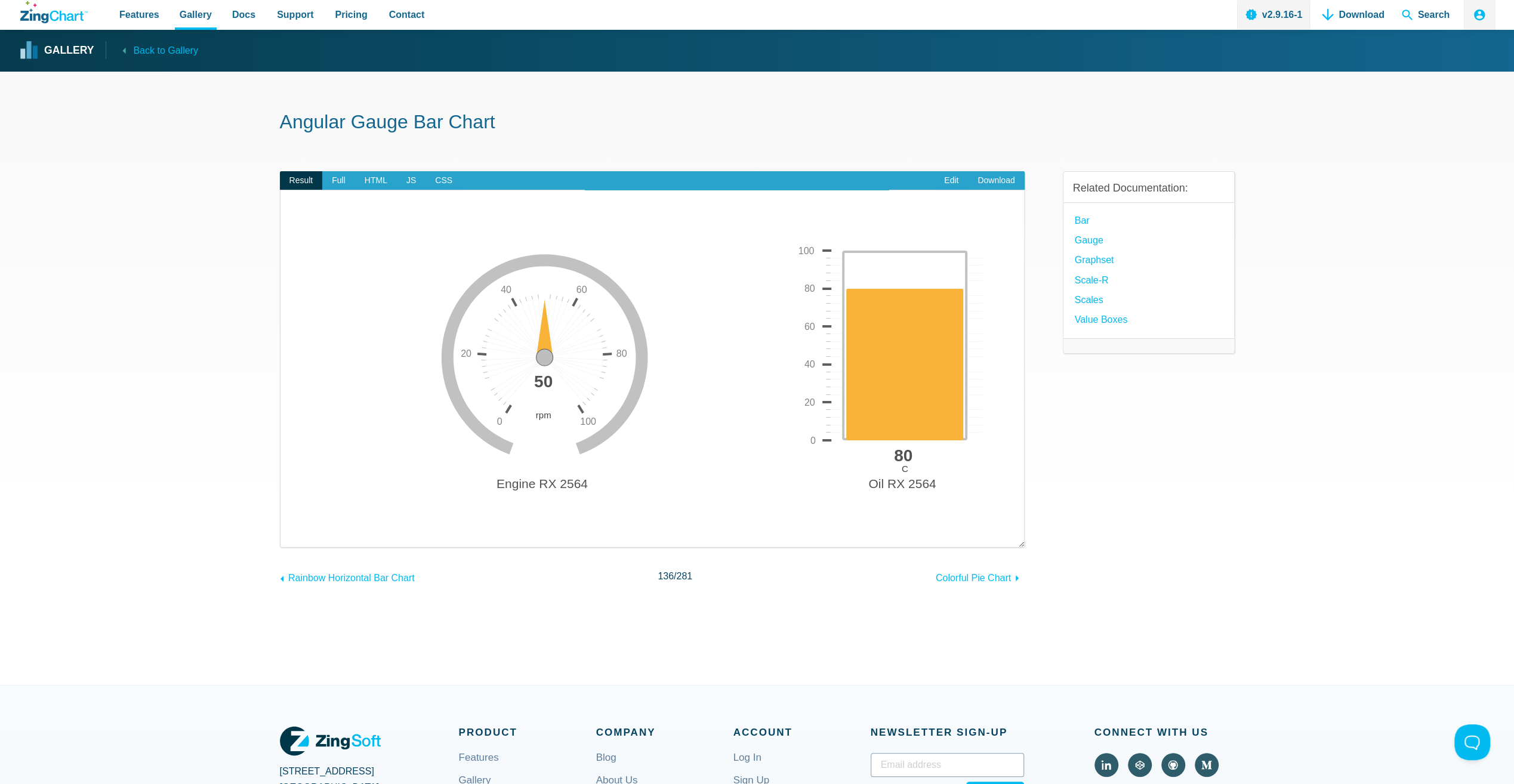
click at [292, 535] on area "App Content" at bounding box center [292, 535] width 0 height 0
click at [824, 279] on img "App Content" at bounding box center [652, 377] width 720 height 316
click at [574, 304] on img "App Content" at bounding box center [652, 377] width 720 height 316
drag, startPoint x: 545, startPoint y: 316, endPoint x: 529, endPoint y: 319, distance: 16.3
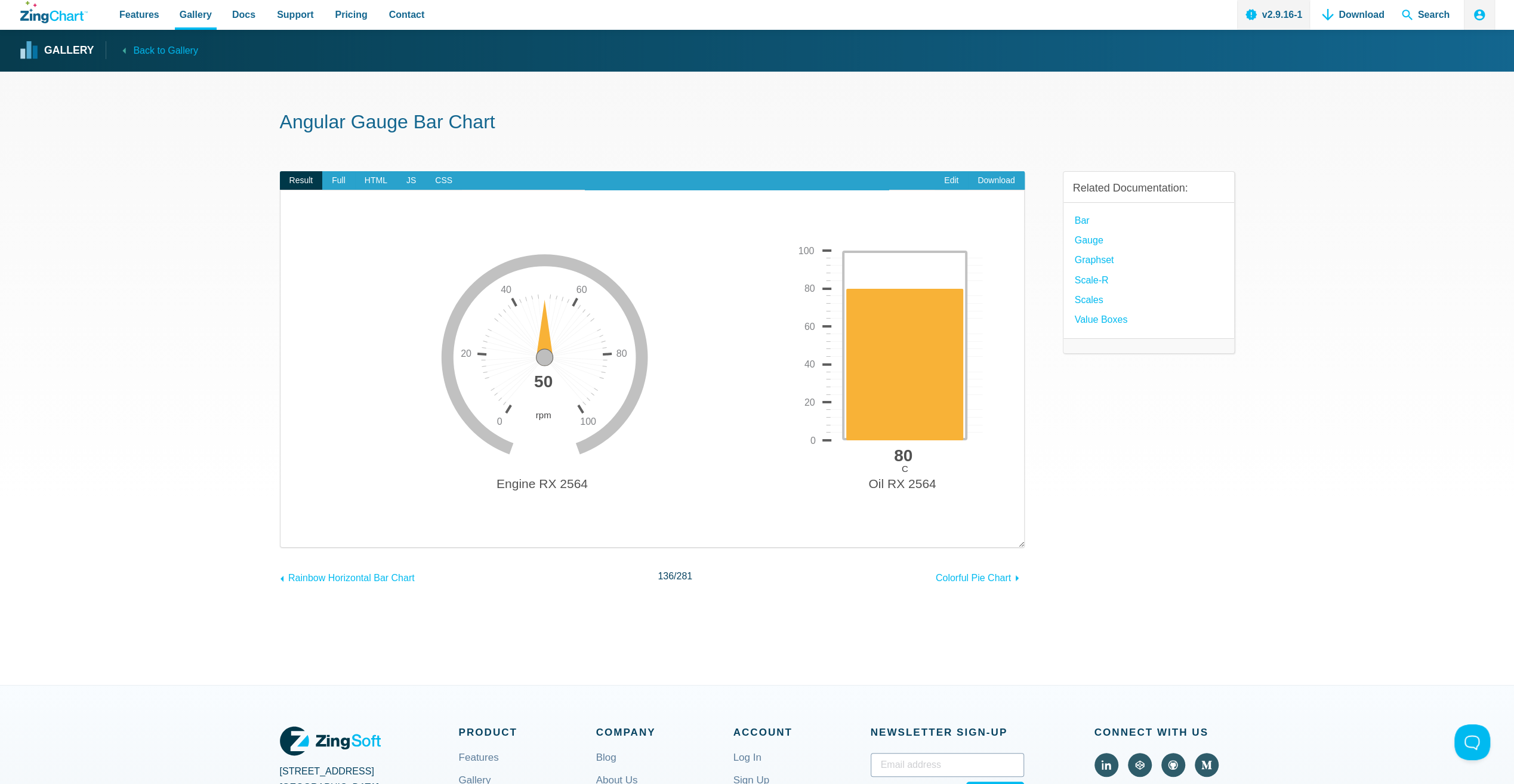
click at [529, 319] on div "Engine RX 2564 rpm 0 20 40 60 80 100 Oil RX 2564 C 50 0 100 20 40 60 80 80" at bounding box center [652, 377] width 720 height 316
click at [688, 377] on img "App Content" at bounding box center [652, 377] width 720 height 316
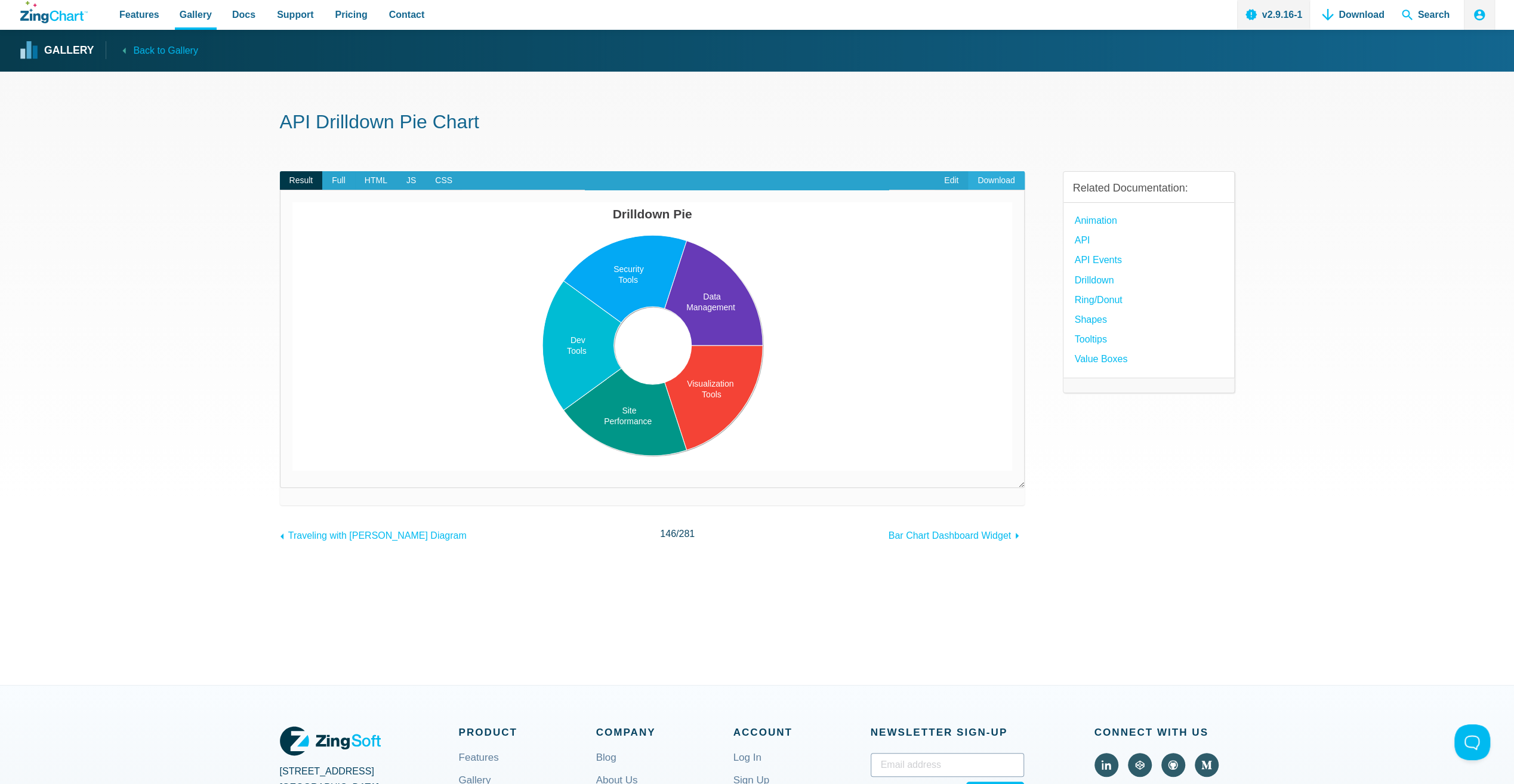
click at [991, 178] on link "Download" at bounding box center [996, 180] width 56 height 19
click at [1244, 533] on section "API Drilldown Pie Chart Result Full HTML JS CSS Edit Download Powered by ZingCh…" at bounding box center [757, 378] width 1514 height 613
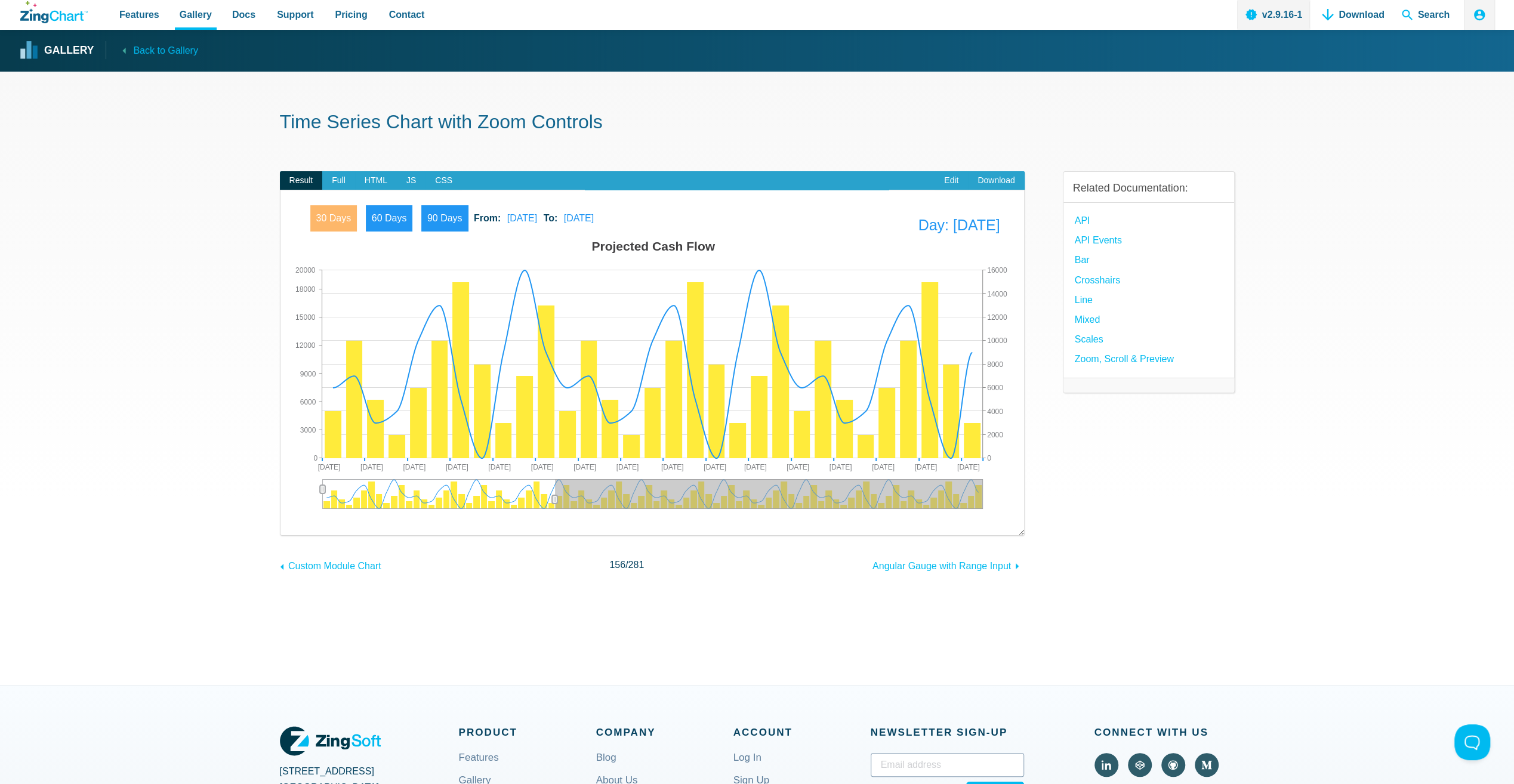
click at [330, 216] on span "30 Days" at bounding box center [334, 218] width 47 height 26
click at [384, 216] on span "60 Days" at bounding box center [389, 218] width 47 height 26
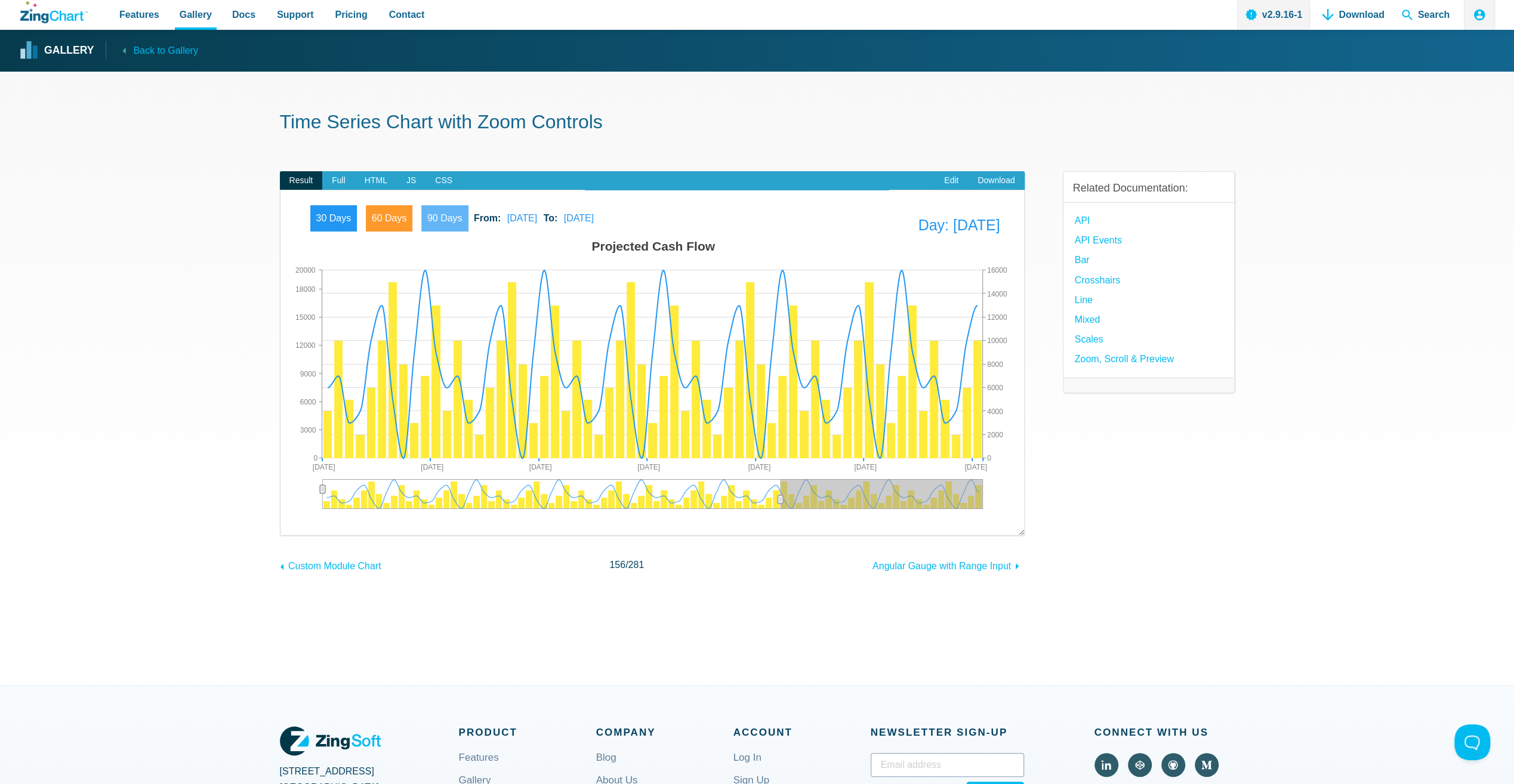
click at [448, 217] on span "90 Days" at bounding box center [445, 218] width 47 height 26
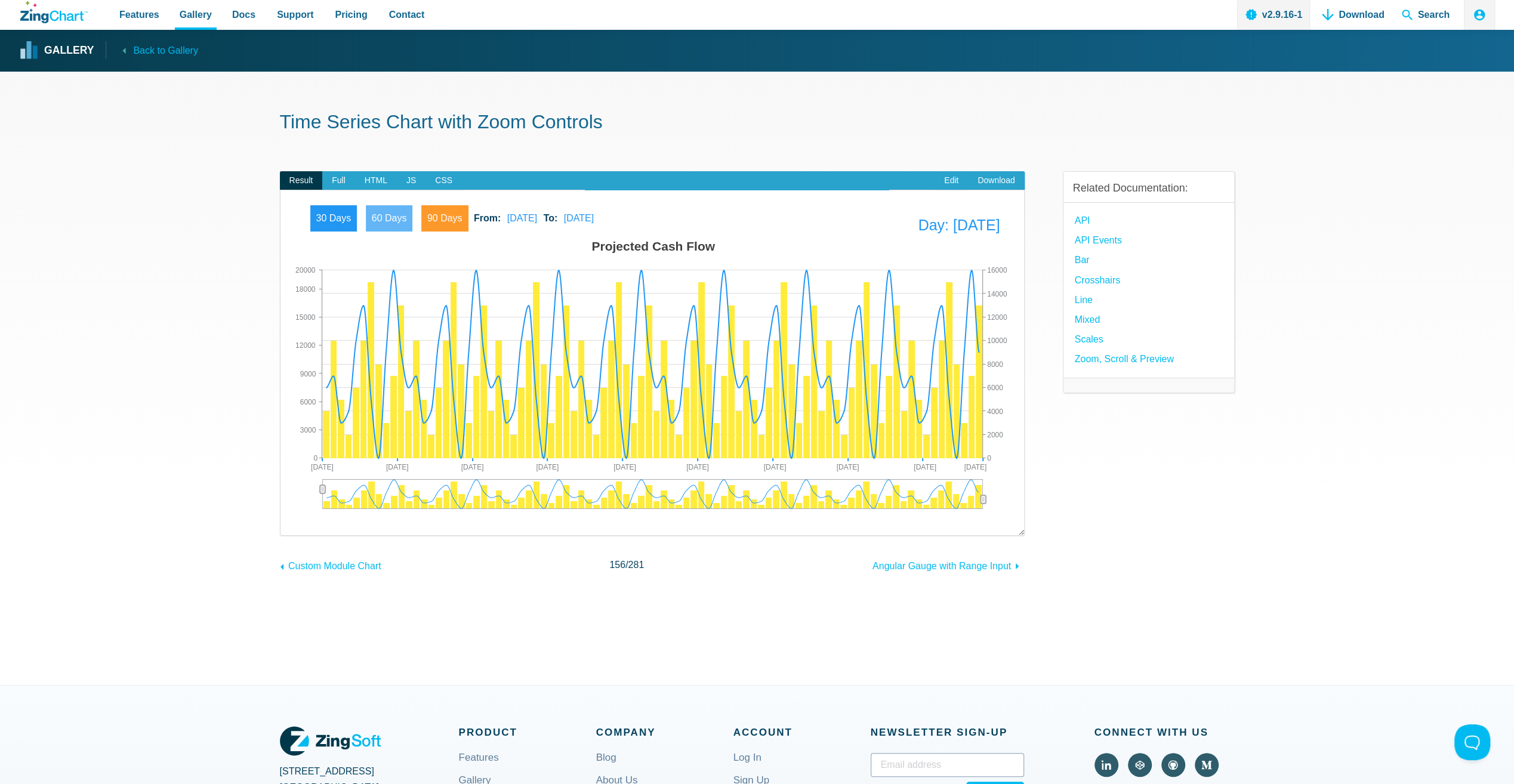
click at [377, 215] on span "60 Days" at bounding box center [389, 218] width 47 height 26
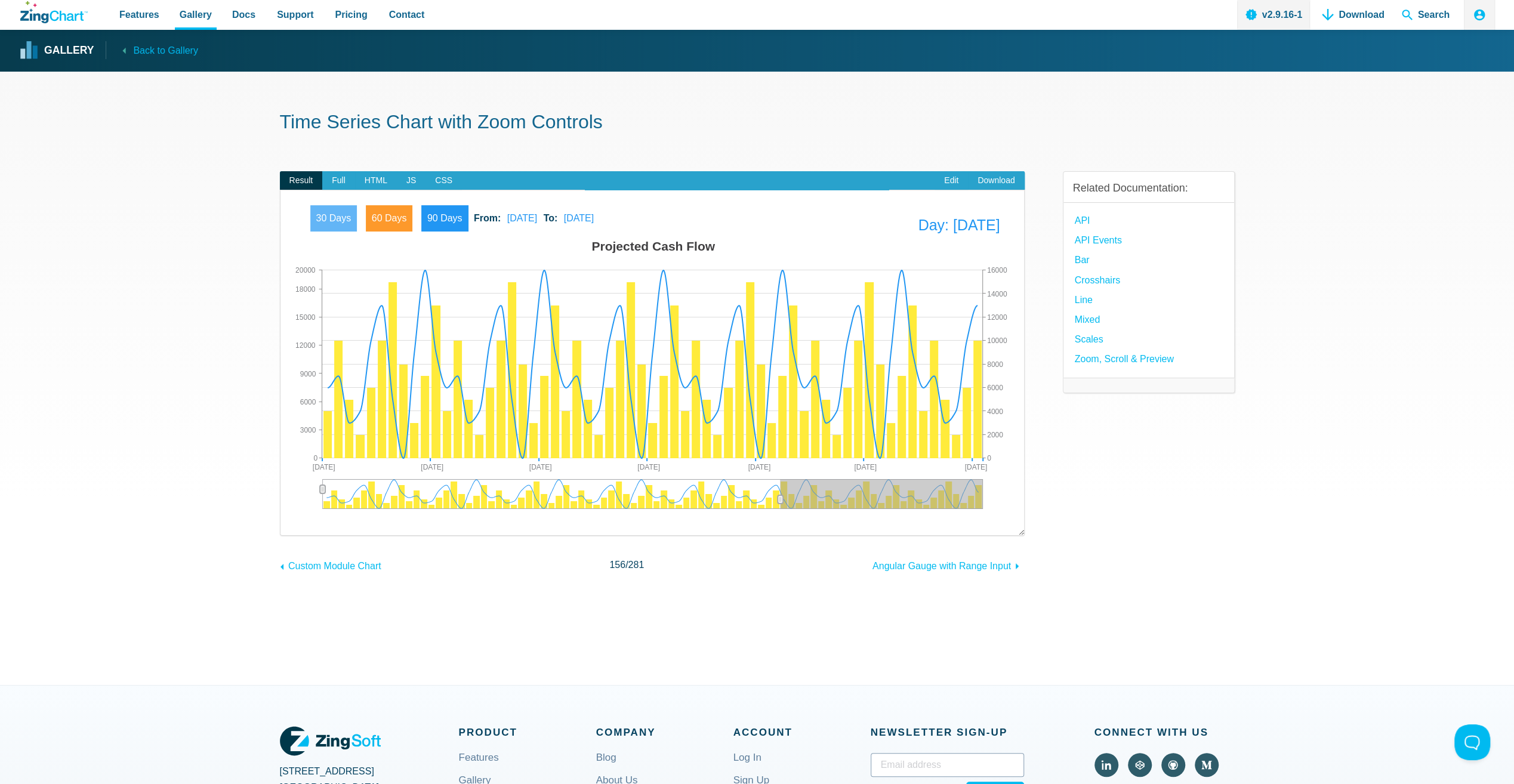
click at [327, 211] on span "30 Days" at bounding box center [334, 218] width 47 height 26
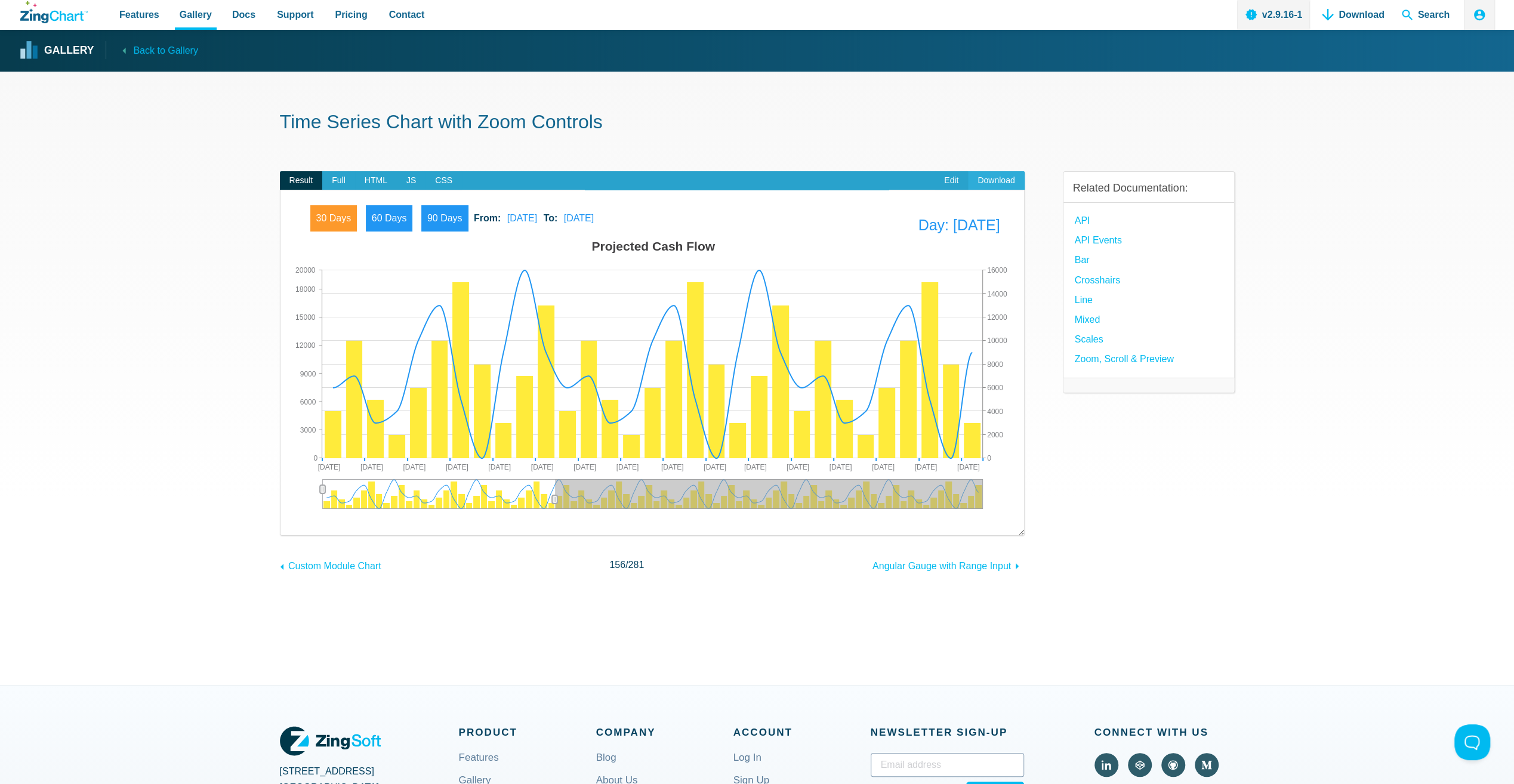
click at [1003, 179] on link "Download" at bounding box center [996, 180] width 56 height 19
click at [1386, 505] on section "Time Series Chart with Zoom Controls Result Full HTML JS CSS Edit Download 30 D…" at bounding box center [757, 378] width 1514 height 613
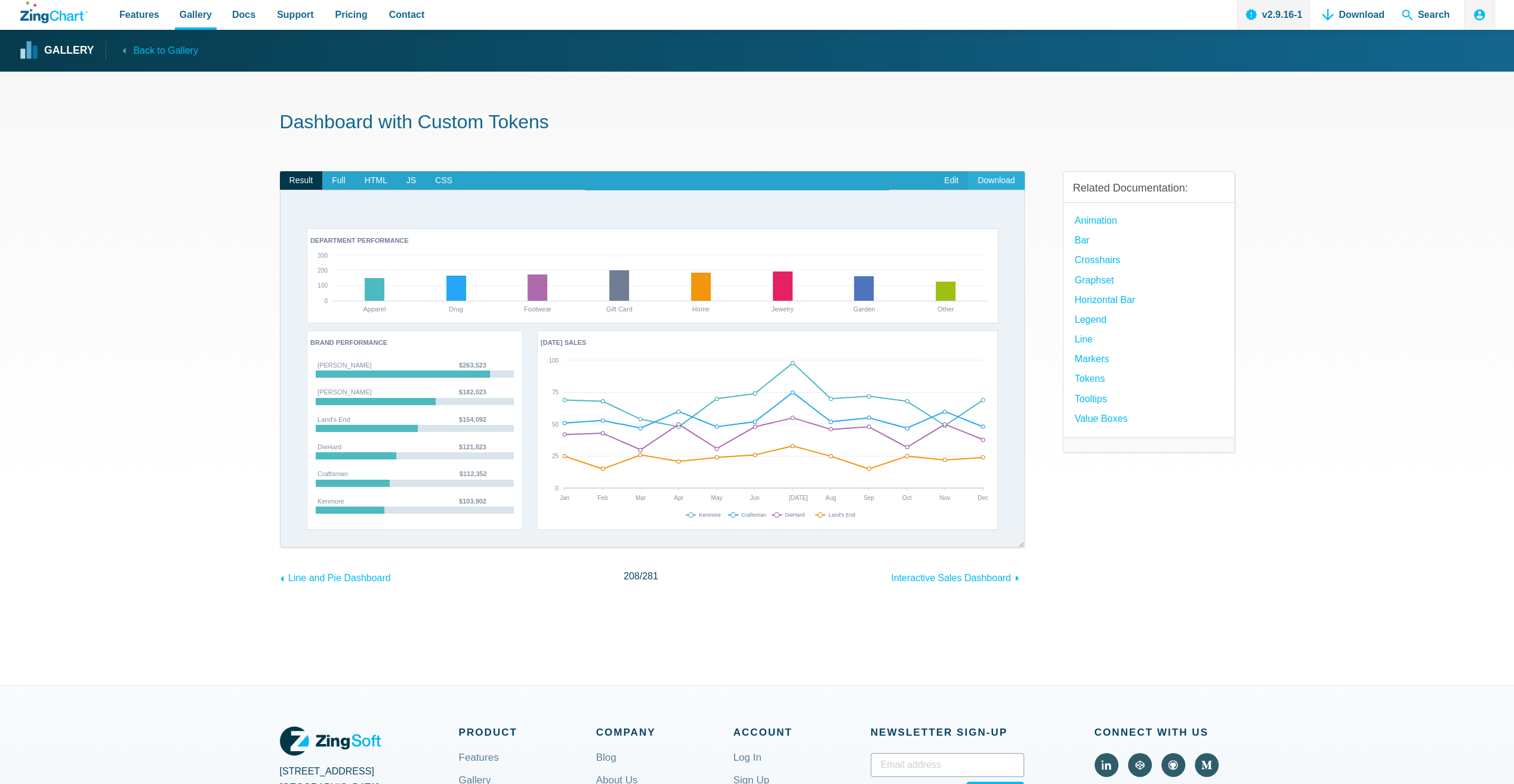
click at [1005, 179] on link "Download" at bounding box center [996, 180] width 56 height 19
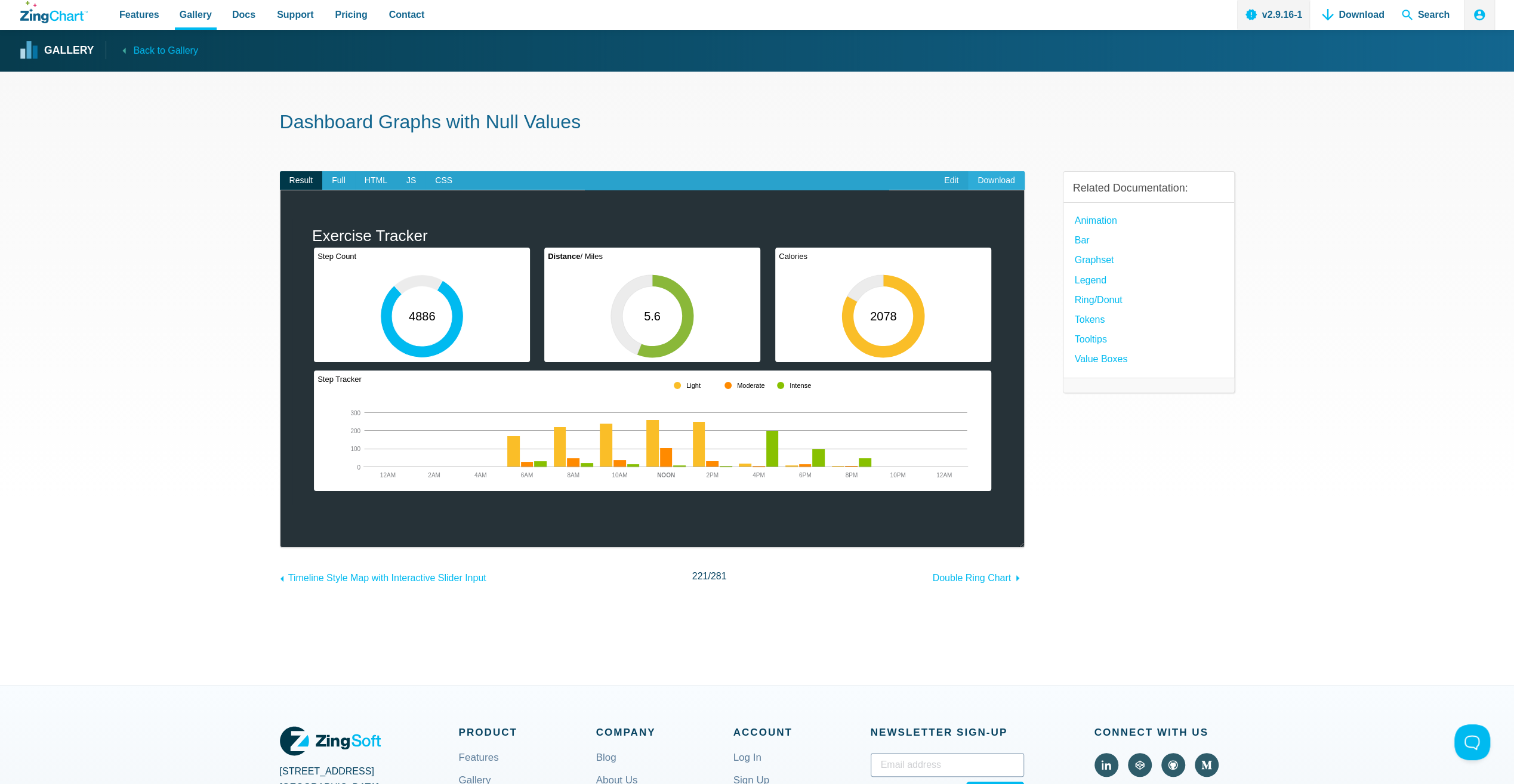
click at [994, 185] on link "Download" at bounding box center [996, 180] width 56 height 19
click at [1092, 532] on div "Related Documentation: Animation Bar Graphset Legend Ring/Donut Tokens Tooltips…" at bounding box center [1148, 369] width 172 height 433
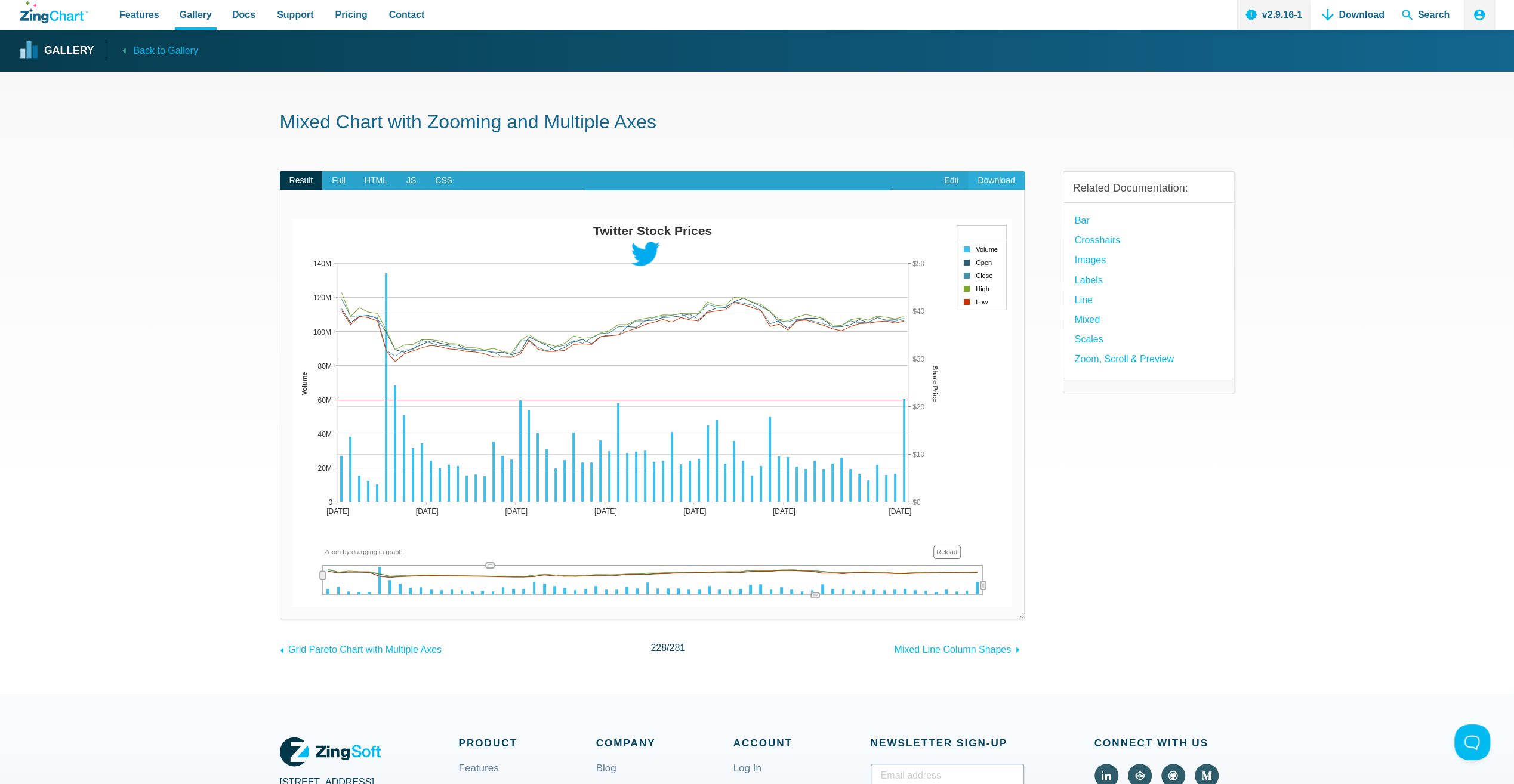
click at [1000, 177] on link "Download" at bounding box center [996, 180] width 56 height 19
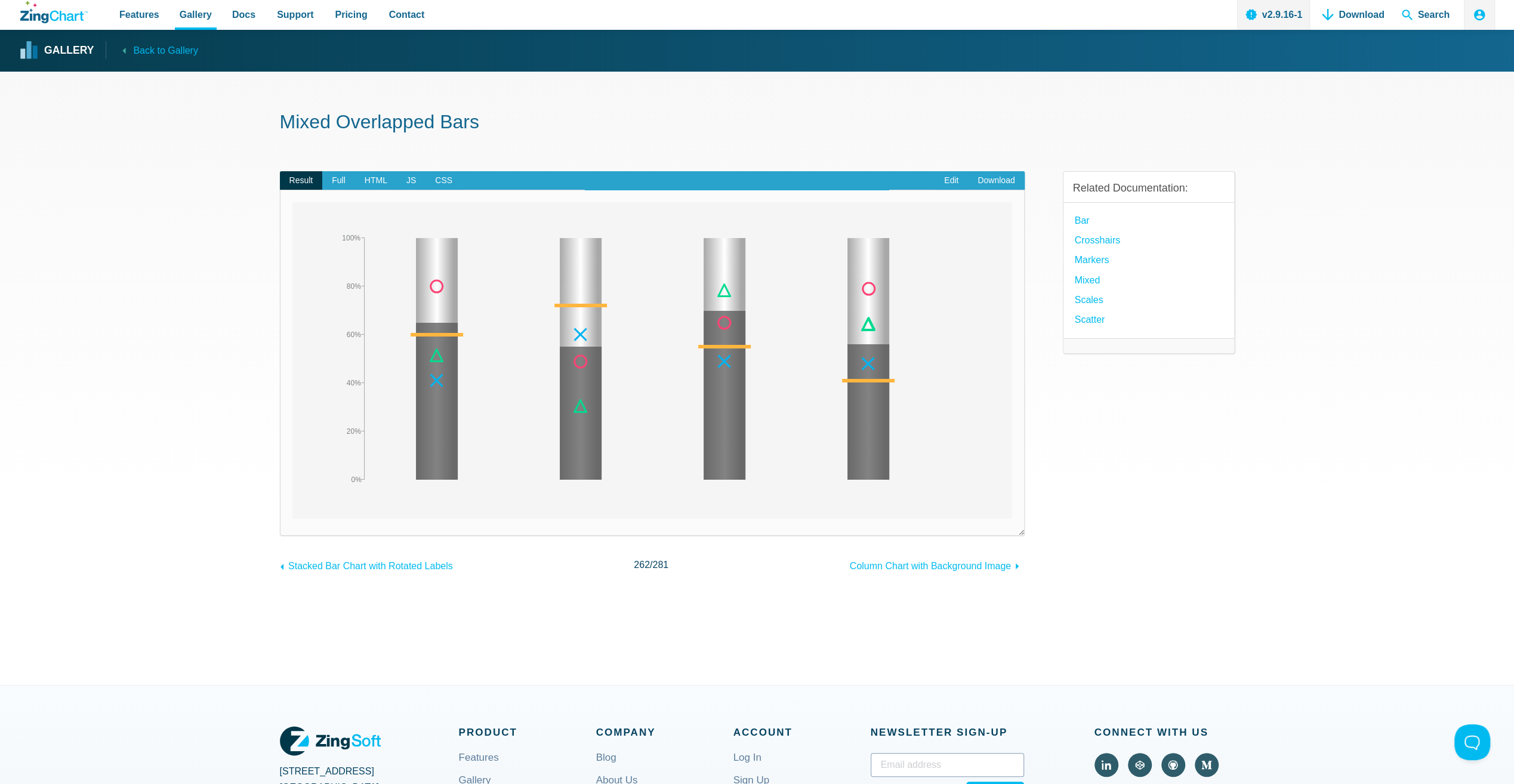
drag, startPoint x: 867, startPoint y: 327, endPoint x: 872, endPoint y: 302, distance: 25.5
click at [292, 518] on area "App Content" at bounding box center [292, 518] width 0 height 0
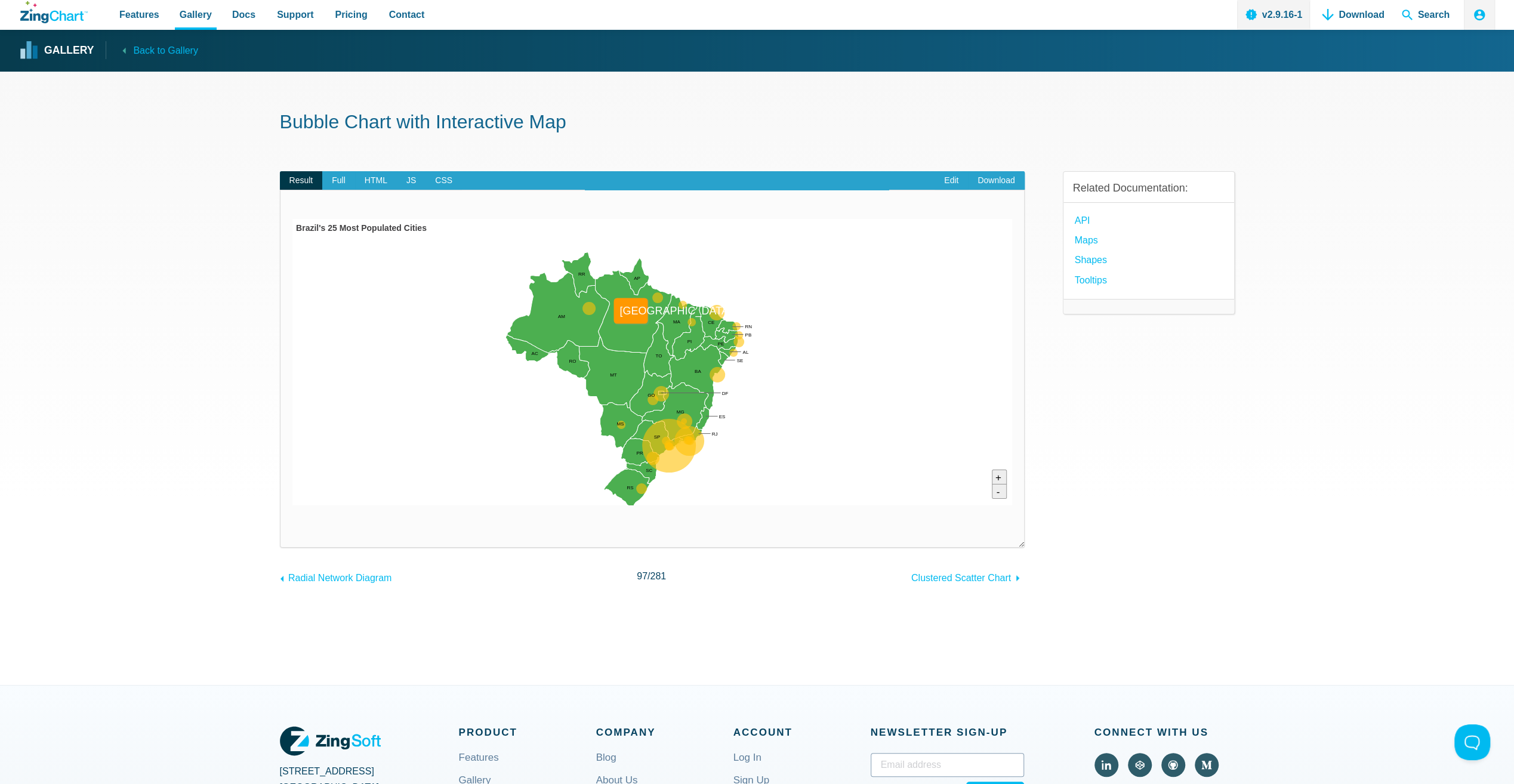
click at [292, 505] on area "Pará" at bounding box center [292, 505] width 0 height 0
click at [292, 505] on area "<b>Population 2016</b> ??<br> Campinas: 1,154,617" at bounding box center [292, 505] width 0 height 0
click at [292, 505] on area "Zoom In" at bounding box center [292, 505] width 0 height 0
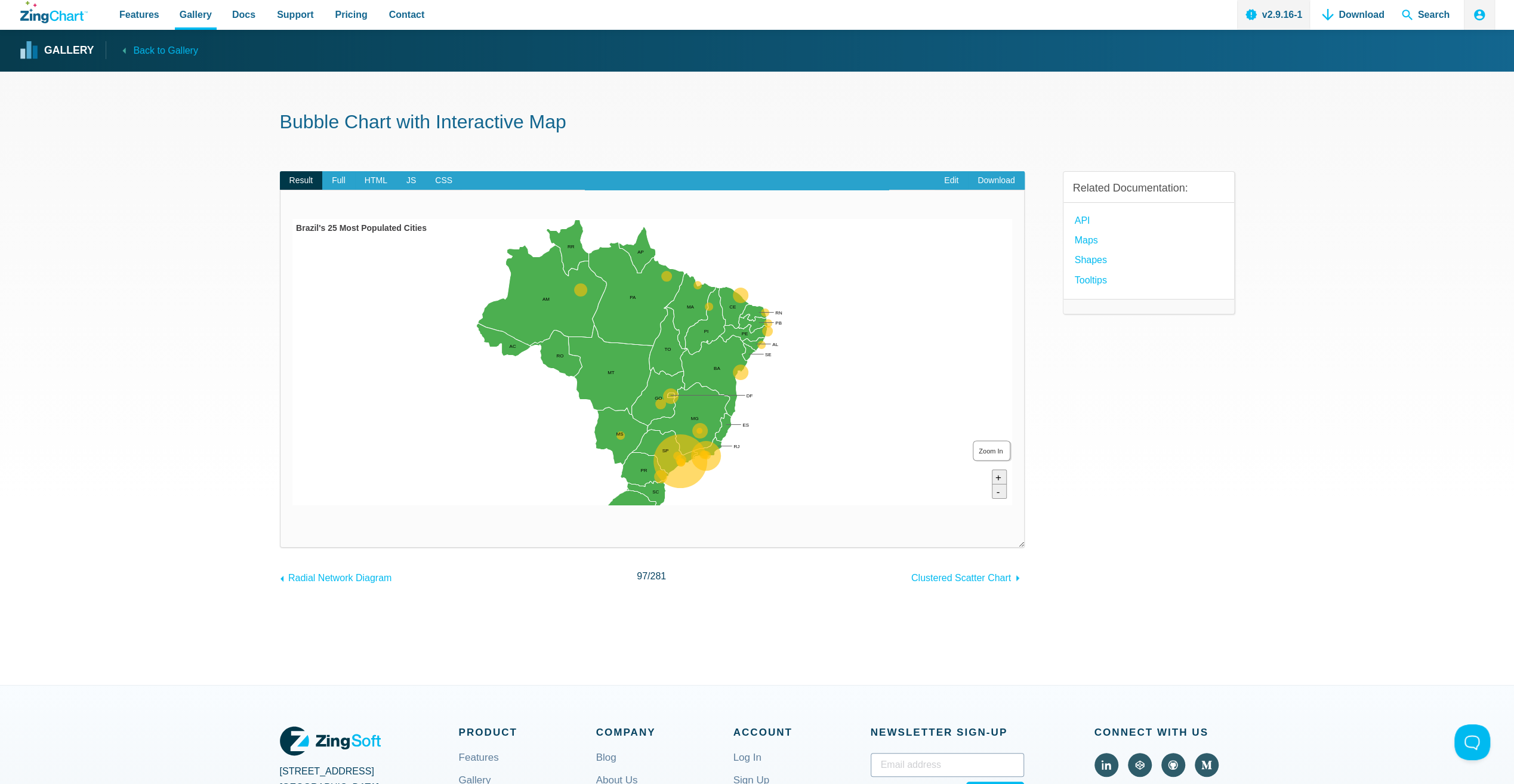
click at [292, 505] on area "Zoom In" at bounding box center [292, 505] width 0 height 0
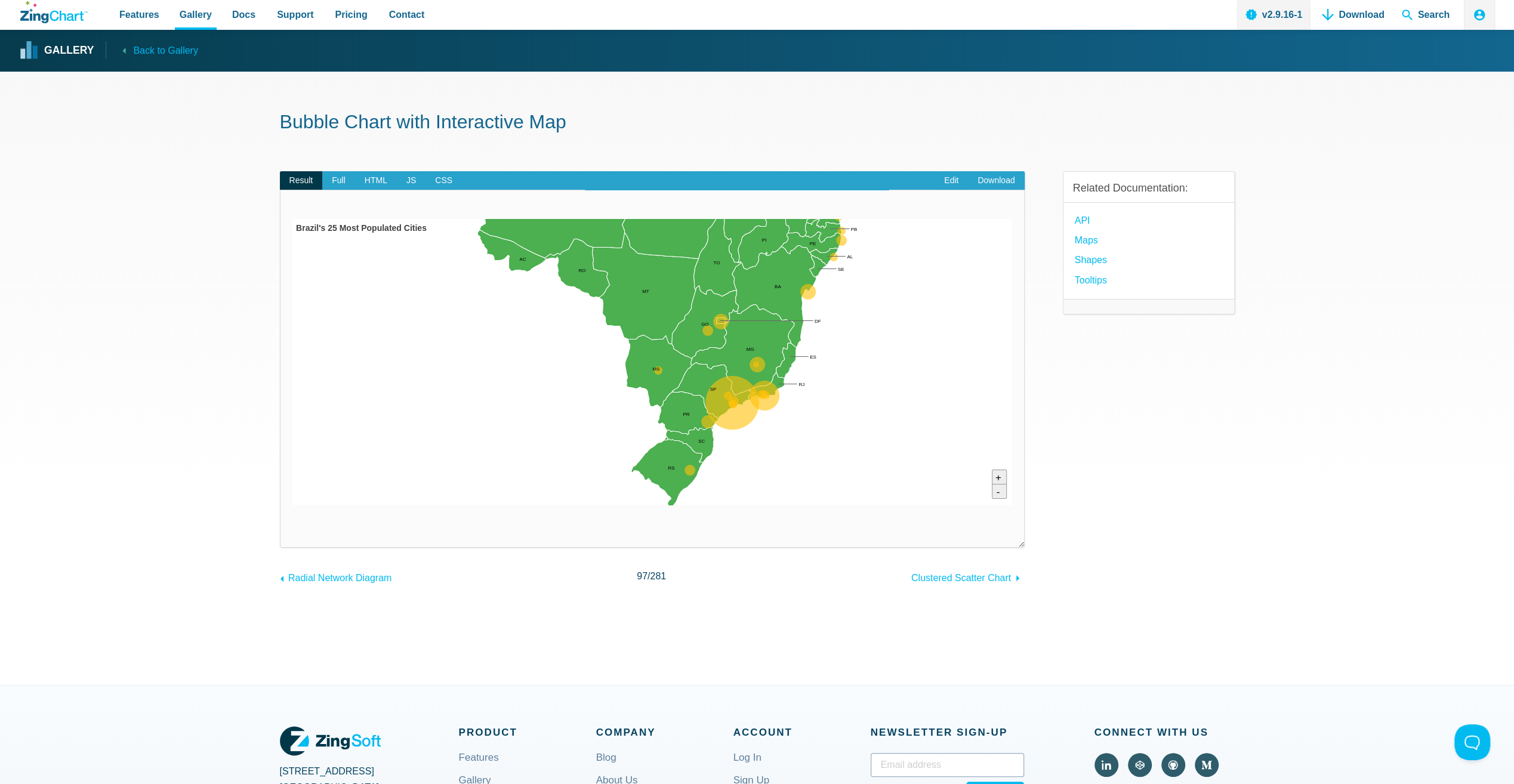
drag, startPoint x: 901, startPoint y: 407, endPoint x: 939, endPoint y: 329, distance: 86.8
click at [939, 329] on img "App Content" at bounding box center [652, 362] width 720 height 286
click at [991, 179] on link "Download" at bounding box center [996, 180] width 56 height 19
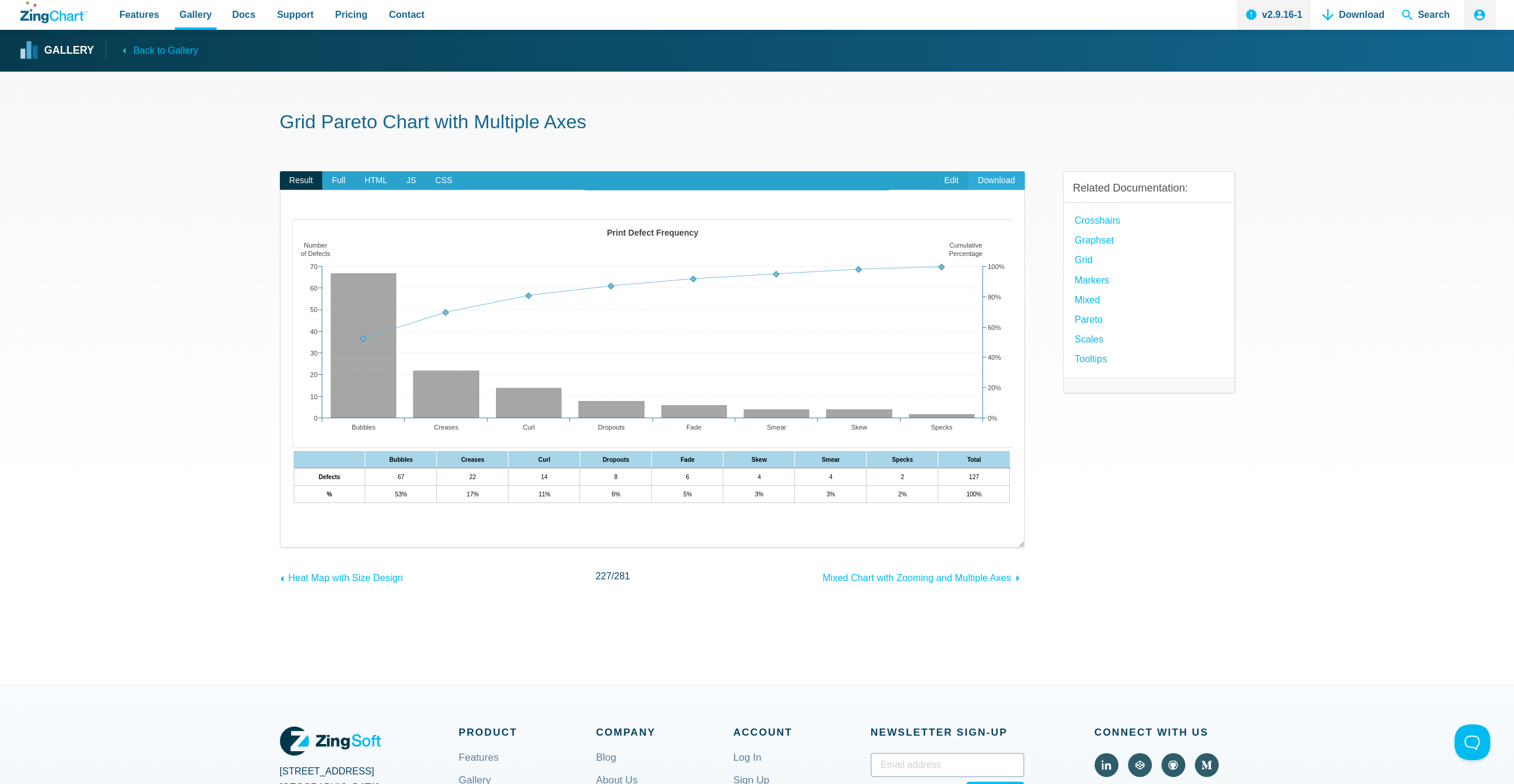
click at [999, 181] on link "Download" at bounding box center [996, 180] width 56 height 19
click at [1225, 528] on div "Related Documentation: Crosshairs Graphset Grid Markers Mixed Pareto Scales Too…" at bounding box center [1148, 369] width 172 height 433
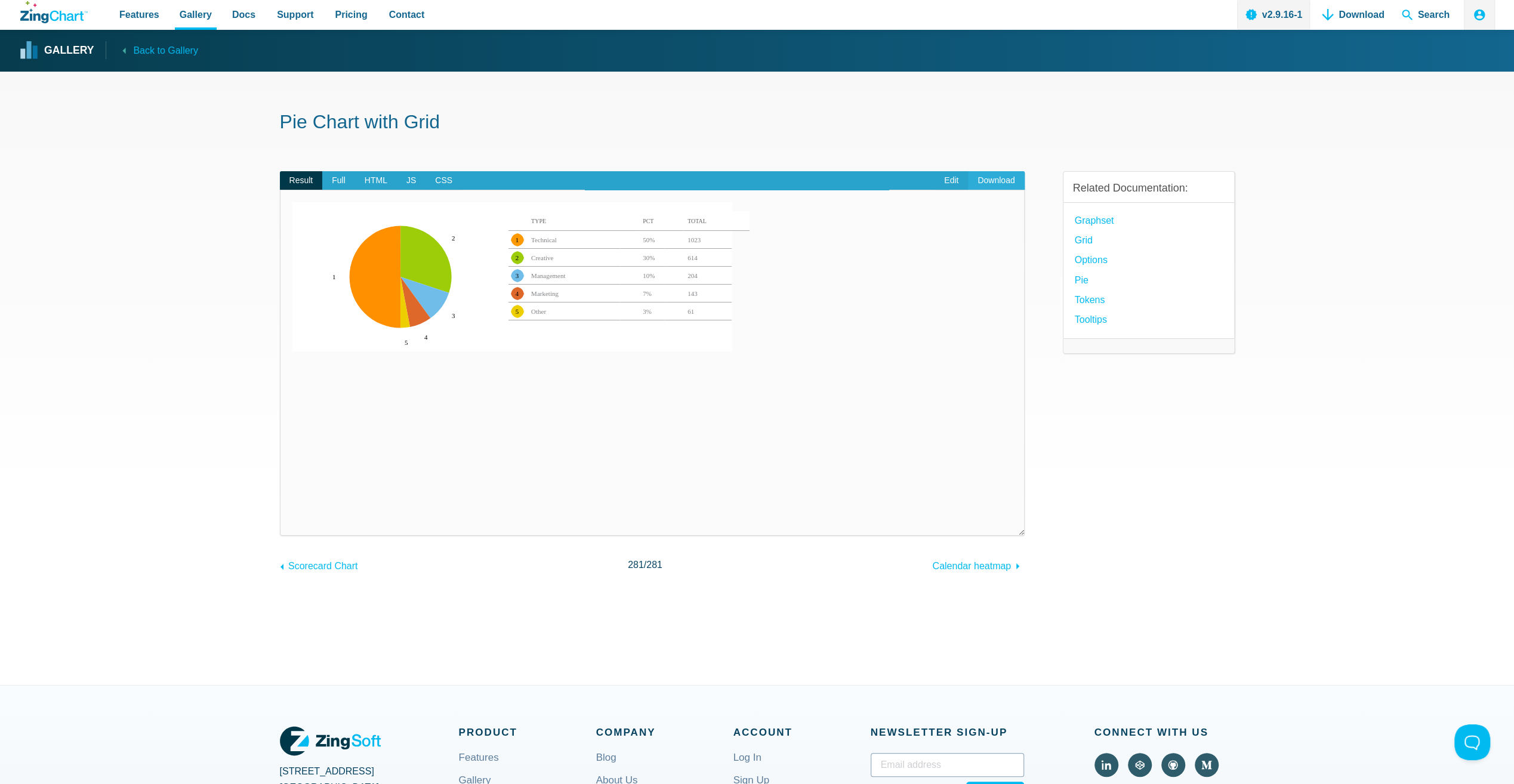
click at [1003, 180] on link "Download" at bounding box center [996, 180] width 56 height 19
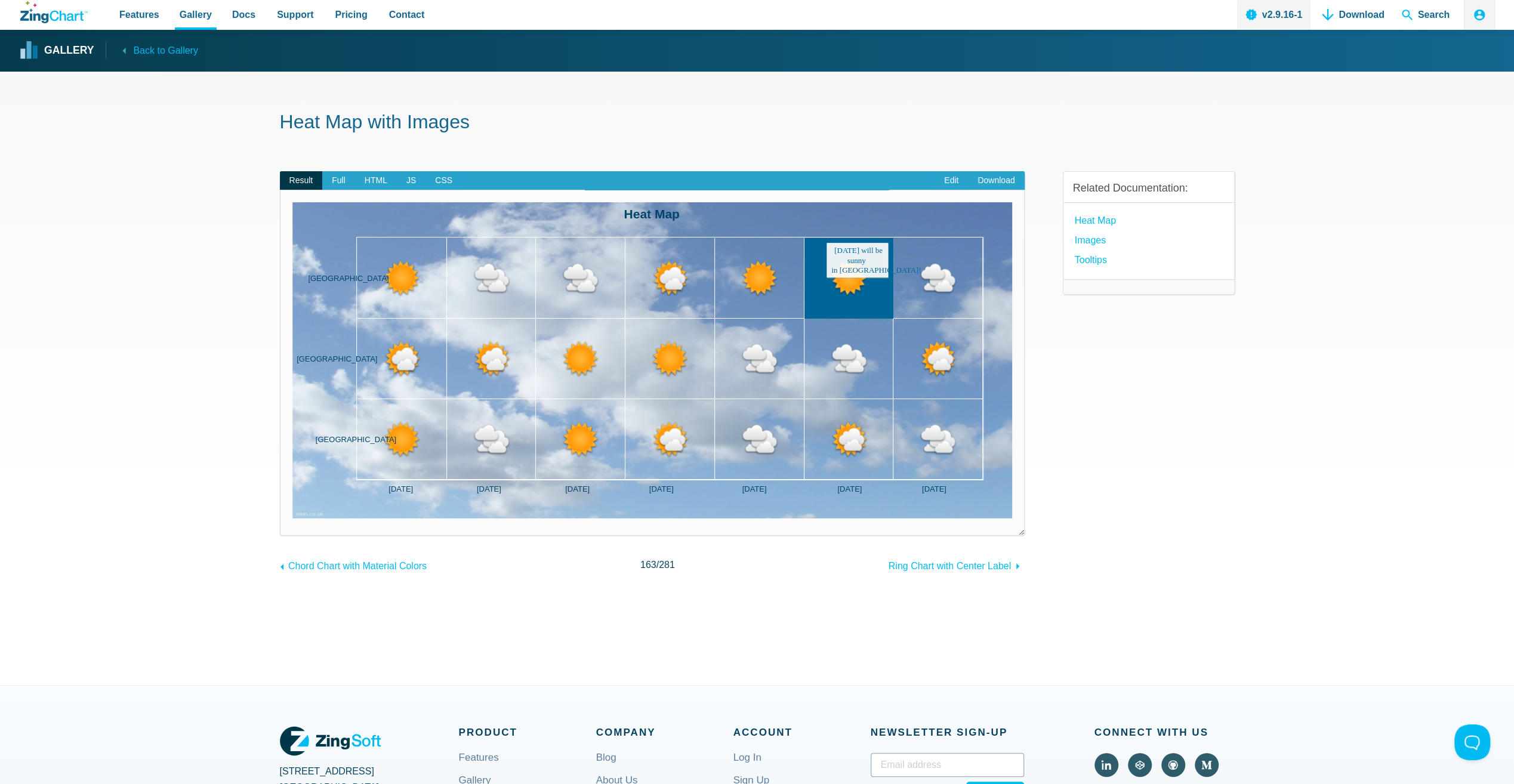
click at [292, 518] on area "App Content" at bounding box center [292, 518] width 0 height 0
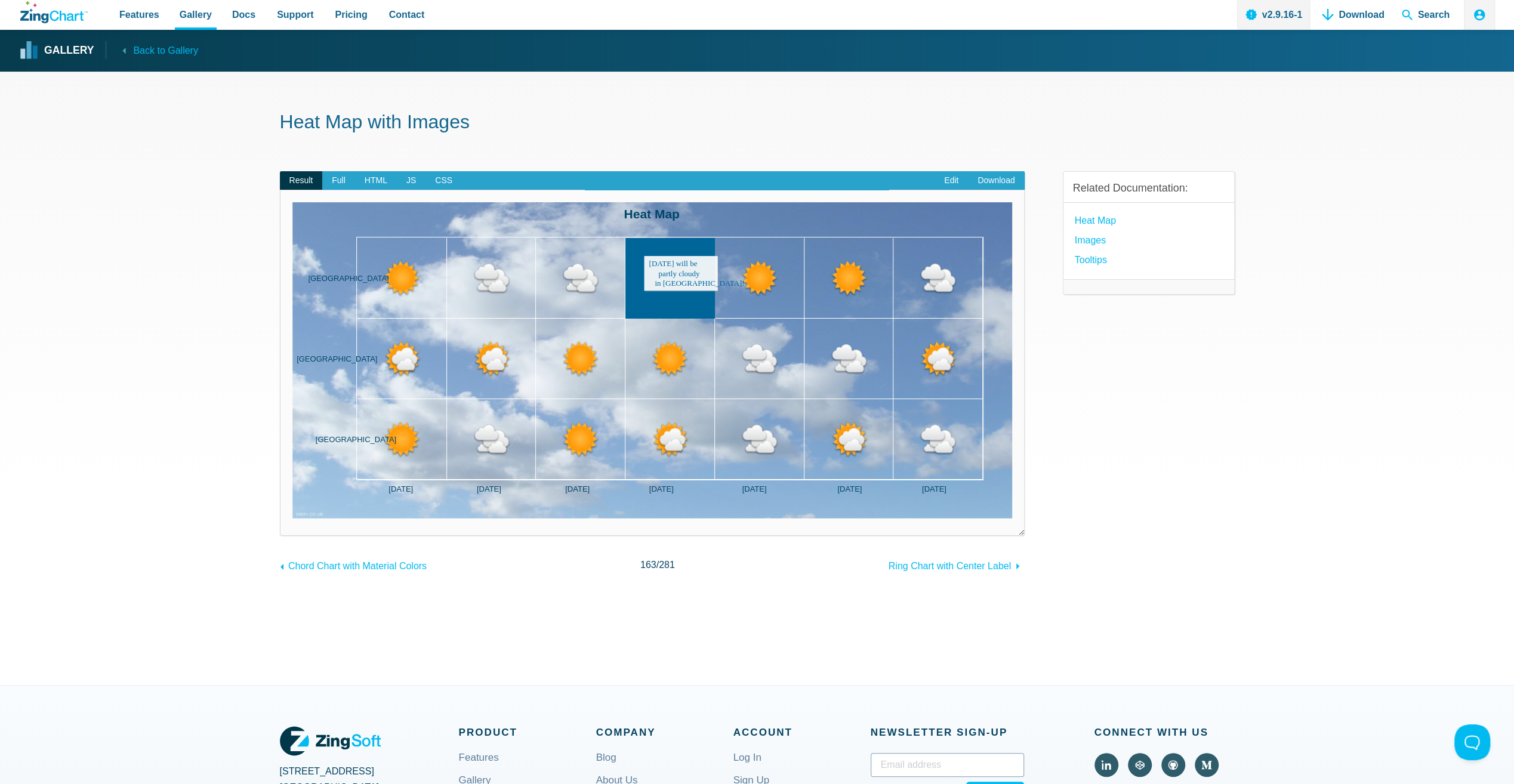
click at [292, 518] on area "App Content" at bounding box center [292, 518] width 0 height 0
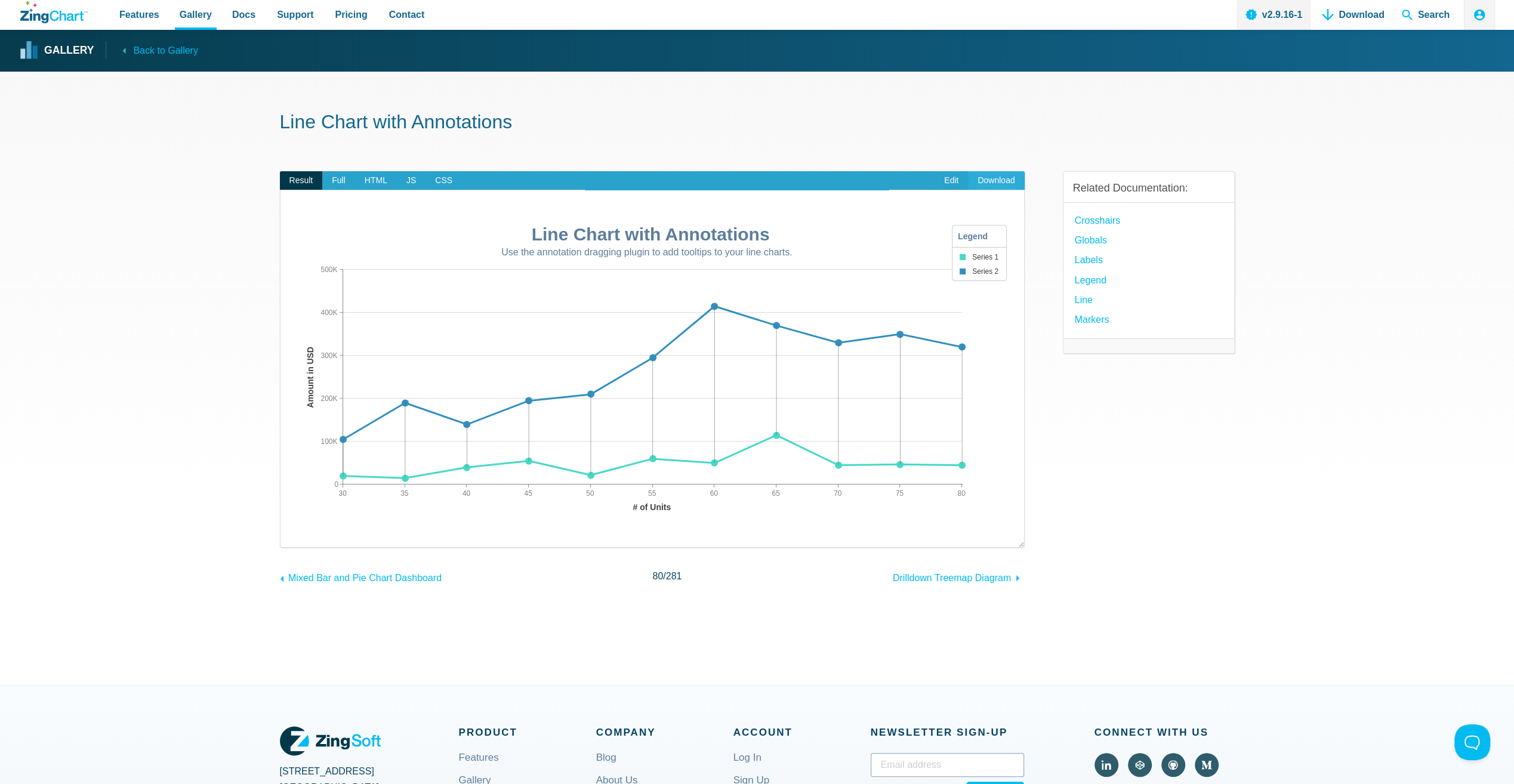
click at [996, 184] on link "Download" at bounding box center [996, 180] width 56 height 19
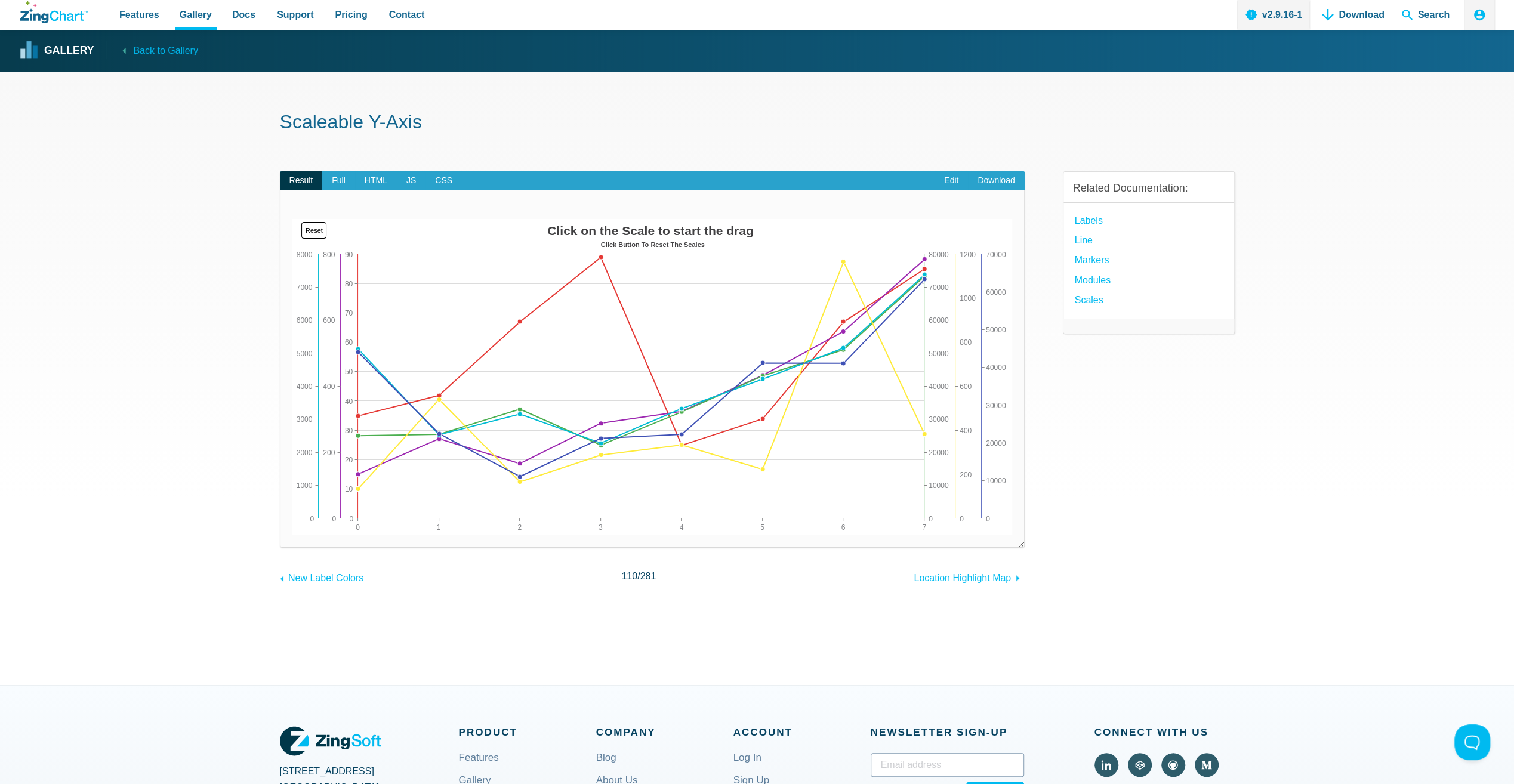
click at [1180, 527] on div "Related Documentation: Labels Line Markers modules Scales" at bounding box center [1148, 369] width 172 height 433
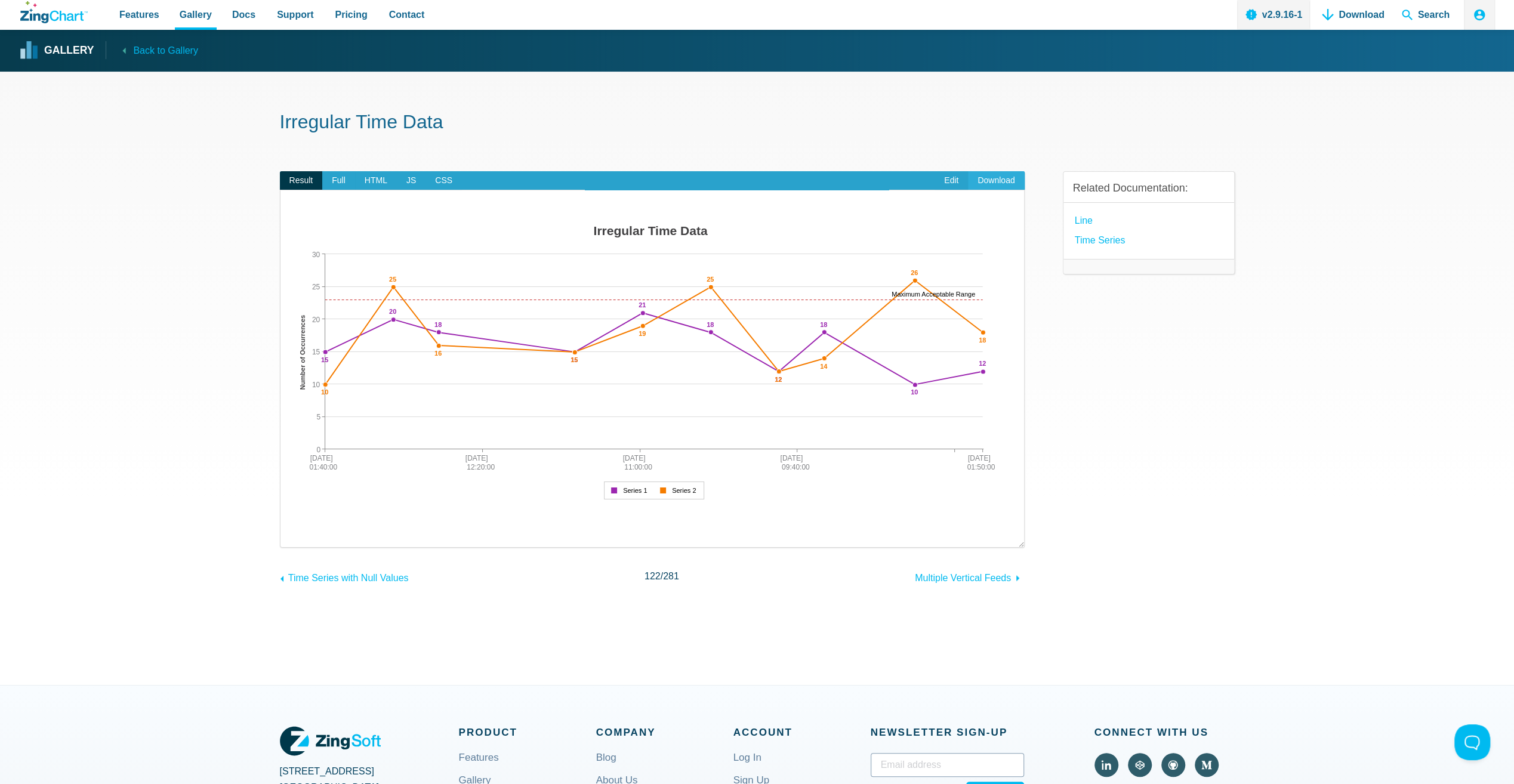
click at [994, 181] on link "Download" at bounding box center [996, 180] width 56 height 19
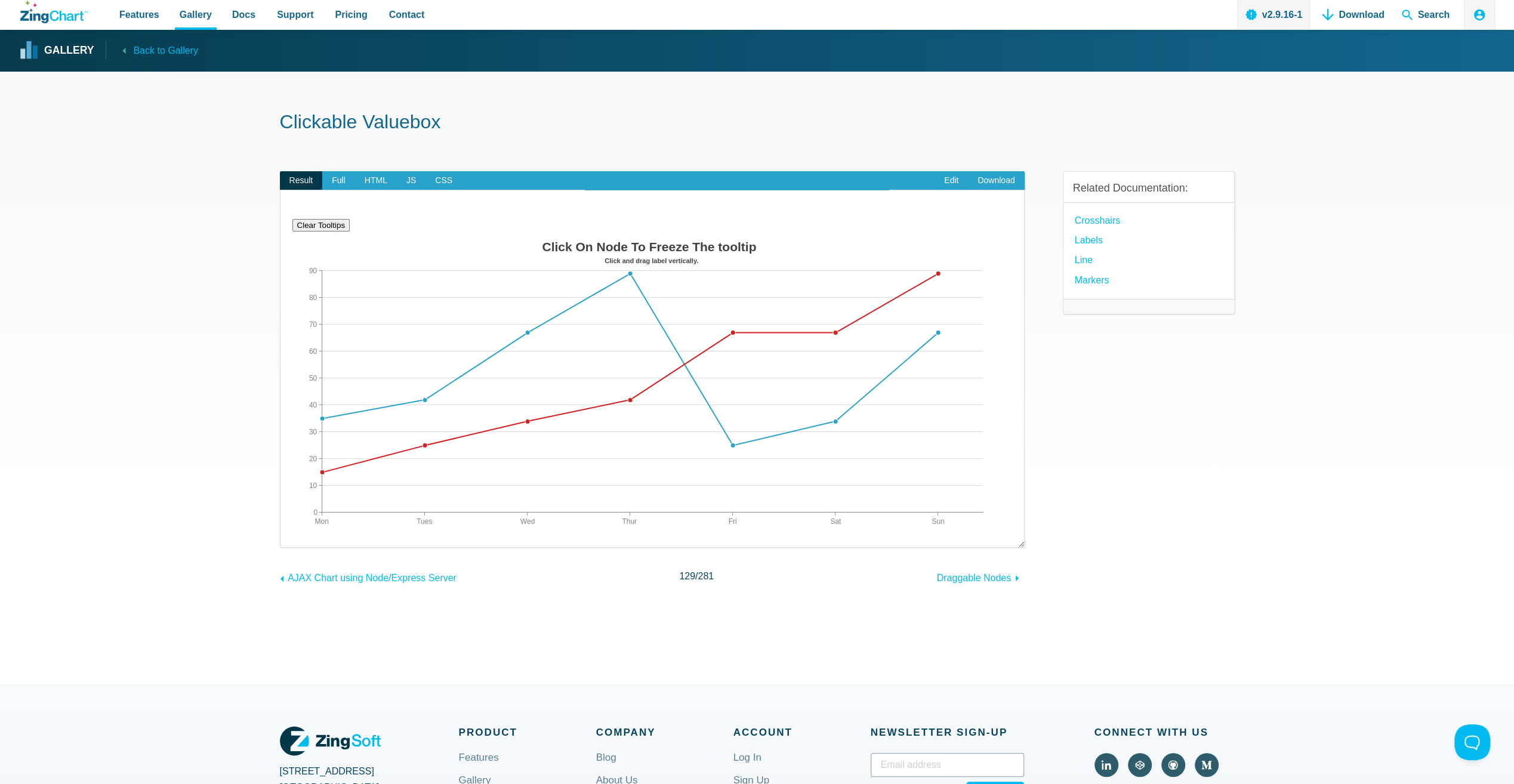
click at [1345, 468] on section "Clickable Valuebox Result Full HTML JS CSS Edit Download ​ Clear Tooltips Power…" at bounding box center [757, 378] width 1514 height 613
click at [999, 179] on link "Download" at bounding box center [996, 180] width 56 height 19
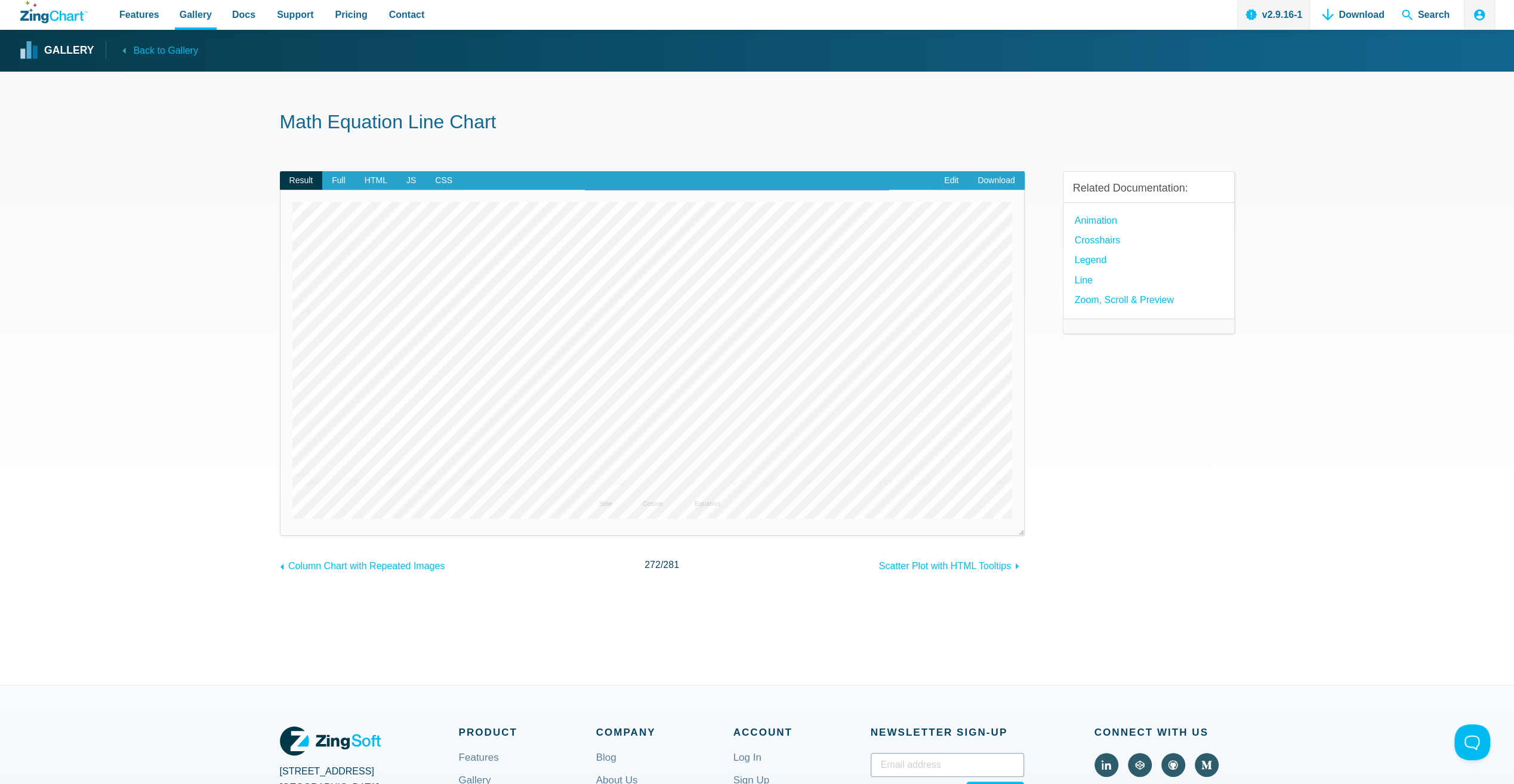
click at [1212, 510] on div "Related Documentation: Animation Crosshairs Legend Line Zoom, Scroll & Preview" at bounding box center [1148, 363] width 172 height 422
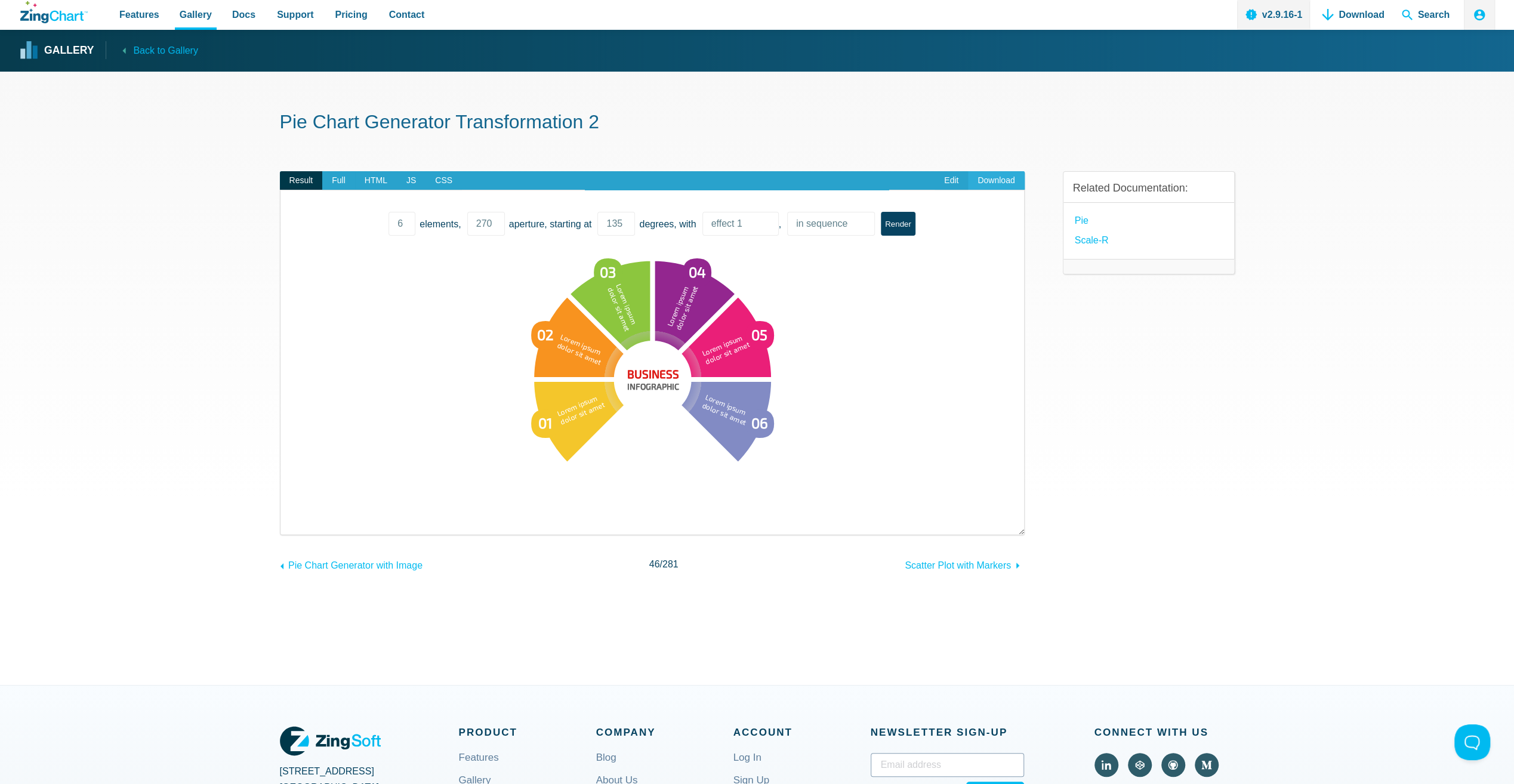
click at [993, 180] on link "Download" at bounding box center [996, 180] width 56 height 19
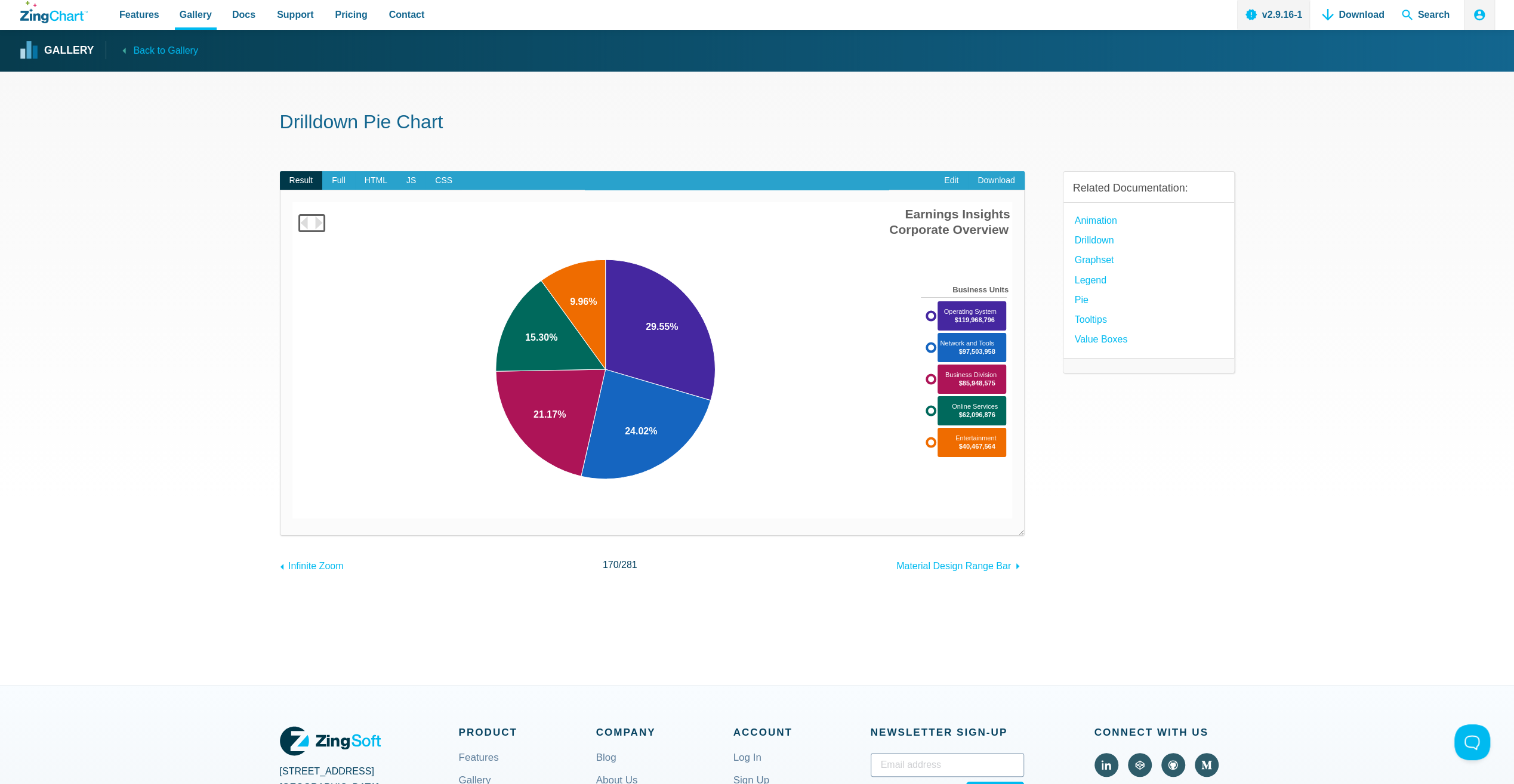
click at [1239, 463] on section "Drilldown Pie Chart Result Full HTML JS CSS Edit Download Powered by ZingChart …" at bounding box center [757, 378] width 1514 height 613
click at [997, 178] on link "Download" at bounding box center [996, 180] width 56 height 19
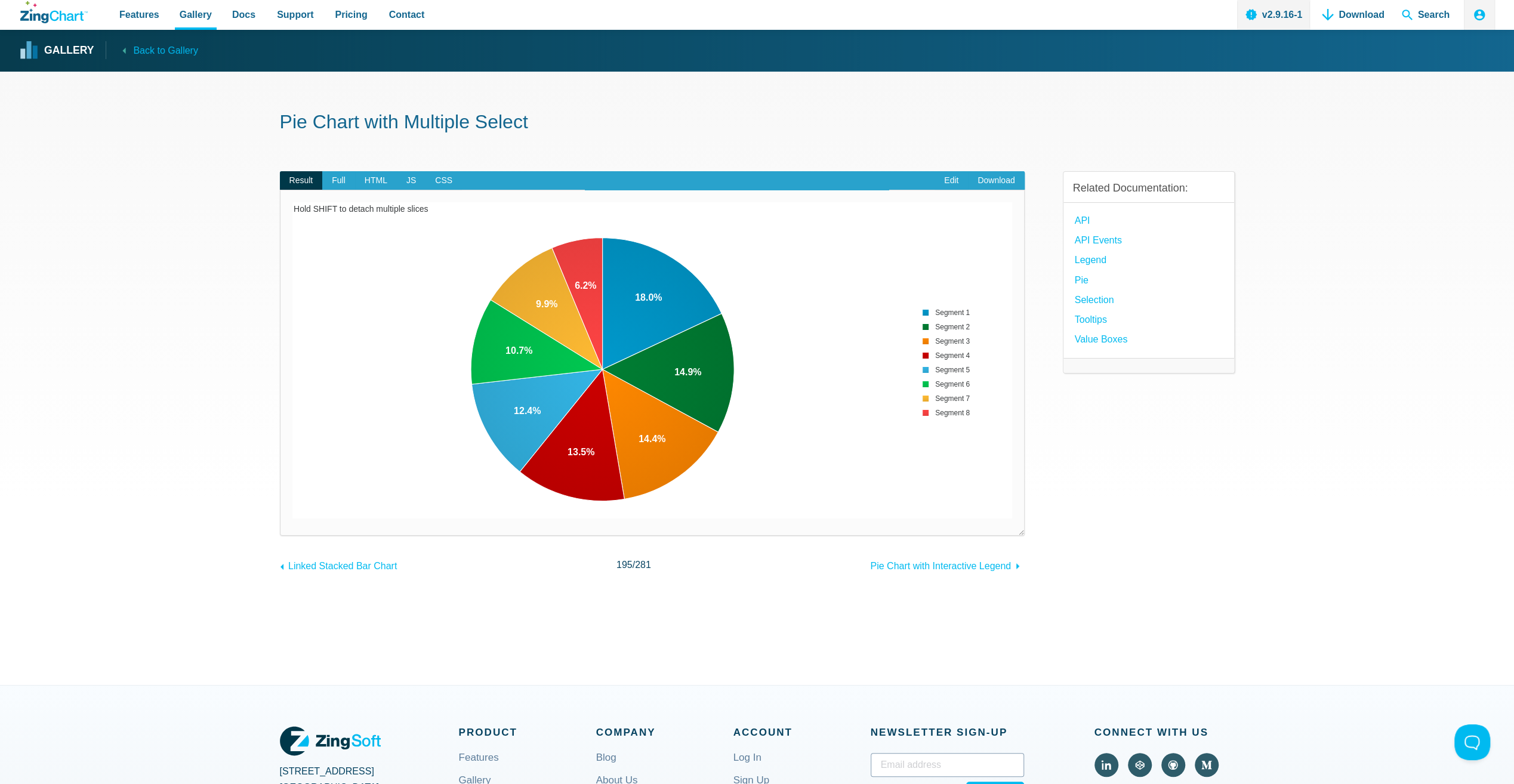
click at [1193, 485] on div "Related Documentation: API API Events Legend Pie Selection Tooltips Value Boxes" at bounding box center [1148, 363] width 172 height 422
click at [292, 518] on area "App Content" at bounding box center [292, 518] width 0 height 0
drag, startPoint x: 585, startPoint y: 399, endPoint x: 585, endPoint y: 391, distance: 8.0
click at [292, 518] on area "App Content" at bounding box center [292, 518] width 0 height 0
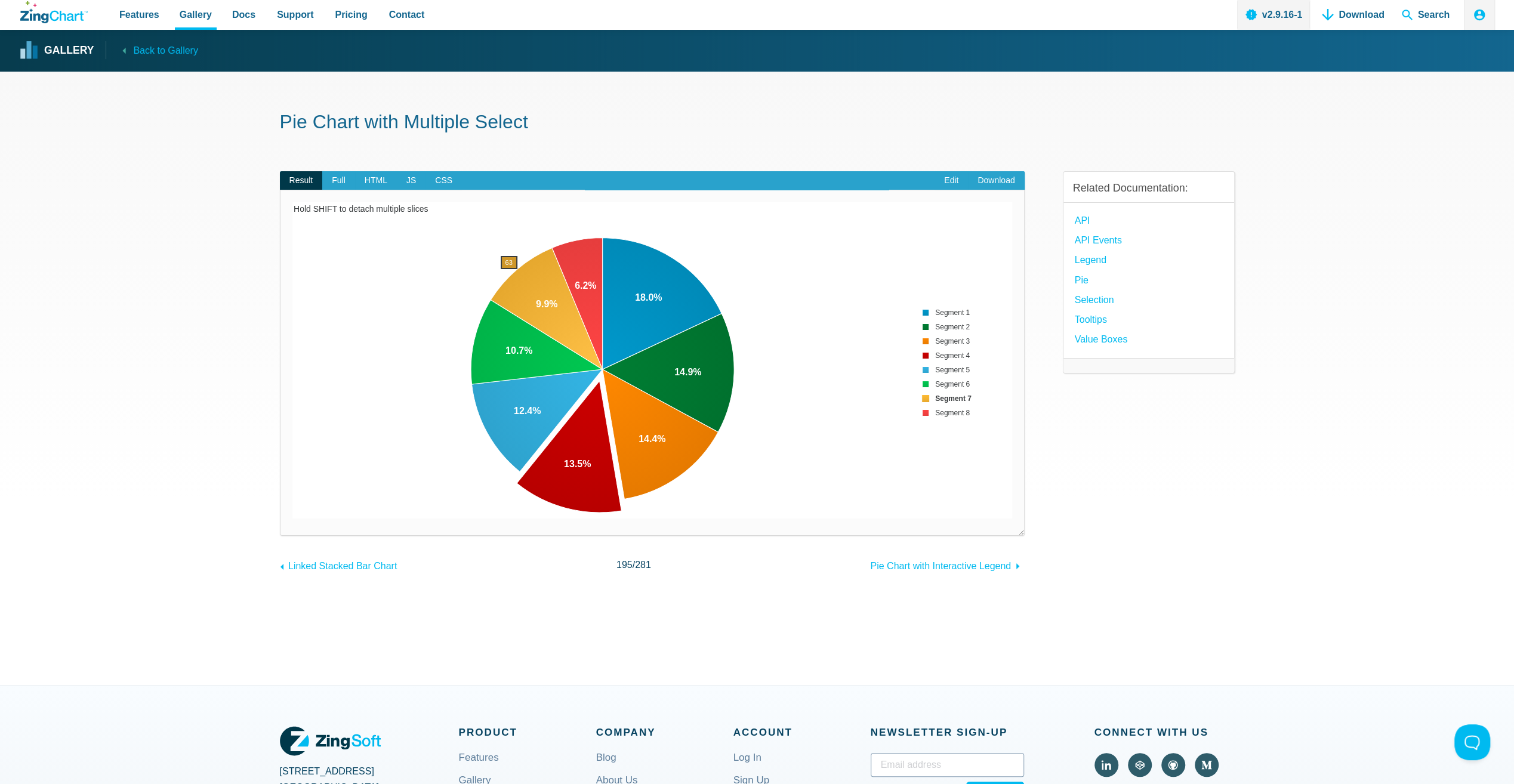
click at [292, 518] on area "App Content" at bounding box center [292, 518] width 0 height 0
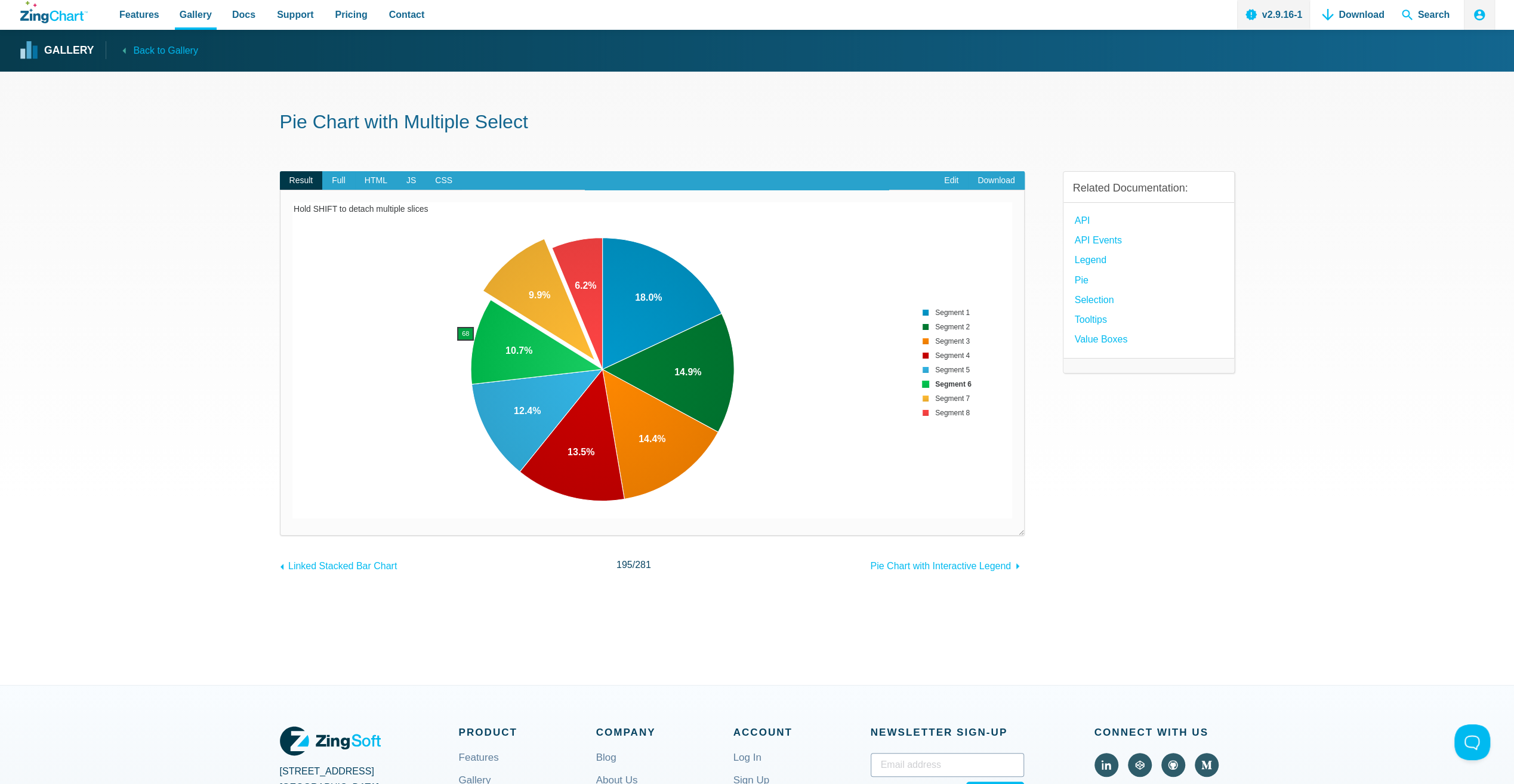
click at [292, 518] on area "App Content" at bounding box center [292, 518] width 0 height 0
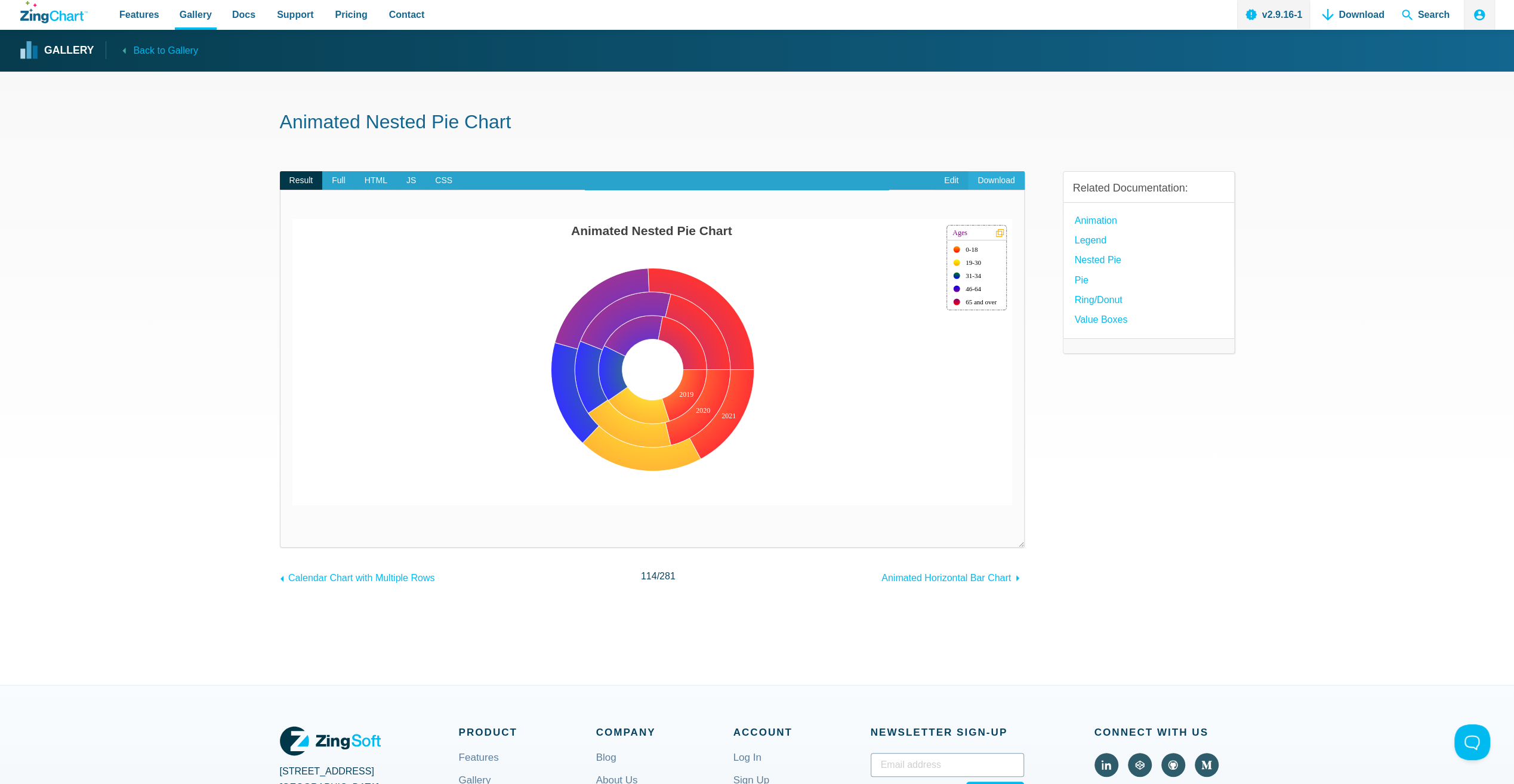
click at [991, 174] on link "Download" at bounding box center [996, 180] width 56 height 19
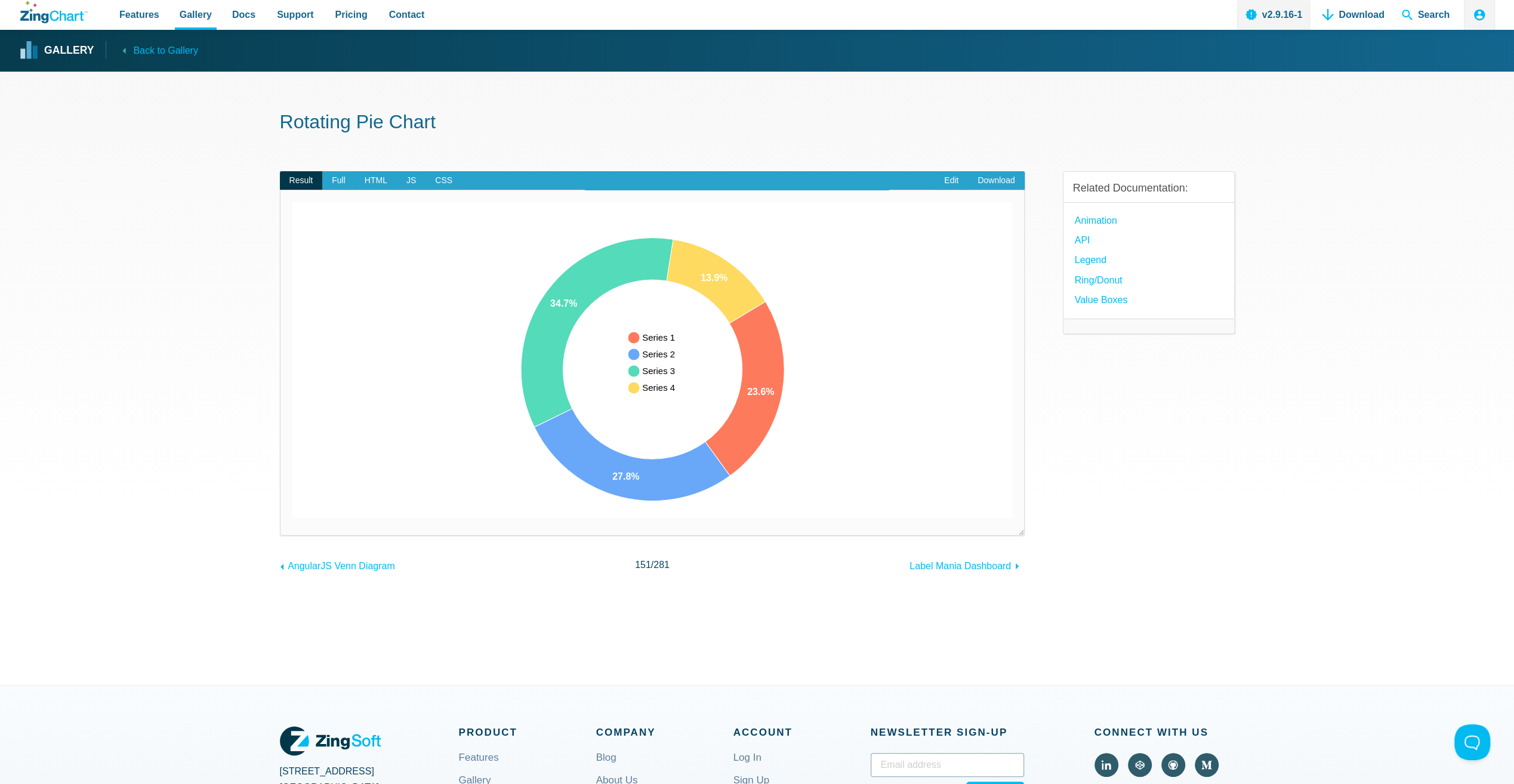
click at [1188, 510] on div "Related Documentation: Animation API Legend Ring/Donut Value Boxes" at bounding box center [1148, 363] width 172 height 422
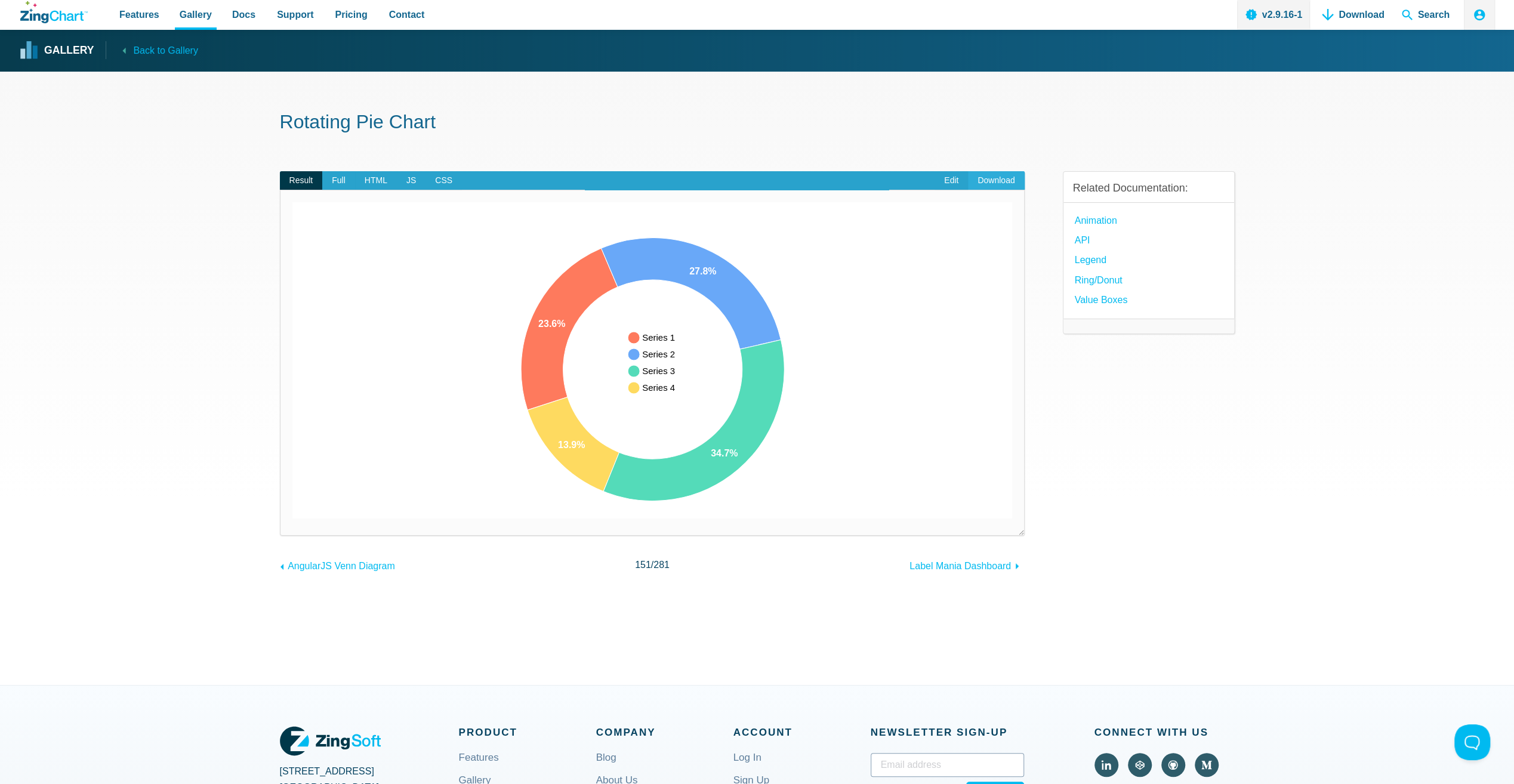
click at [993, 184] on link "Download" at bounding box center [996, 180] width 56 height 19
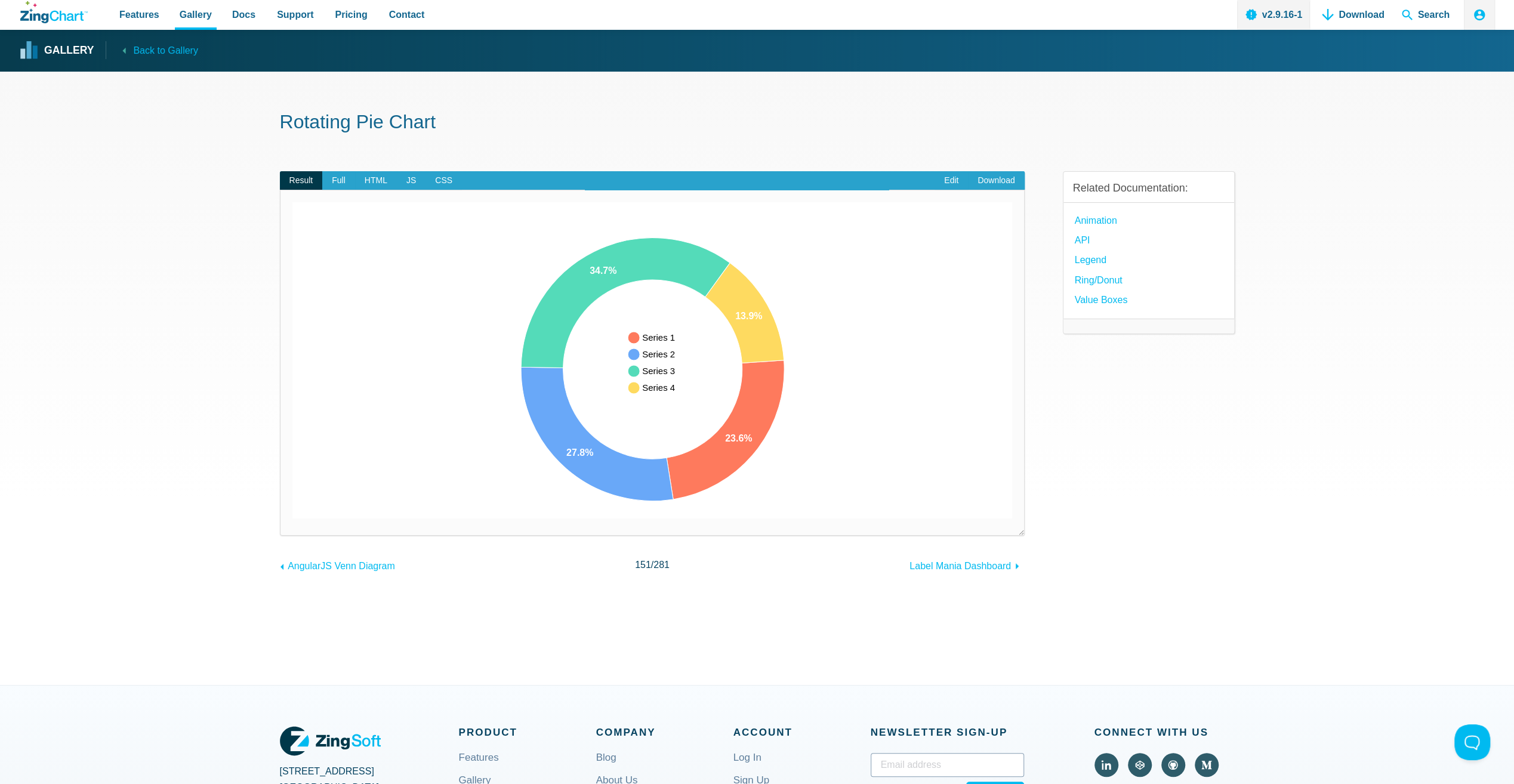
click at [1133, 500] on div "Related Documentation: Animation API Legend Ring/Donut Value Boxes" at bounding box center [1148, 363] width 172 height 422
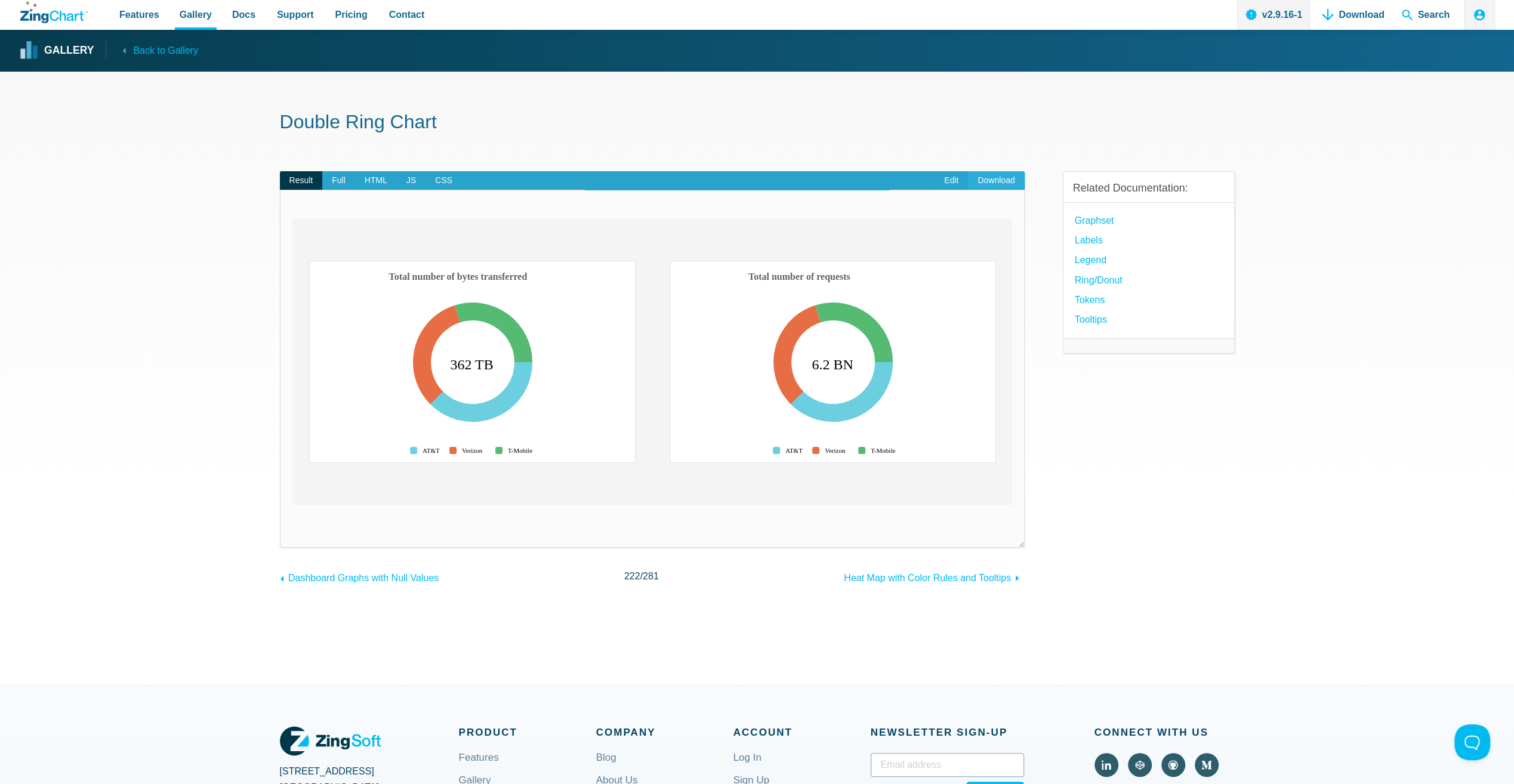
click at [999, 181] on link "Download" at bounding box center [996, 180] width 56 height 19
click at [1215, 497] on div "Related Documentation: Graphset Labels Legend Ring/Donut Tokens Tooltips" at bounding box center [1148, 369] width 172 height 433
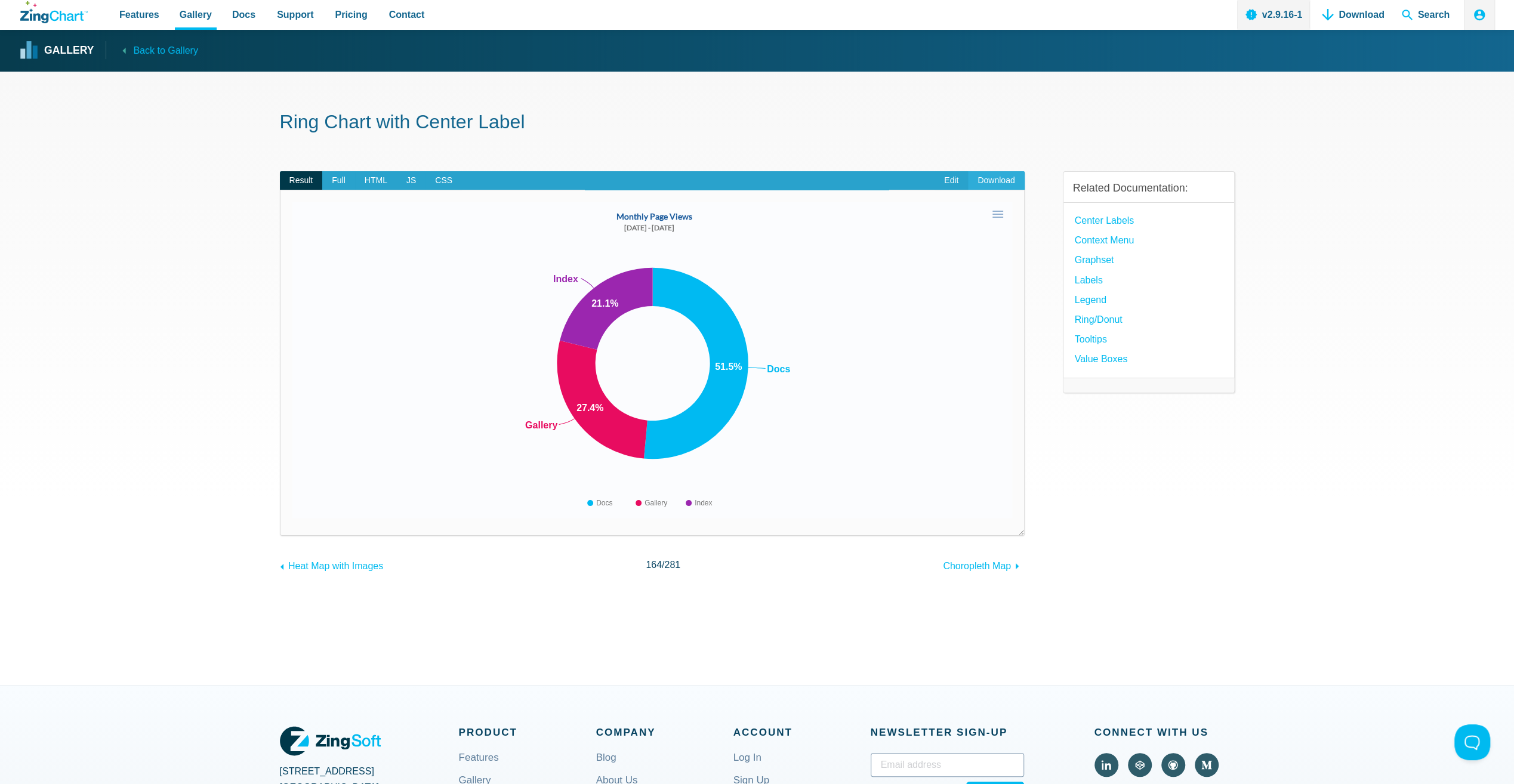
click at [988, 177] on link "Download" at bounding box center [996, 180] width 56 height 19
click at [1202, 505] on div "Related Documentation: Center Labels Context Menu Graphset Labels Legend Ring/D…" at bounding box center [1148, 363] width 172 height 422
click at [292, 518] on area "Monthly Page Views" at bounding box center [292, 518] width 0 height 0
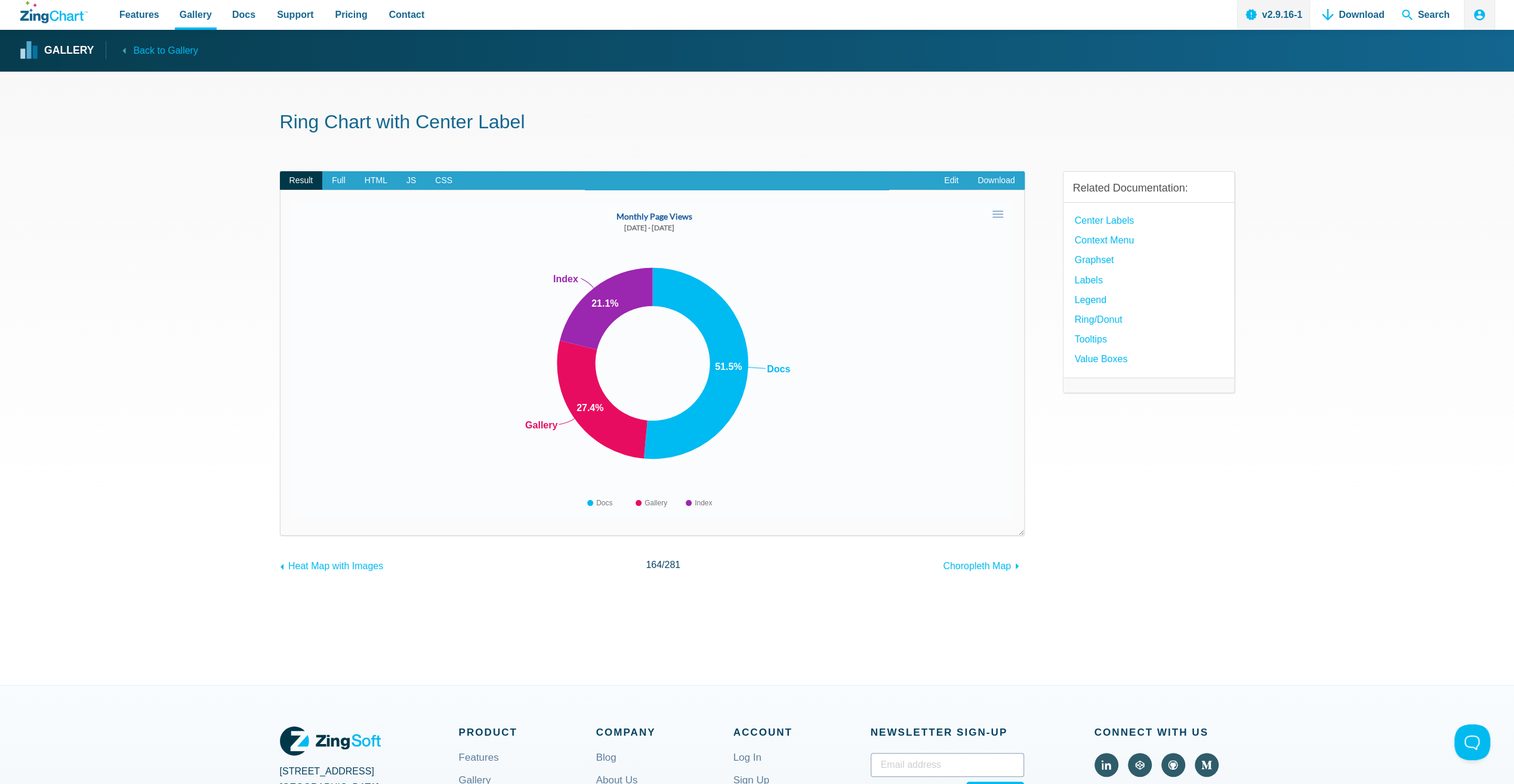
click at [292, 518] on area "Monthly Page Views" at bounding box center [292, 518] width 0 height 0
click at [997, 274] on img "App Content" at bounding box center [652, 361] width 720 height 316
click at [292, 518] on area "Monthly Page Views" at bounding box center [292, 518] width 0 height 0
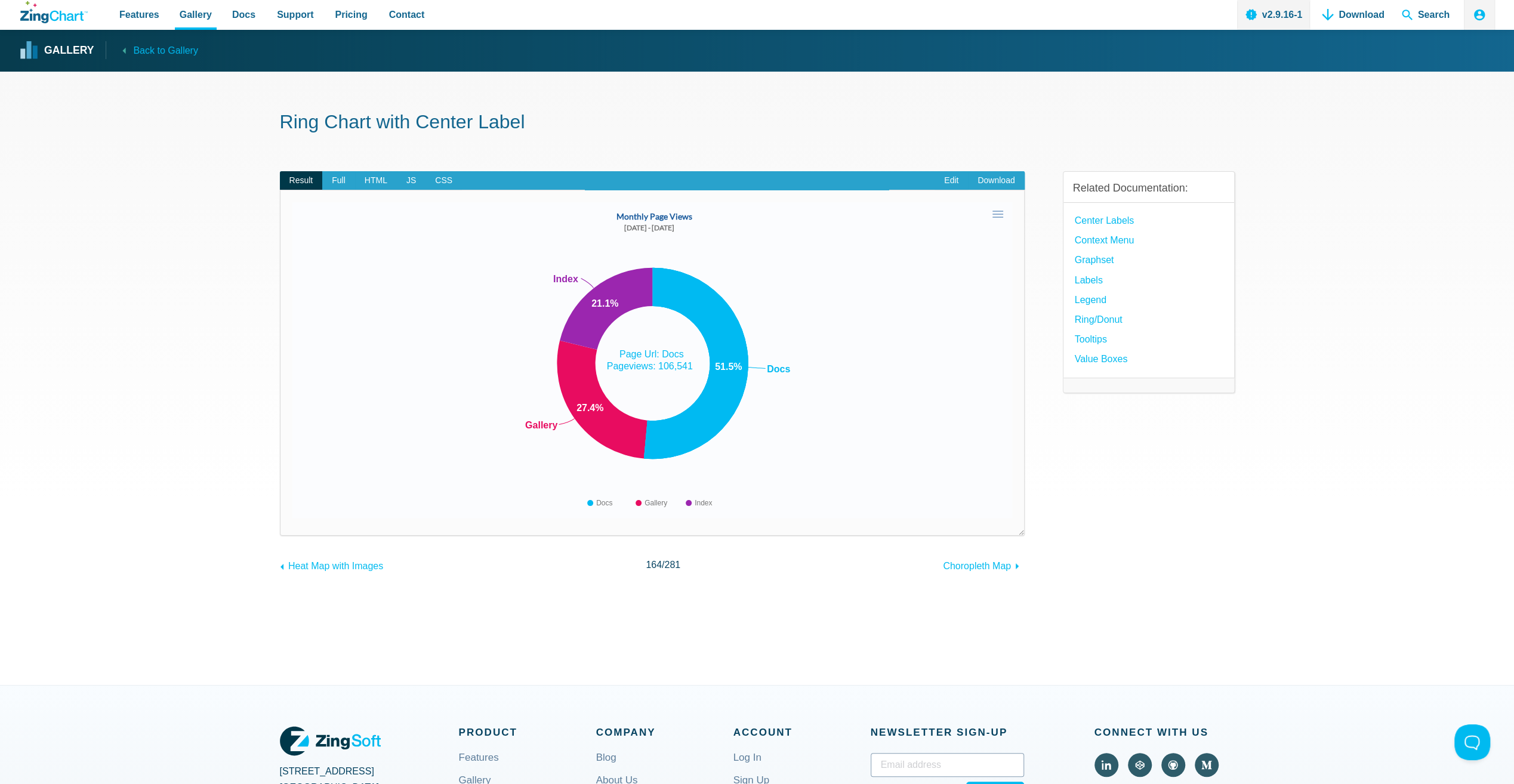
click at [292, 518] on area "App Content" at bounding box center [292, 518] width 0 height 0
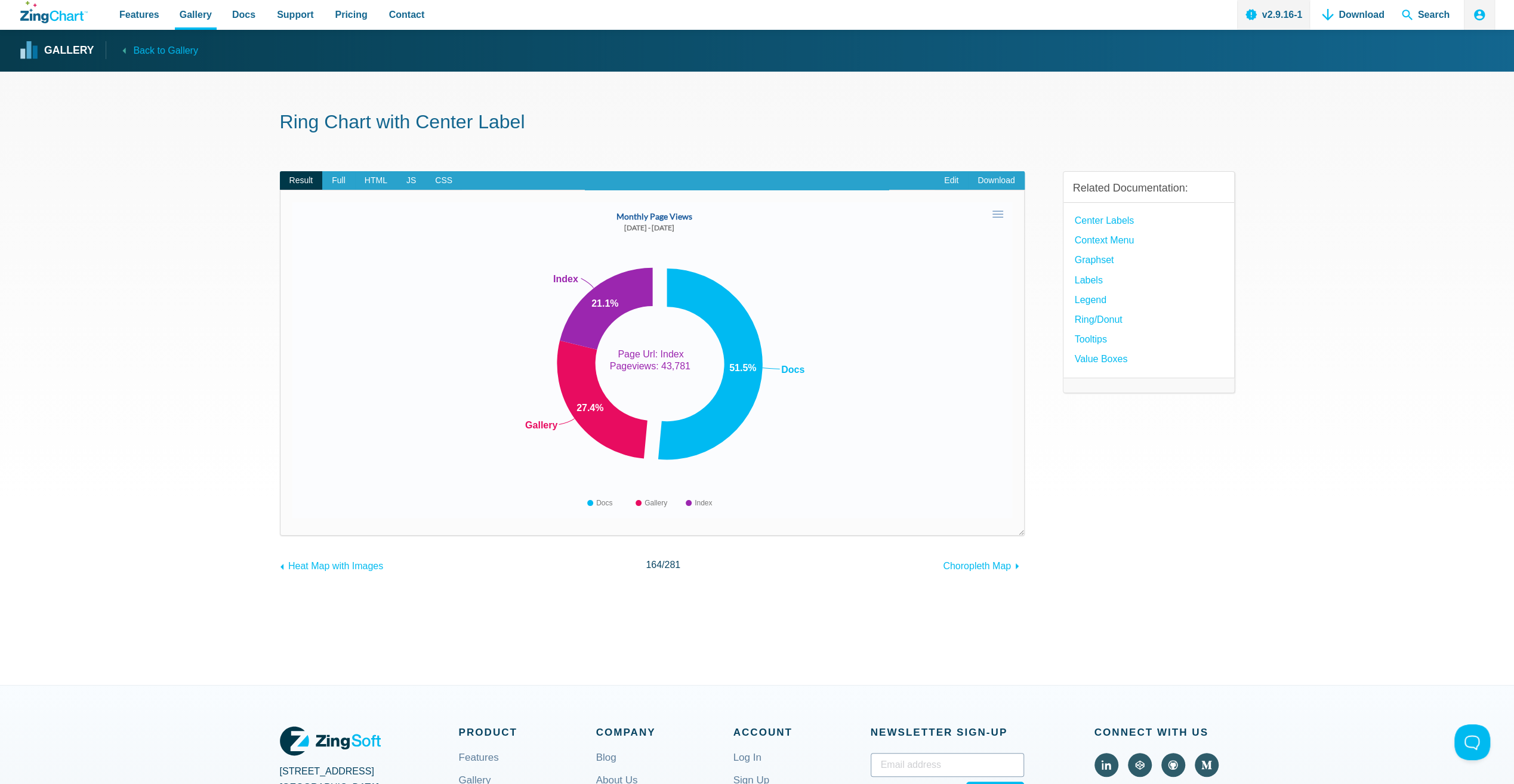
click at [576, 289] on img "App Content" at bounding box center [652, 361] width 720 height 316
click at [292, 518] on area "App Content" at bounding box center [292, 518] width 0 height 0
click at [642, 407] on img "App Content" at bounding box center [652, 361] width 720 height 316
click at [292, 518] on area "App Content" at bounding box center [292, 518] width 0 height 0
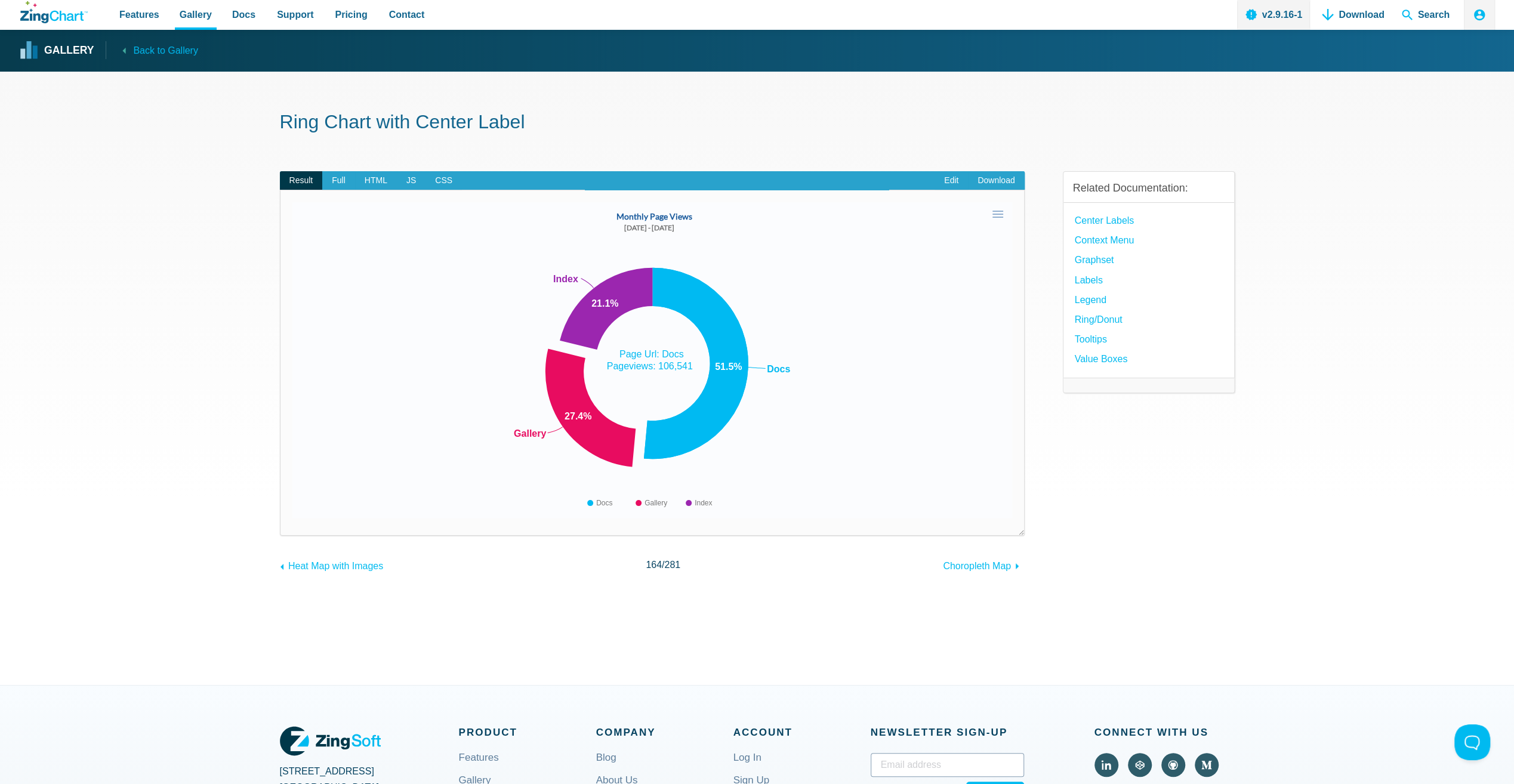
click at [292, 518] on area "App Content" at bounding box center [292, 518] width 0 height 0
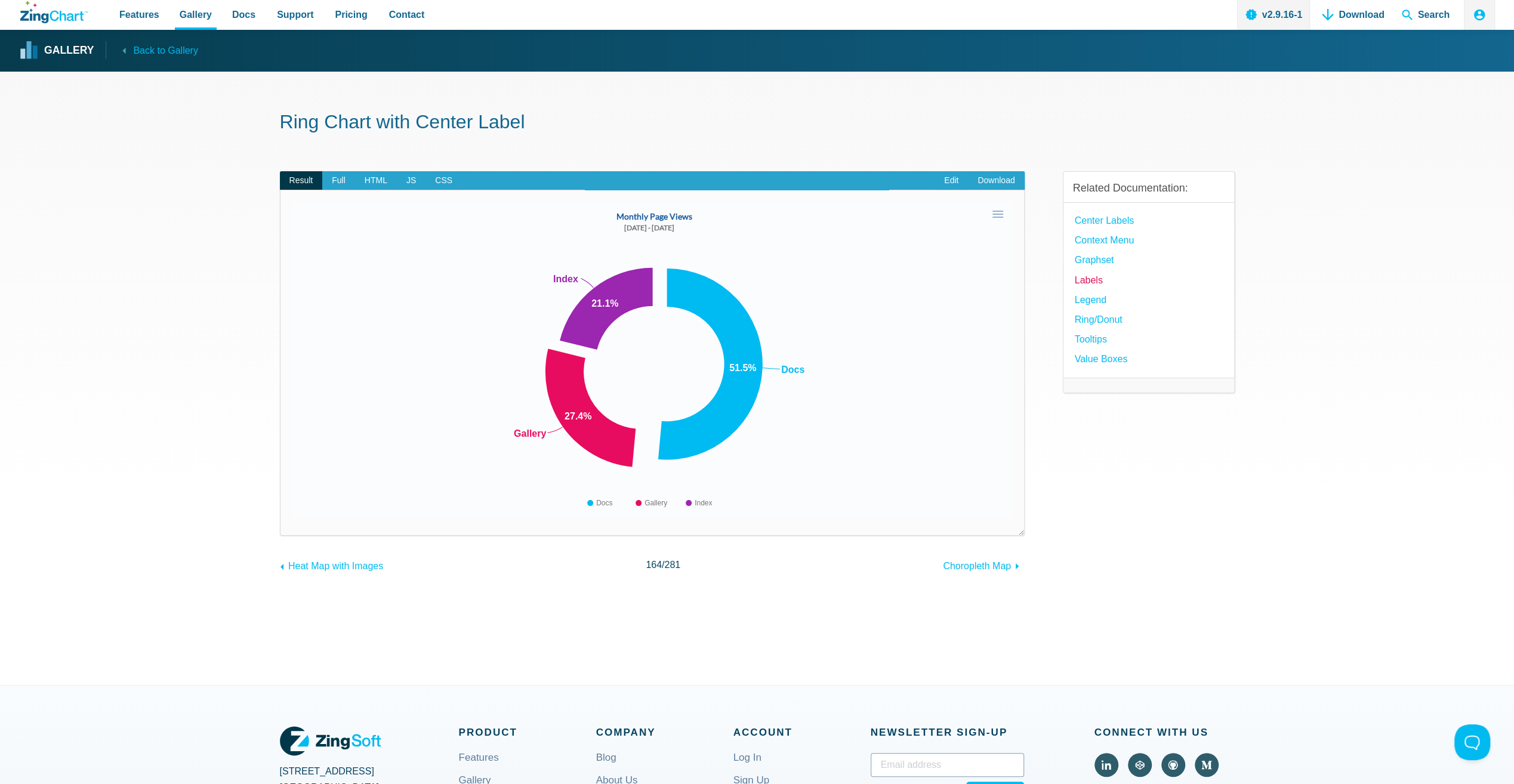
click at [1088, 278] on link "Labels" at bounding box center [1088, 280] width 28 height 16
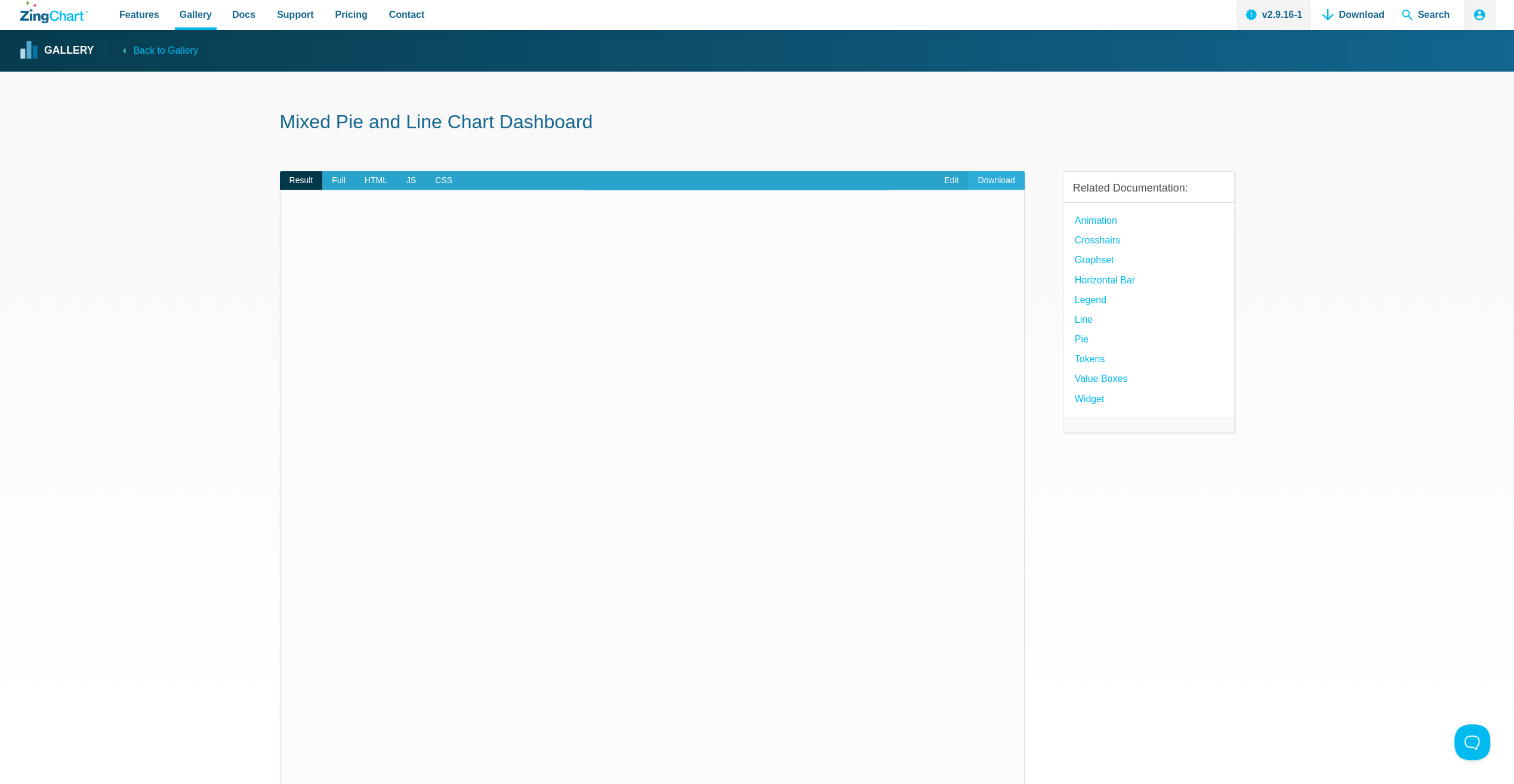
click at [993, 177] on link "Download" at bounding box center [996, 180] width 56 height 19
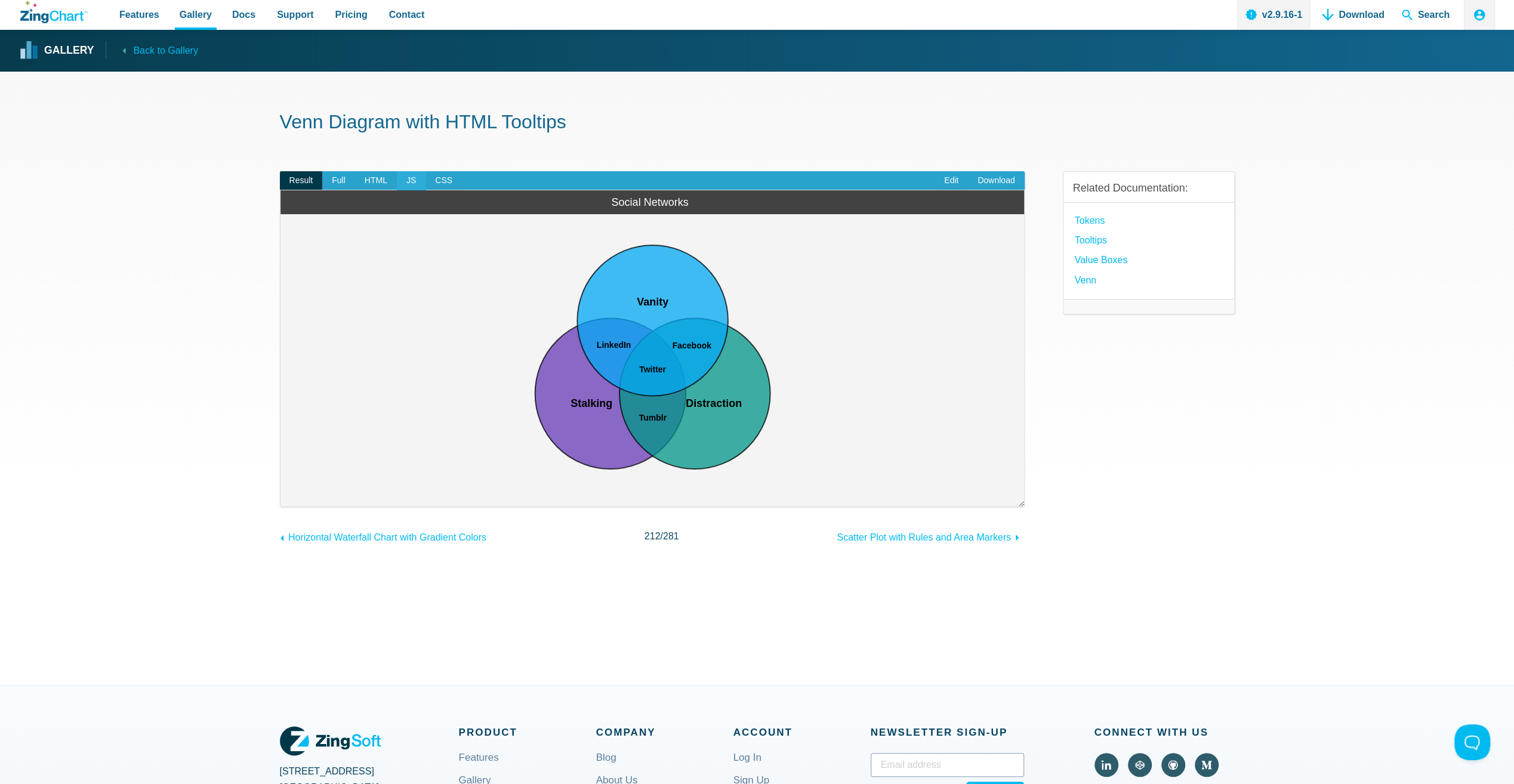
click at [402, 177] on span "JS" at bounding box center [411, 180] width 28 height 19
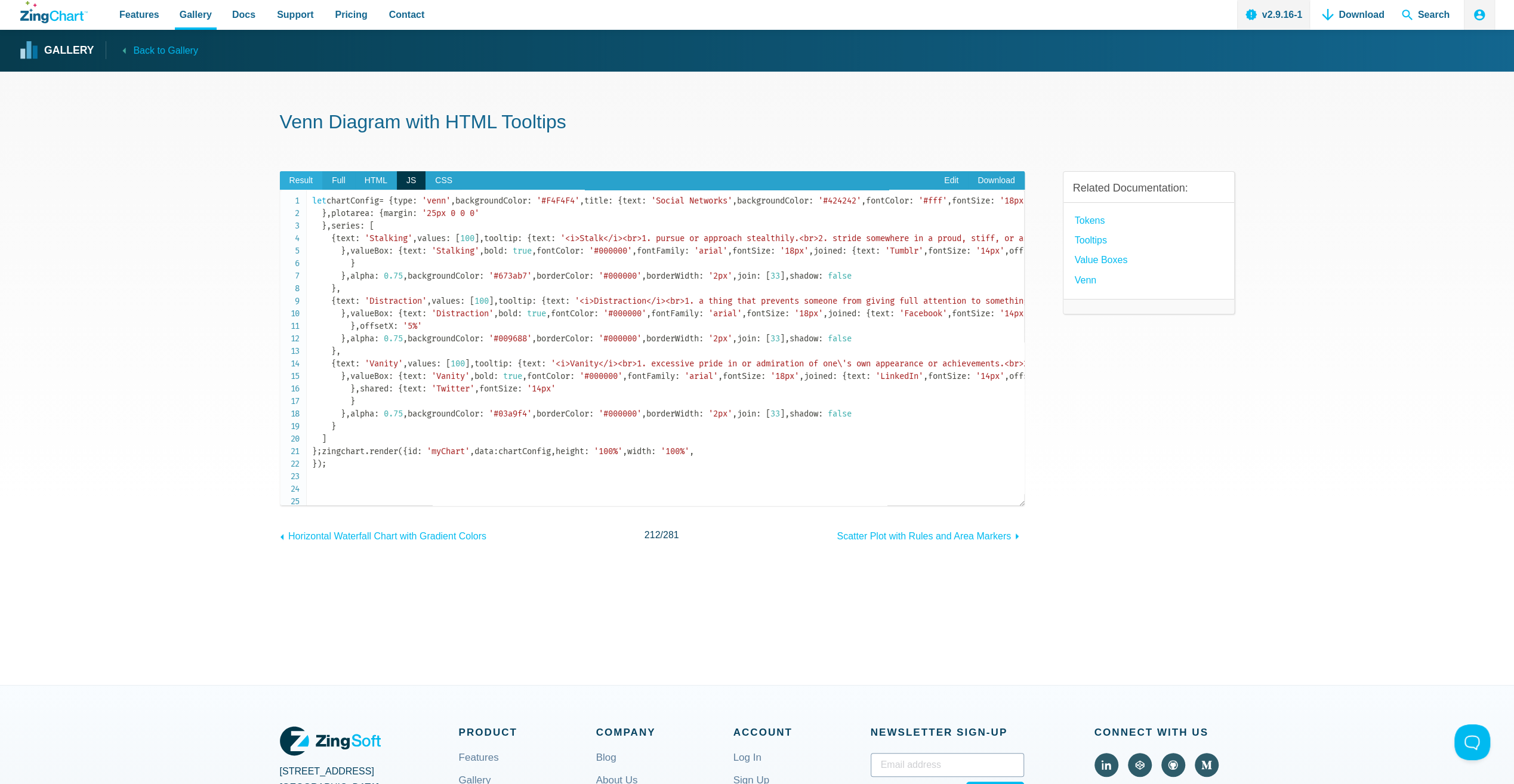
click at [307, 178] on span "Result" at bounding box center [301, 180] width 43 height 19
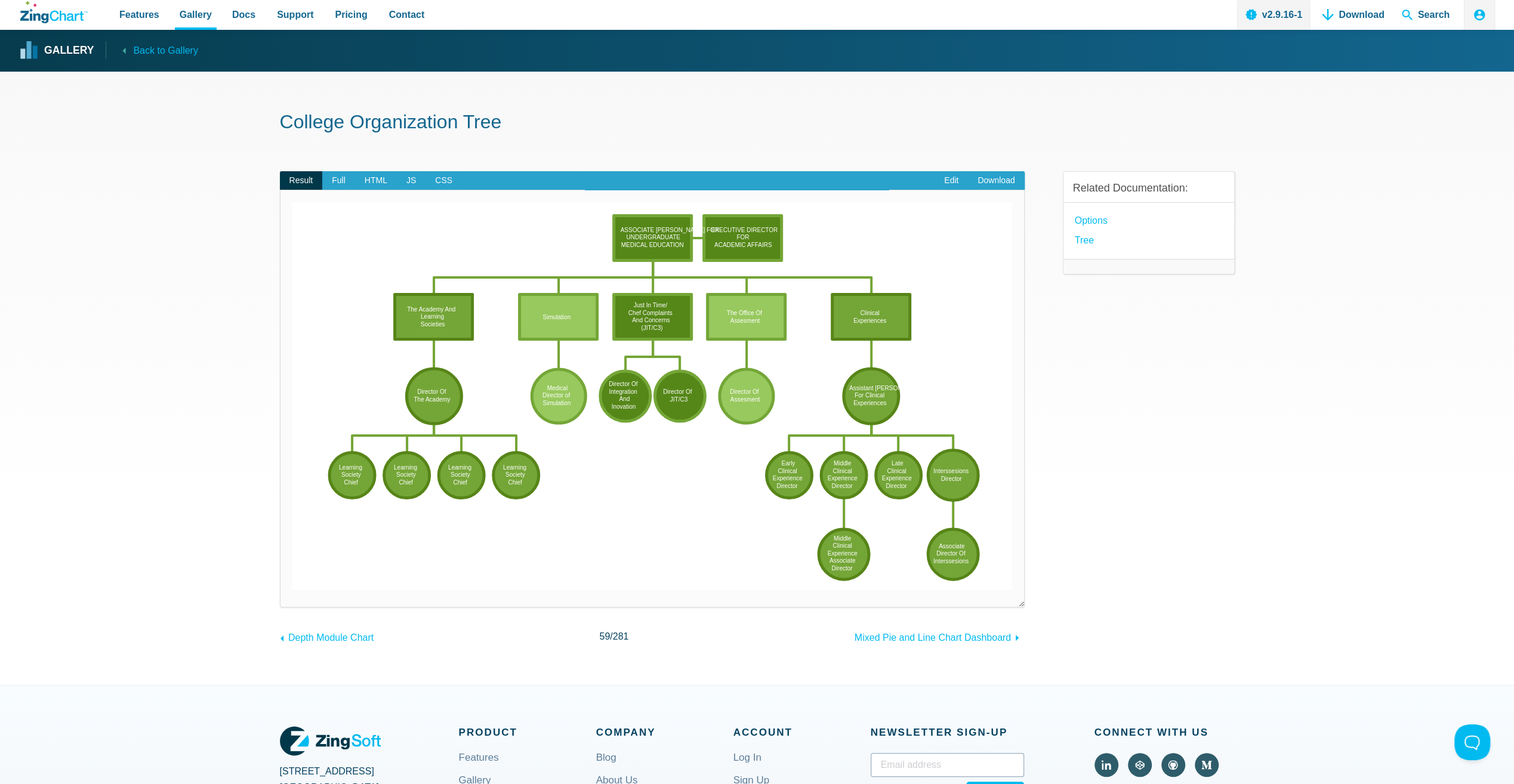
click at [292, 590] on area "Director Of<br>Assesment" at bounding box center [292, 590] width 0 height 0
click at [292, 590] on area "Director Of<br>Integration<br>And<br>Inovation" at bounding box center [292, 590] width 0 height 0
click at [484, 401] on img "App Content" at bounding box center [580, 396] width 577 height 388
drag, startPoint x: 439, startPoint y: 441, endPoint x: 478, endPoint y: 454, distance: 41.1
click at [440, 442] on img "App Content" at bounding box center [580, 396] width 577 height 388
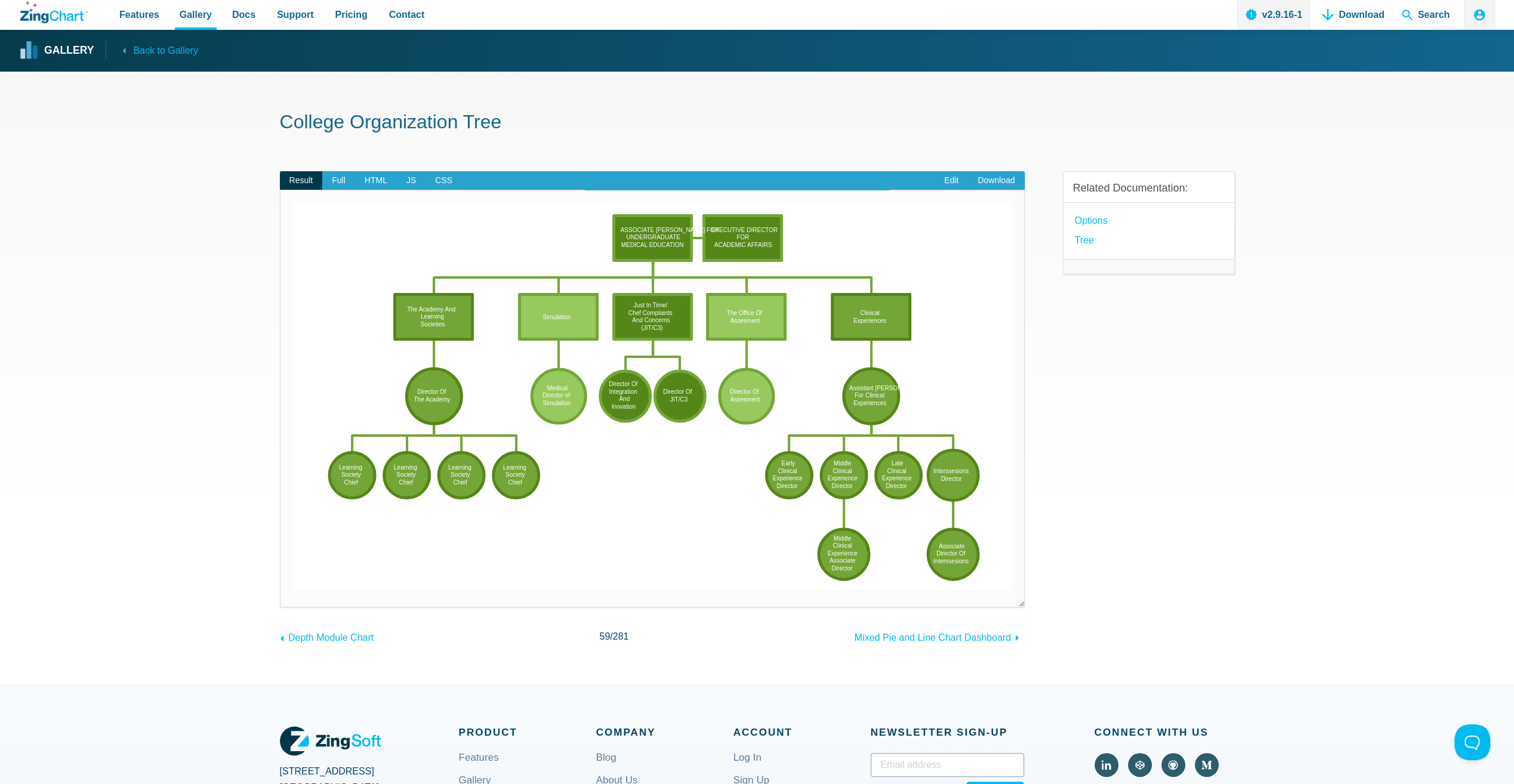
drag, startPoint x: 832, startPoint y: 535, endPoint x: 857, endPoint y: 538, distance: 25.2
click at [292, 590] on area "Middle<br>Clinical<br>Experience<br>Associate<br>Director" at bounding box center [292, 590] width 0 height 0
click at [874, 499] on icon "App Content" at bounding box center [652, 396] width 720 height 388
click at [778, 276] on img "App Content" at bounding box center [580, 396] width 577 height 388
click at [292, 590] on area "EXECUTIVE DIRECTOR<br>FOR<br>ACADEMIC AFFAIRS" at bounding box center [292, 590] width 0 height 0
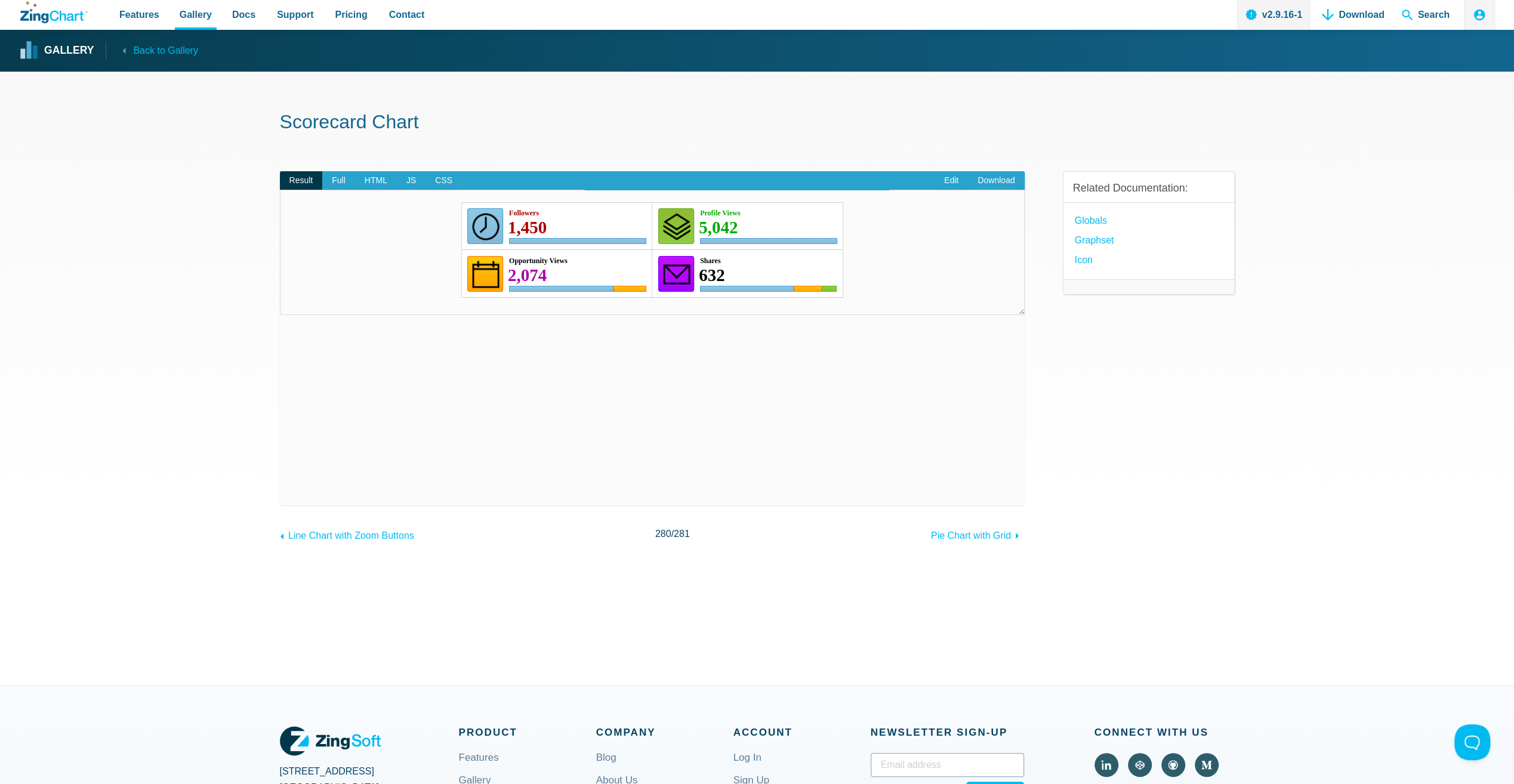
click at [461, 298] on area "632" at bounding box center [461, 298] width 0 height 0
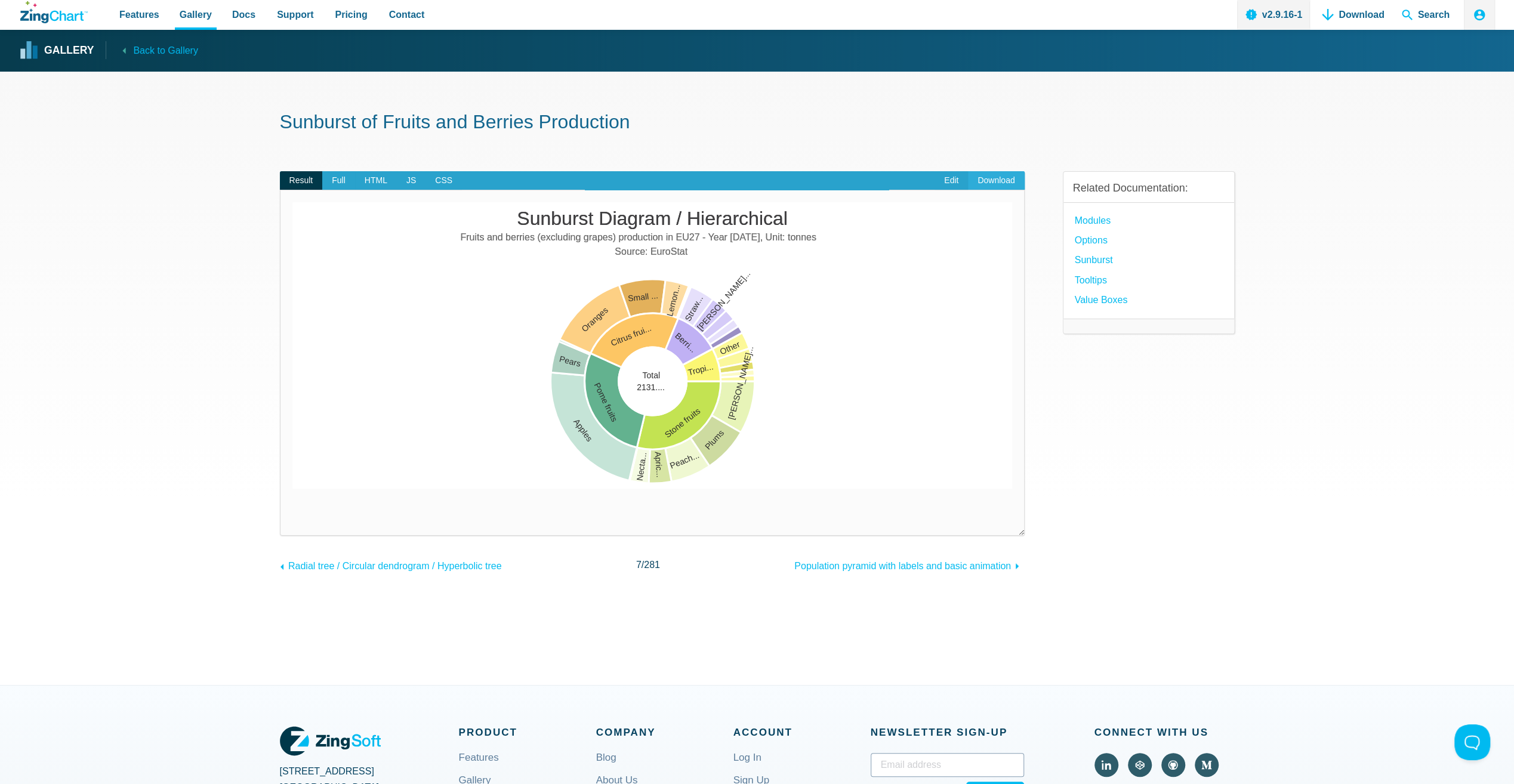
click at [992, 182] on link "Download" at bounding box center [996, 180] width 56 height 19
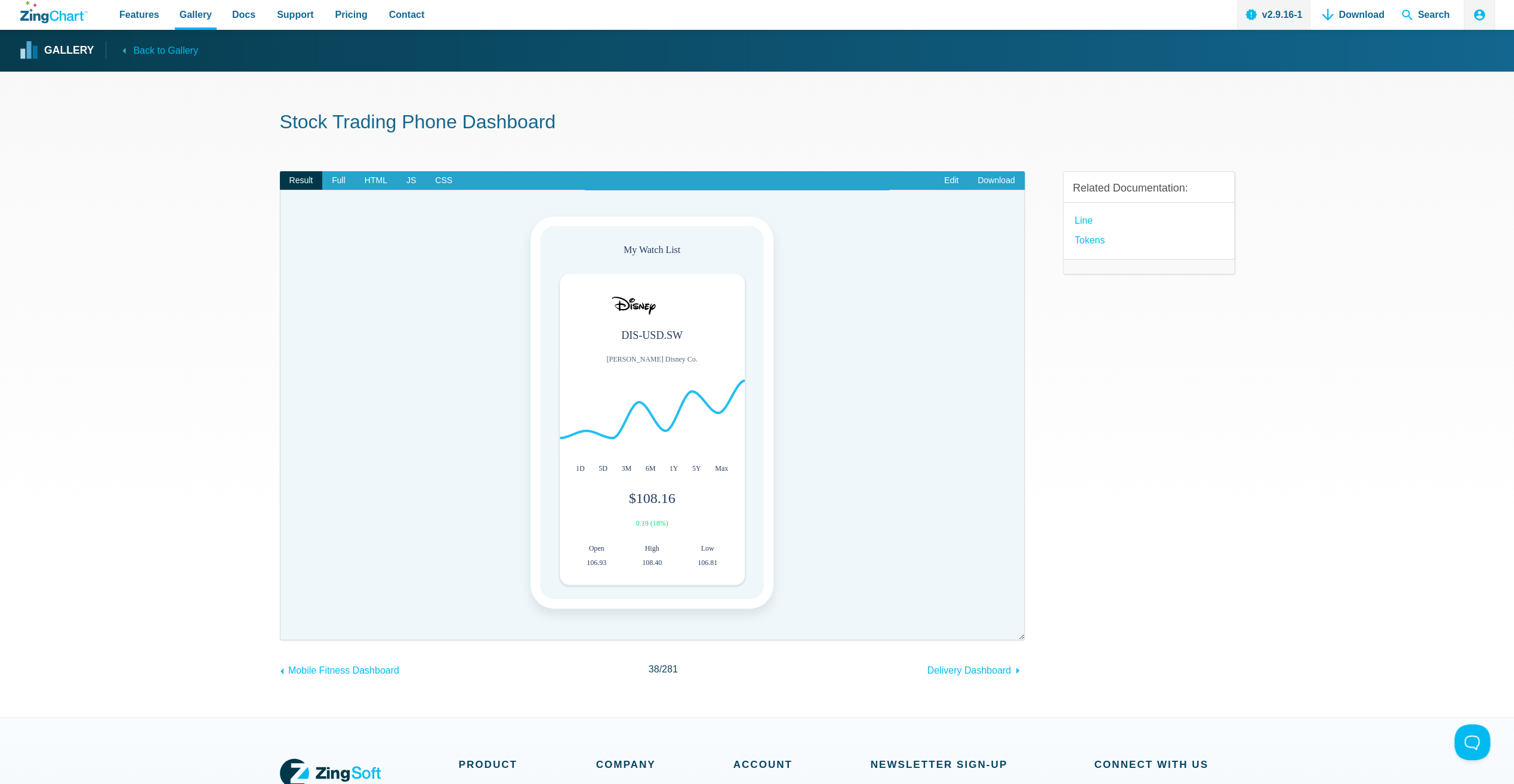
drag, startPoint x: 637, startPoint y: 406, endPoint x: 645, endPoint y: 403, distance: 8.5
click at [638, 405] on img "App Content" at bounding box center [633, 411] width 148 height 89
click at [652, 456] on area "App Content" at bounding box center [652, 456] width 0 height 0
click at [709, 388] on icon "App Content" at bounding box center [652, 411] width 185 height 89
drag, startPoint x: 691, startPoint y: 422, endPoint x: 622, endPoint y: 443, distance: 72.1
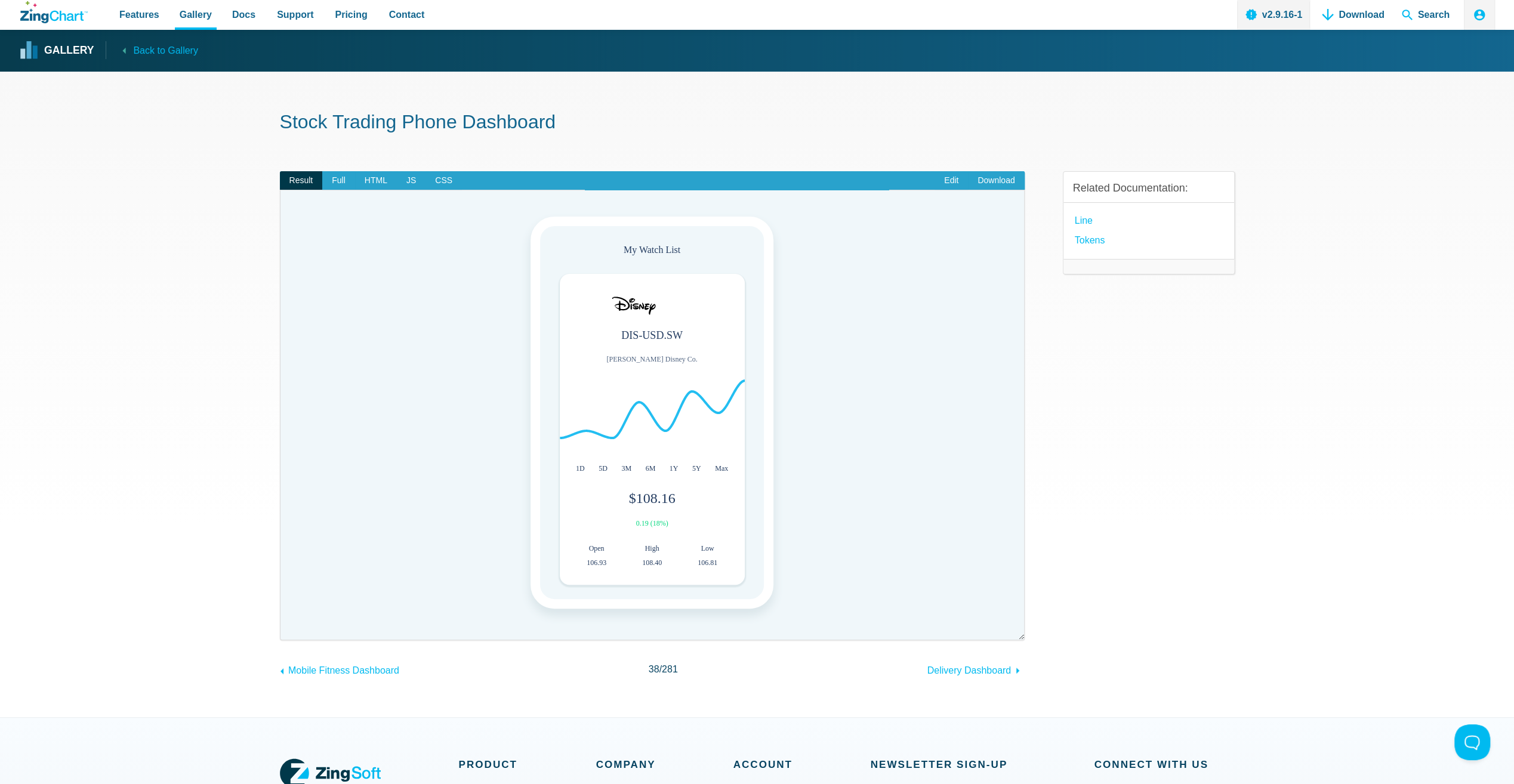
click at [626, 444] on div "App Content" at bounding box center [652, 411] width 185 height 89
click at [622, 443] on img "App Content" at bounding box center [633, 411] width 148 height 89
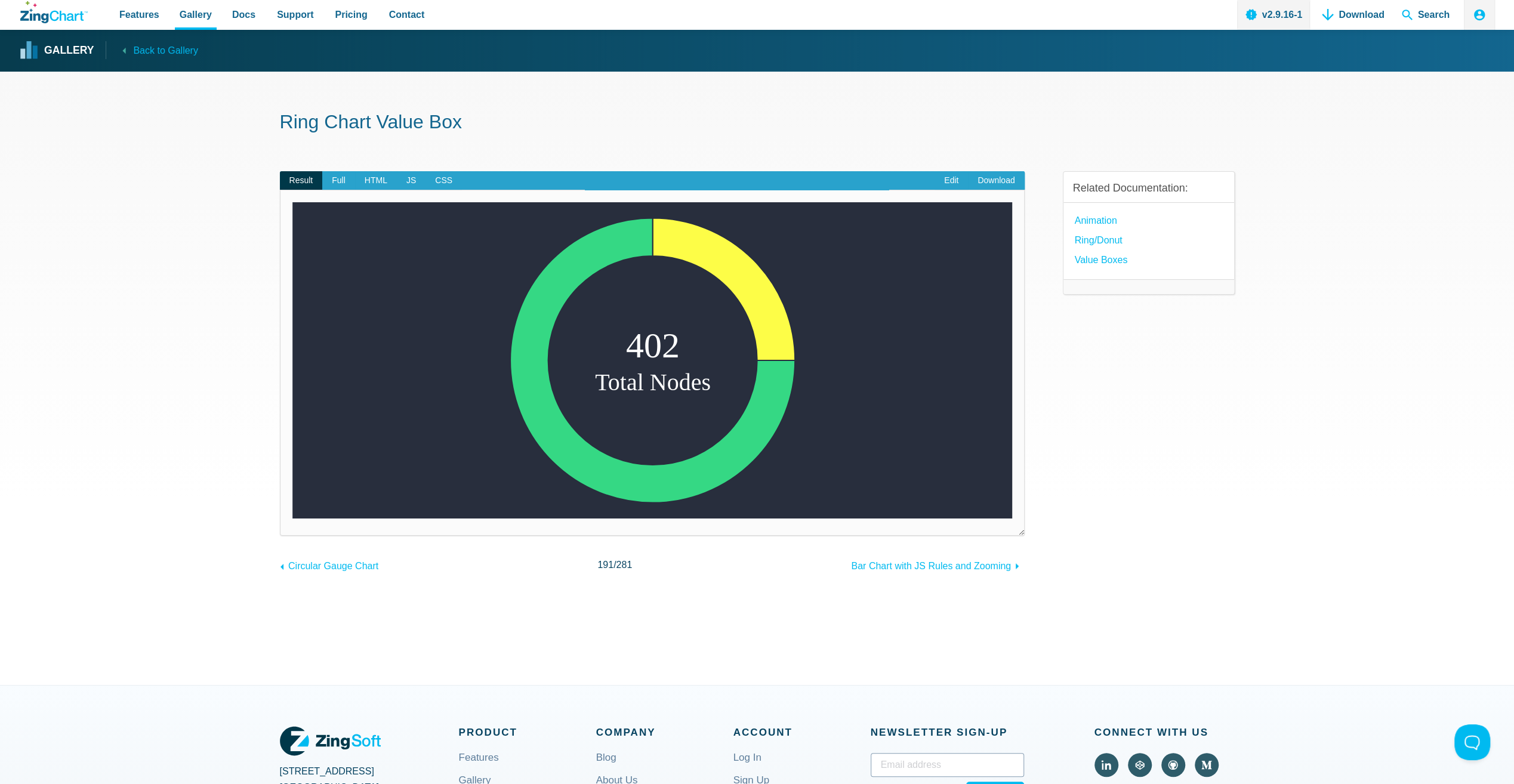
click at [292, 518] on area "App Content" at bounding box center [292, 518] width 0 height 0
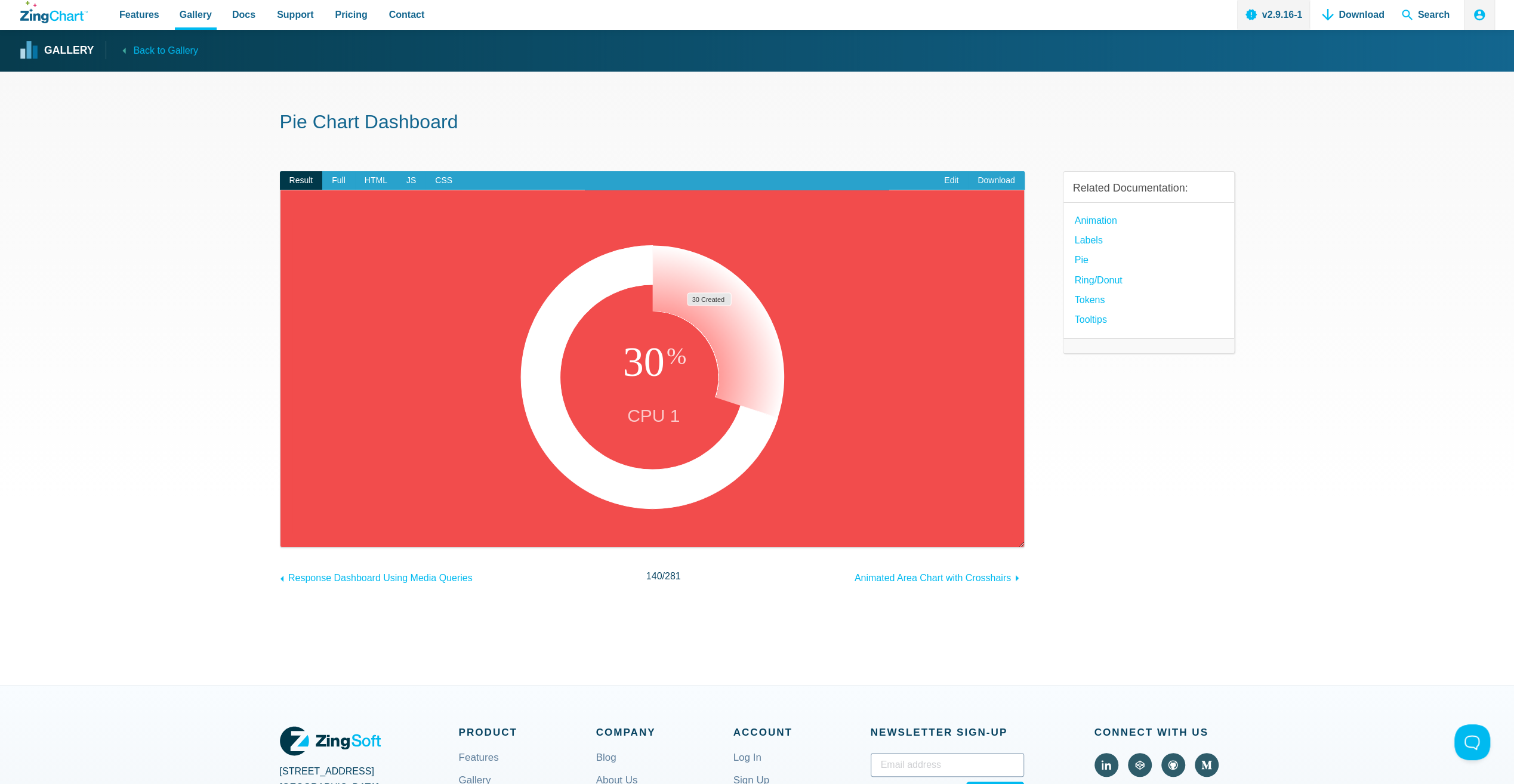
click at [292, 535] on area "App Content" at bounding box center [292, 535] width 0 height 0
